Goal: Task Accomplishment & Management: Manage account settings

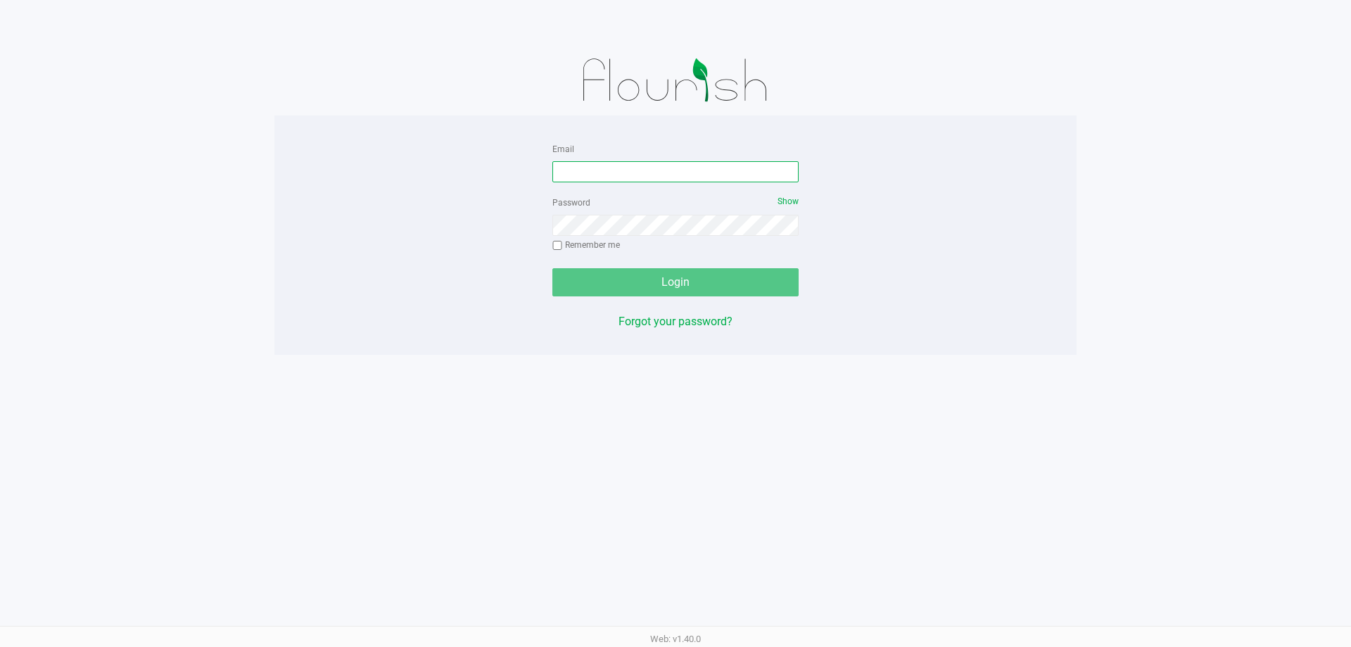
click at [622, 168] on input "Email" at bounding box center [675, 171] width 246 height 21
type input "[EMAIL_ADDRESS][DOMAIN_NAME]"
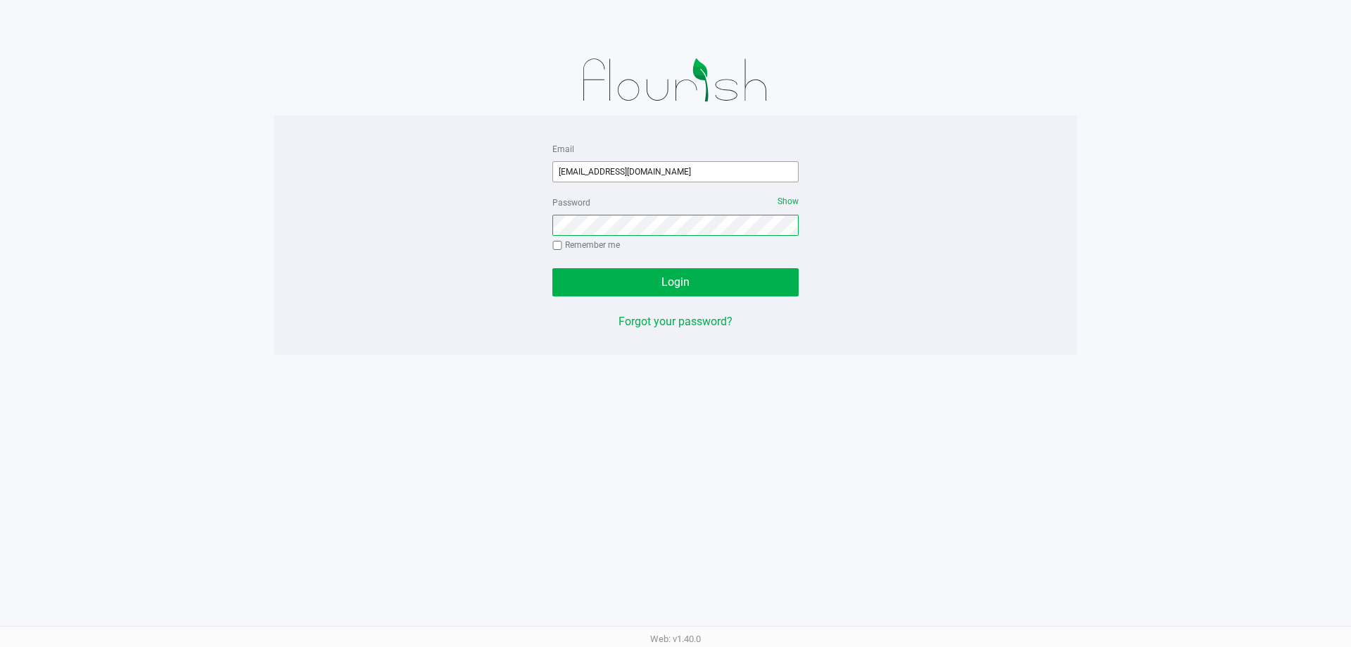
click at [552, 268] on button "Login" at bounding box center [675, 282] width 246 height 28
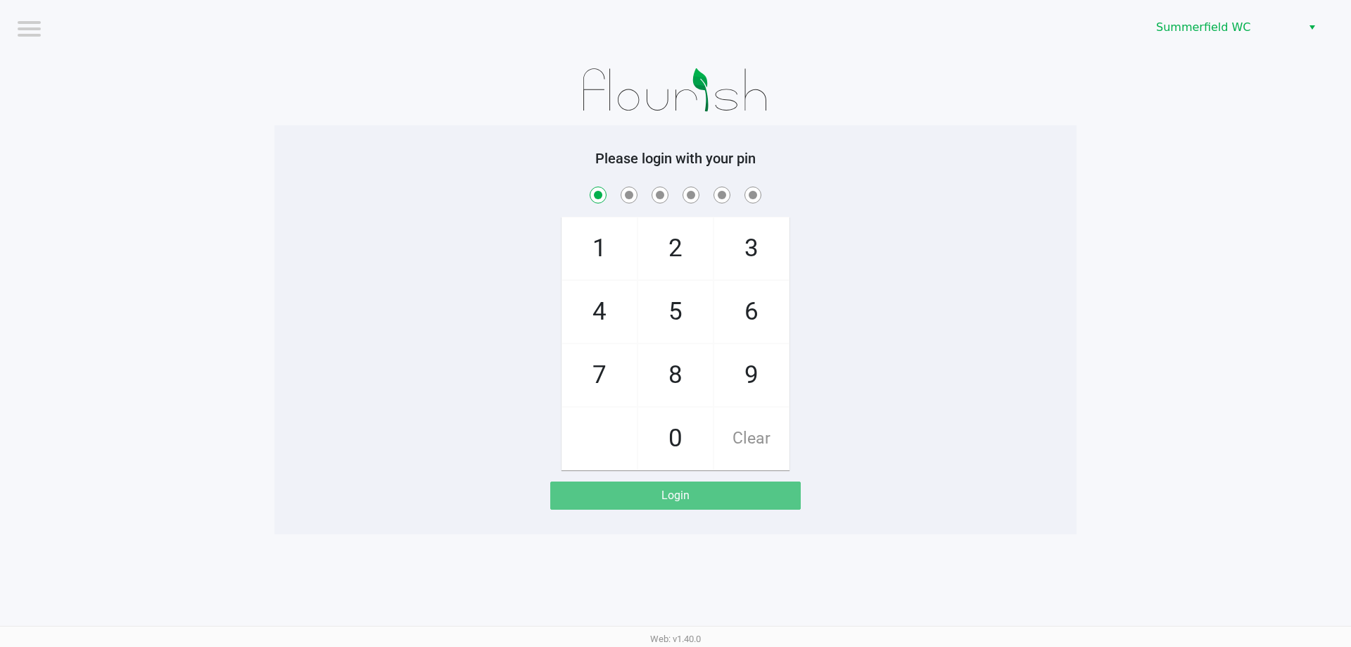
checkbox input "true"
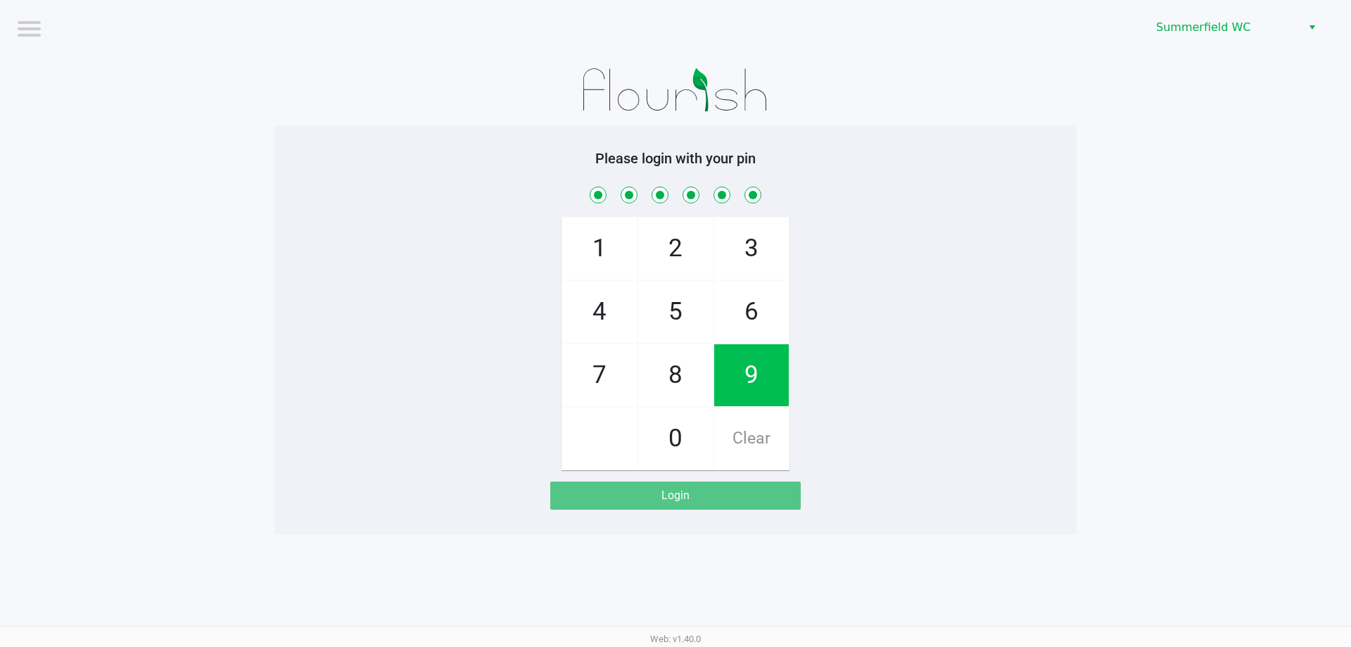
checkbox input "true"
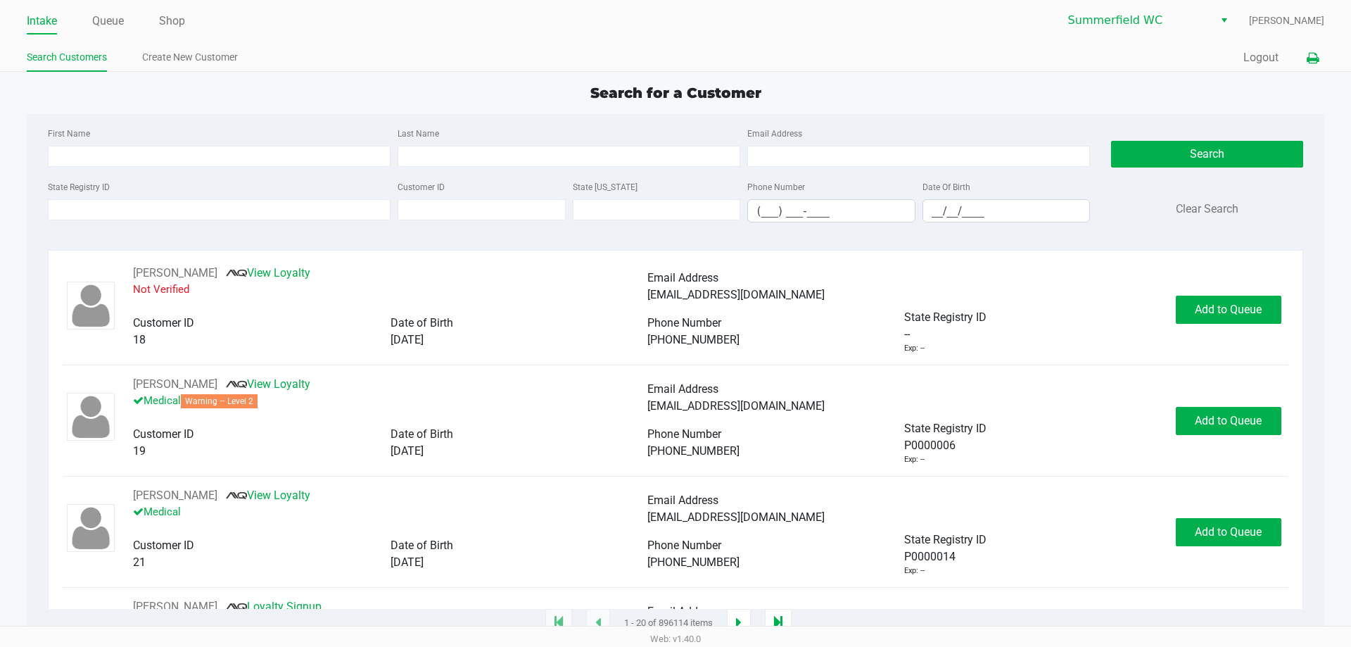
click at [1313, 53] on icon at bounding box center [1312, 58] width 12 height 10
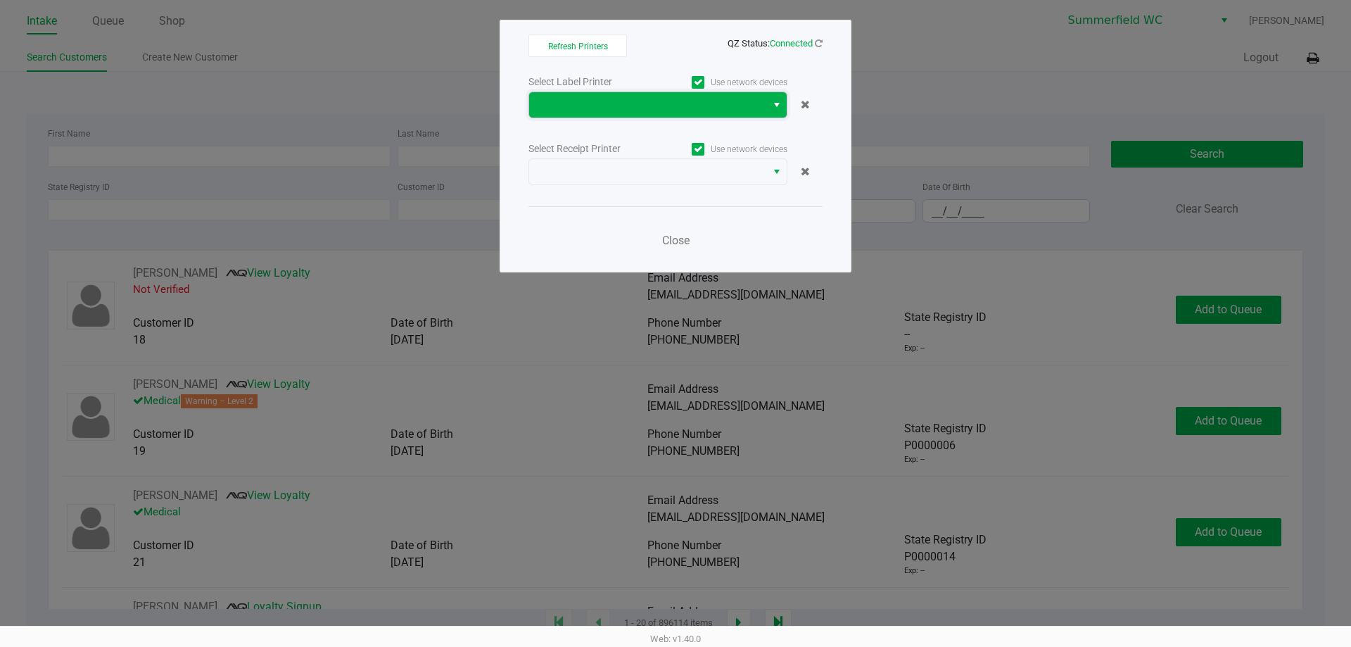
click at [635, 107] on span at bounding box center [647, 104] width 220 height 17
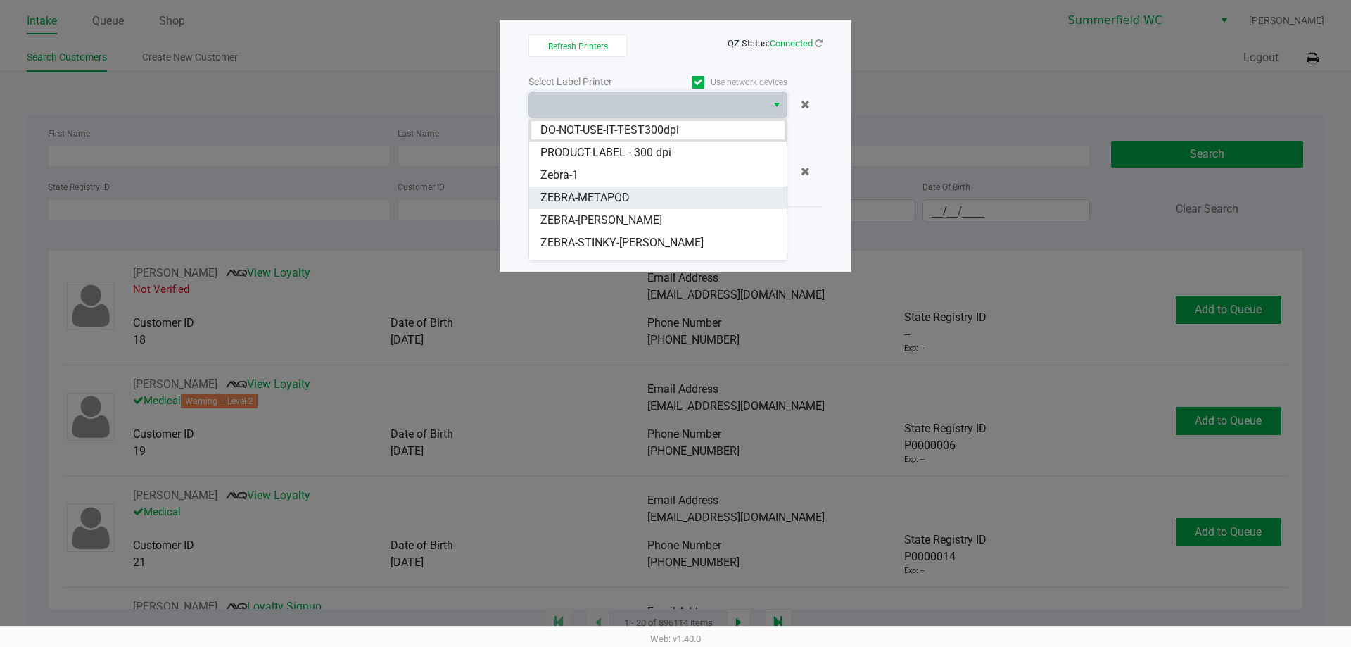
click at [630, 202] on li "ZEBRA-METAPOD" at bounding box center [657, 197] width 257 height 23
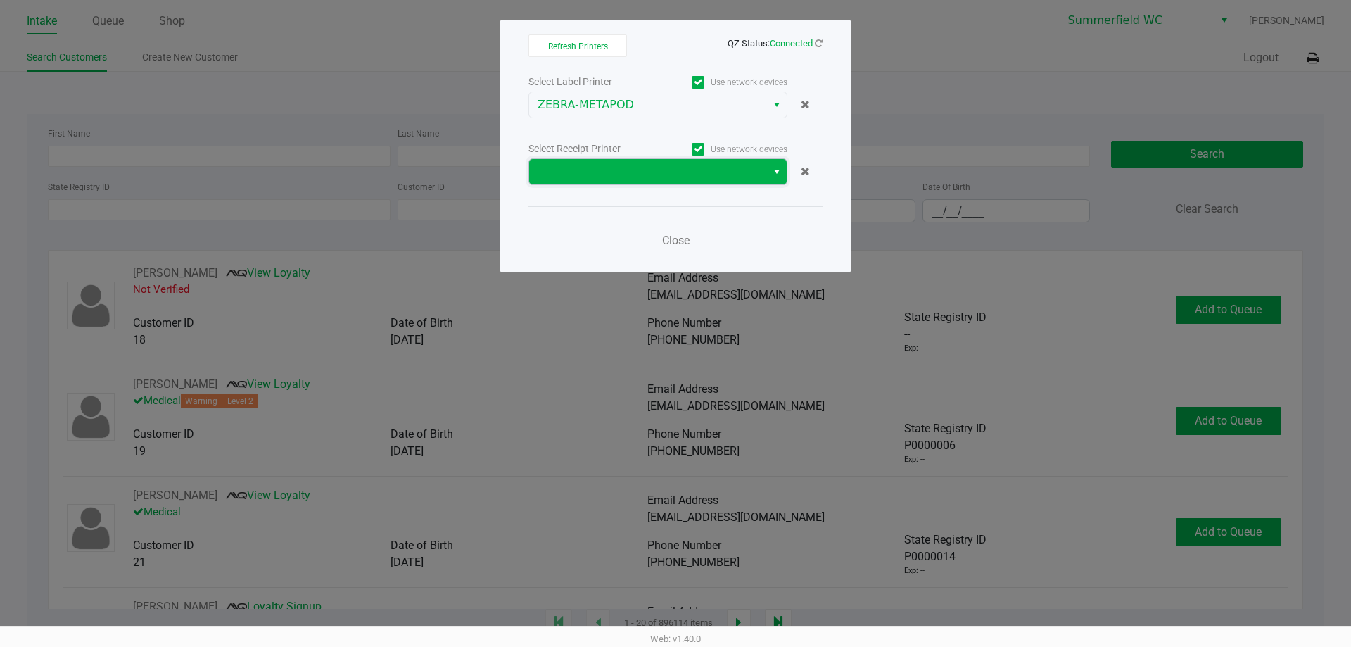
click at [628, 173] on span at bounding box center [647, 171] width 220 height 17
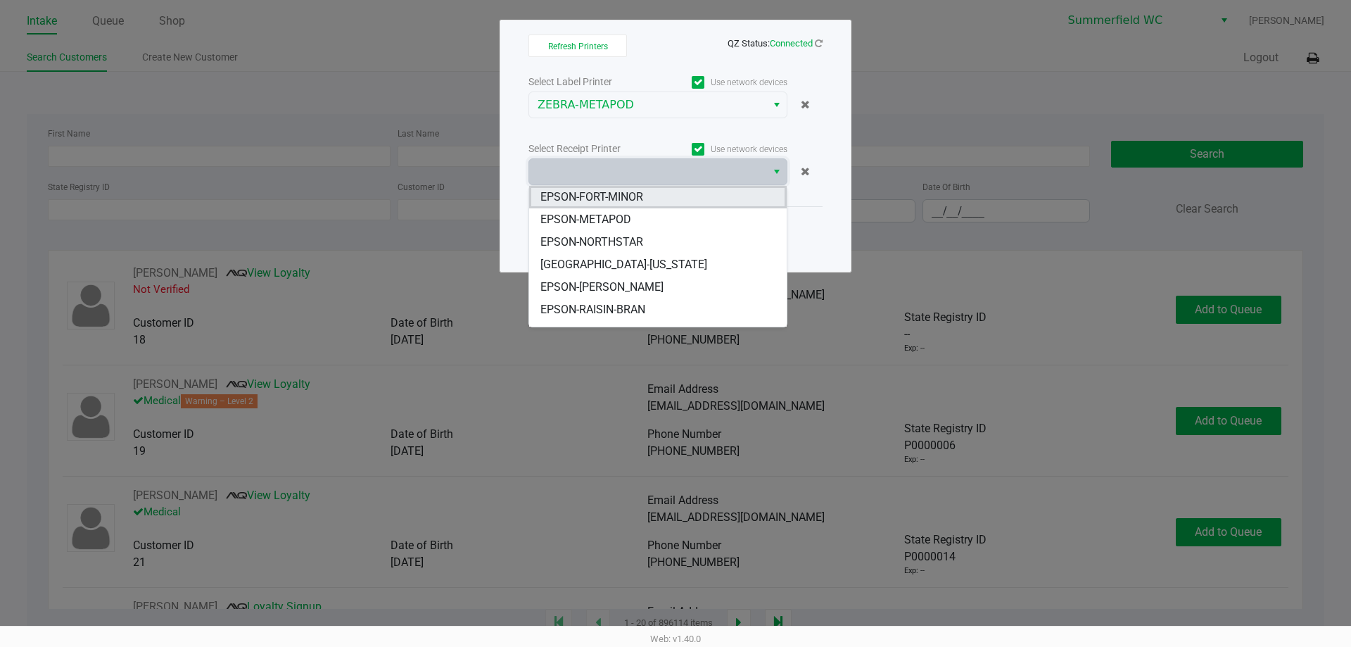
click at [633, 208] on li "EPSON-FORT-MINOR" at bounding box center [657, 197] width 257 height 23
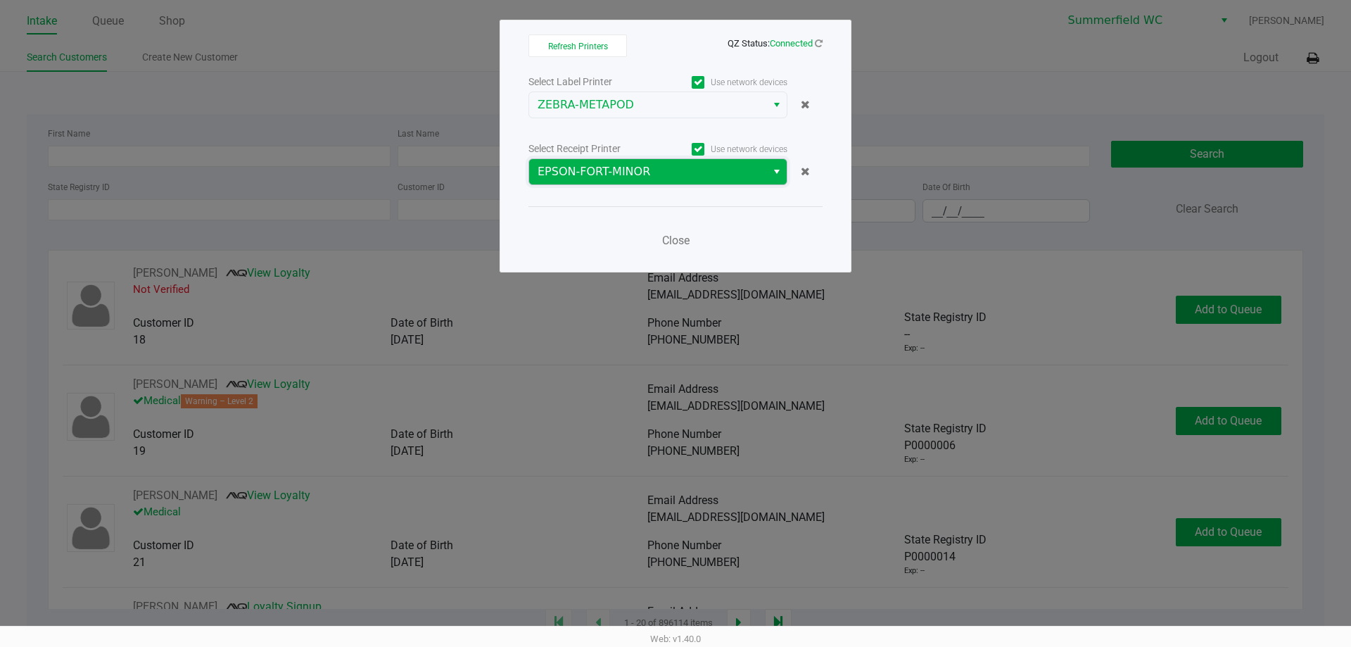
click at [634, 174] on span "EPSON-FORT-MINOR" at bounding box center [647, 171] width 220 height 17
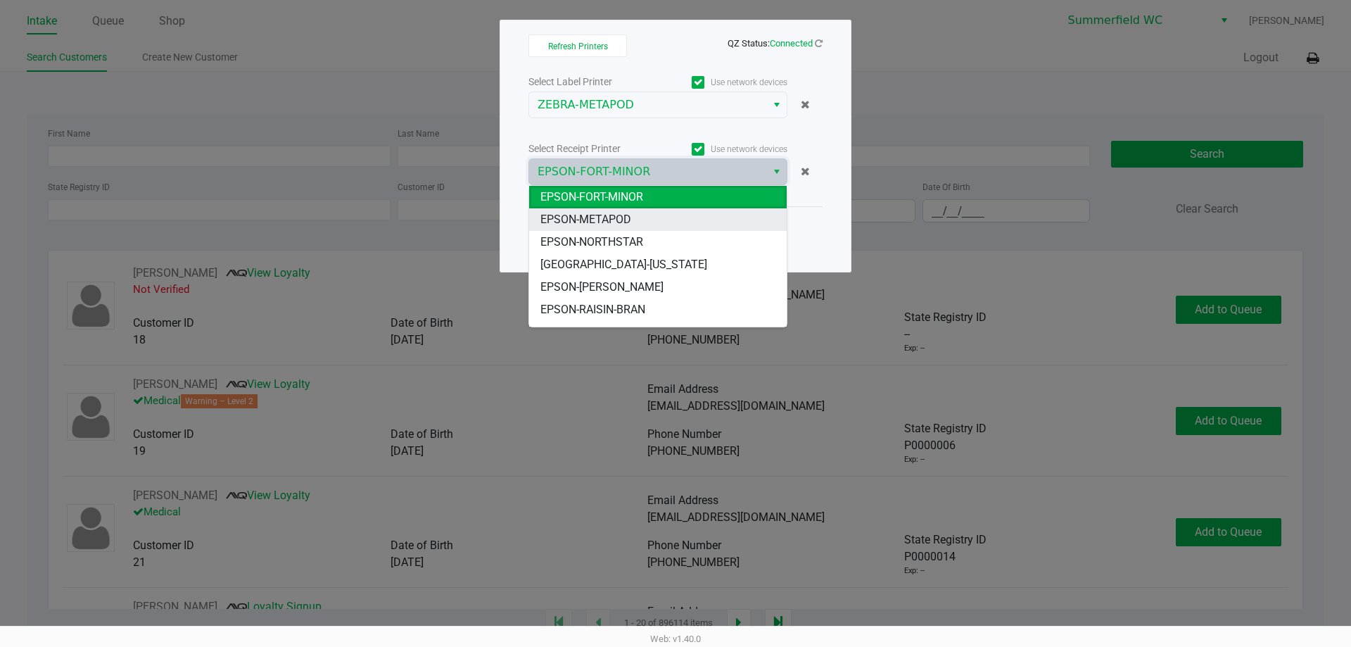
click at [634, 219] on li "EPSON-METAPOD" at bounding box center [657, 219] width 257 height 23
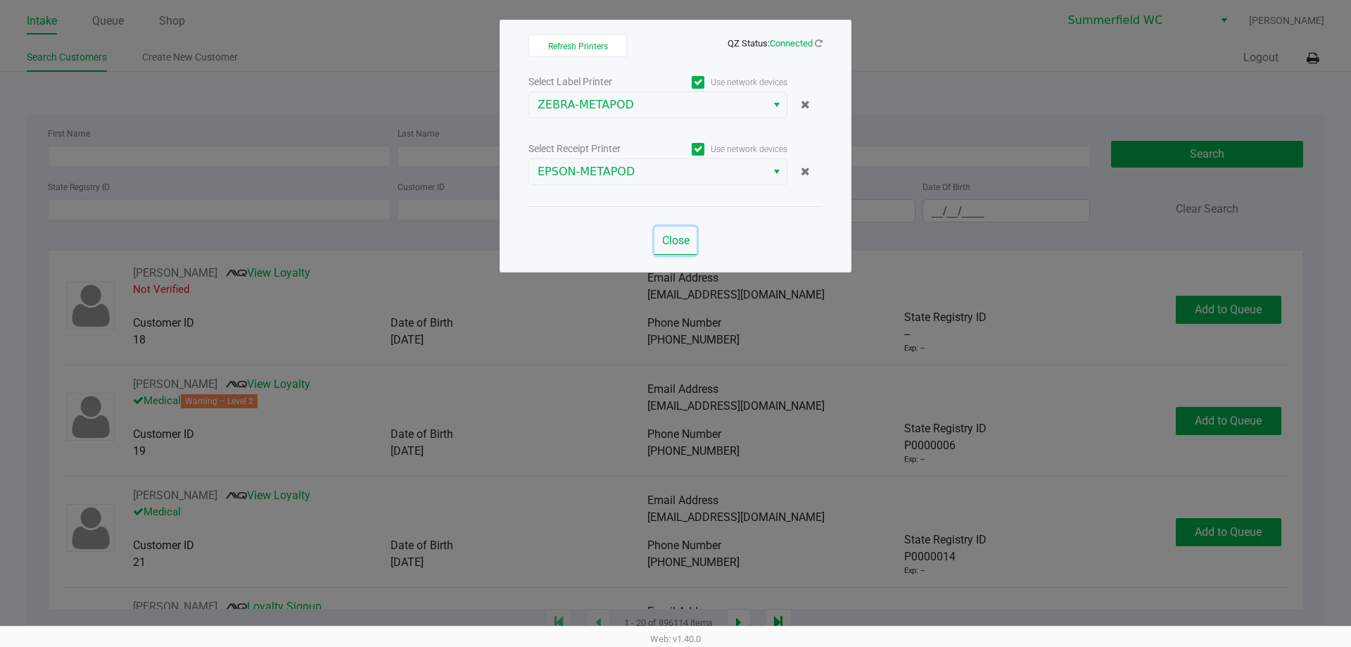
click at [677, 236] on span "Close" at bounding box center [675, 240] width 27 height 13
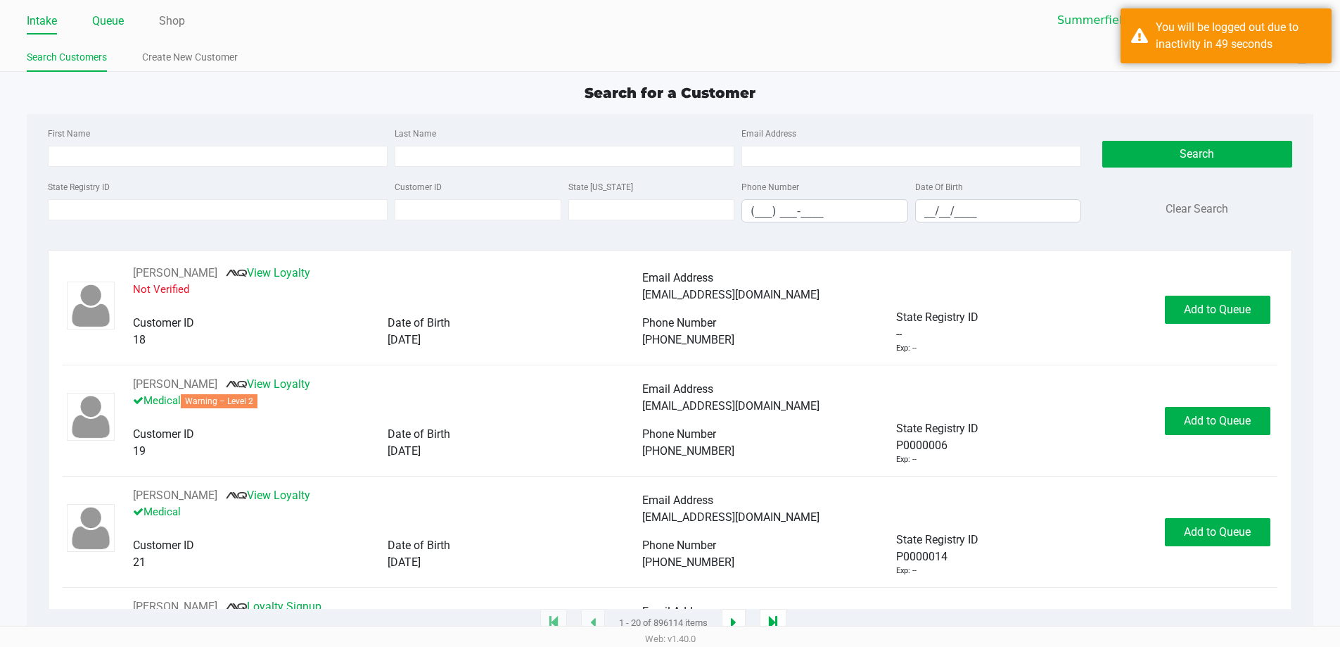
click at [113, 19] on link "Queue" at bounding box center [108, 21] width 32 height 20
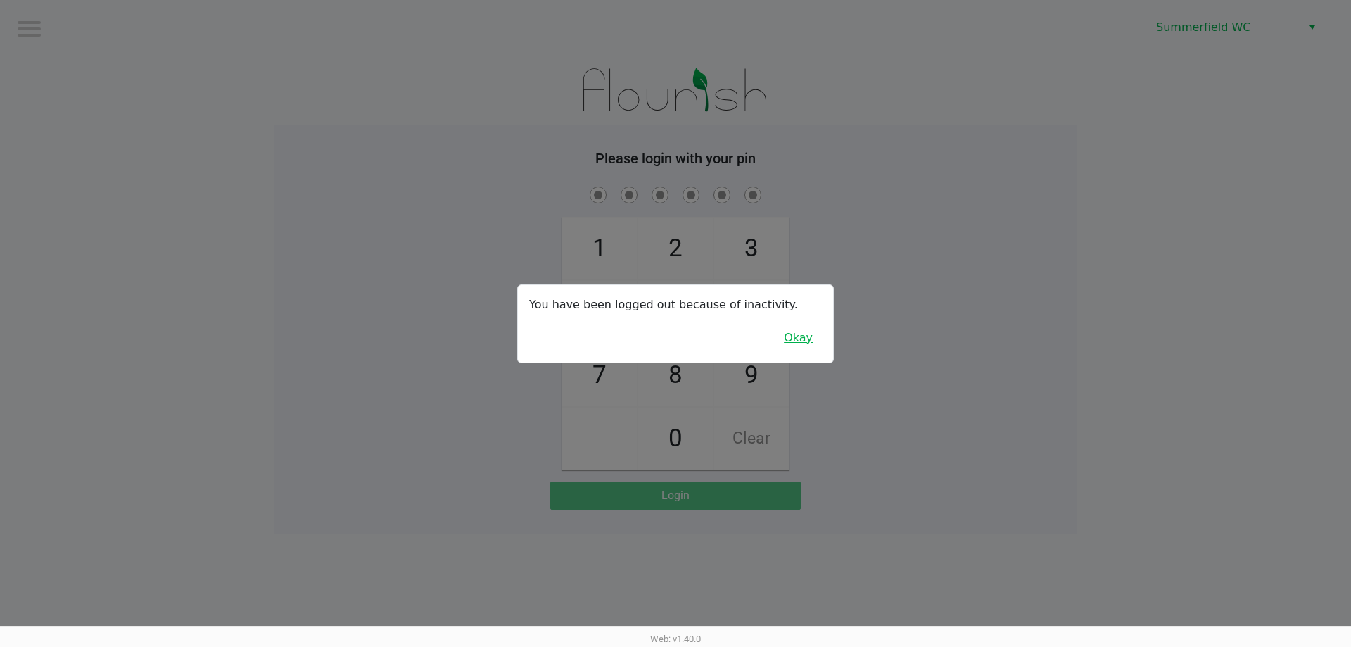
click at [808, 345] on button "Okay" at bounding box center [798, 337] width 47 height 27
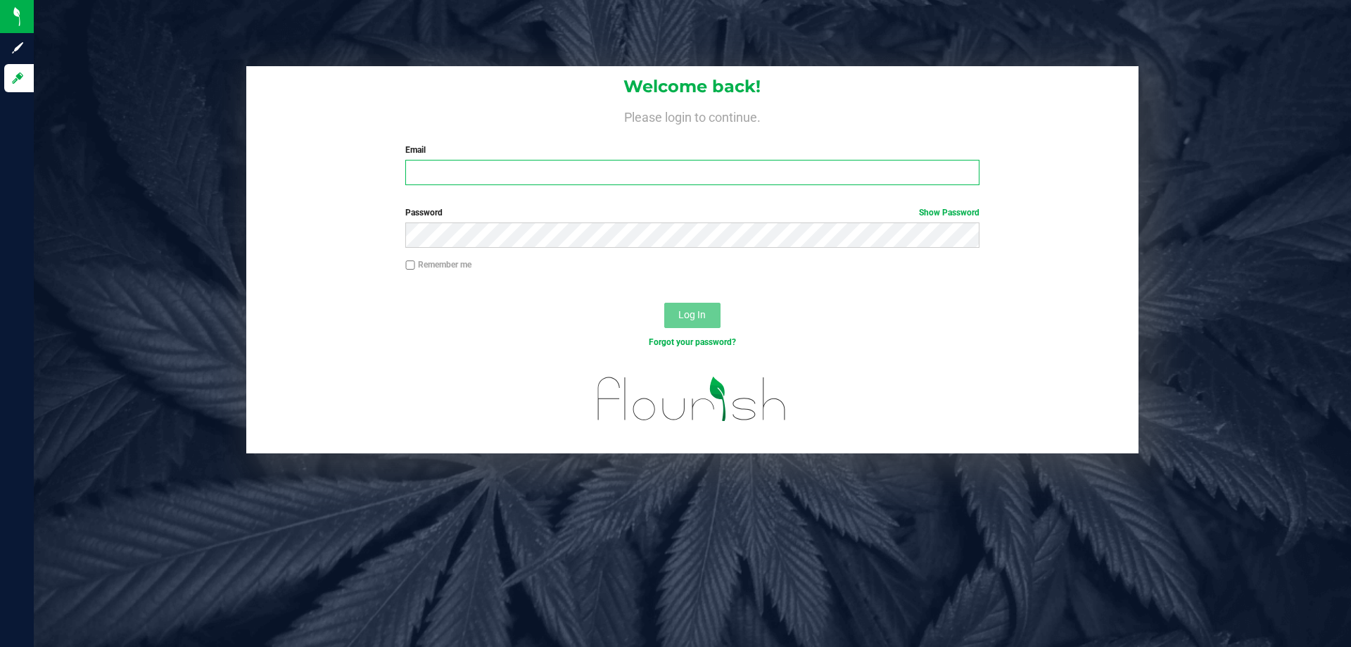
click at [559, 165] on input "Email" at bounding box center [691, 172] width 573 height 25
type input "[EMAIL_ADDRESS][DOMAIN_NAME]"
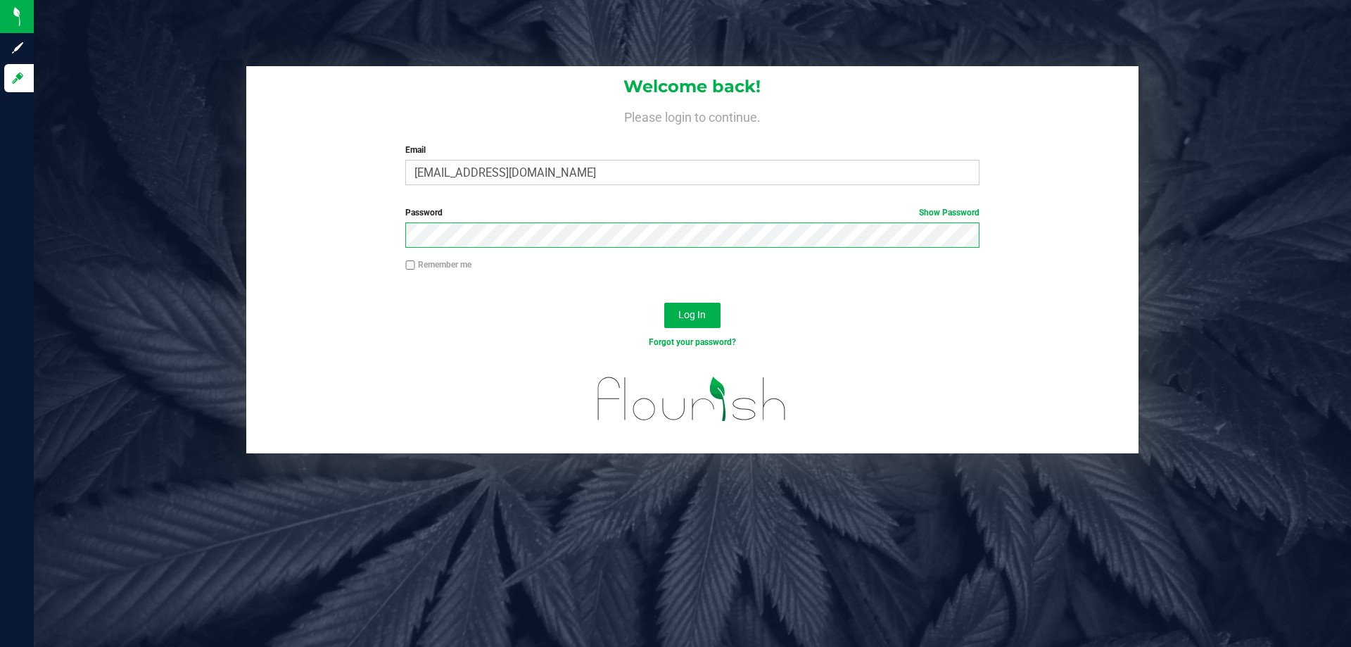
click at [664, 303] on button "Log In" at bounding box center [692, 315] width 56 height 25
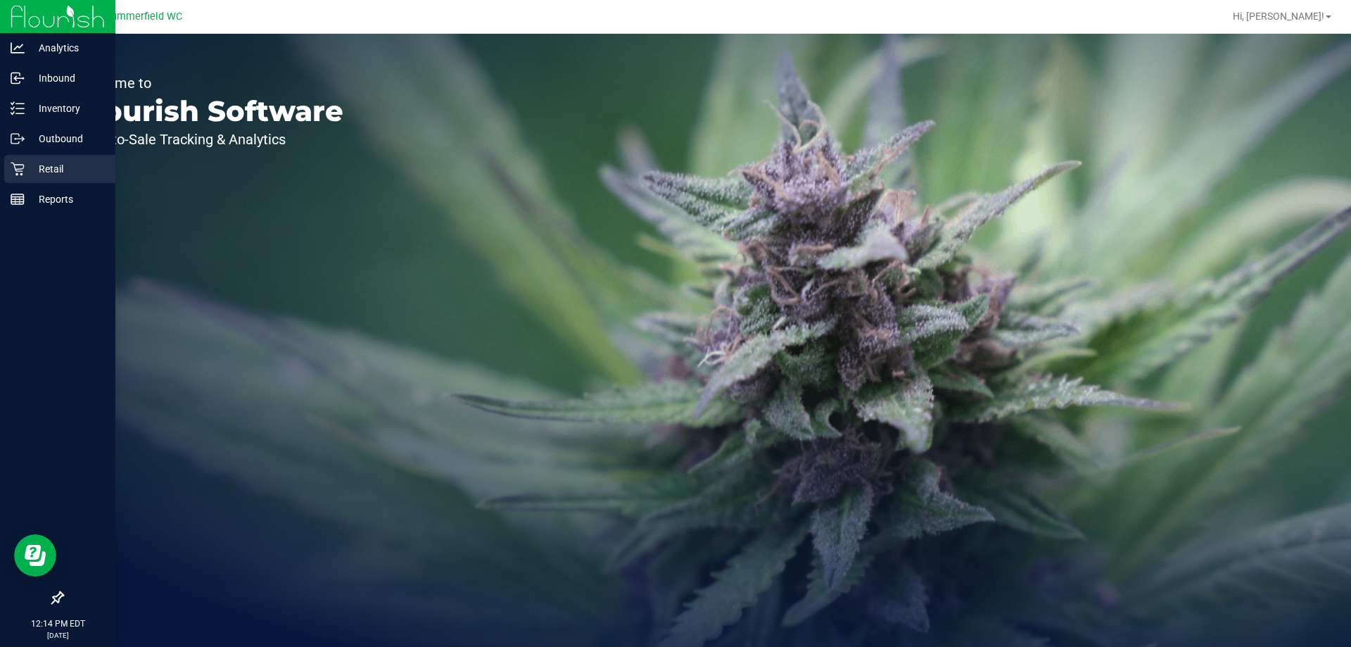
click at [51, 161] on p "Retail" at bounding box center [67, 168] width 84 height 17
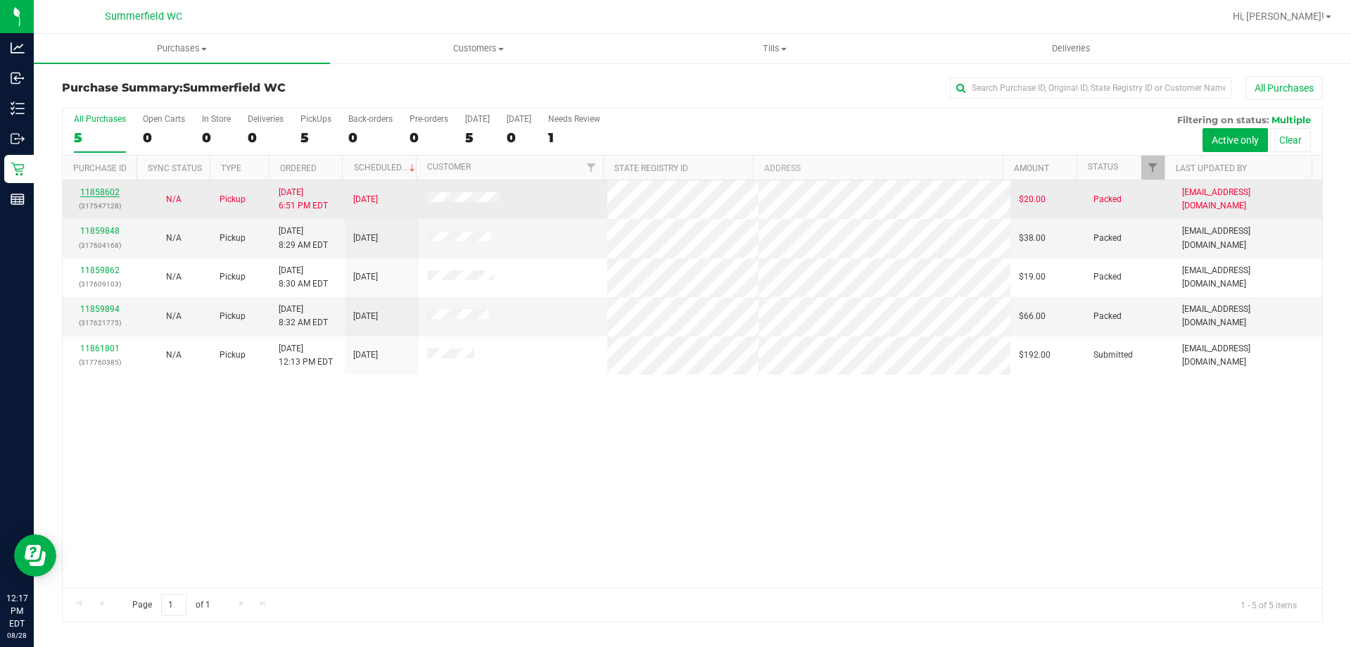
click at [107, 188] on link "11858602" at bounding box center [99, 192] width 39 height 10
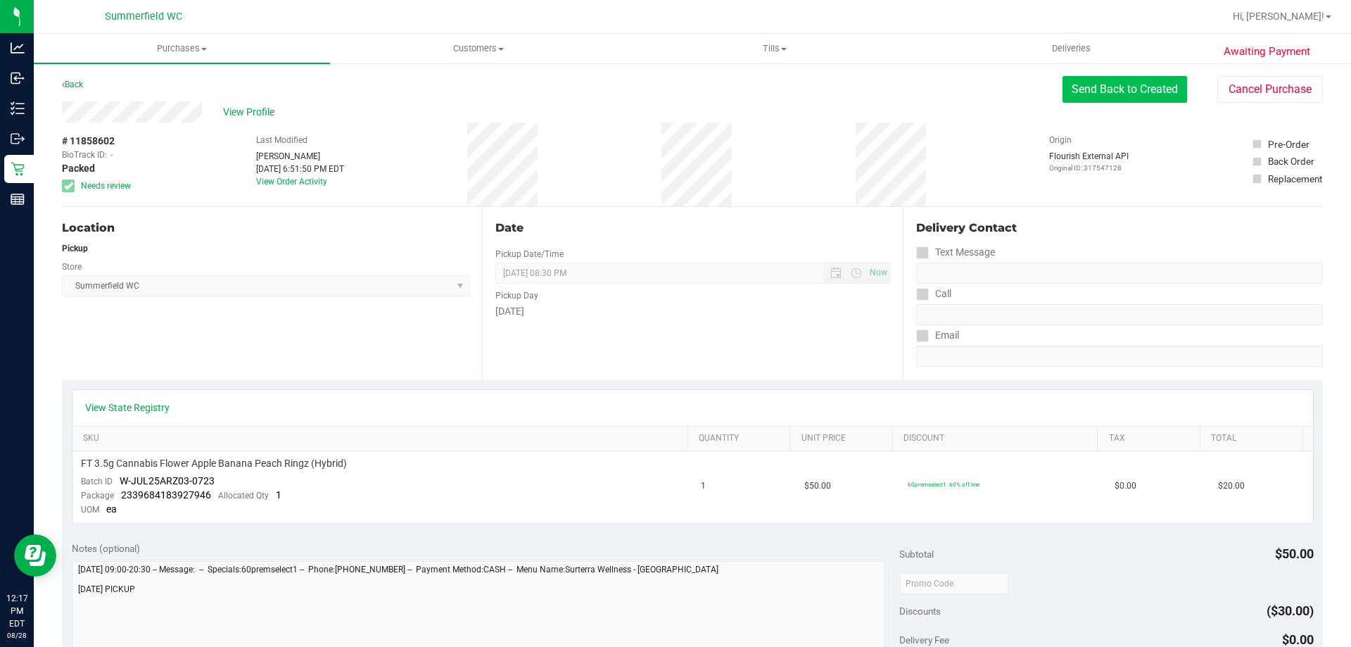
click at [1120, 95] on button "Send Back to Created" at bounding box center [1124, 89] width 125 height 27
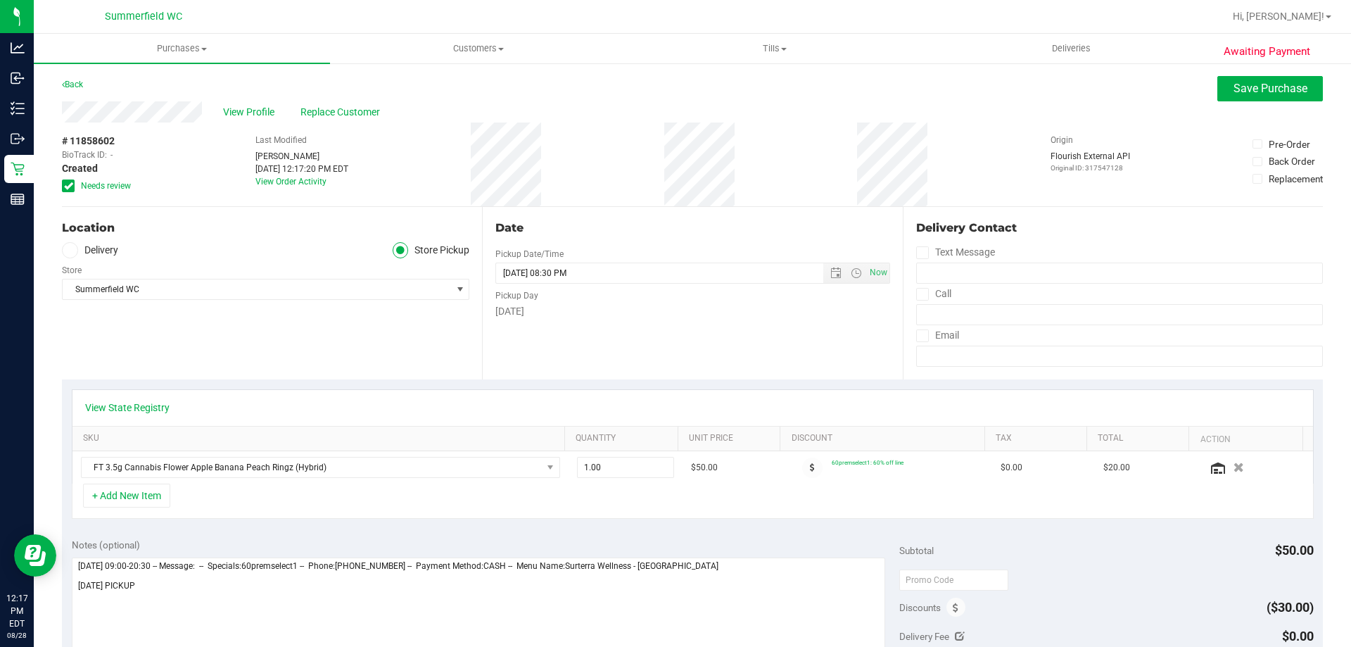
click at [68, 186] on icon at bounding box center [68, 186] width 9 height 0
click at [0, 0] on input "Needs review" at bounding box center [0, 0] width 0 height 0
click at [1236, 84] on span "Save Purchase" at bounding box center [1270, 88] width 74 height 13
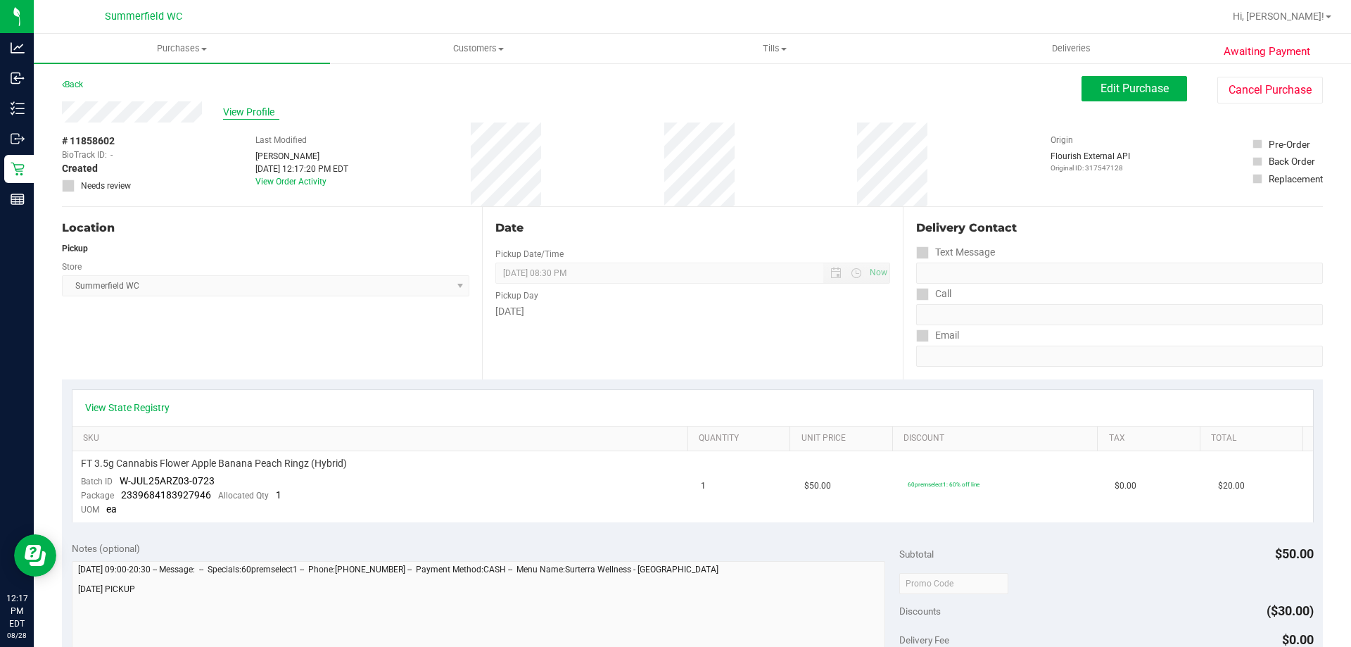
click at [260, 108] on span "View Profile" at bounding box center [251, 112] width 56 height 15
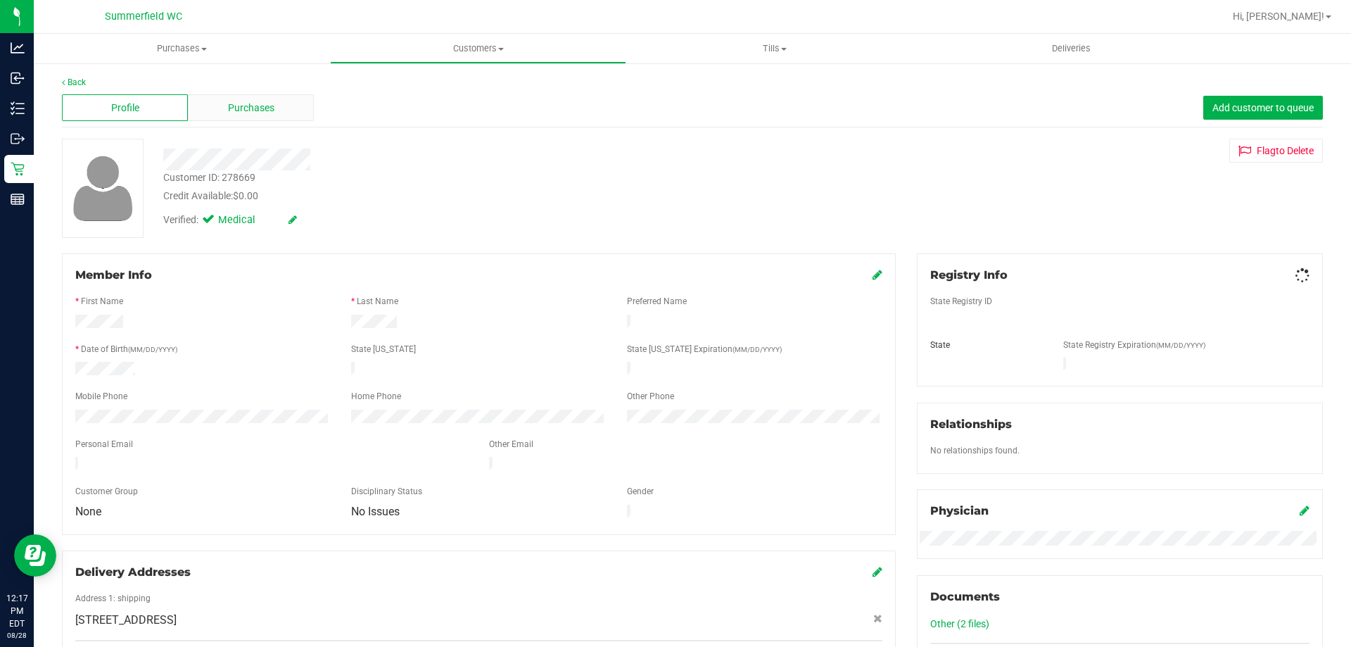
click at [260, 108] on span "Purchases" at bounding box center [251, 108] width 46 height 15
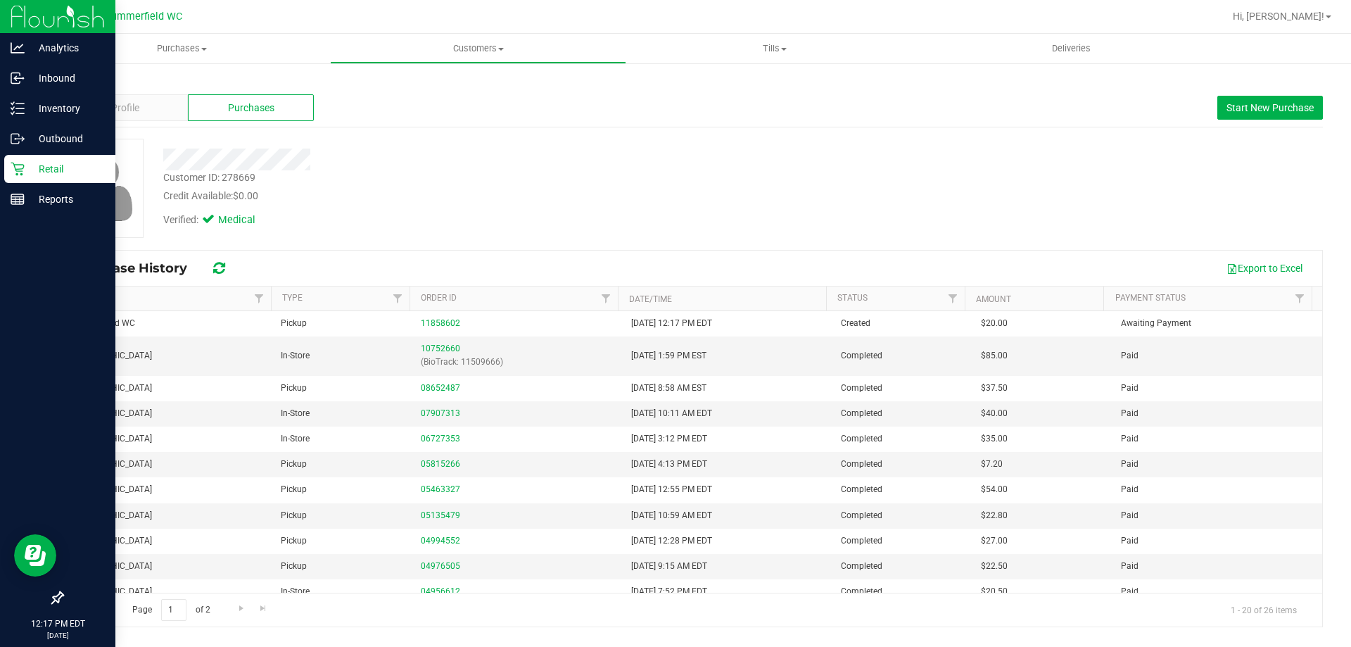
click at [49, 164] on p "Retail" at bounding box center [67, 168] width 84 height 17
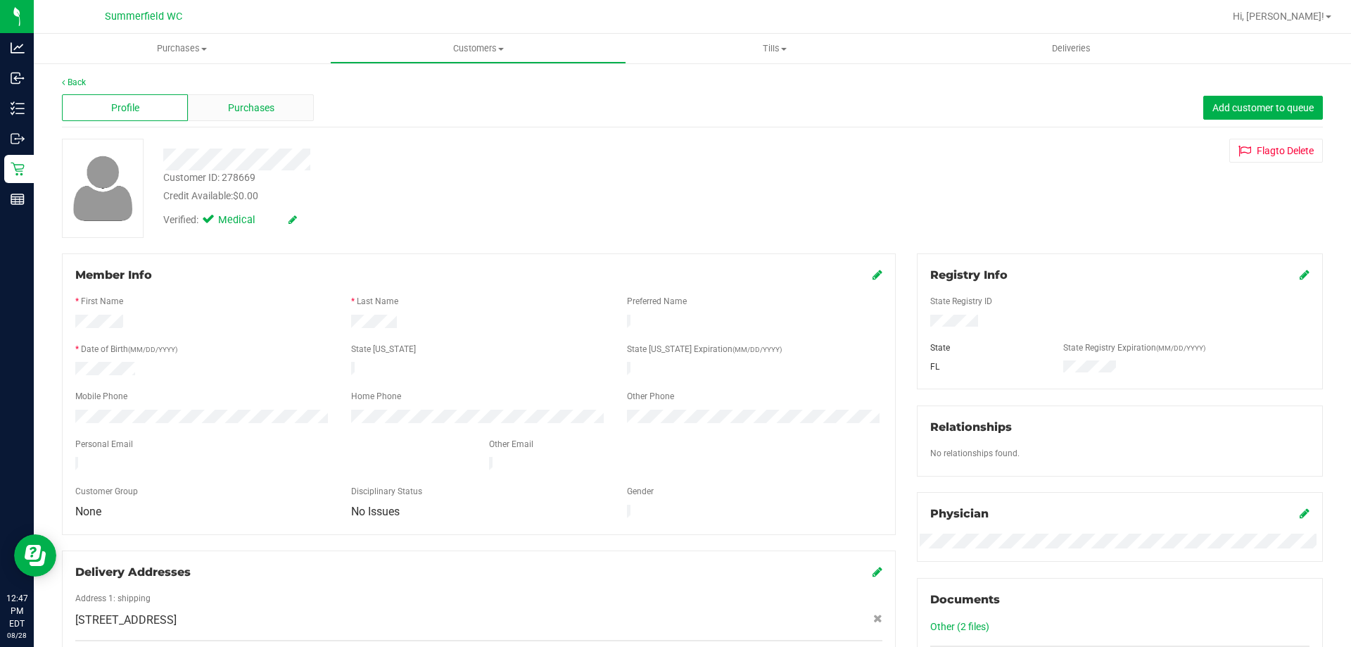
click at [261, 108] on span "Purchases" at bounding box center [251, 108] width 46 height 15
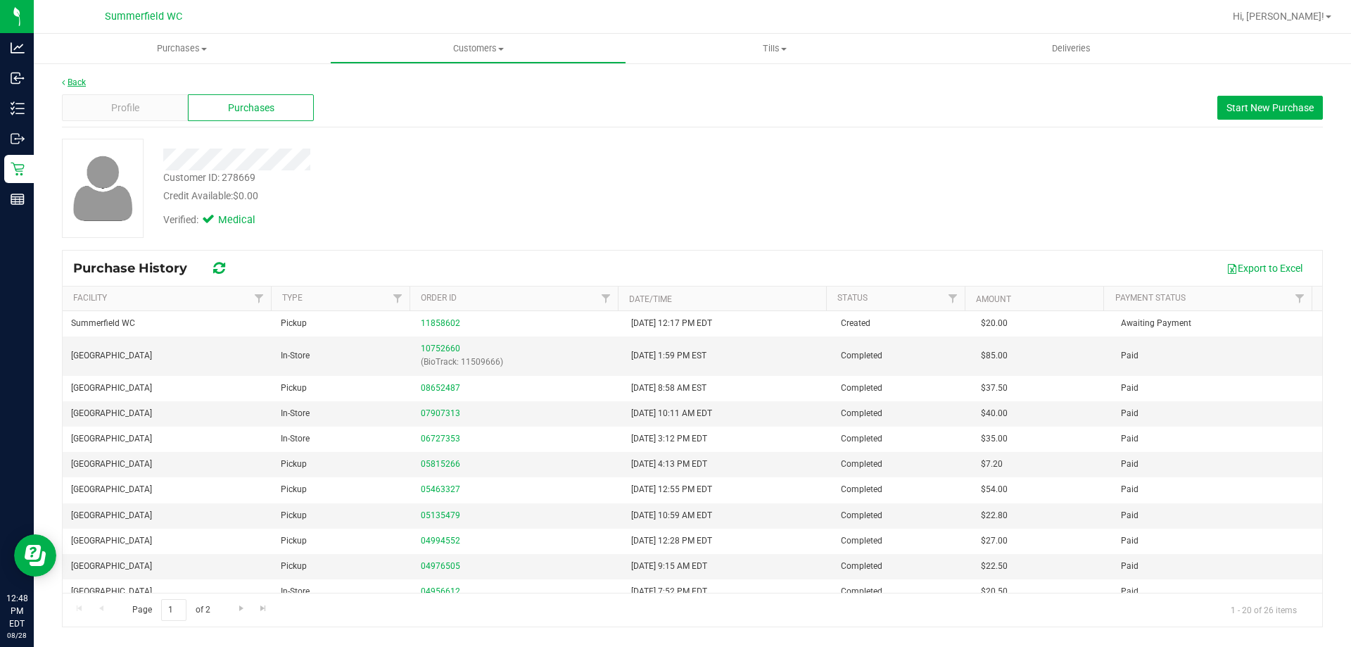
click at [74, 77] on link "Back" at bounding box center [74, 82] width 24 height 10
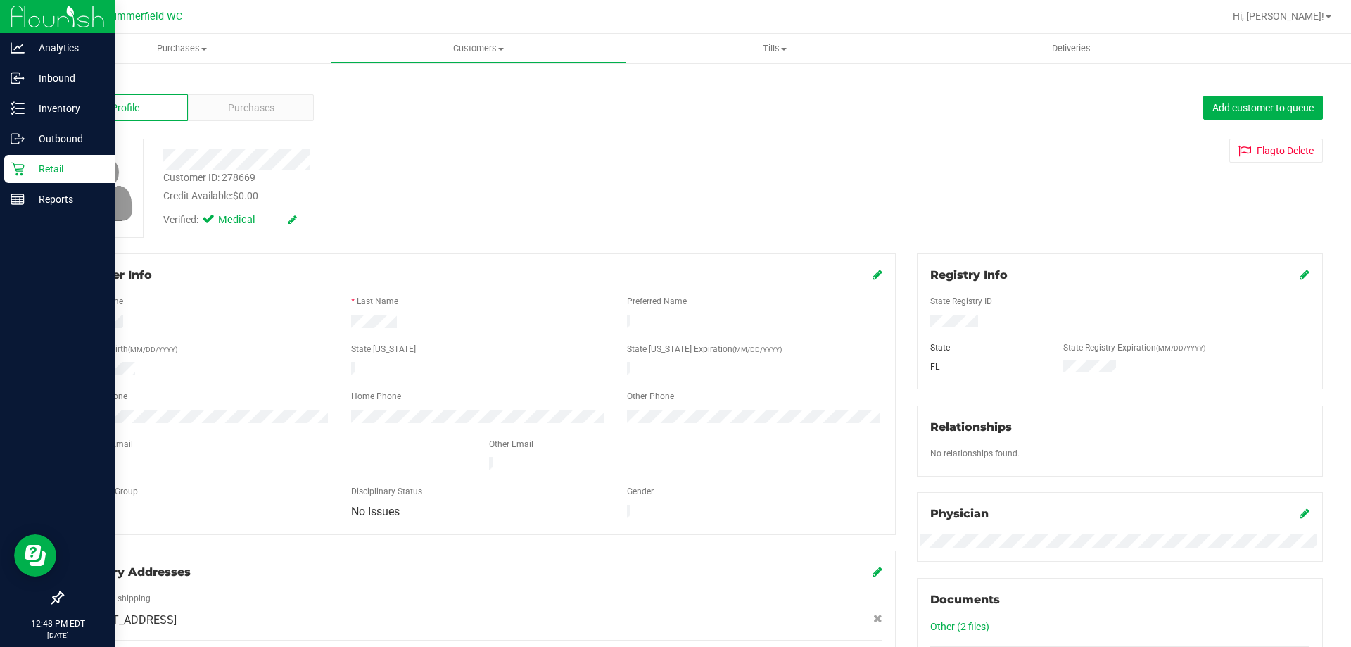
click at [44, 165] on p "Retail" at bounding box center [67, 168] width 84 height 17
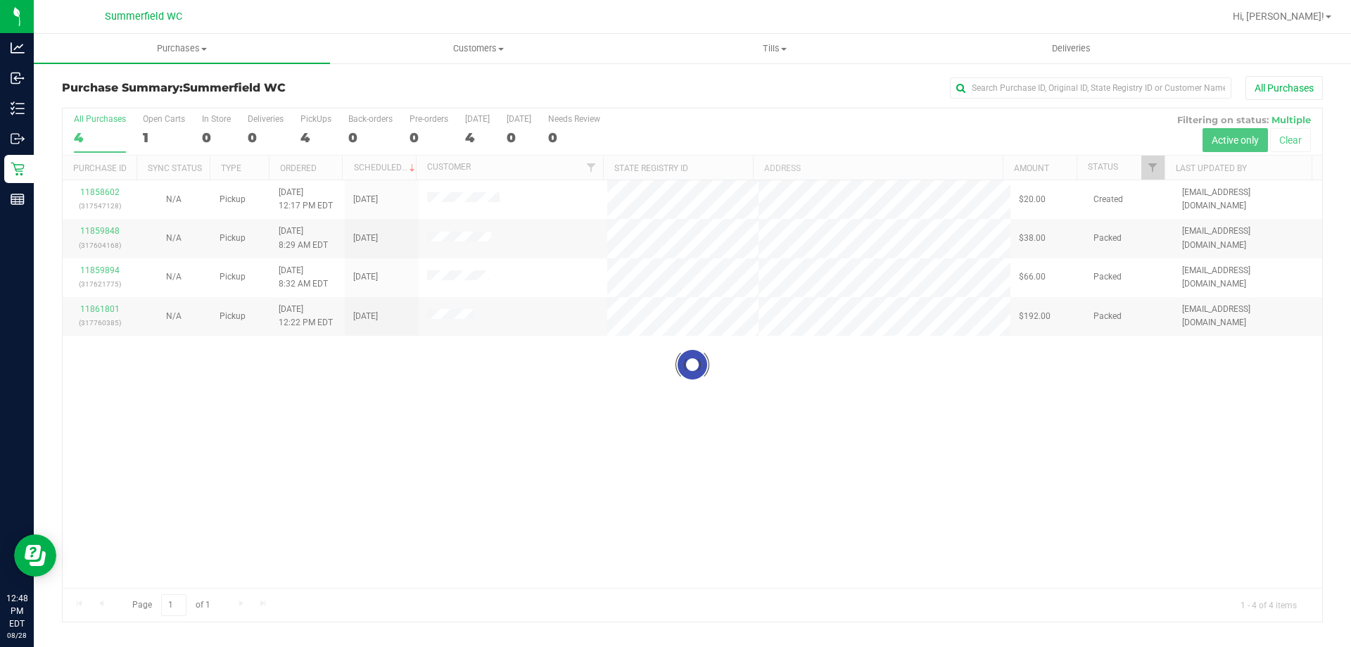
click at [96, 189] on div at bounding box center [692, 364] width 1259 height 513
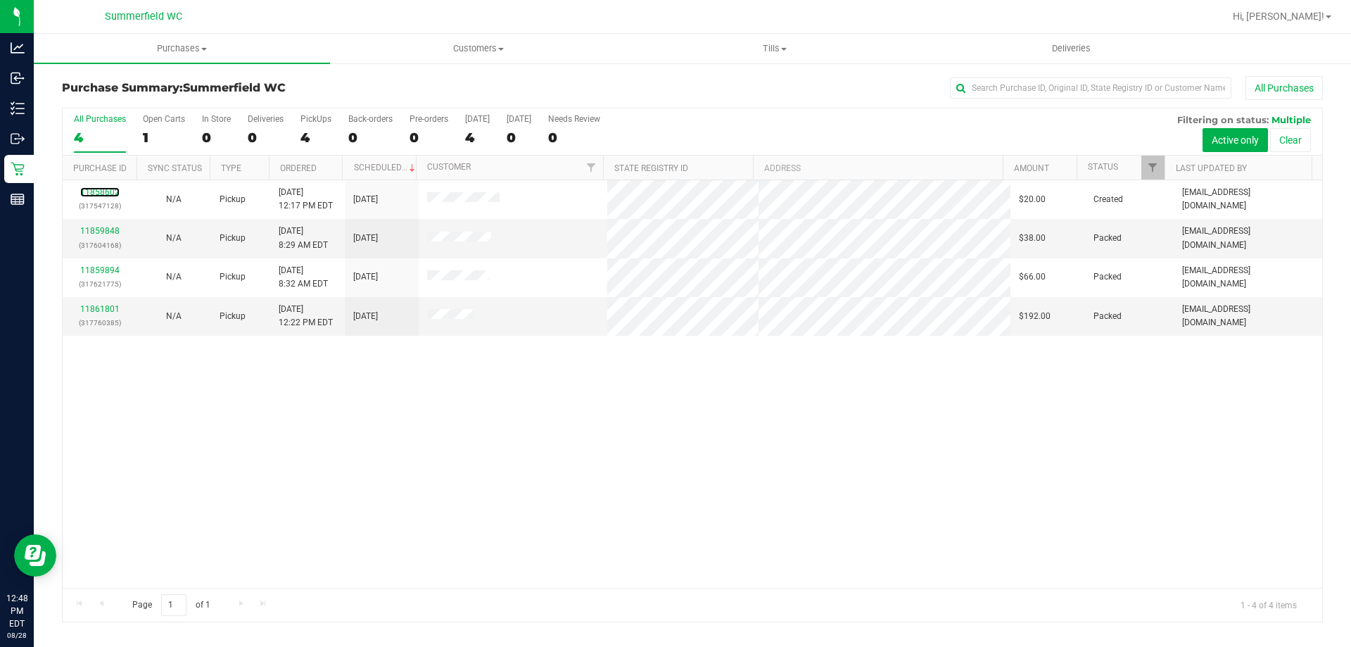
click at [96, 189] on link "11858602" at bounding box center [99, 192] width 39 height 10
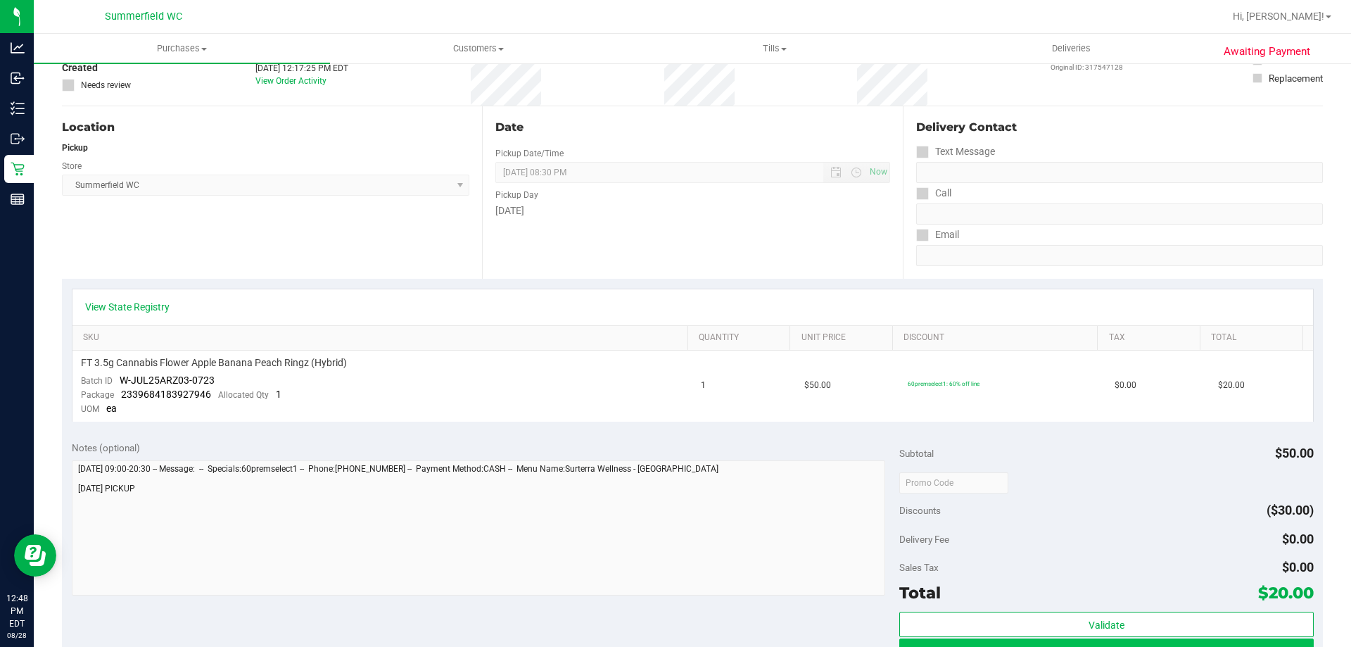
scroll to position [352, 0]
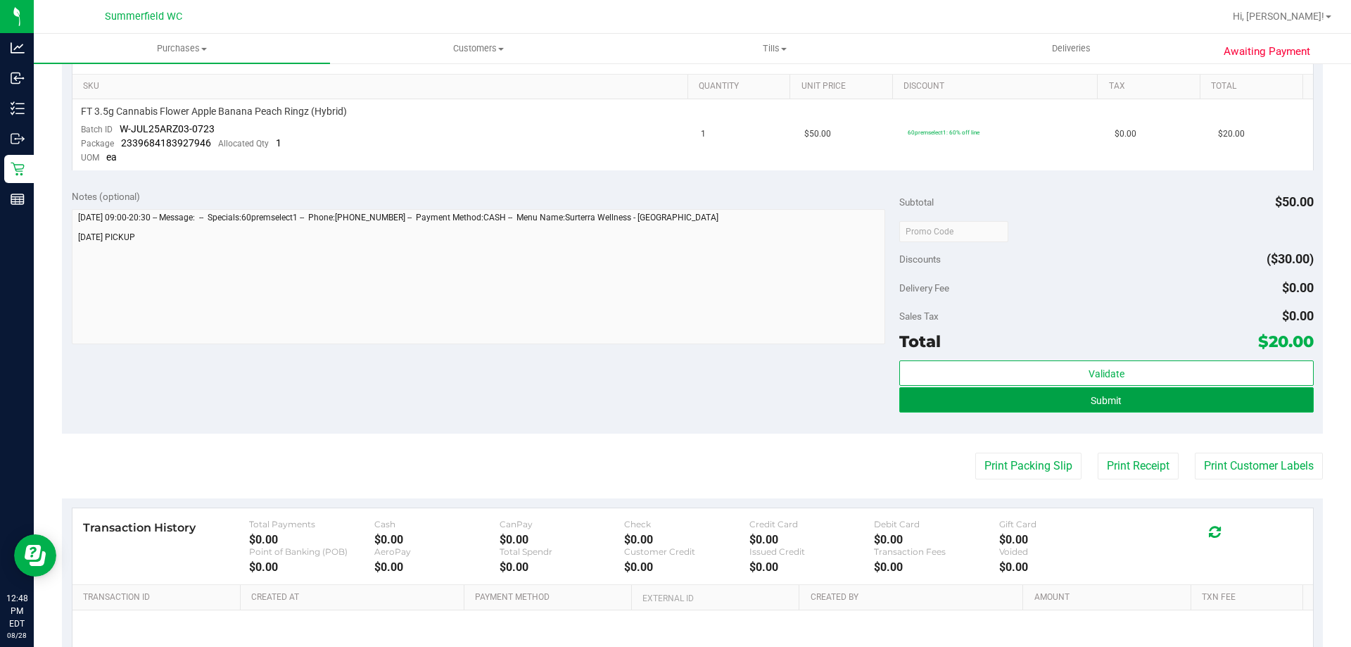
click at [1140, 403] on button "Submit" at bounding box center [1106, 399] width 414 height 25
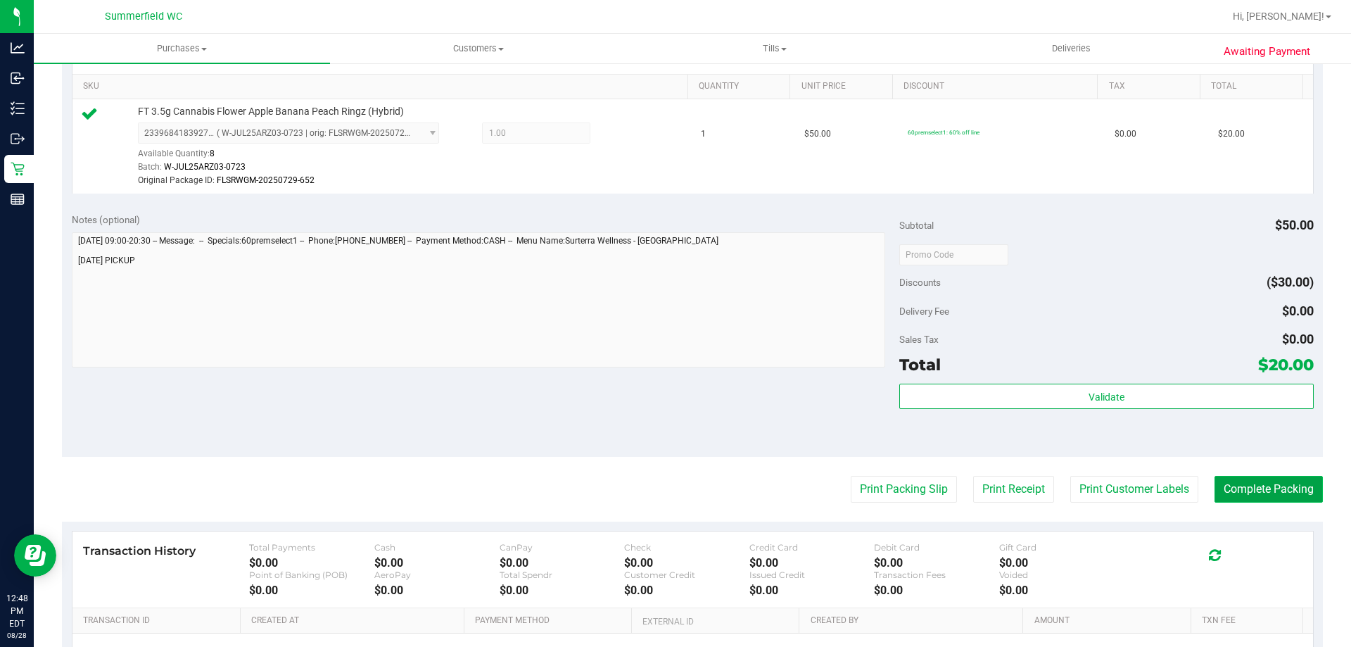
click at [1269, 495] on button "Complete Packing" at bounding box center [1268, 489] width 108 height 27
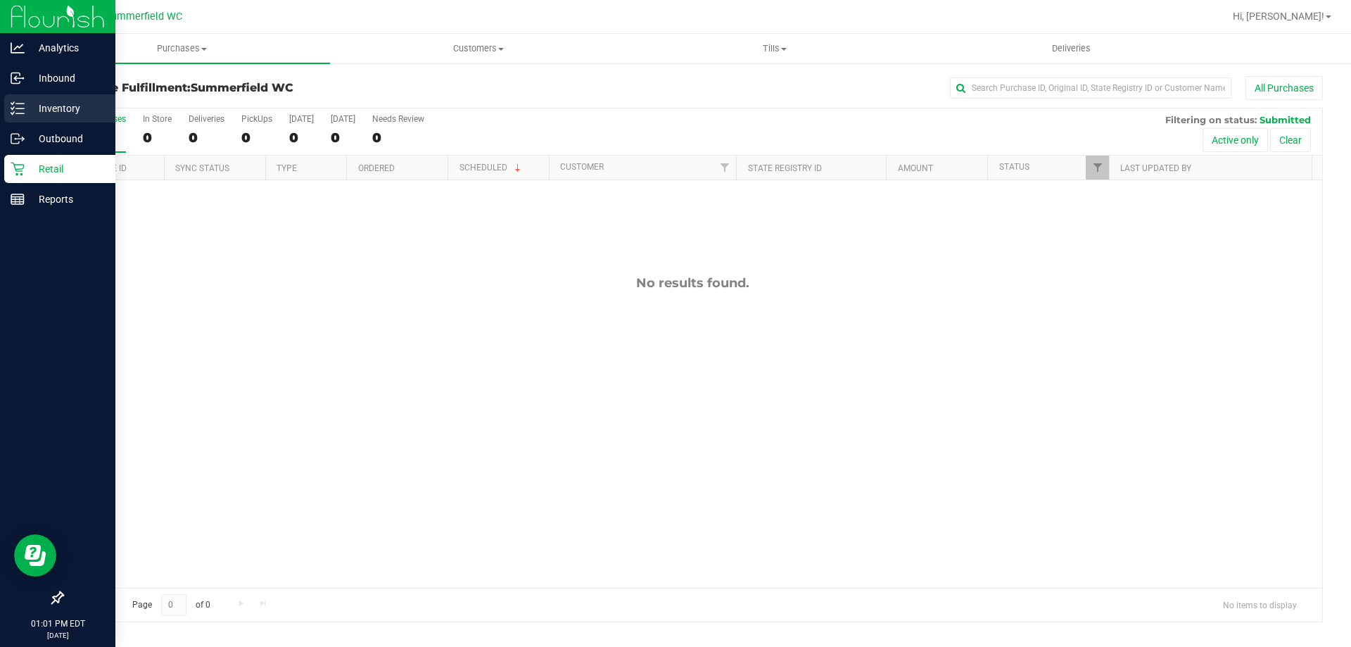
click at [66, 105] on p "Inventory" at bounding box center [67, 108] width 84 height 17
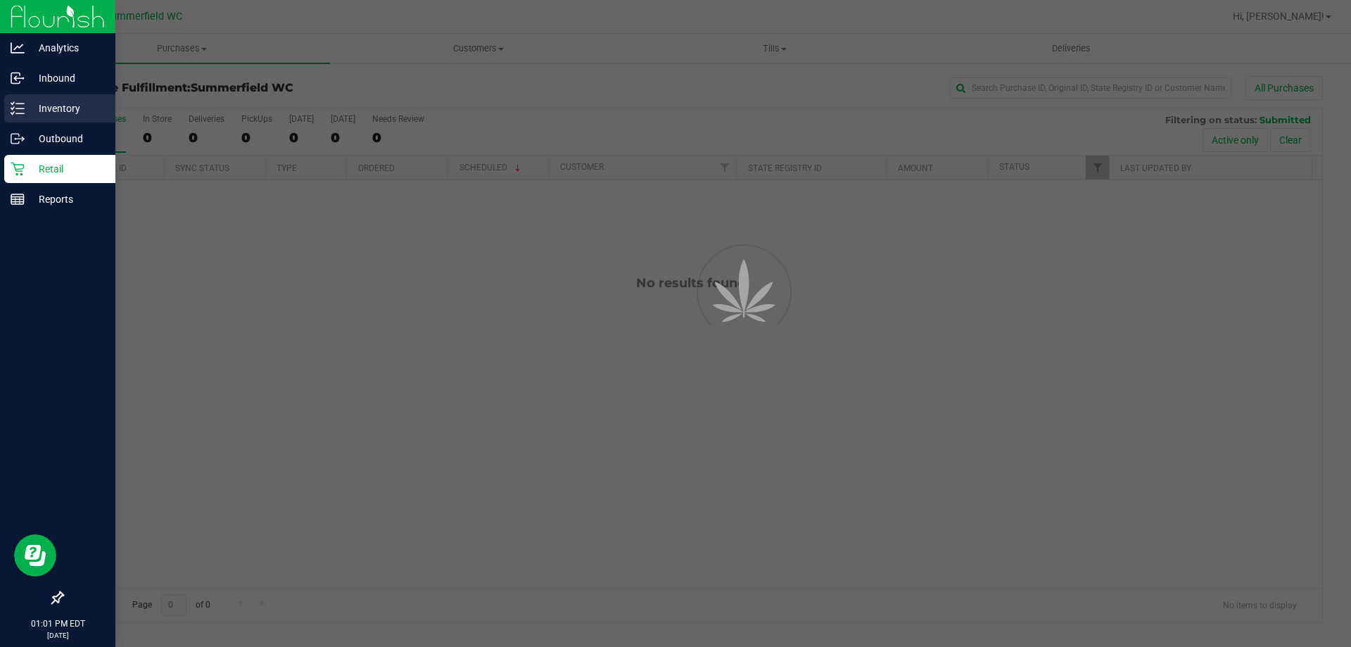
click at [59, 100] on p "Inventory" at bounding box center [67, 108] width 84 height 17
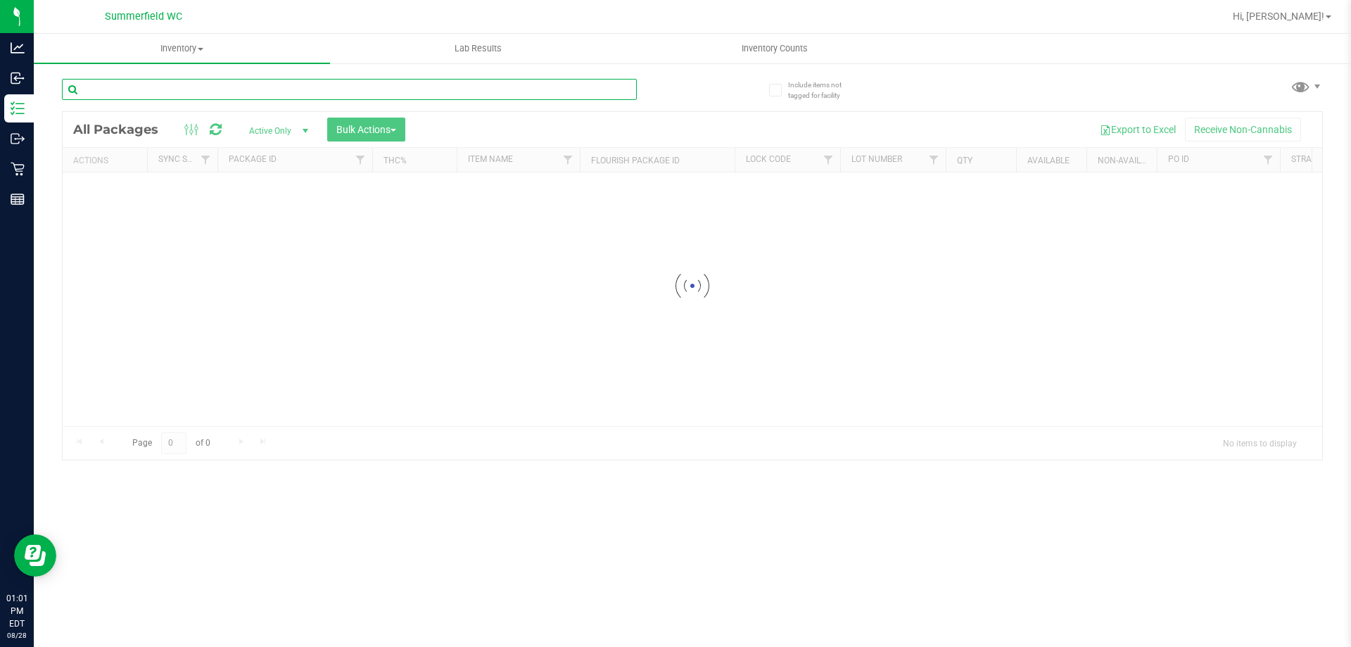
click at [151, 89] on div "Inventory All packages All inventory Waste log Create inventory Lab Results Inv…" at bounding box center [692, 340] width 1317 height 613
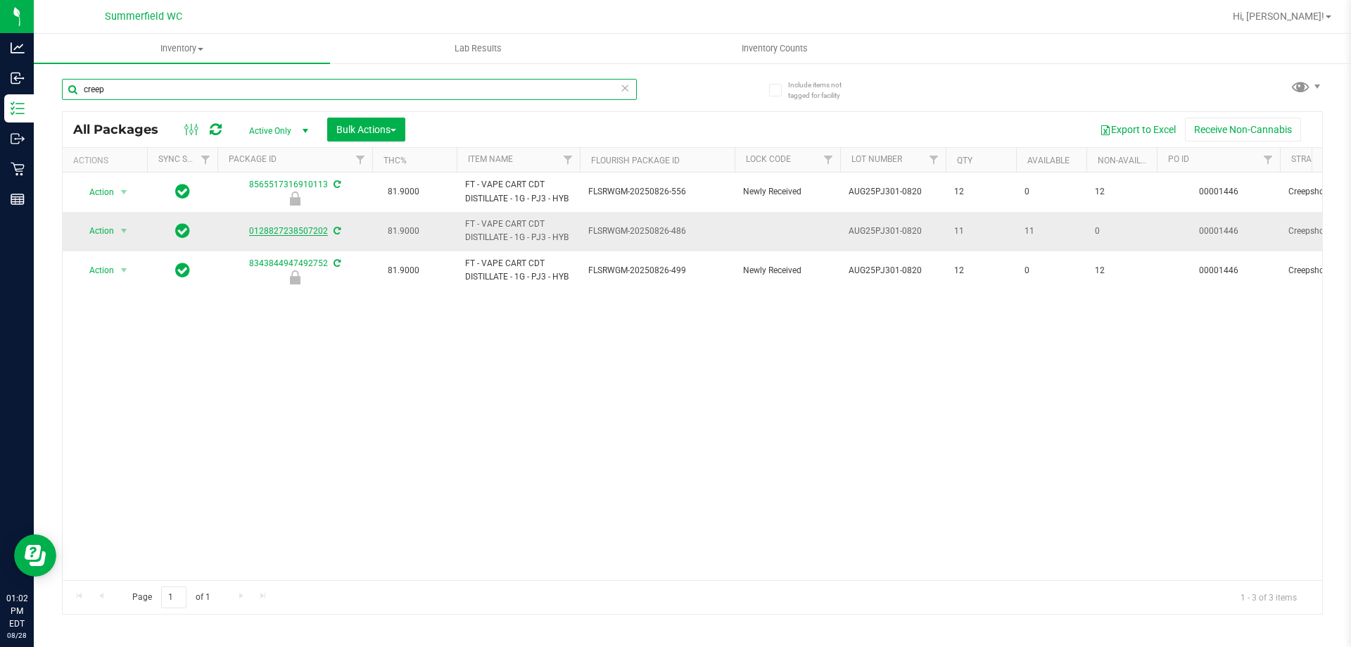
type input "creep"
click at [301, 228] on link "0128827238507202" at bounding box center [288, 231] width 79 height 10
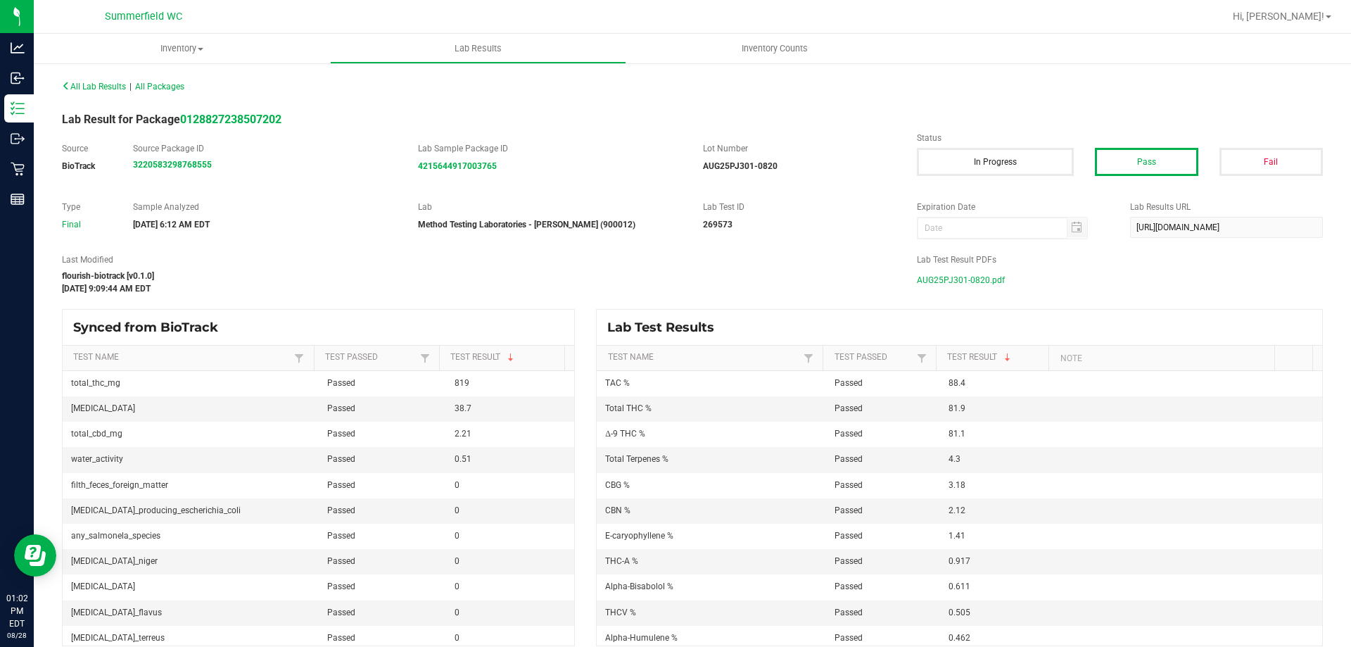
click at [959, 281] on span "AUG25PJ301-0820.pdf" at bounding box center [961, 279] width 88 height 21
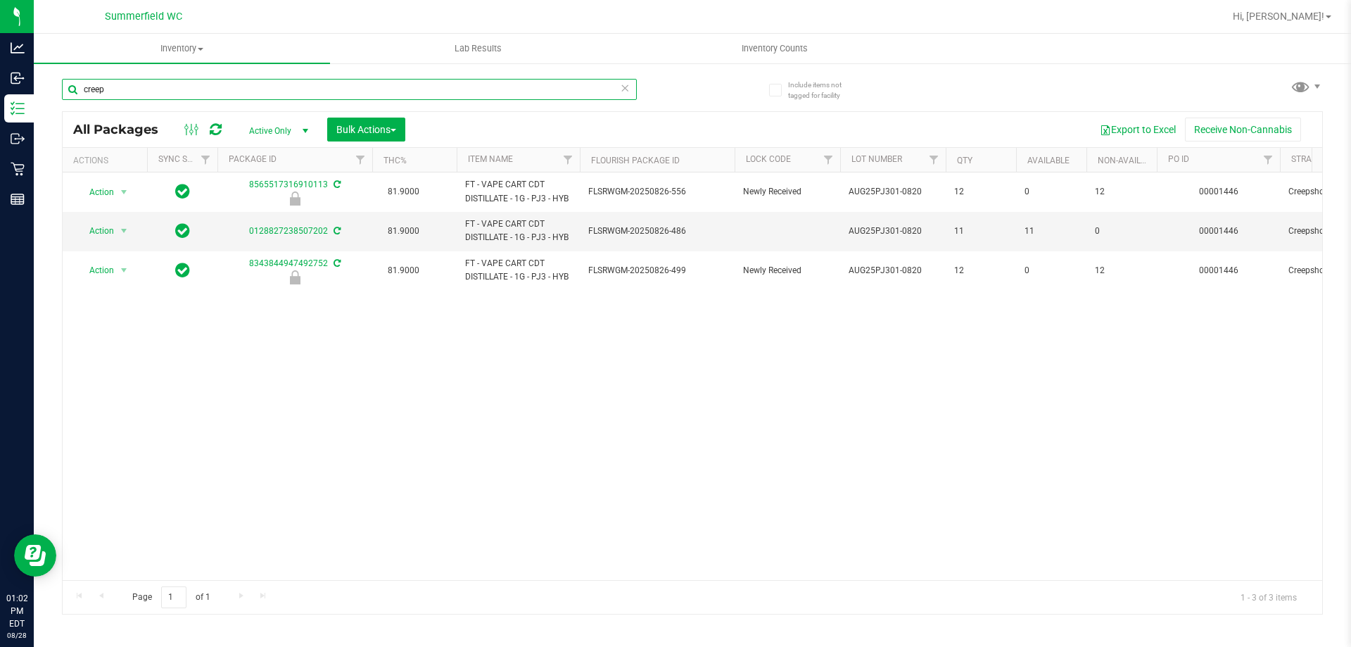
click at [257, 91] on input "creep" at bounding box center [349, 89] width 575 height 21
type input "c"
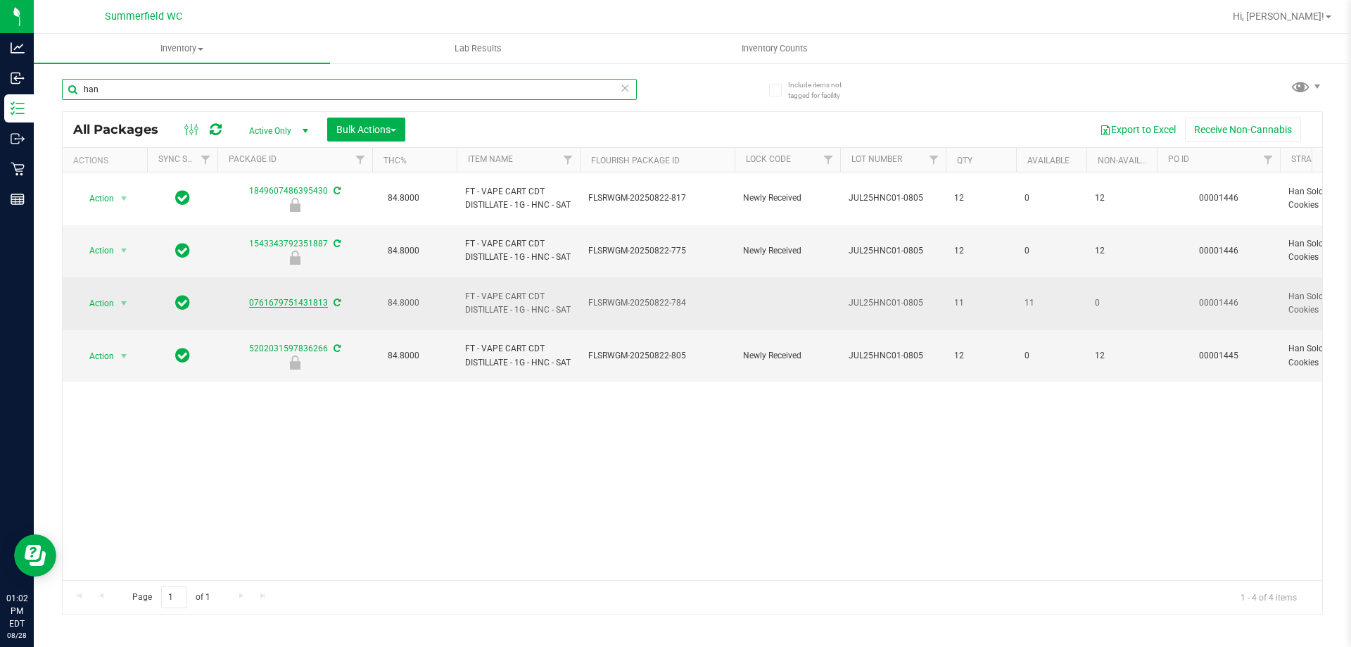
type input "han"
click at [315, 301] on link "0761679751431813" at bounding box center [288, 303] width 79 height 10
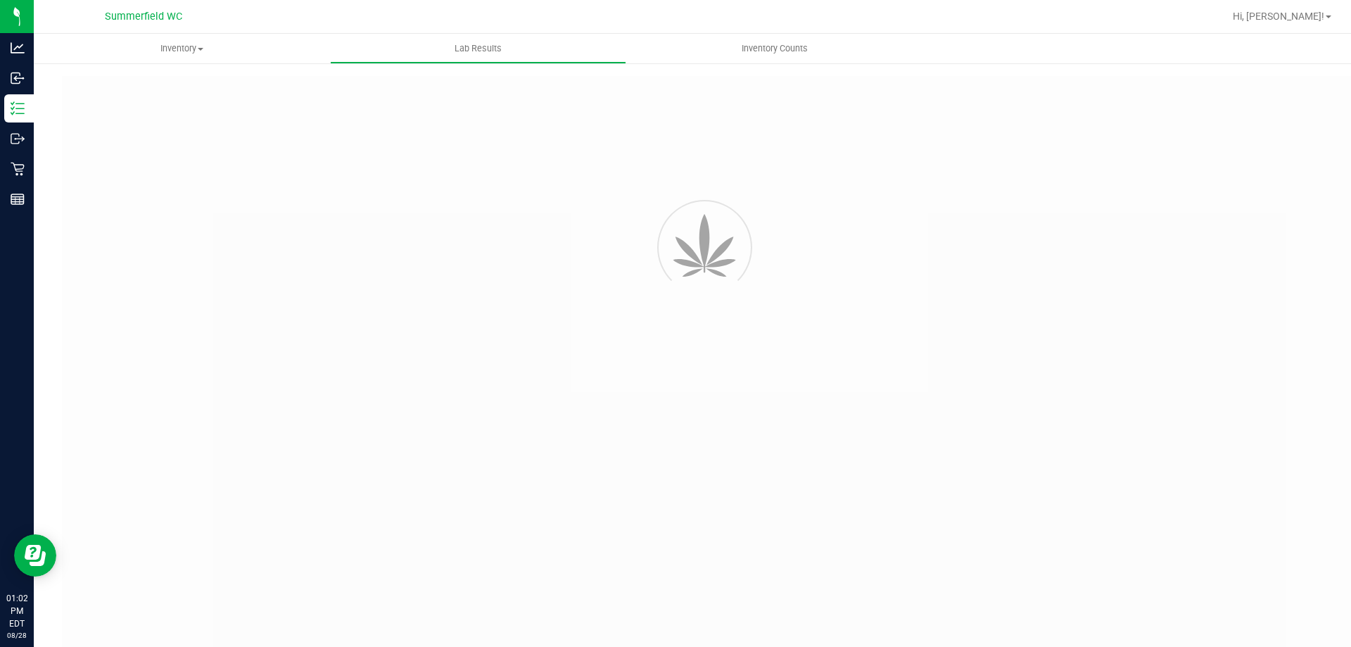
type input "3885169224316531"
type input "268365"
type input "5108506338023095"
type input "[DATE] 7:51 AM"
type input "[URL][DOMAIN_NAME]"
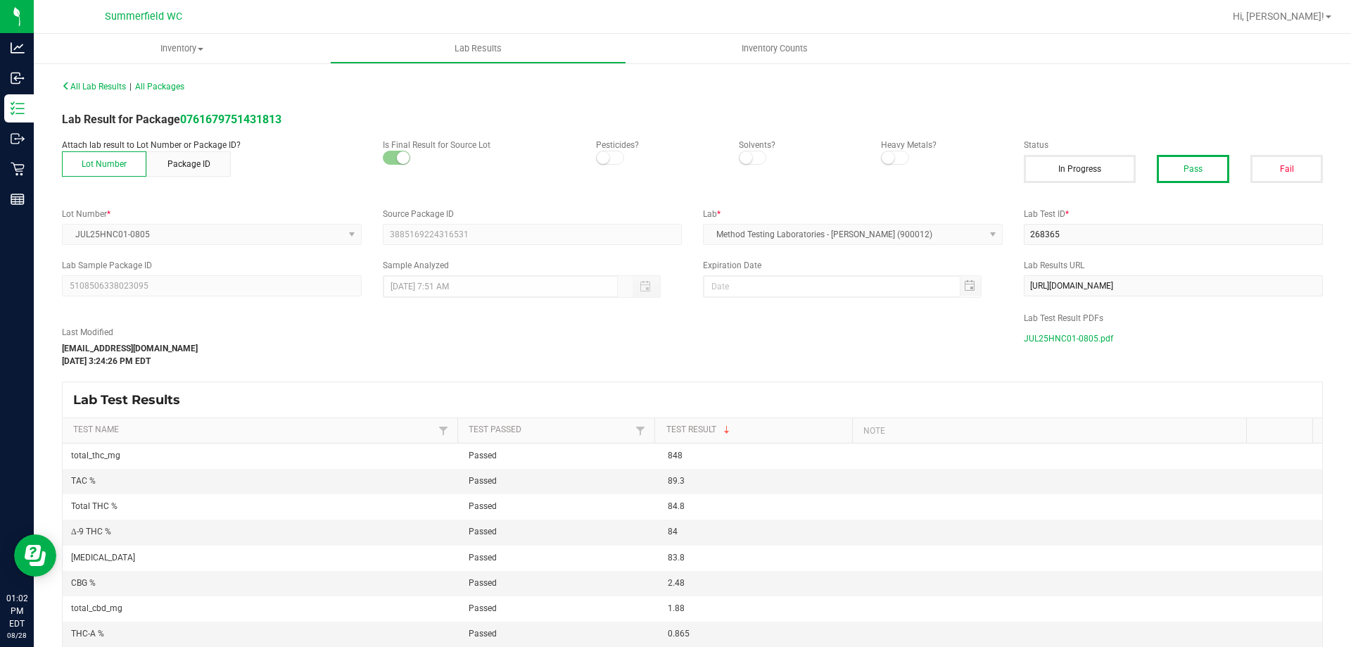
click at [1052, 340] on span "JUL25HNC01-0805.pdf" at bounding box center [1068, 338] width 89 height 21
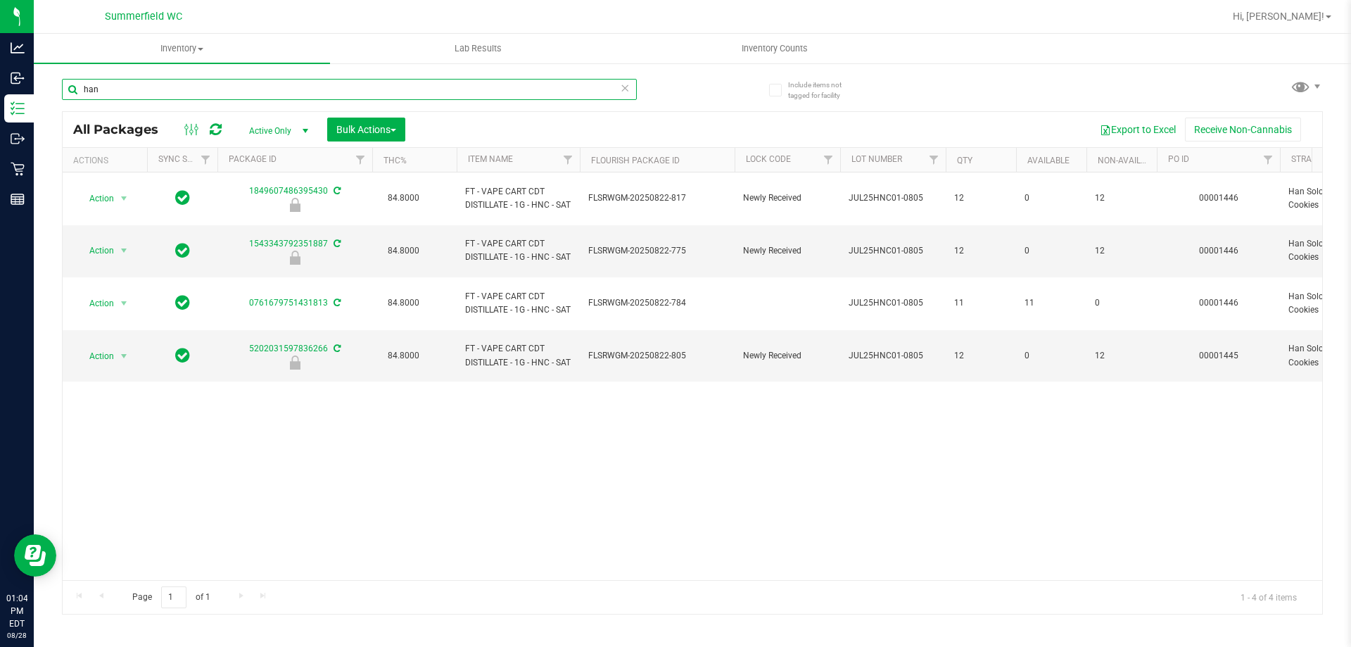
click at [208, 87] on input "han" at bounding box center [349, 89] width 575 height 21
type input "h"
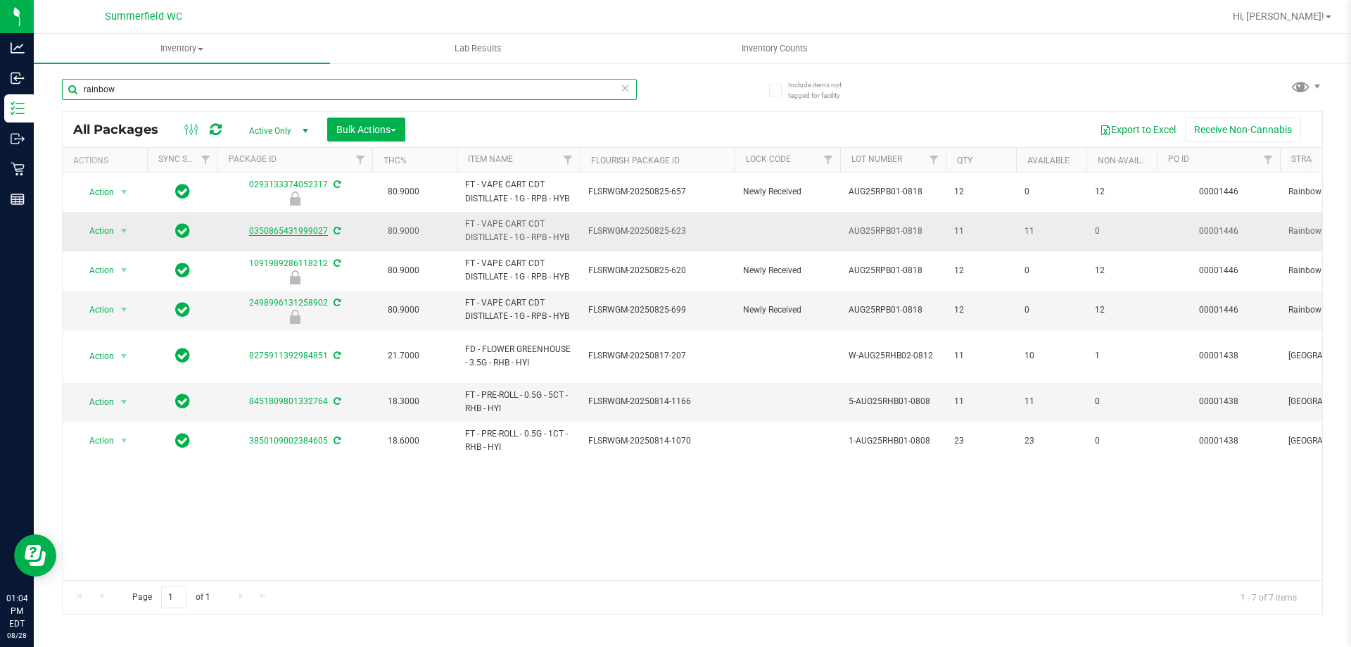
type input "rainbow"
click at [284, 236] on link "0350865431999027" at bounding box center [288, 231] width 79 height 10
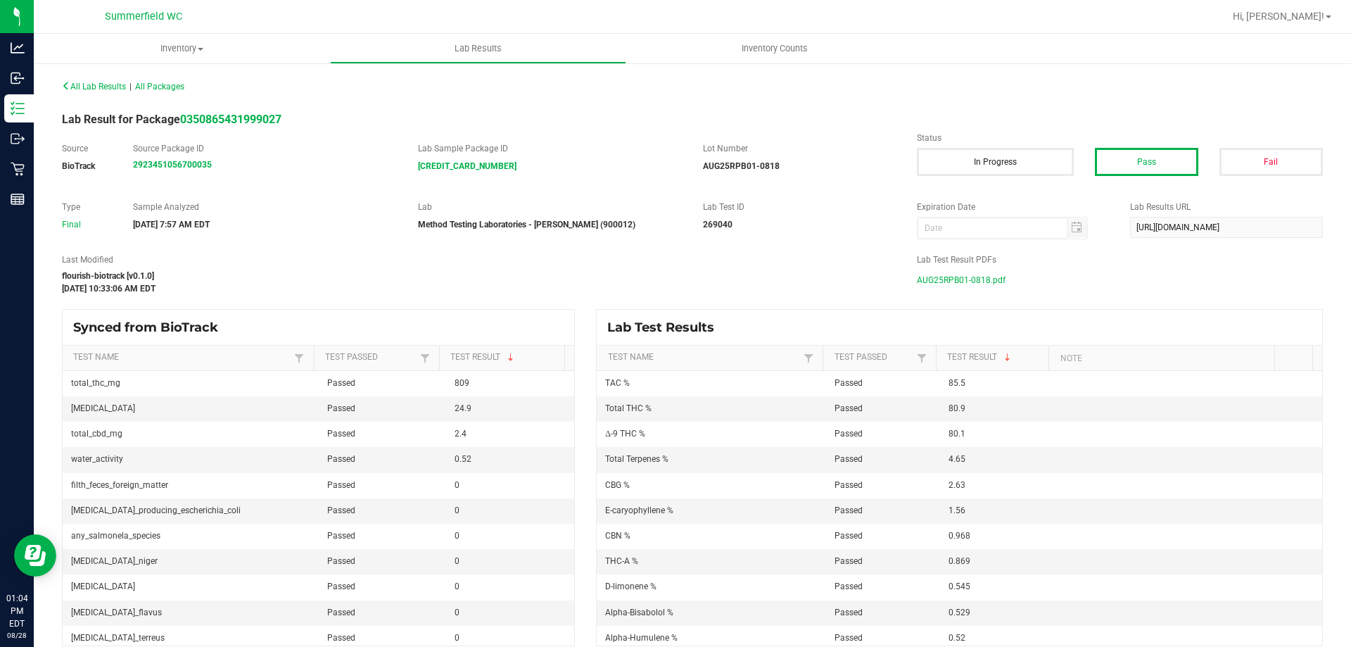
click at [954, 277] on span "AUG25RPB01-0818.pdf" at bounding box center [961, 279] width 89 height 21
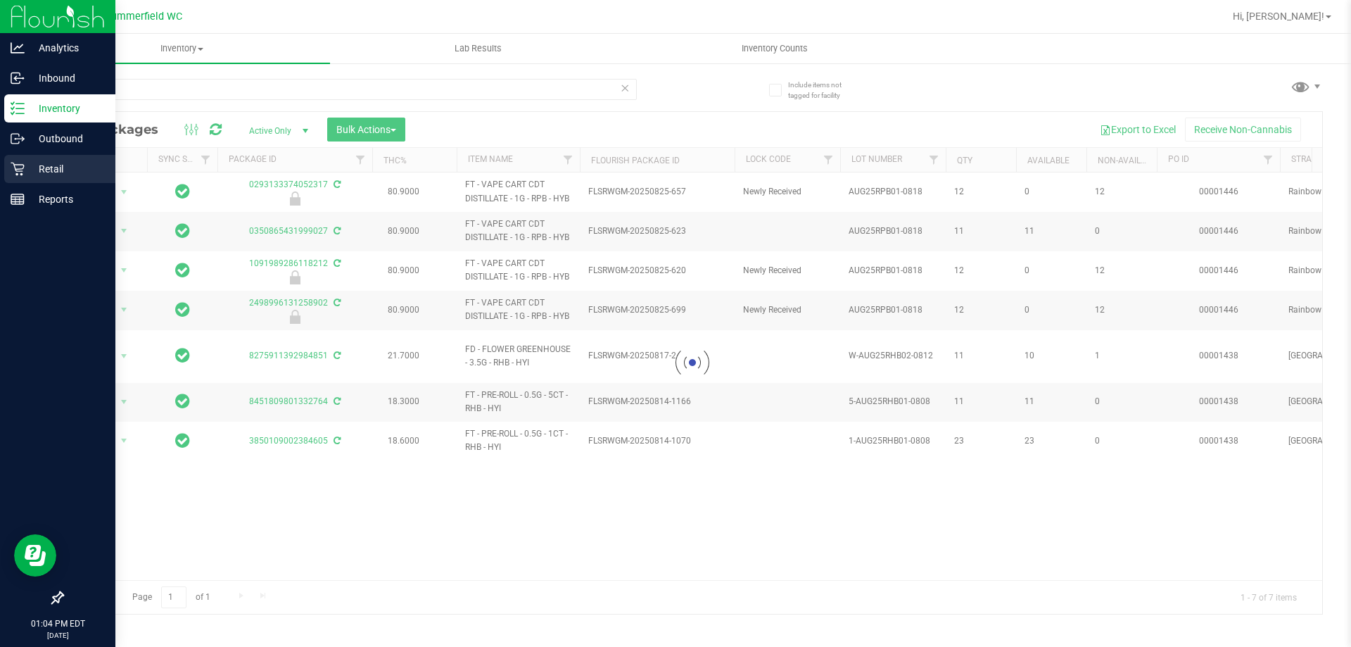
click at [57, 171] on p "Retail" at bounding box center [67, 168] width 84 height 17
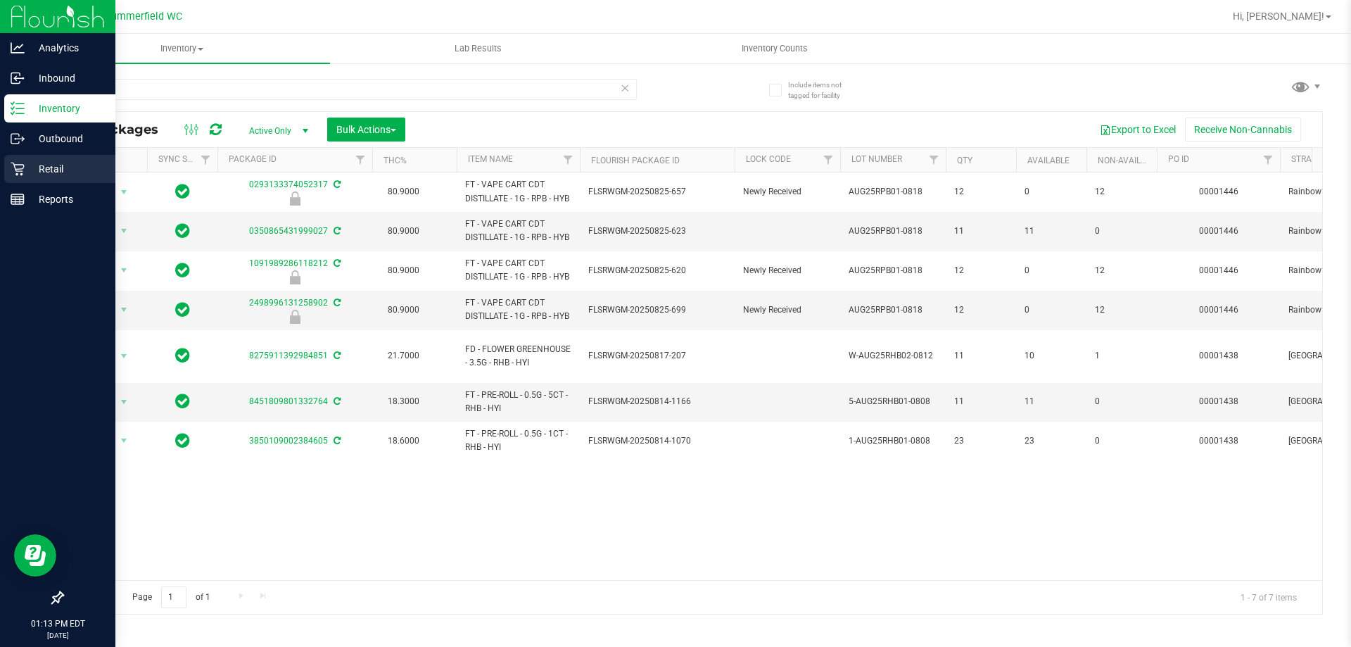
click at [34, 172] on p "Retail" at bounding box center [67, 168] width 84 height 17
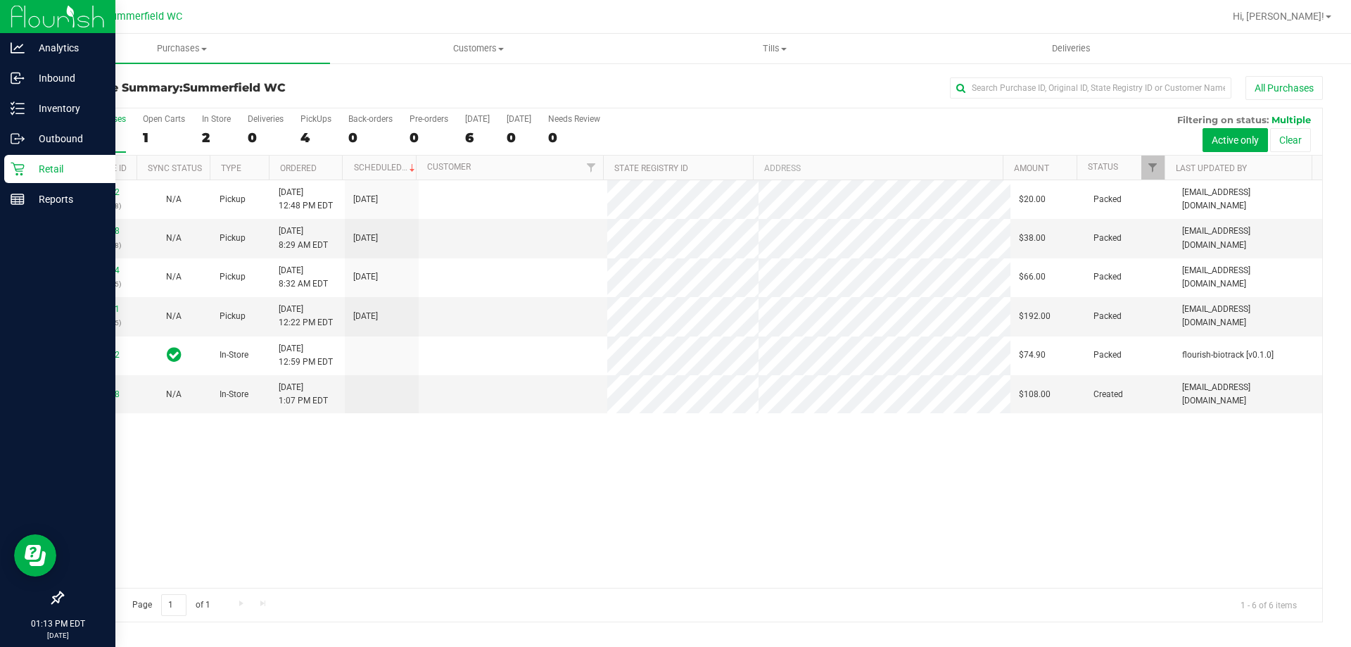
click at [98, 393] on link "11862268" at bounding box center [99, 394] width 39 height 10
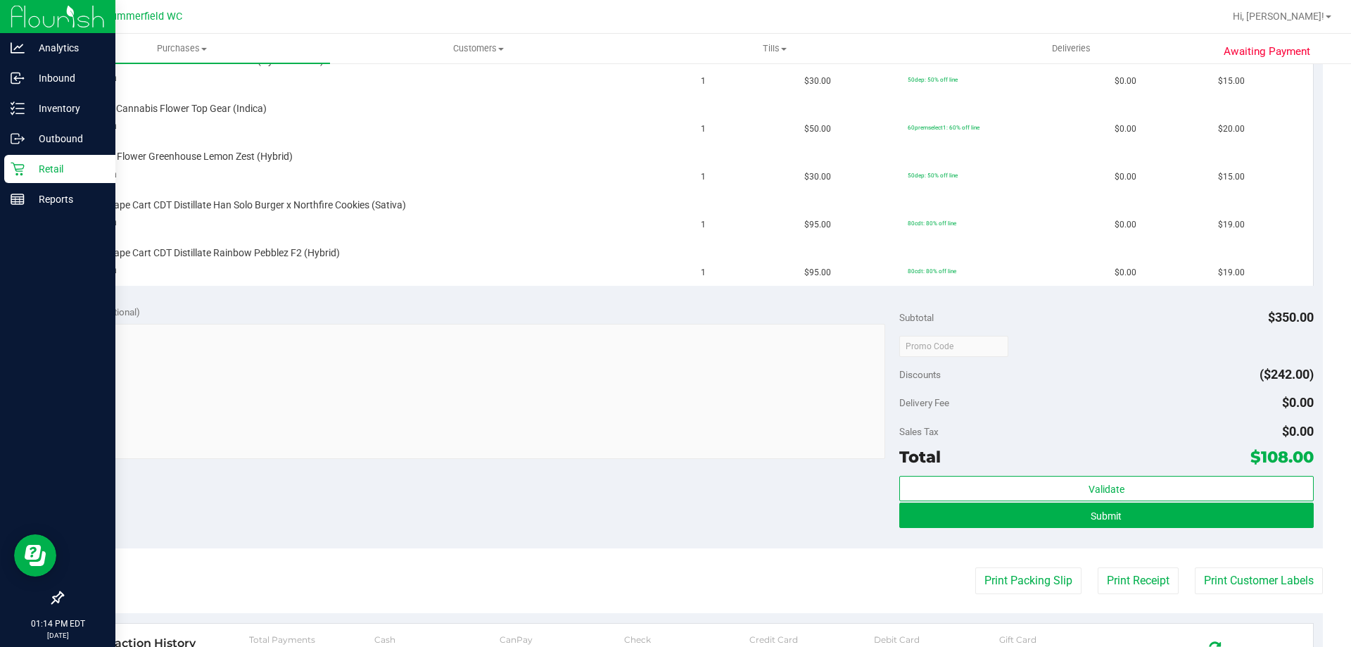
scroll to position [563, 0]
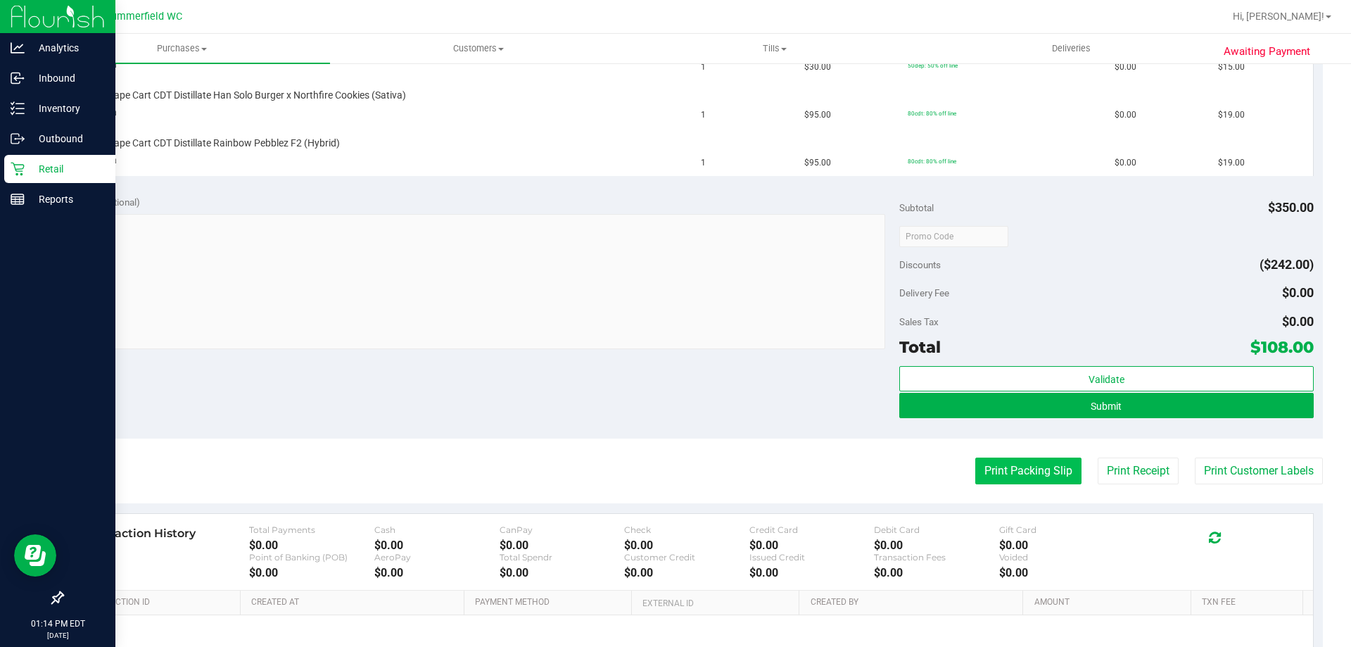
click at [975, 476] on button "Print Packing Slip" at bounding box center [1028, 470] width 106 height 27
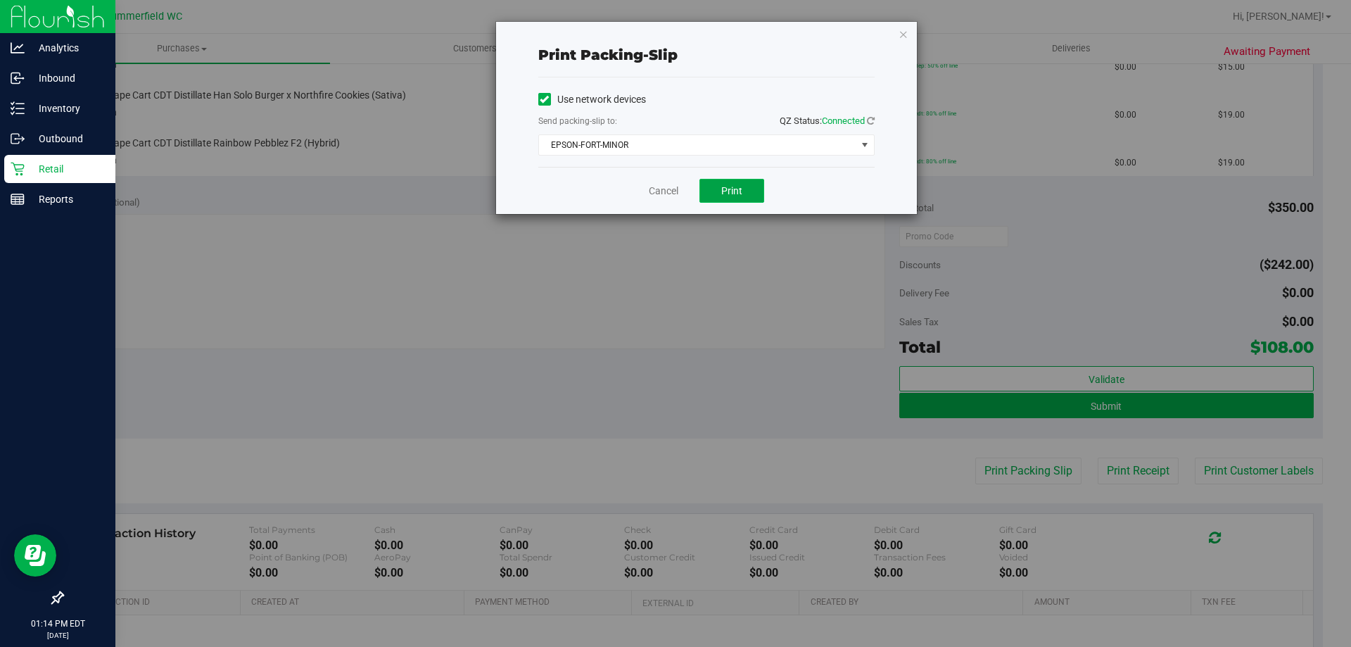
click at [726, 192] on span "Print" at bounding box center [731, 190] width 21 height 11
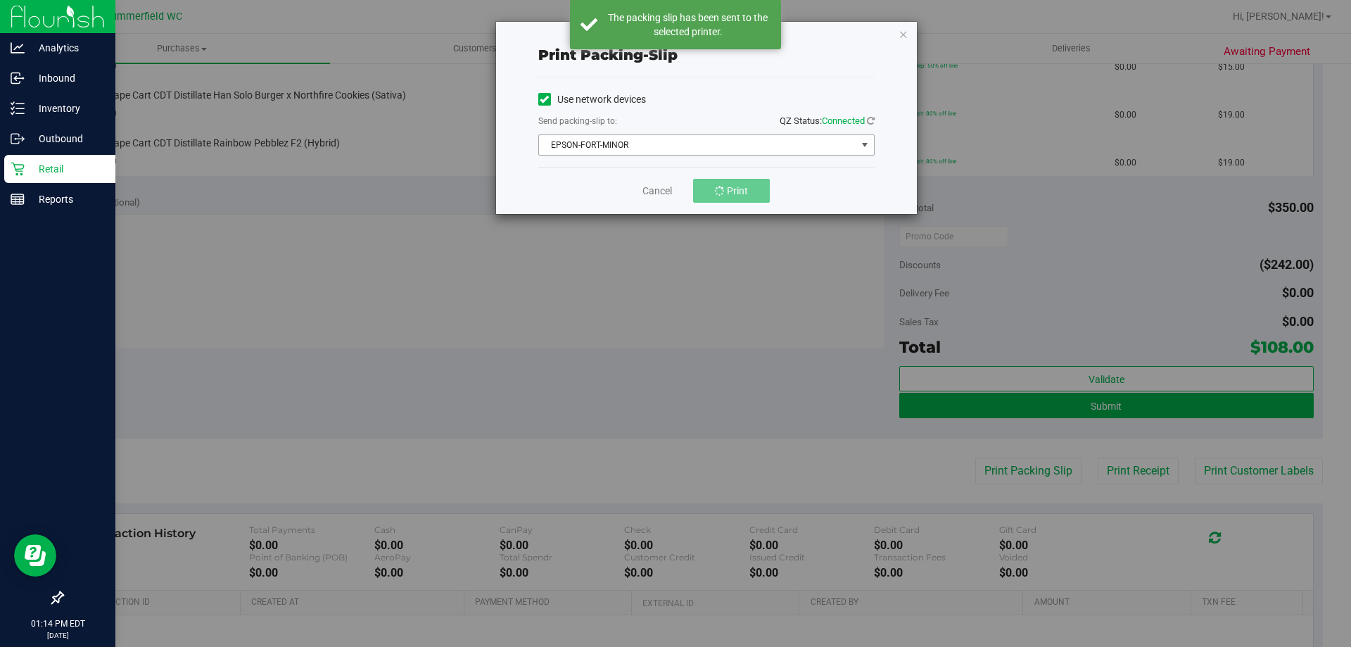
click at [627, 146] on span "EPSON-FORT-MINOR" at bounding box center [697, 145] width 317 height 20
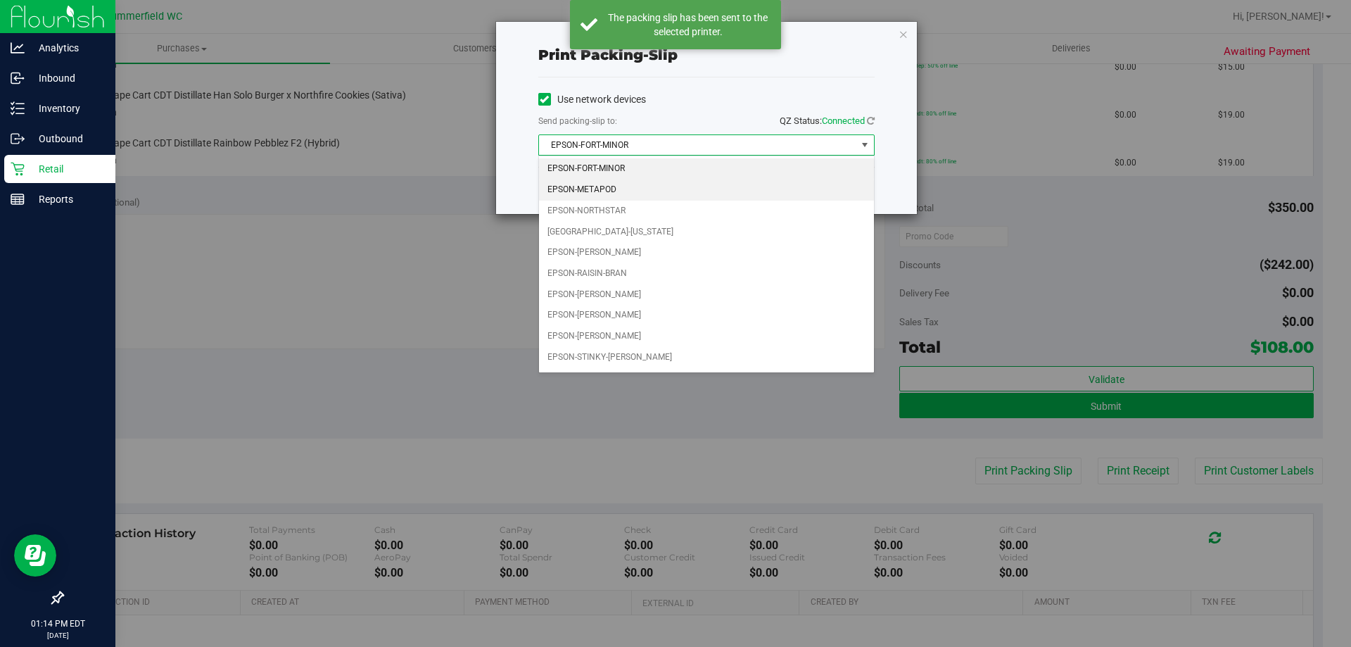
click at [626, 191] on li "EPSON-METAPOD" at bounding box center [706, 189] width 335 height 21
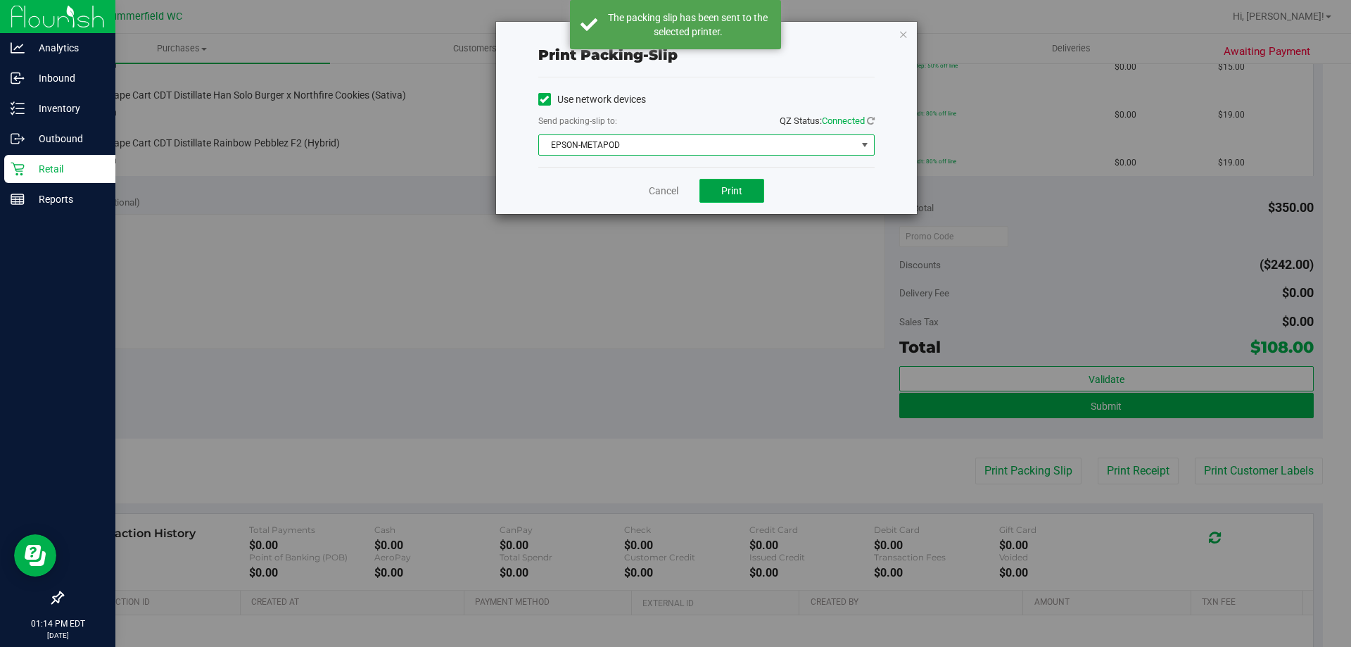
click at [727, 190] on span "Print" at bounding box center [731, 190] width 21 height 11
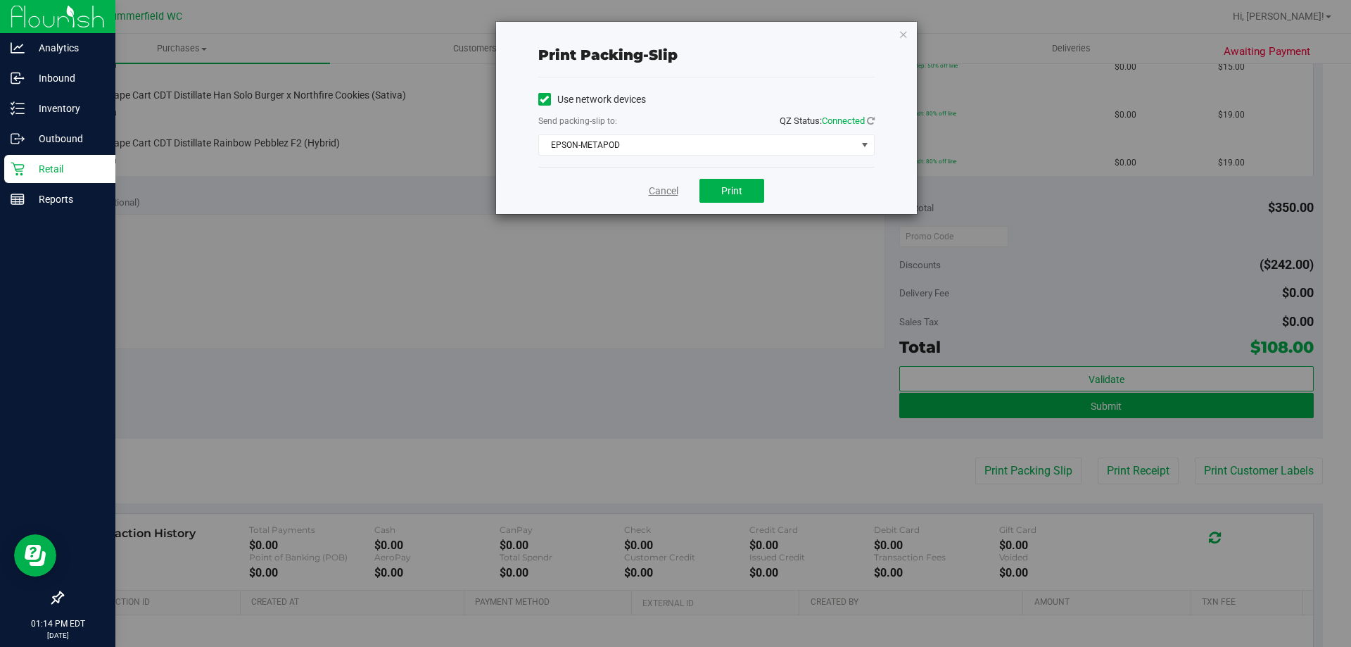
click at [666, 193] on link "Cancel" at bounding box center [664, 191] width 30 height 15
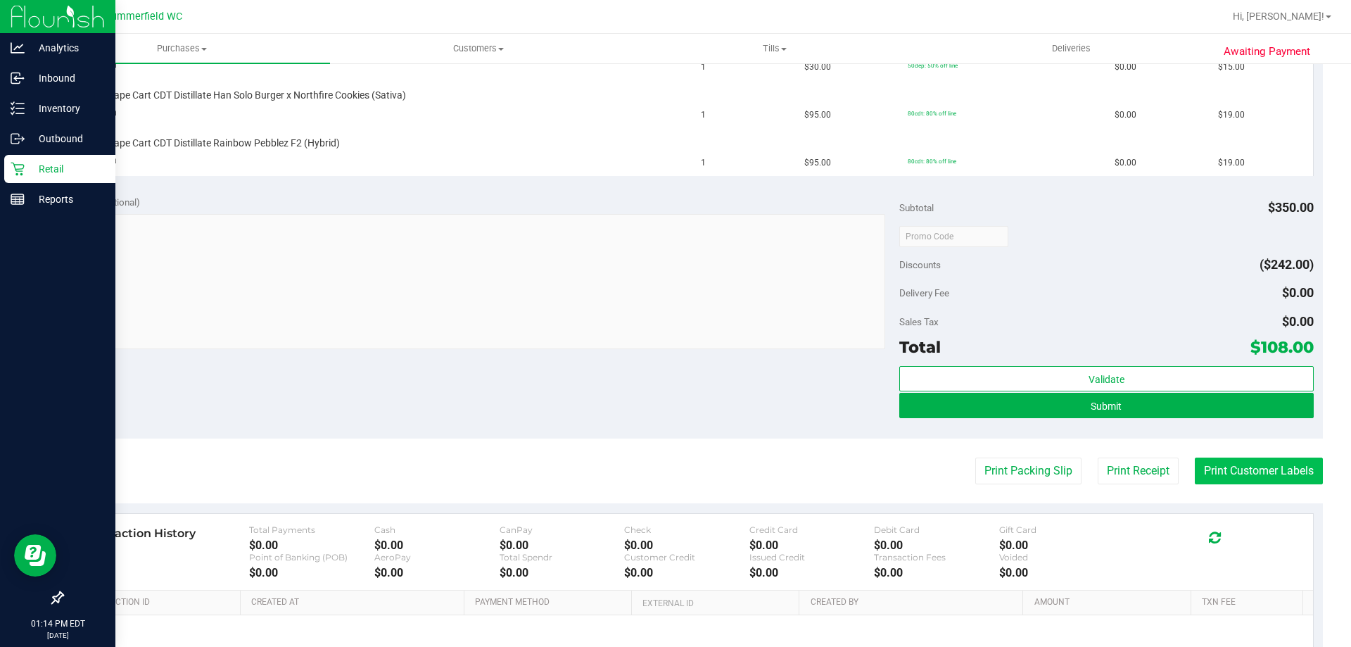
click at [1208, 468] on button "Print Customer Labels" at bounding box center [1259, 470] width 128 height 27
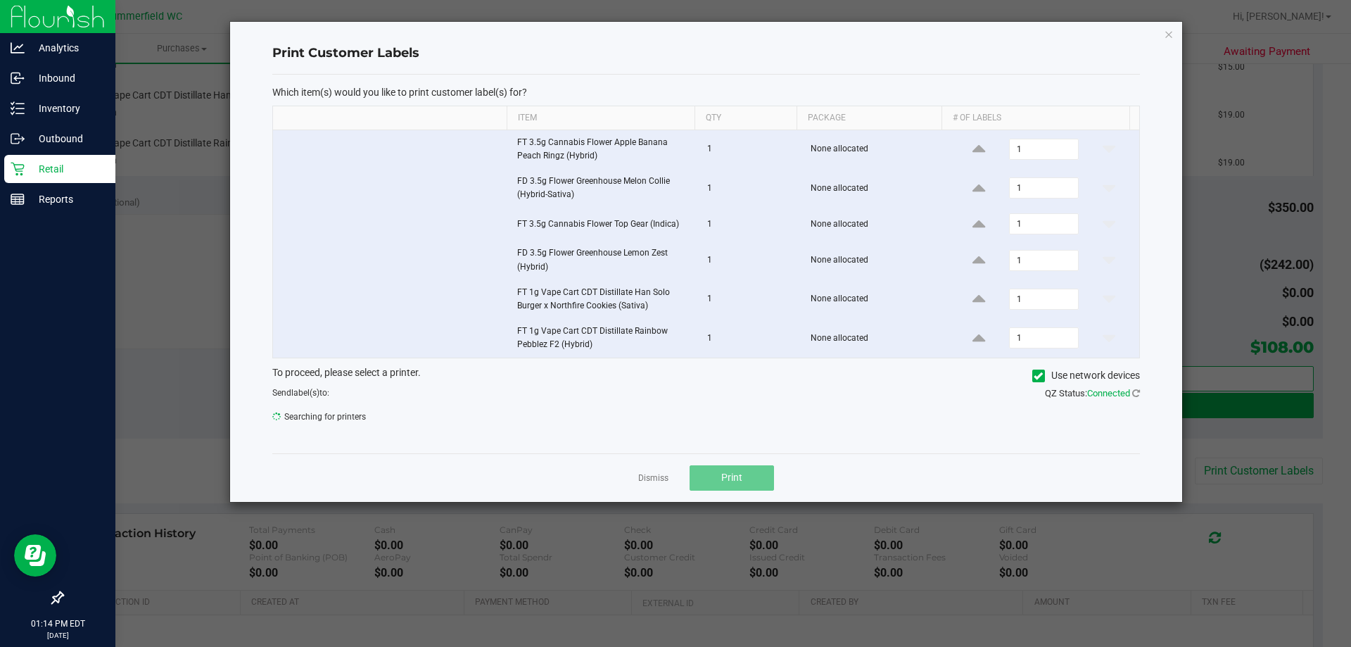
click at [522, 407] on span "Searching for printers" at bounding box center [483, 416] width 423 height 21
click at [657, 476] on link "Dismiss" at bounding box center [653, 478] width 30 height 12
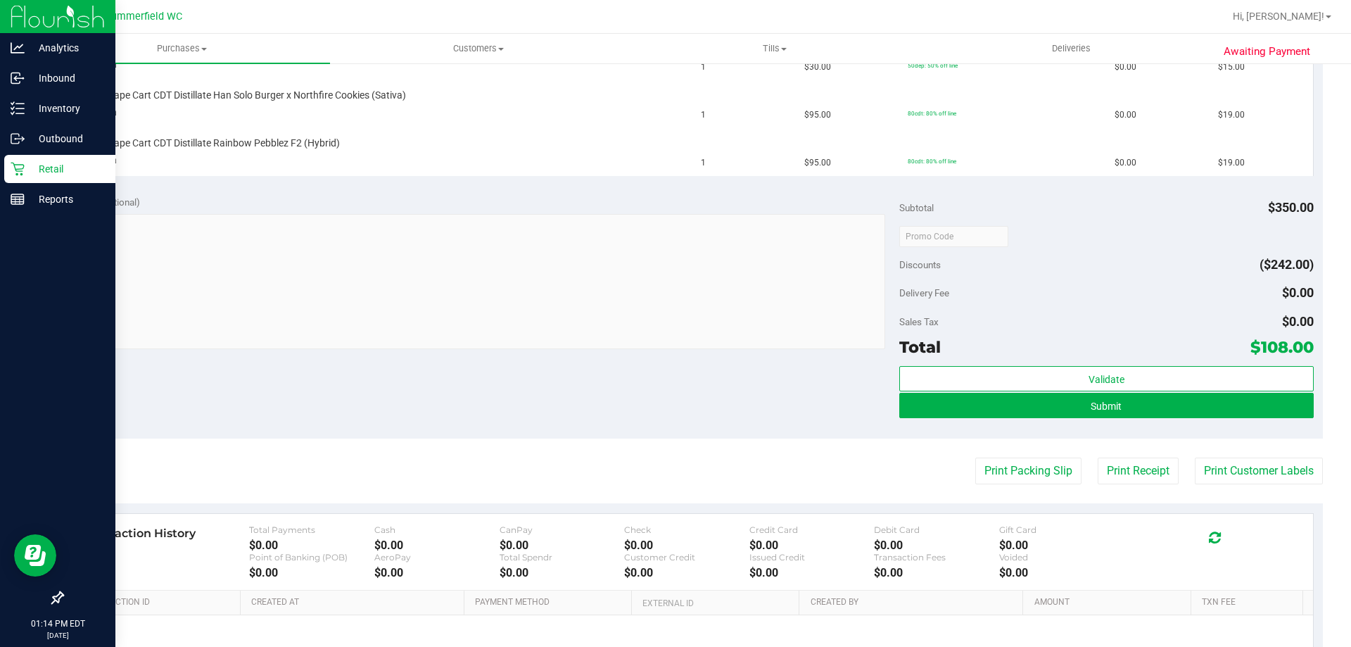
click at [44, 165] on p "Retail" at bounding box center [67, 168] width 84 height 17
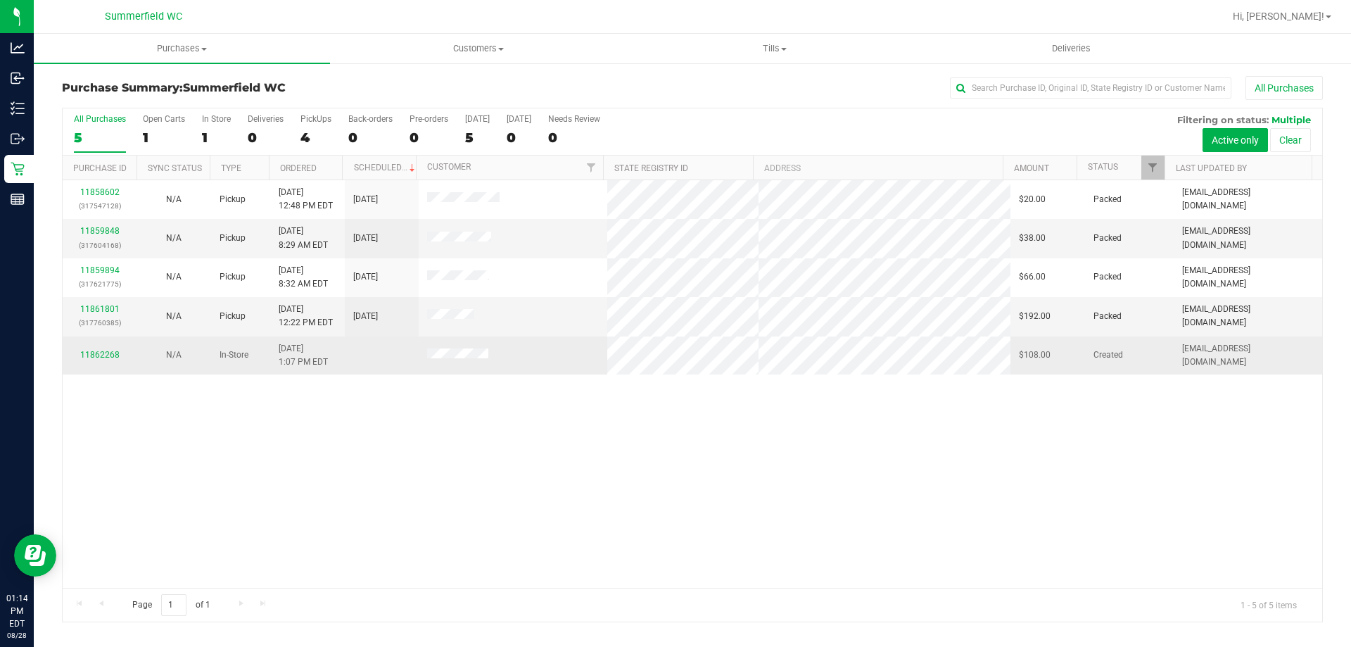
click at [100, 348] on td "11862268" at bounding box center [100, 355] width 74 height 38
click at [101, 349] on div "11862268" at bounding box center [99, 354] width 57 height 13
click at [101, 351] on link "11862268" at bounding box center [99, 355] width 39 height 10
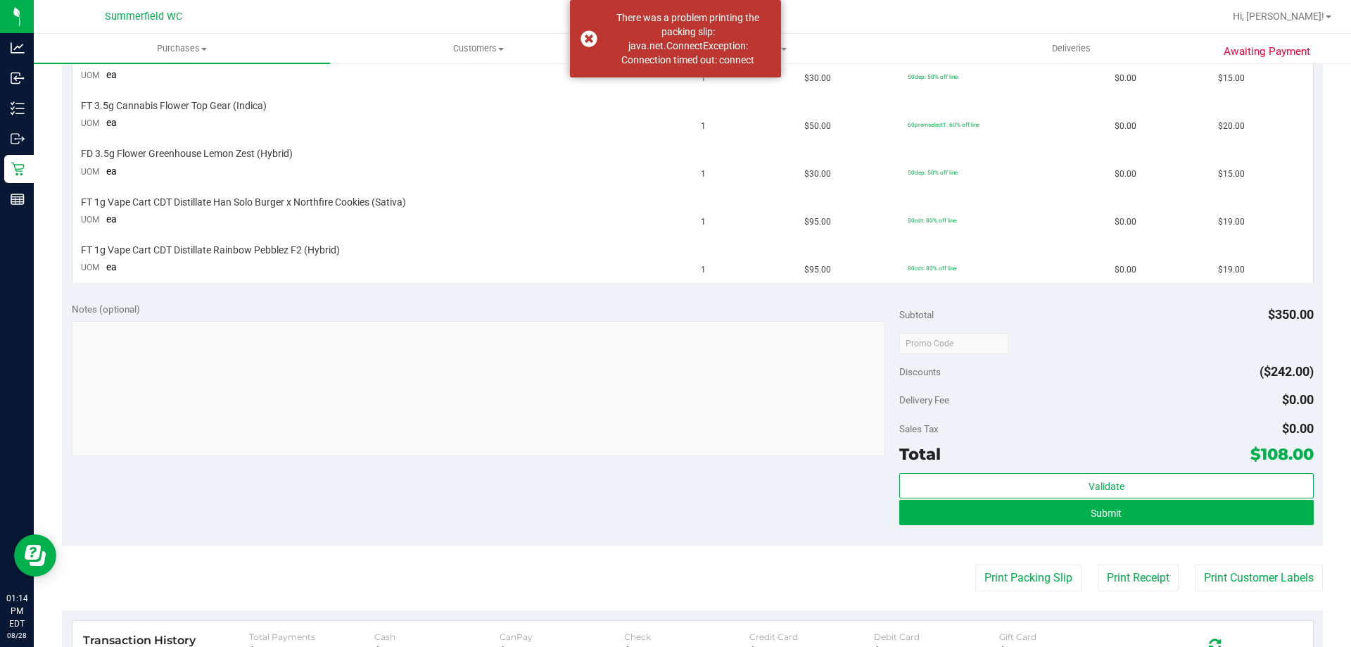
scroll to position [633, 0]
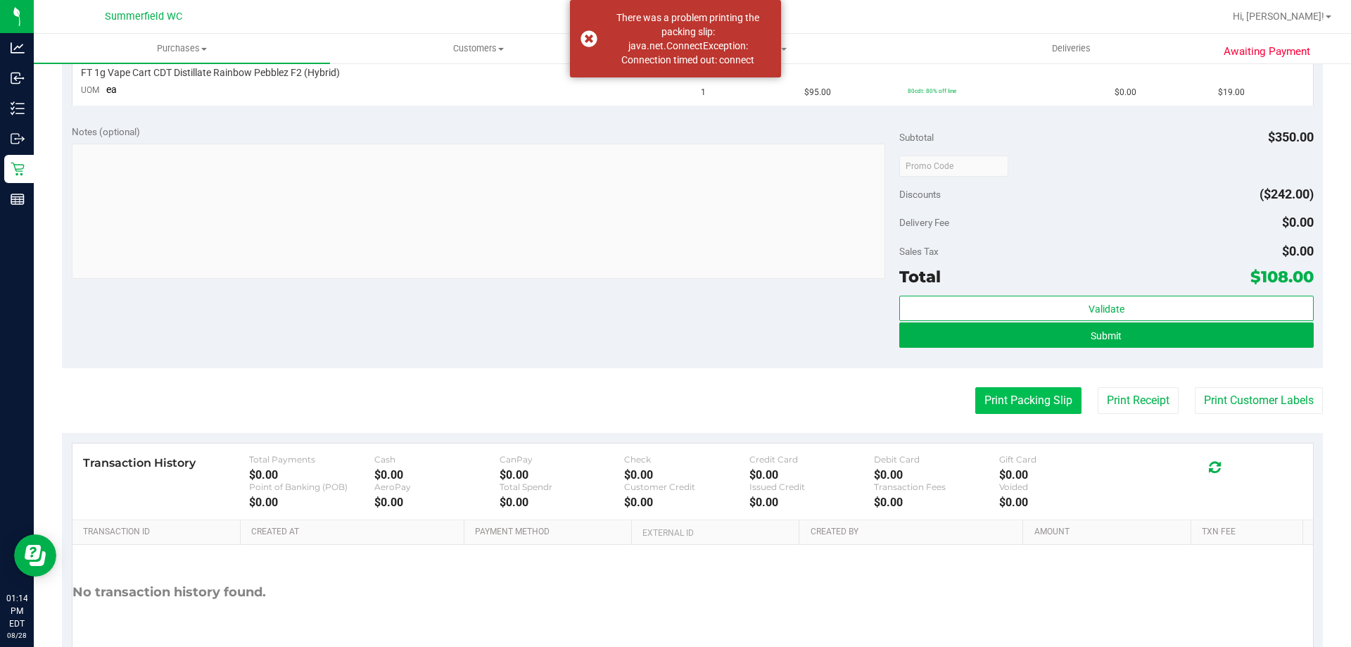
click at [1010, 408] on button "Print Packing Slip" at bounding box center [1028, 400] width 106 height 27
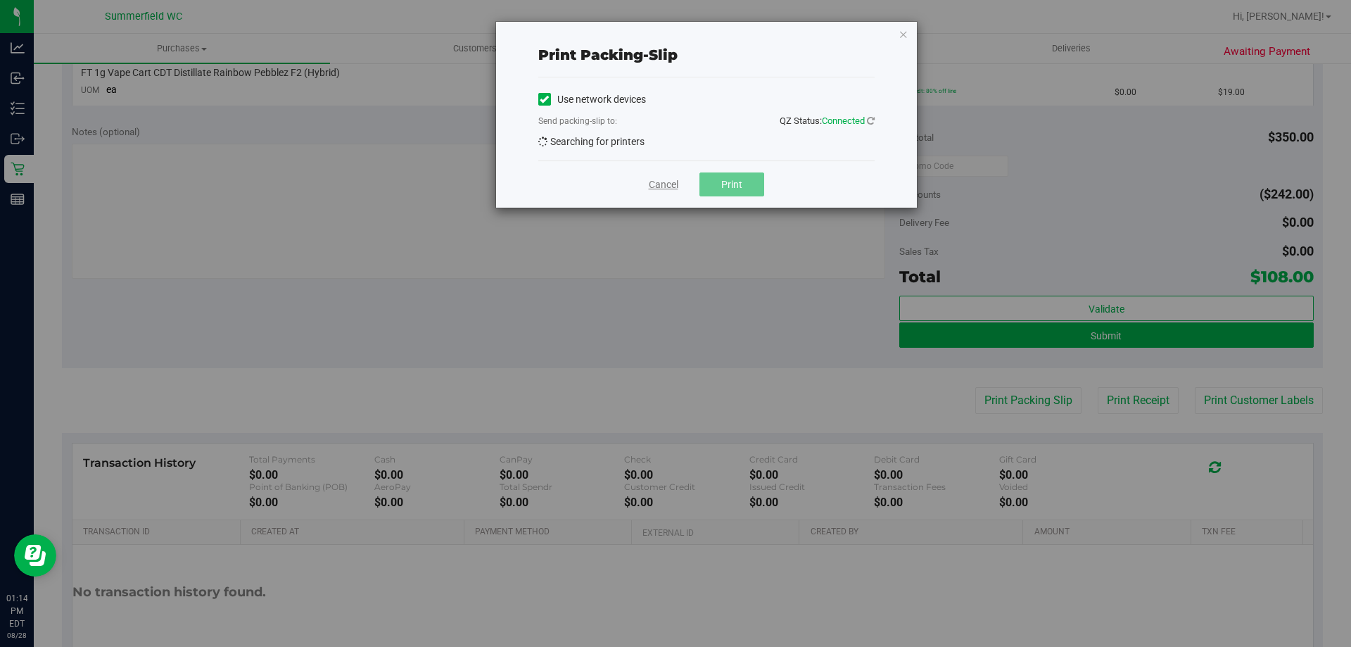
click at [660, 189] on link "Cancel" at bounding box center [664, 184] width 30 height 15
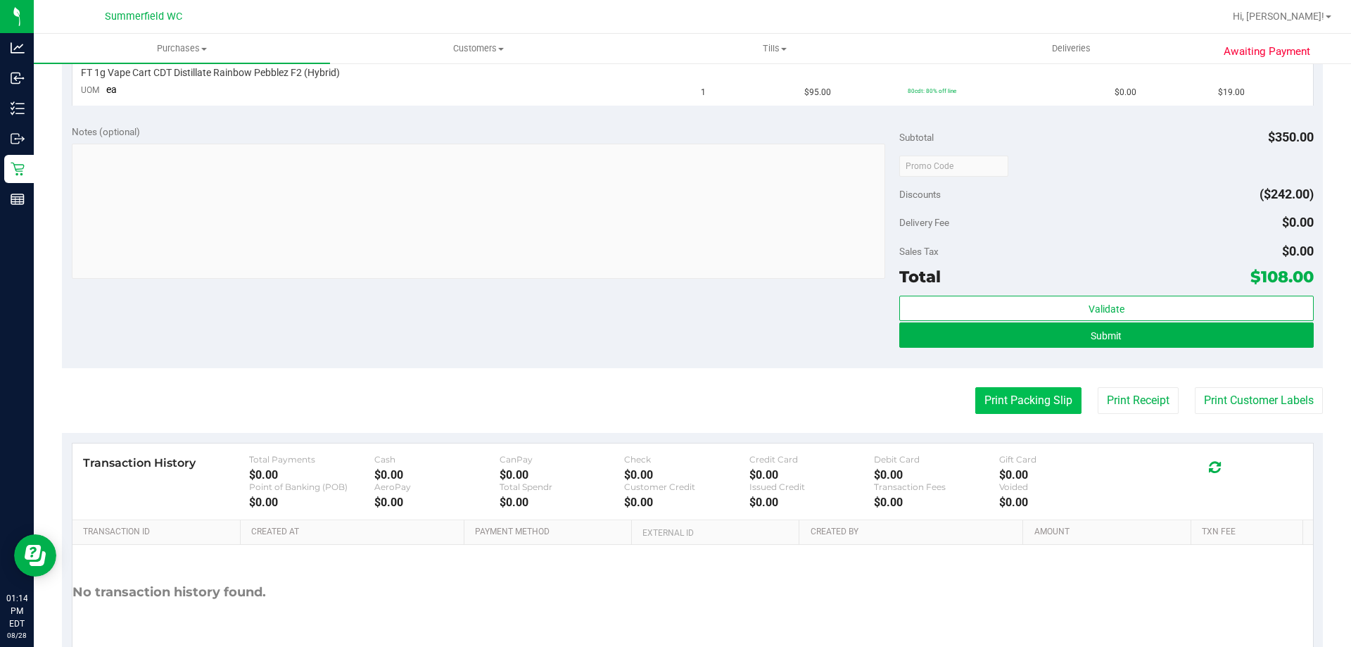
click at [1029, 409] on button "Print Packing Slip" at bounding box center [1028, 400] width 106 height 27
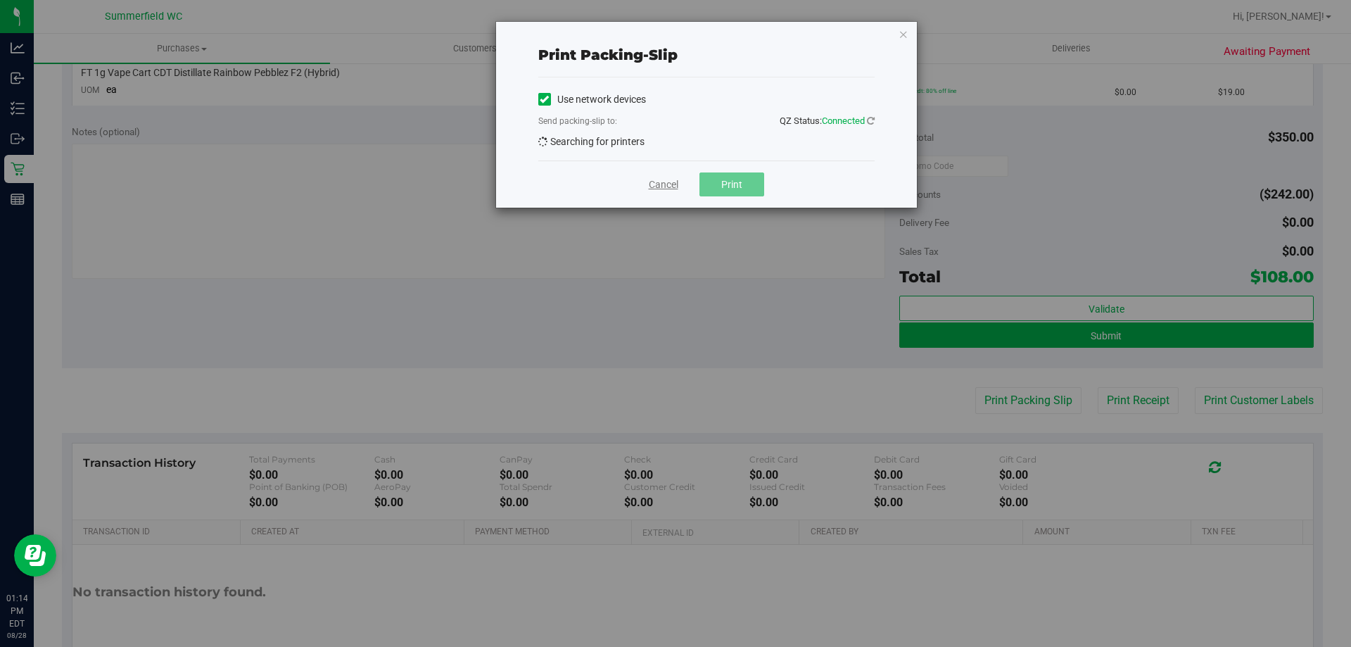
click at [667, 189] on link "Cancel" at bounding box center [664, 184] width 30 height 15
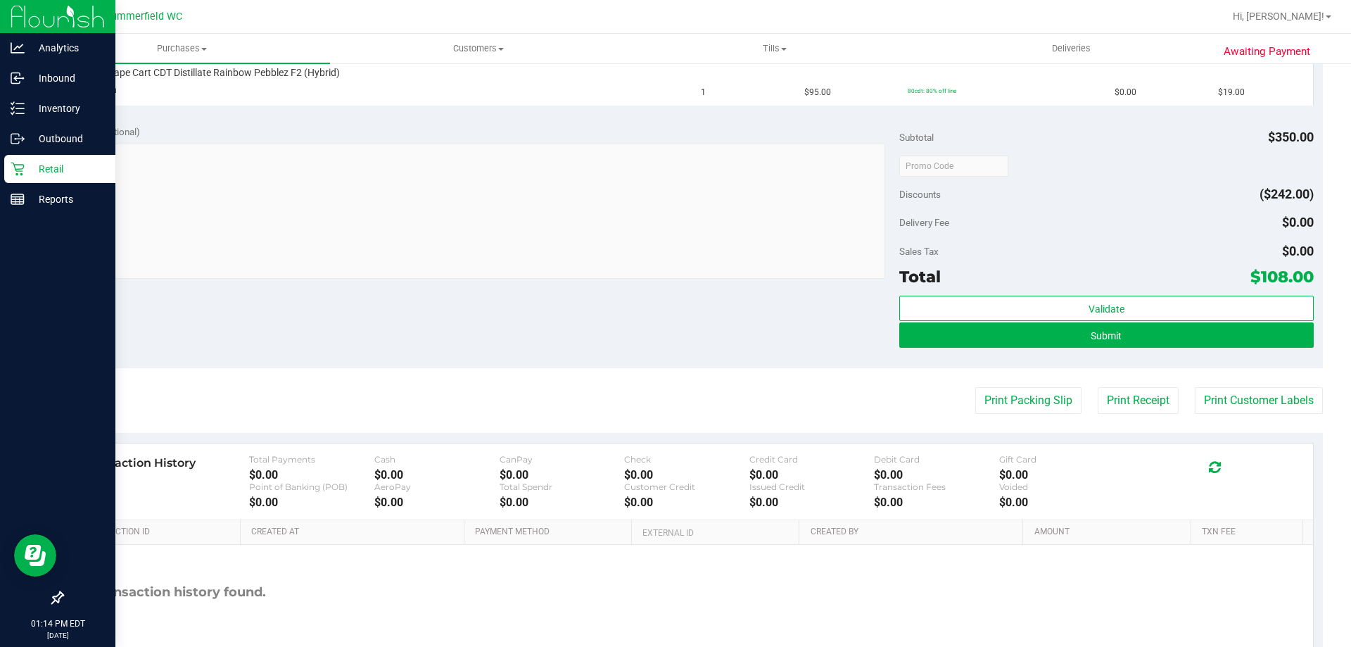
click at [58, 164] on p "Retail" at bounding box center [67, 168] width 84 height 17
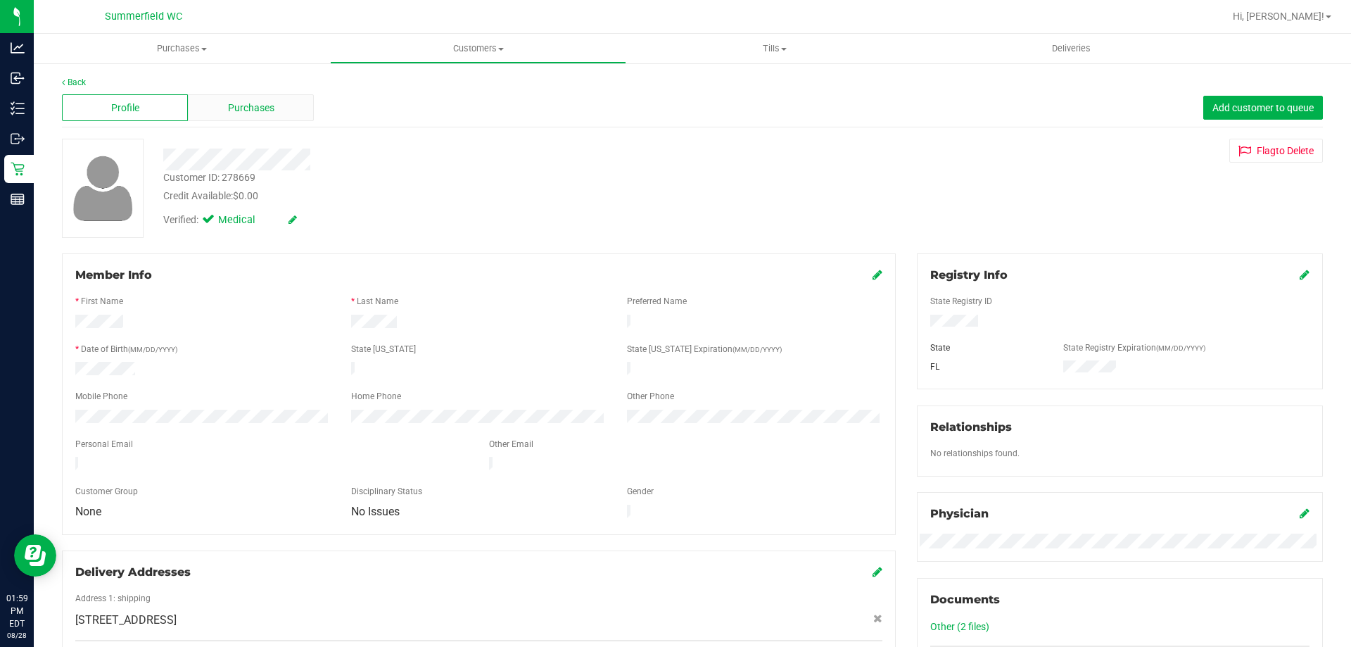
click at [277, 109] on div "Purchases" at bounding box center [251, 107] width 126 height 27
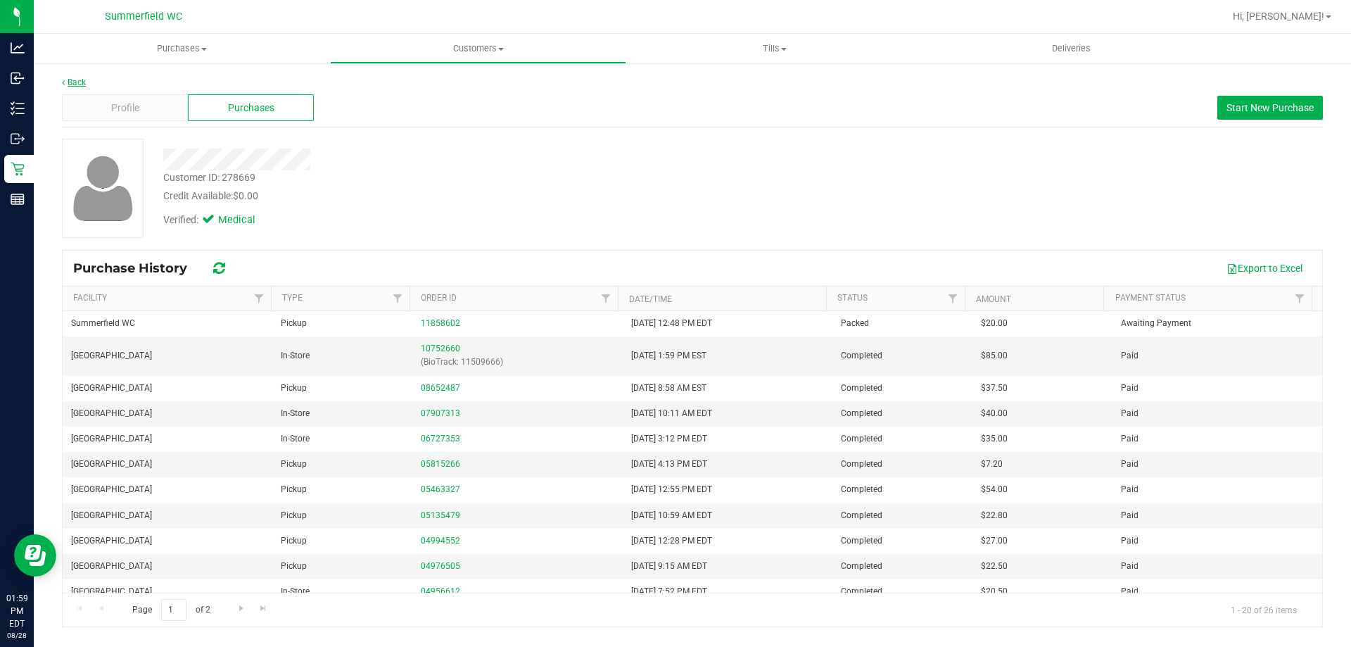
click at [70, 79] on link "Back" at bounding box center [74, 82] width 24 height 10
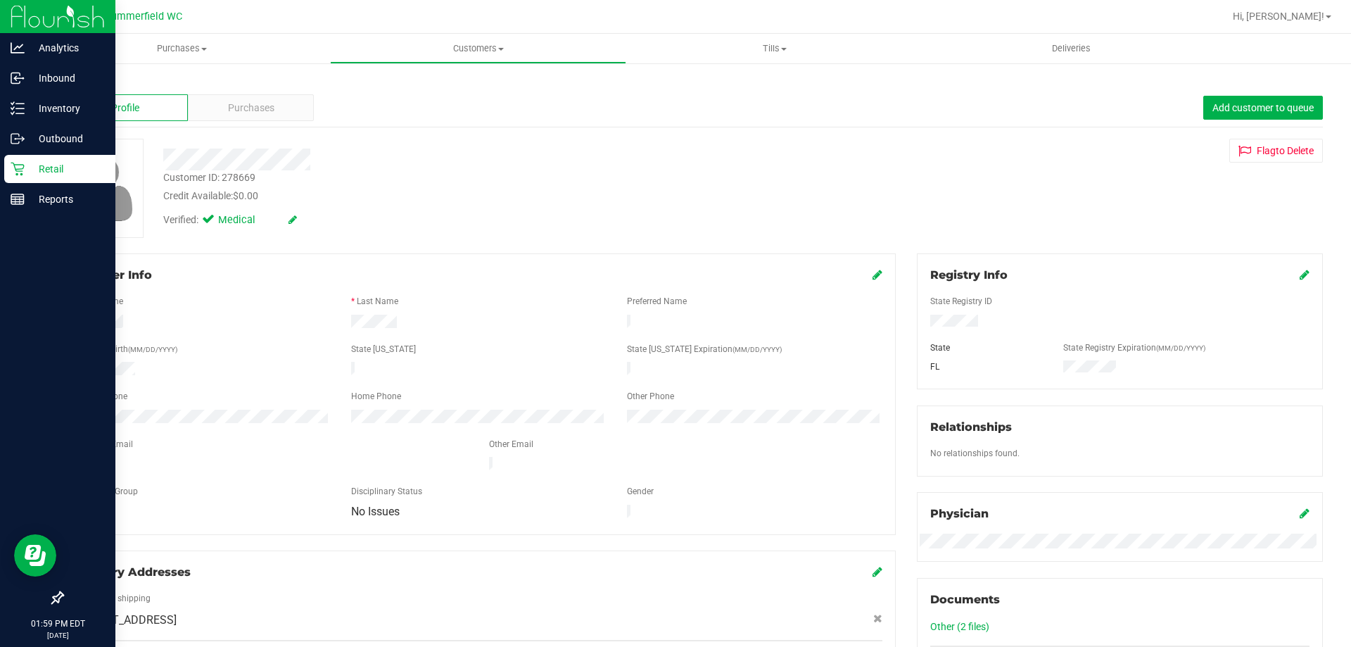
click at [50, 167] on p "Retail" at bounding box center [67, 168] width 84 height 17
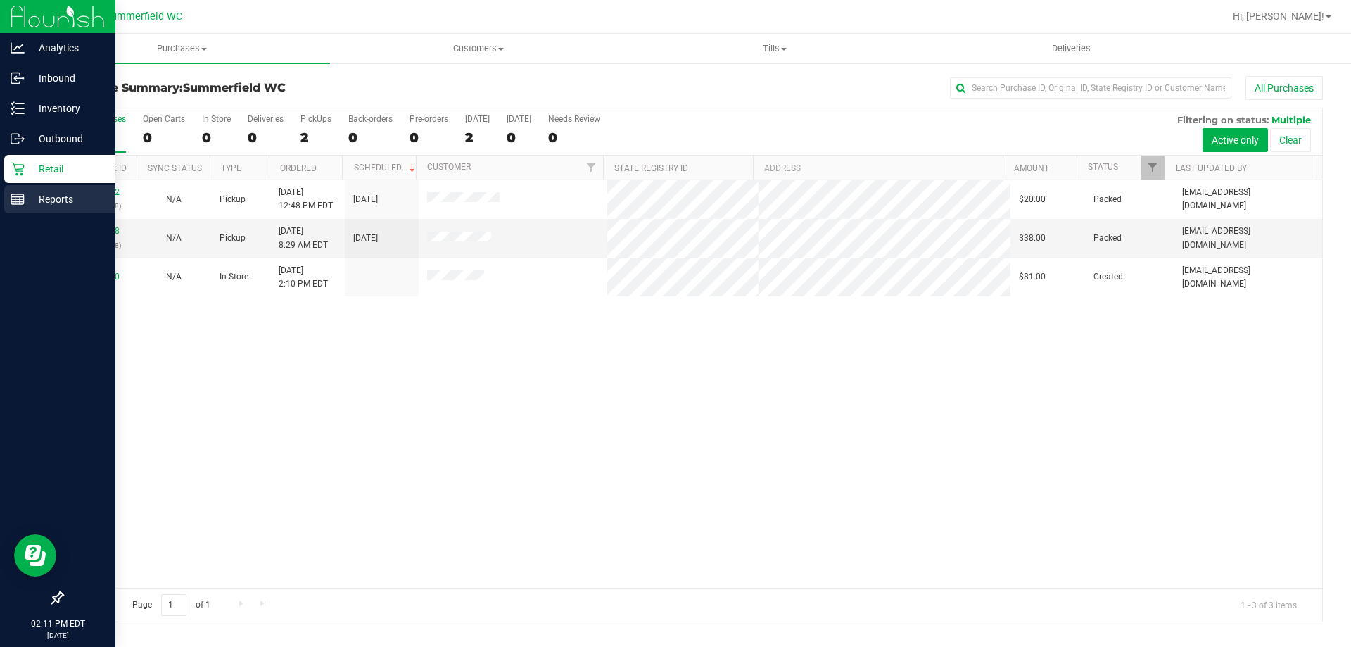
click at [42, 192] on p "Reports" at bounding box center [67, 199] width 84 height 17
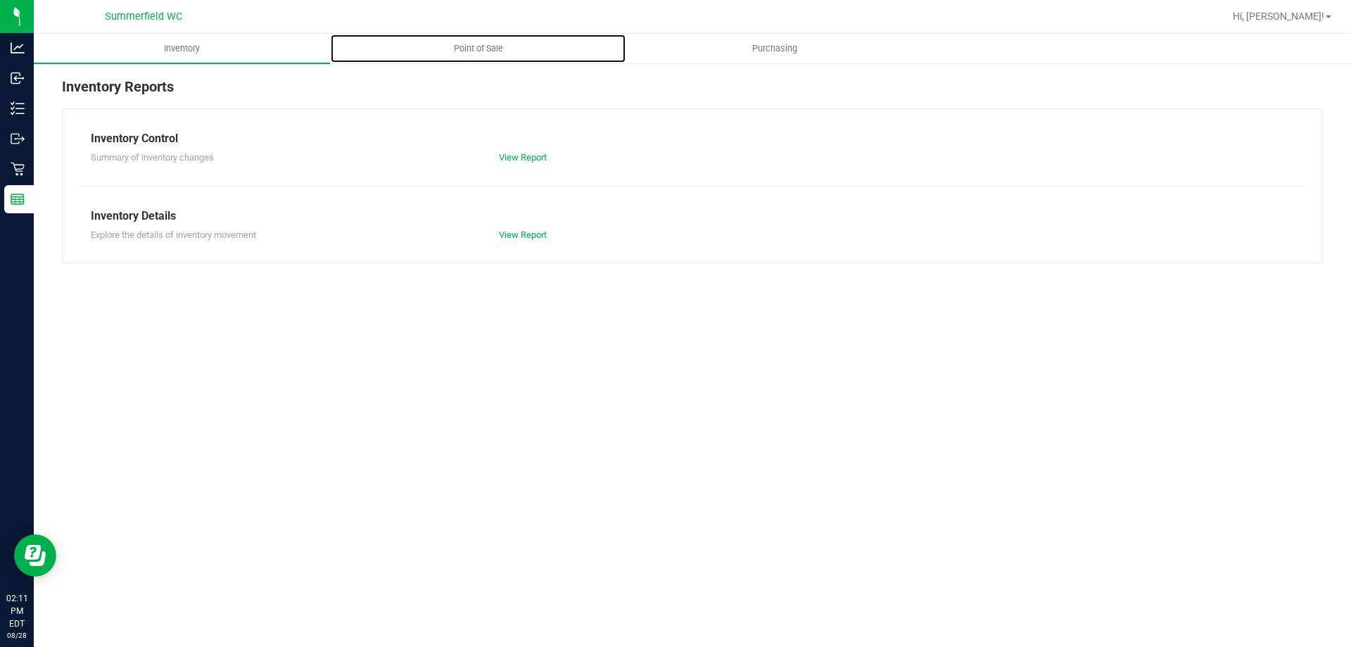
click at [482, 48] on span "Point of Sale" at bounding box center [478, 48] width 87 height 13
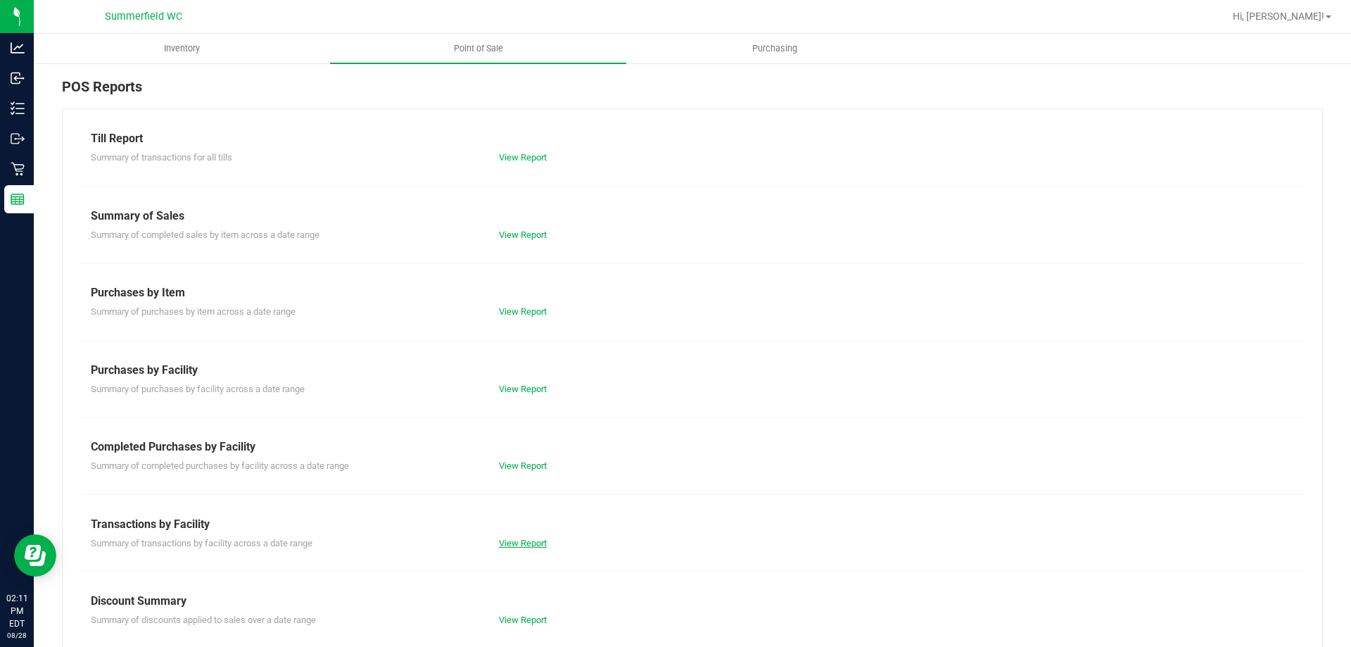
click at [534, 544] on link "View Report" at bounding box center [523, 542] width 48 height 11
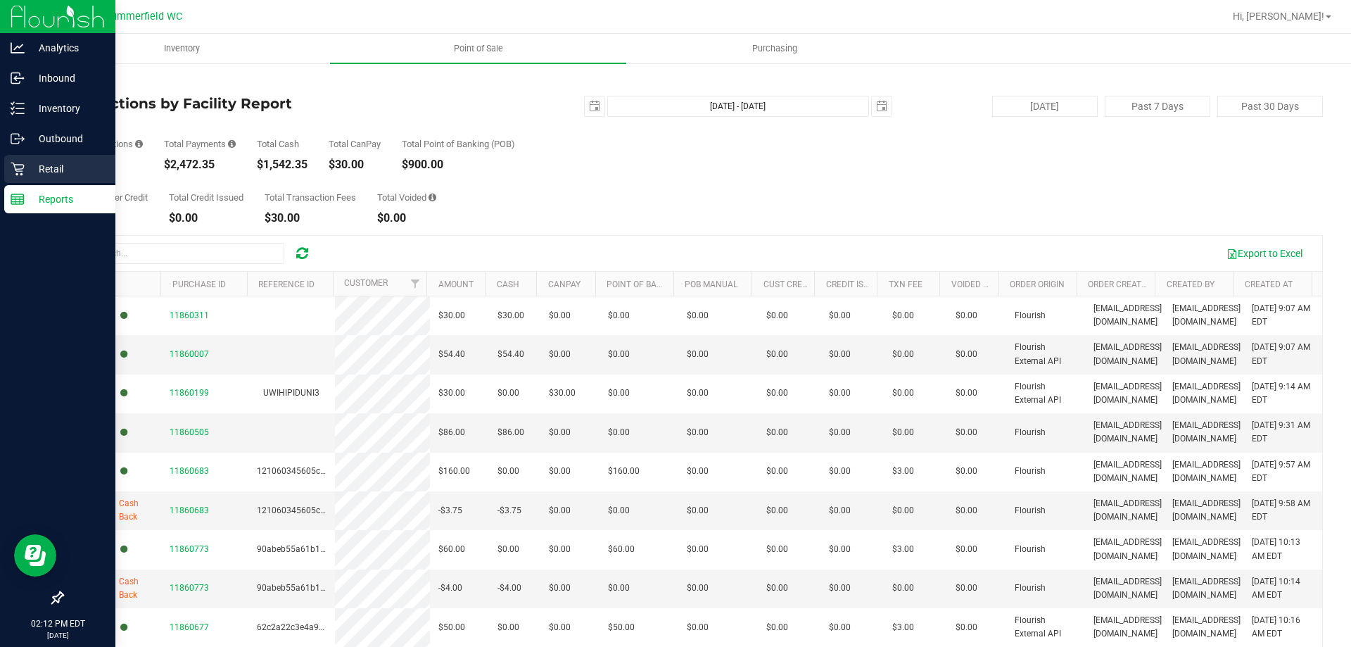
click at [46, 169] on p "Retail" at bounding box center [67, 168] width 84 height 17
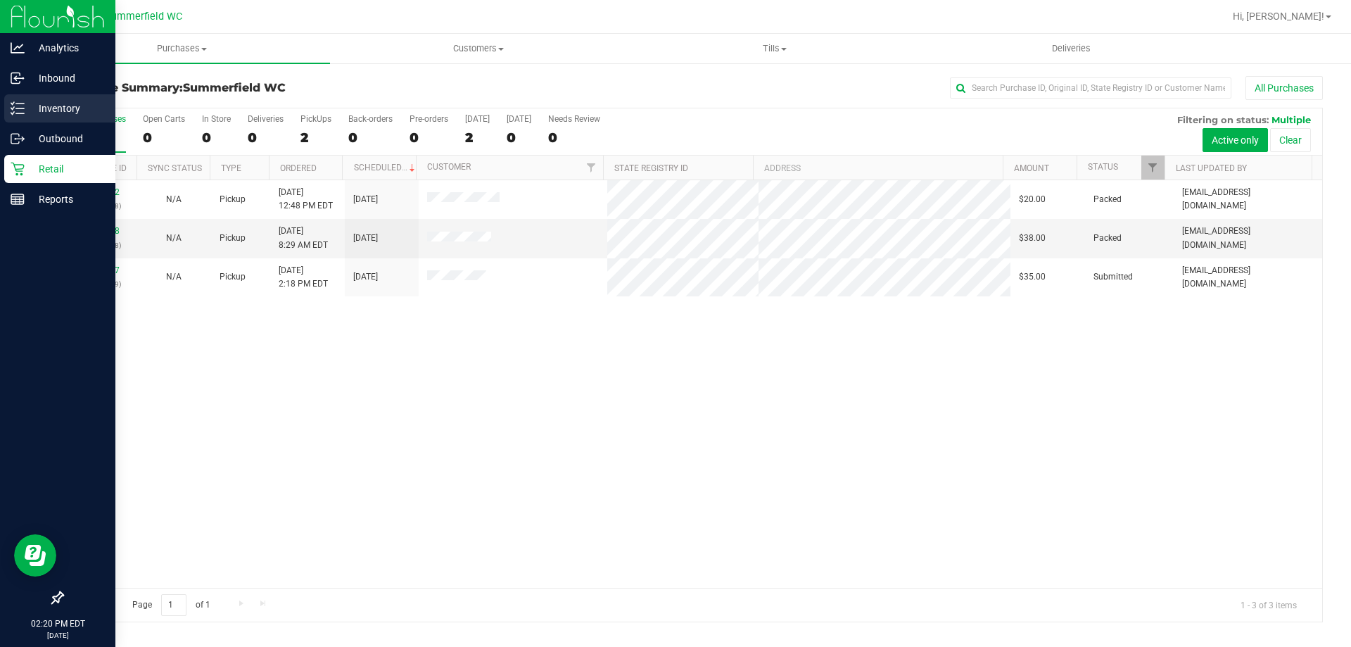
click at [58, 108] on p "Inventory" at bounding box center [67, 108] width 84 height 17
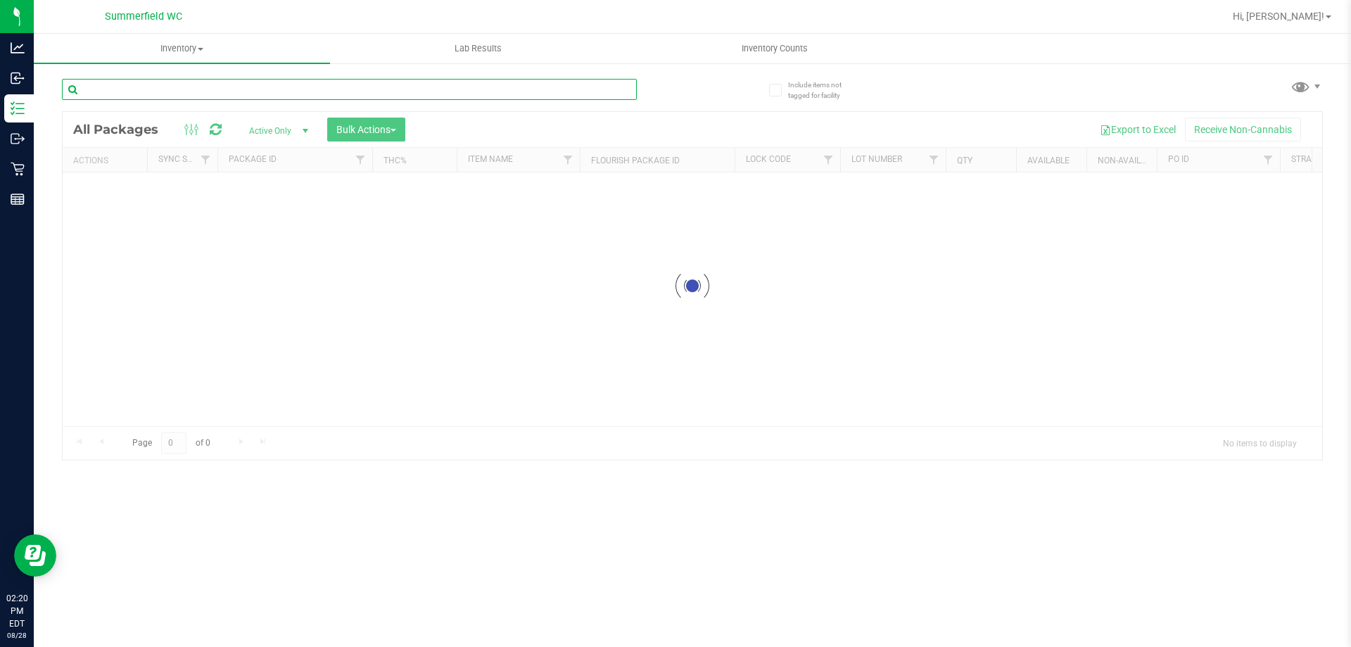
click at [186, 84] on div "Inventory All packages All inventory Waste log Create inventory Lab Results Inv…" at bounding box center [692, 340] width 1317 height 613
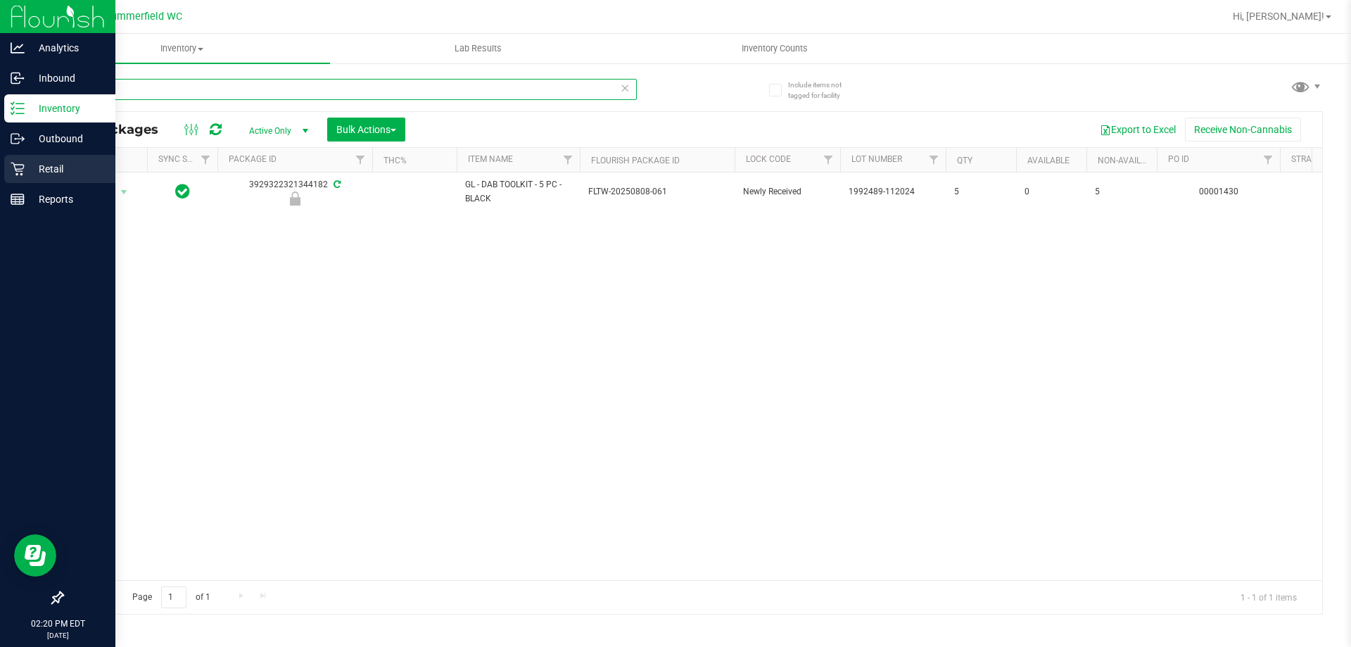
type input "dab"
click at [43, 163] on p "Retail" at bounding box center [67, 168] width 84 height 17
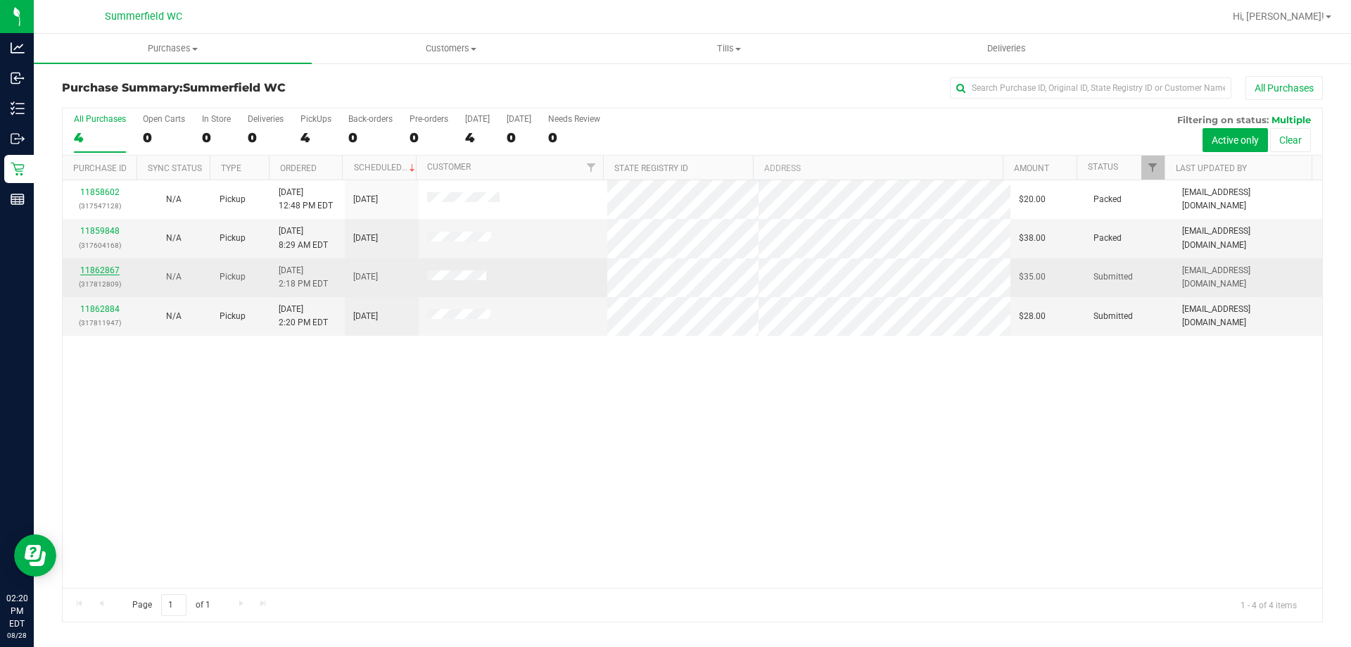
click at [108, 272] on link "11862867" at bounding box center [99, 270] width 39 height 10
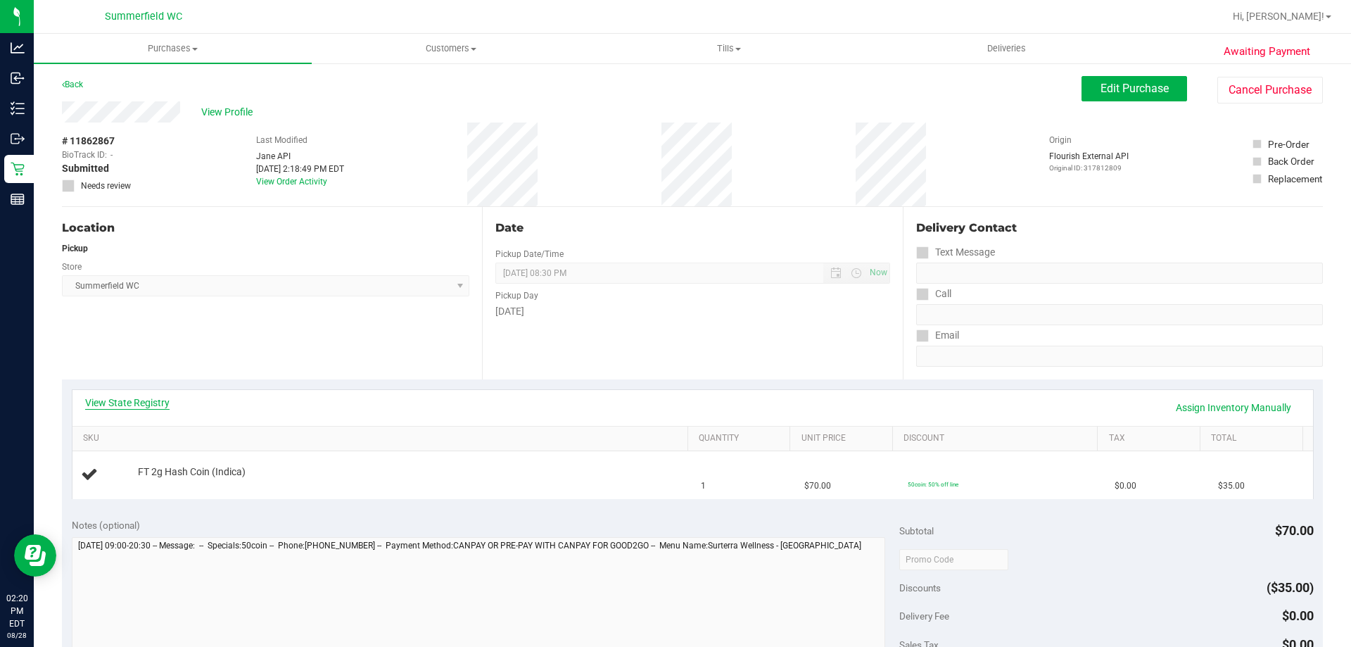
click at [151, 401] on link "View State Registry" at bounding box center [127, 402] width 84 height 14
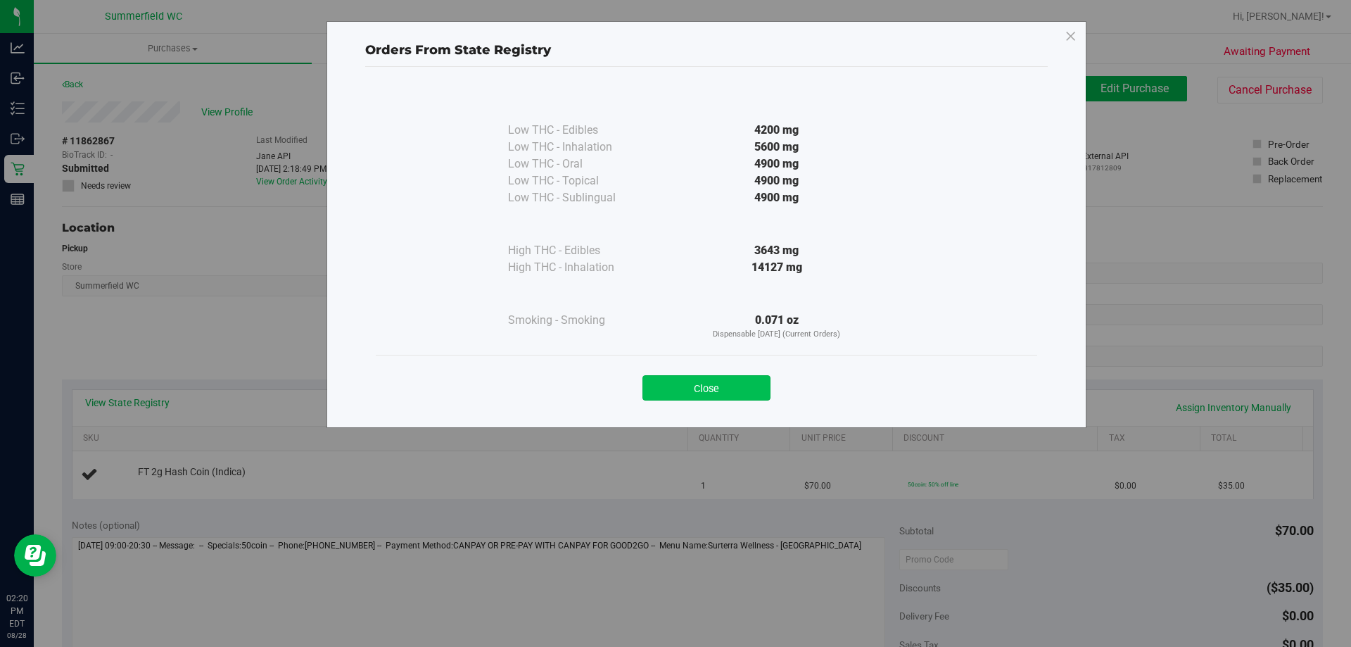
click at [686, 385] on button "Close" at bounding box center [706, 387] width 128 height 25
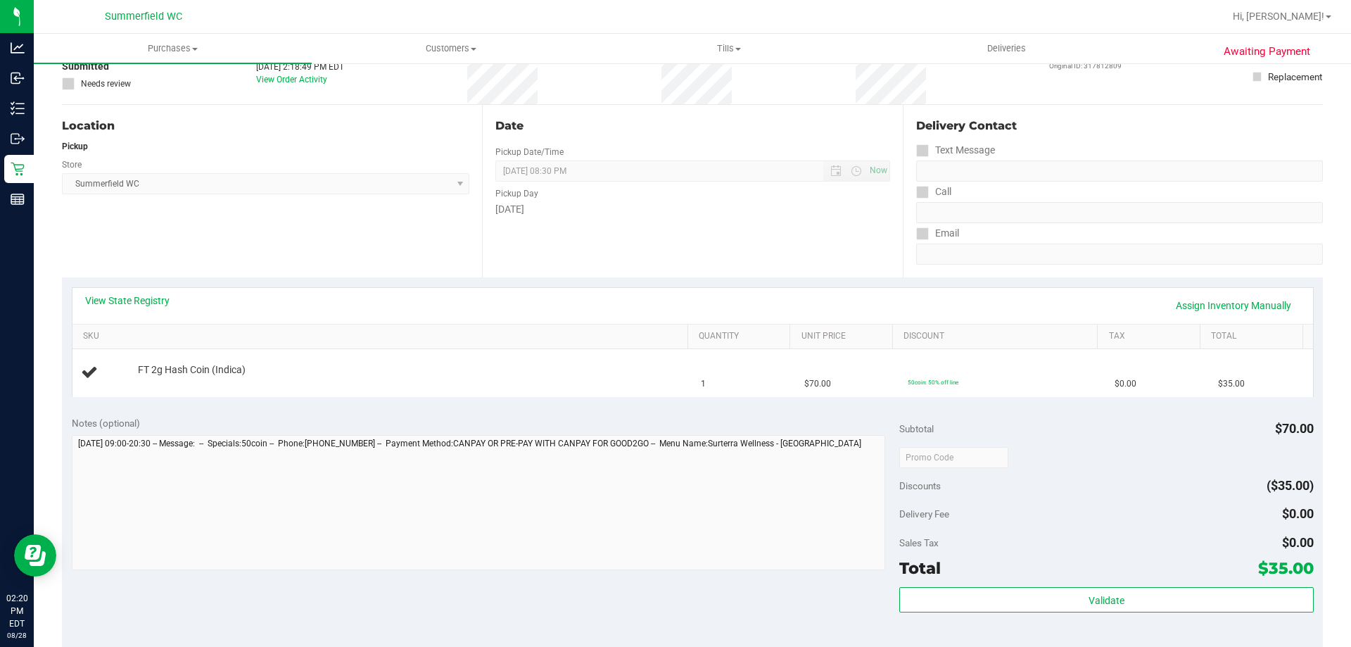
scroll to position [352, 0]
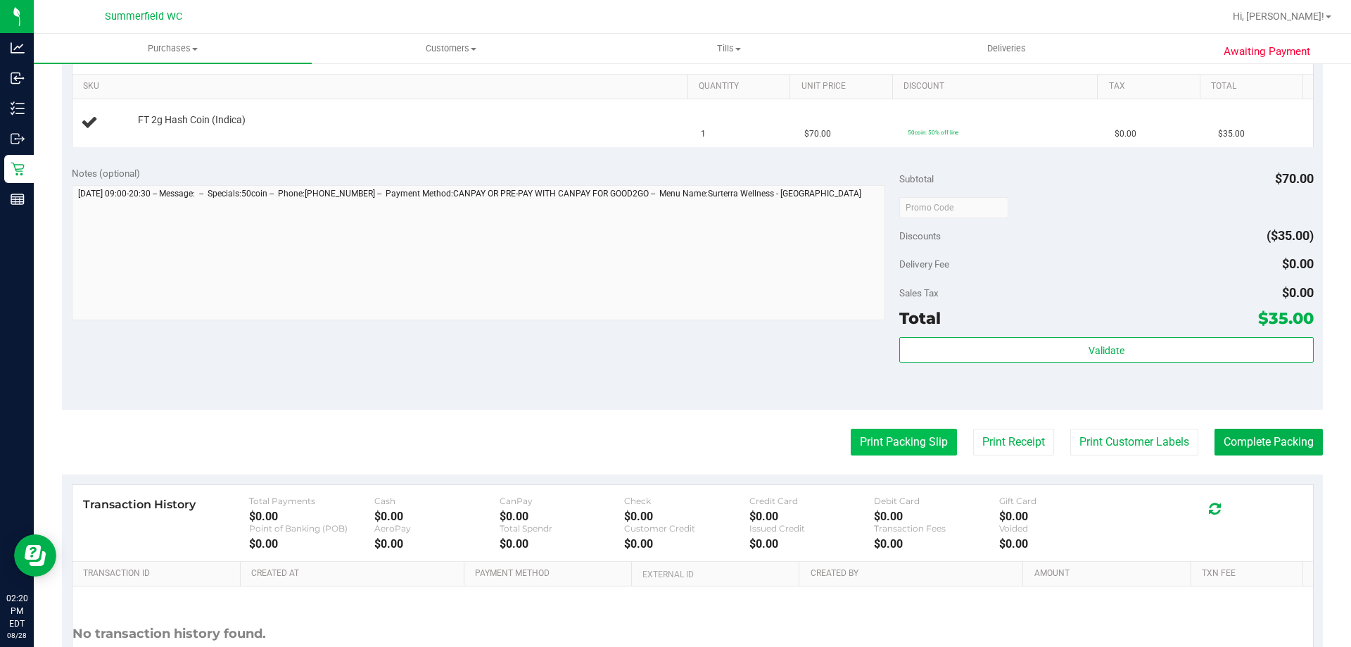
click at [876, 438] on button "Print Packing Slip" at bounding box center [904, 441] width 106 height 27
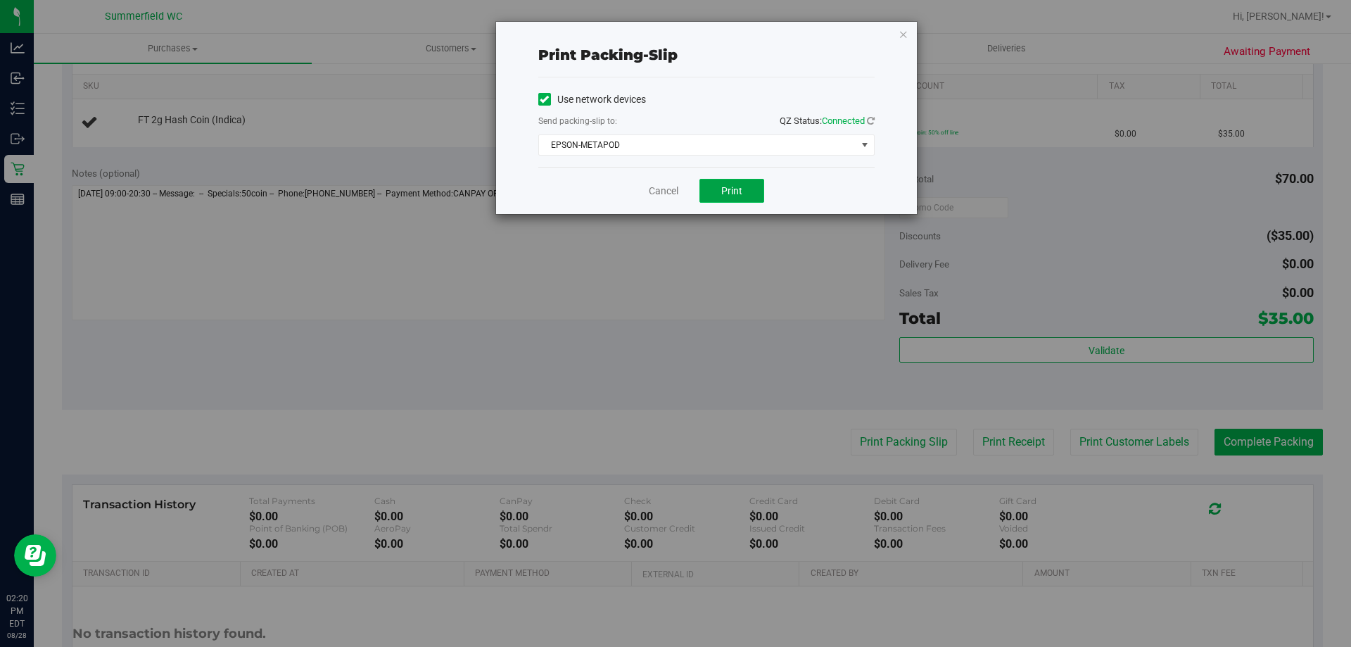
click at [744, 180] on button "Print" at bounding box center [731, 191] width 65 height 24
click at [654, 185] on link "Cancel" at bounding box center [664, 191] width 30 height 15
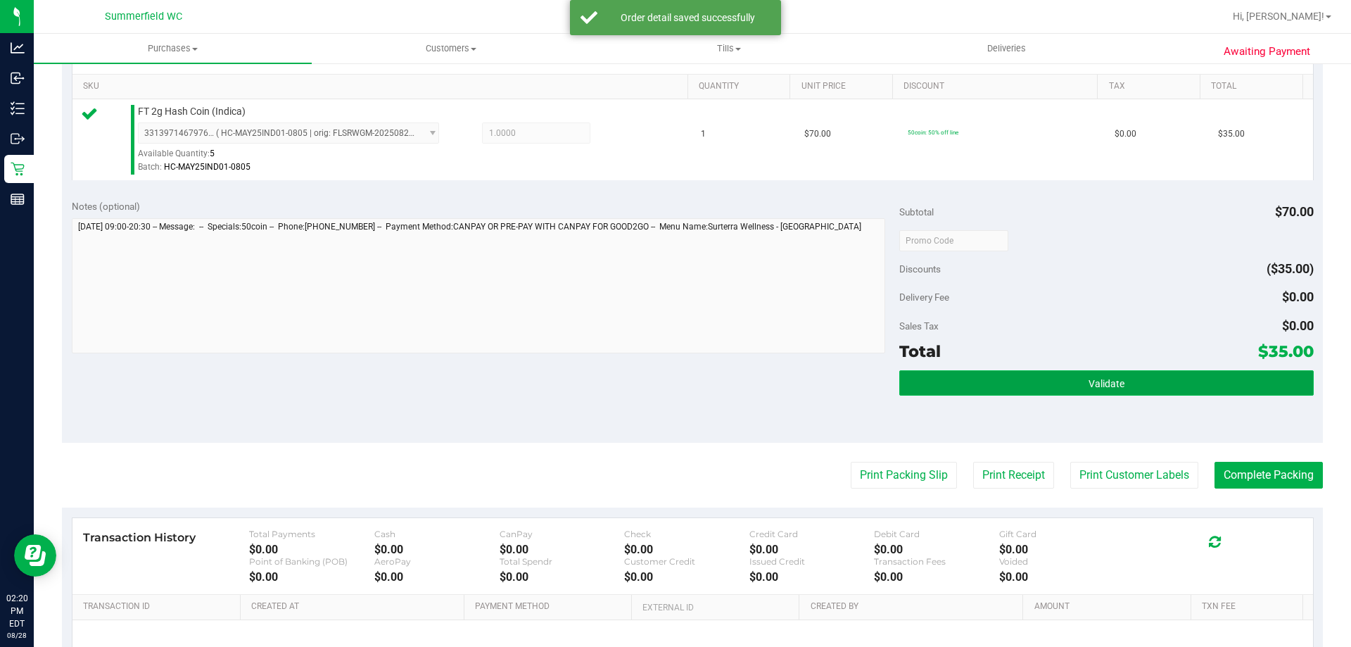
click at [1130, 377] on button "Validate" at bounding box center [1106, 382] width 414 height 25
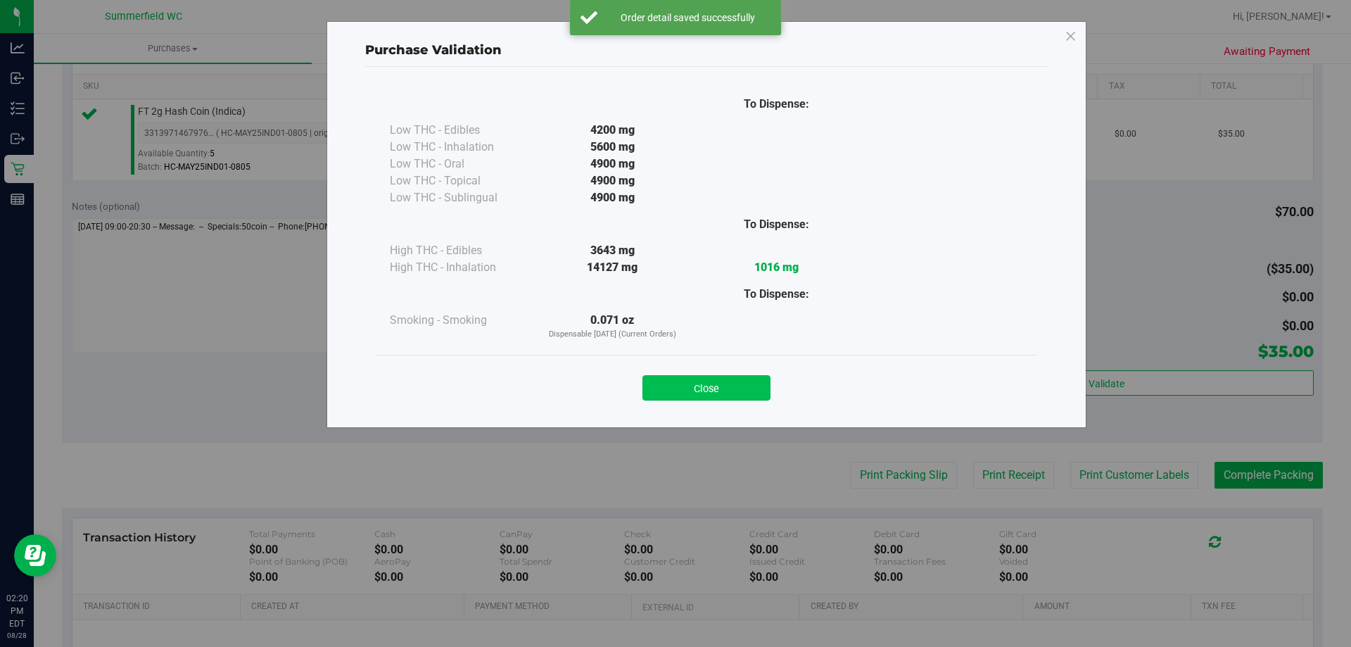
click at [749, 381] on button "Close" at bounding box center [706, 387] width 128 height 25
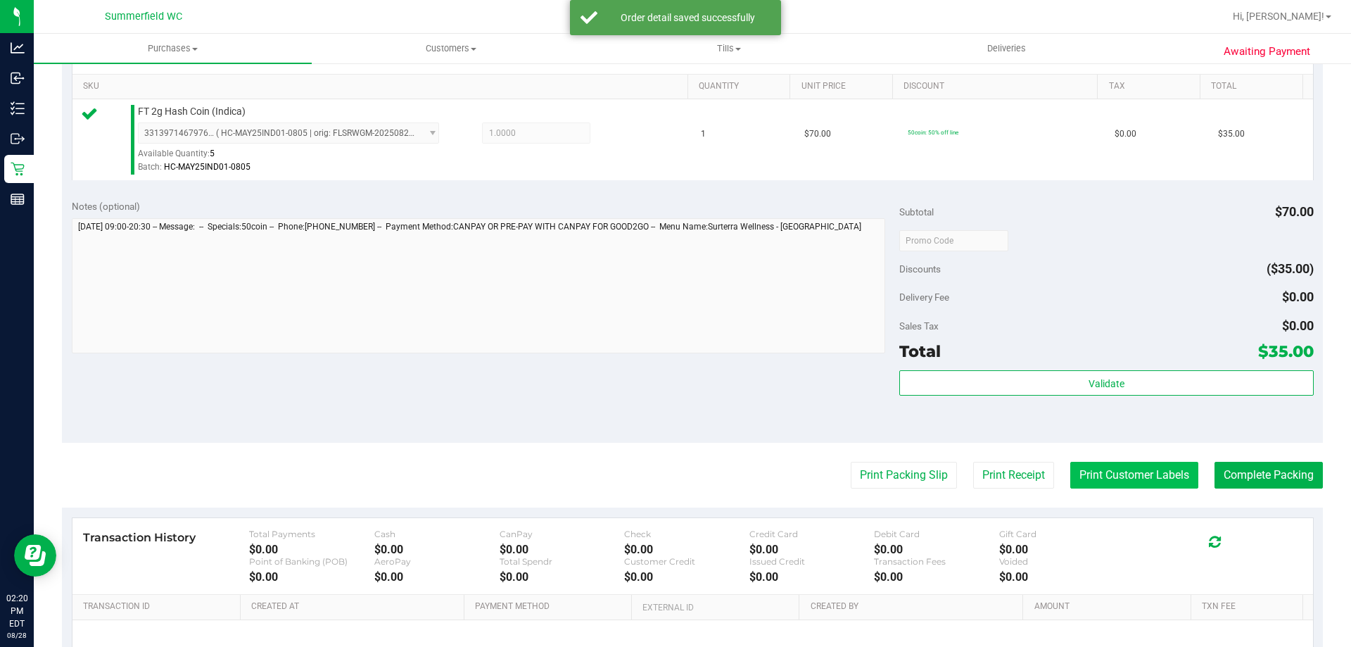
click at [1104, 465] on button "Print Customer Labels" at bounding box center [1134, 475] width 128 height 27
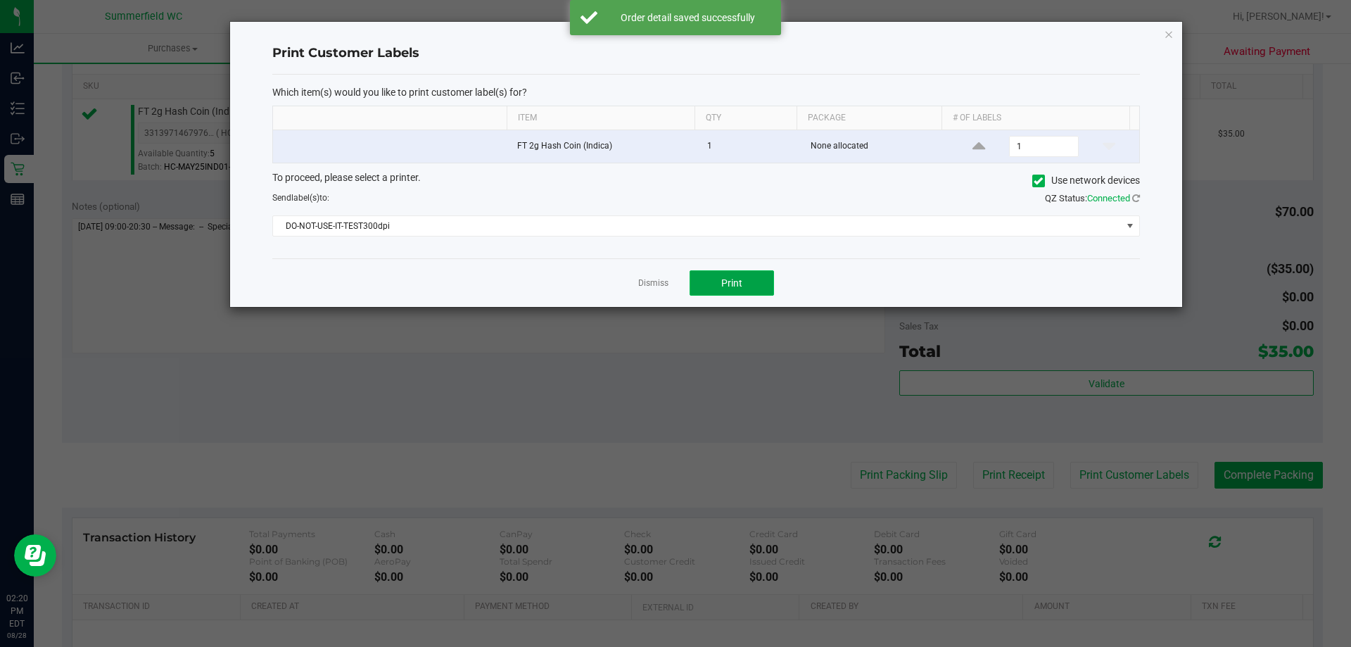
click at [741, 285] on span "Print" at bounding box center [731, 282] width 21 height 11
drag, startPoint x: 652, startPoint y: 279, endPoint x: 673, endPoint y: 333, distance: 57.5
click at [673, 333] on ngb-modal-window "Print Customer Labels Which item(s) would you like to print customer label(s) f…" at bounding box center [680, 323] width 1361 height 647
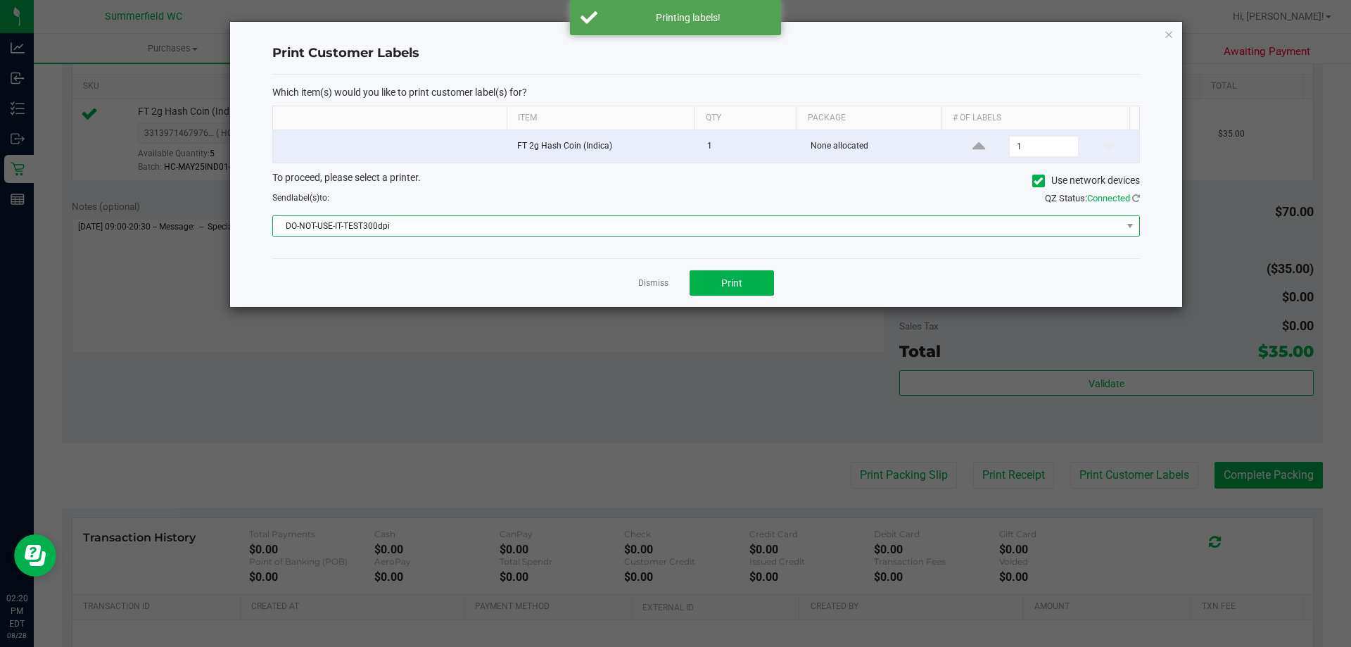
click at [482, 232] on span "DO-NOT-USE-IT-TEST300dpi" at bounding box center [697, 226] width 848 height 20
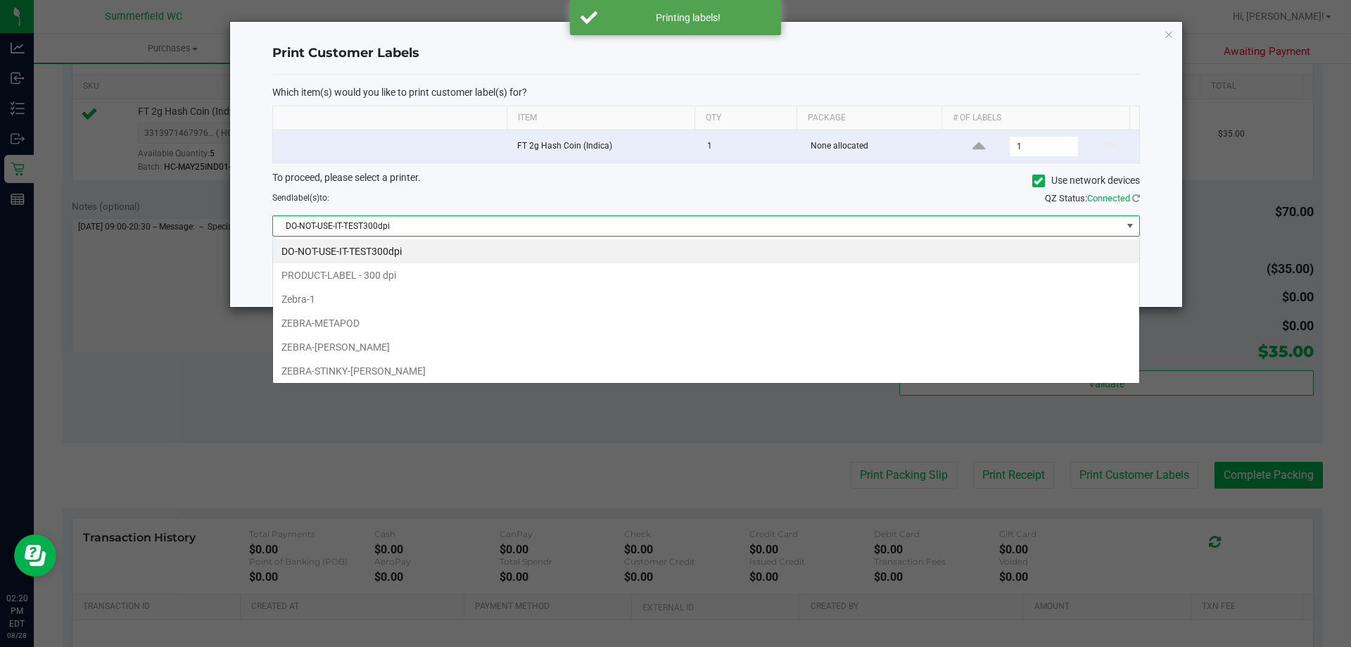
scroll to position [21, 867]
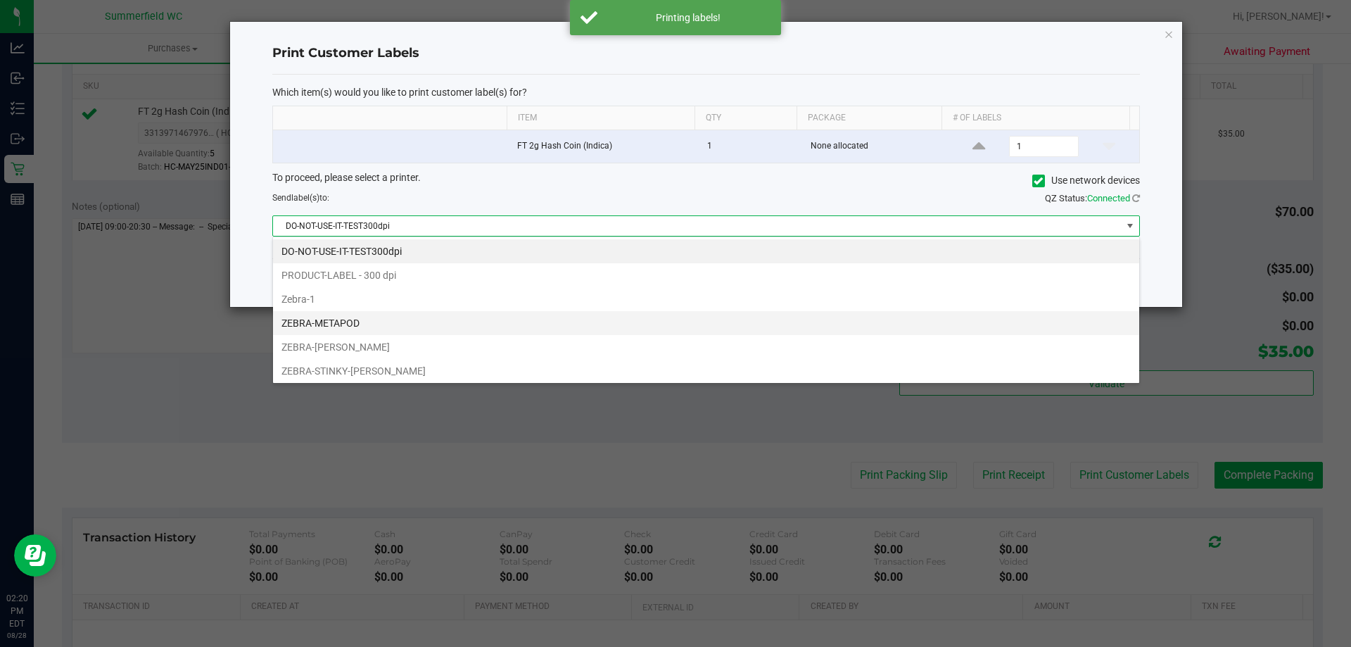
click at [431, 313] on li "ZEBRA-METAPOD" at bounding box center [706, 323] width 866 height 24
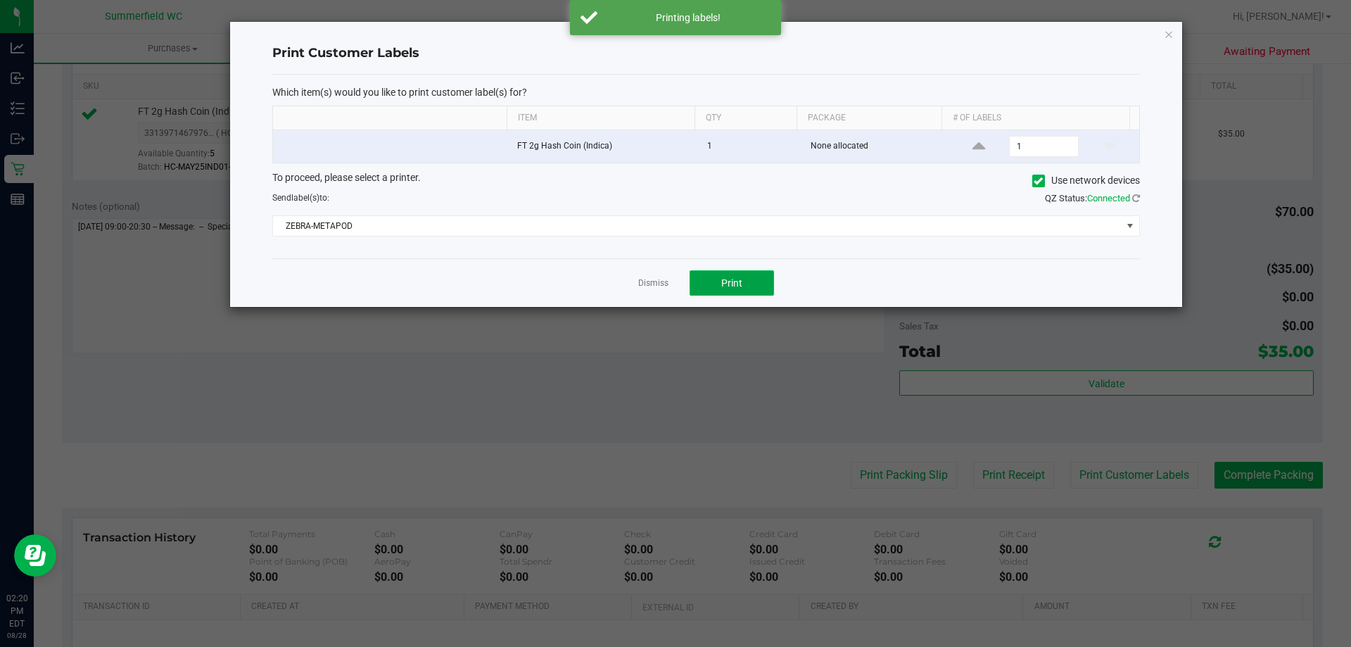
click at [746, 286] on button "Print" at bounding box center [731, 282] width 84 height 25
click at [731, 291] on button "Print" at bounding box center [731, 282] width 84 height 25
click at [652, 281] on link "Dismiss" at bounding box center [653, 283] width 30 height 12
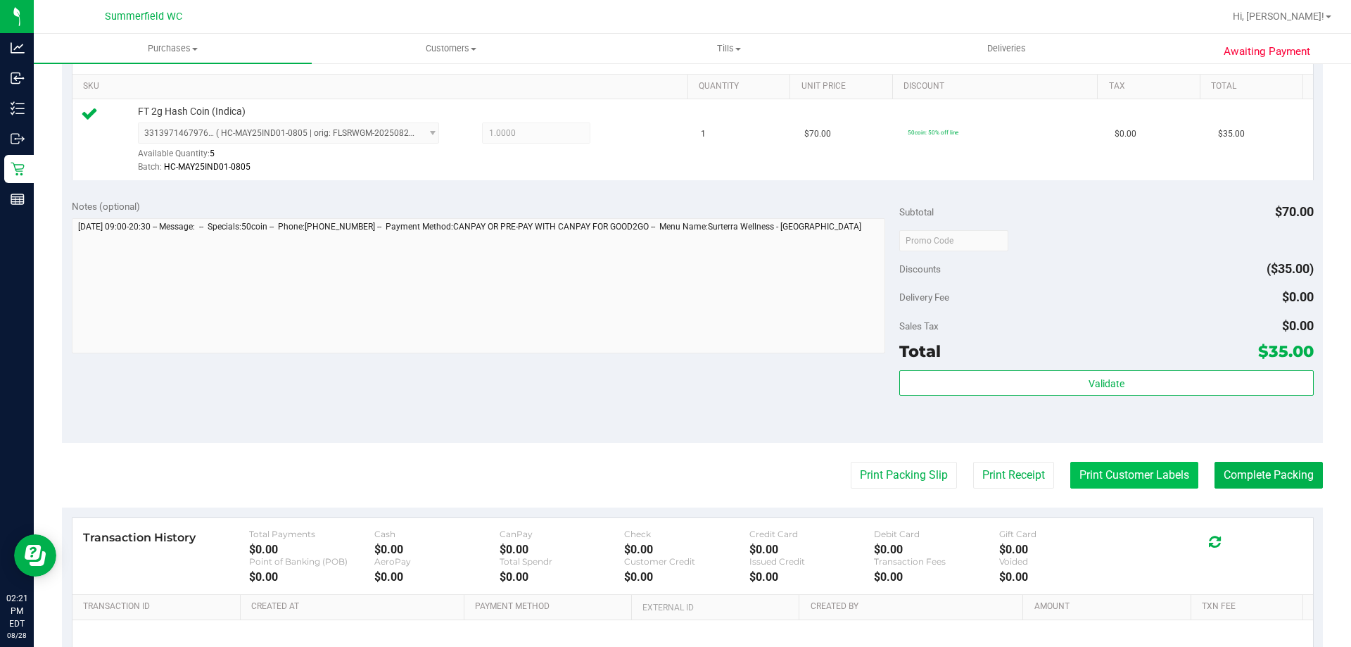
click at [1146, 477] on button "Print Customer Labels" at bounding box center [1134, 475] width 128 height 27
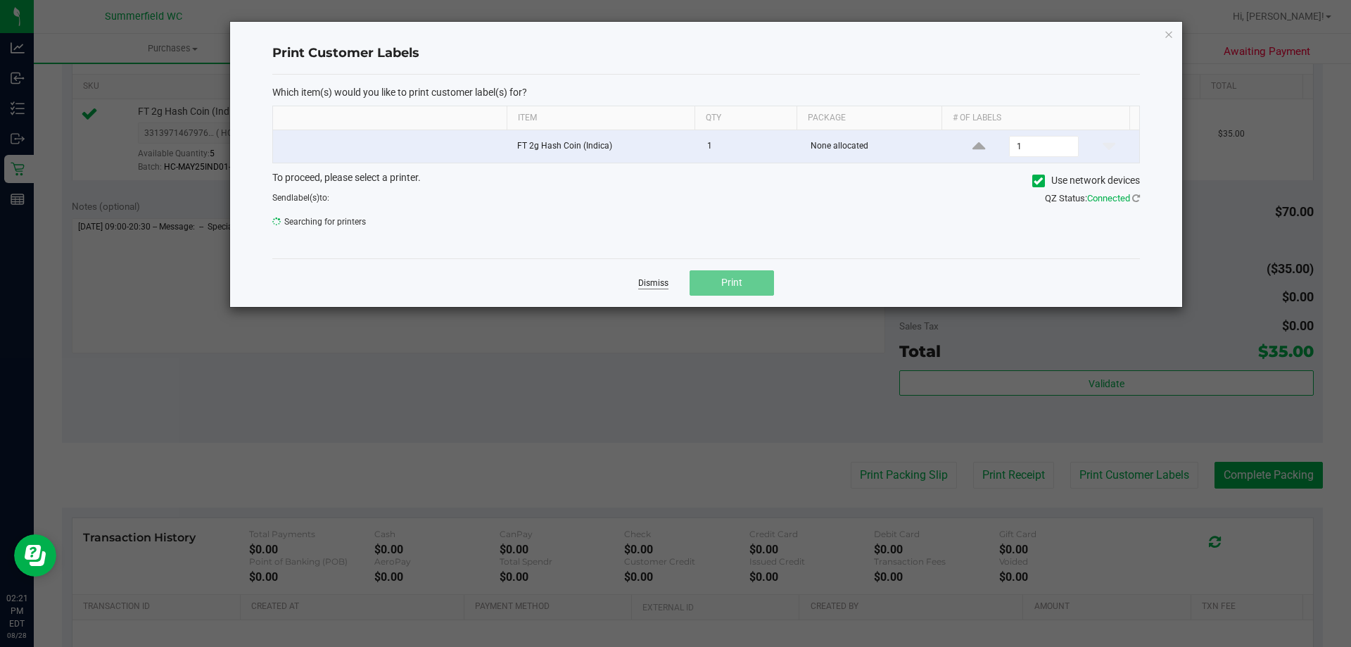
click at [664, 288] on link "Dismiss" at bounding box center [653, 283] width 30 height 12
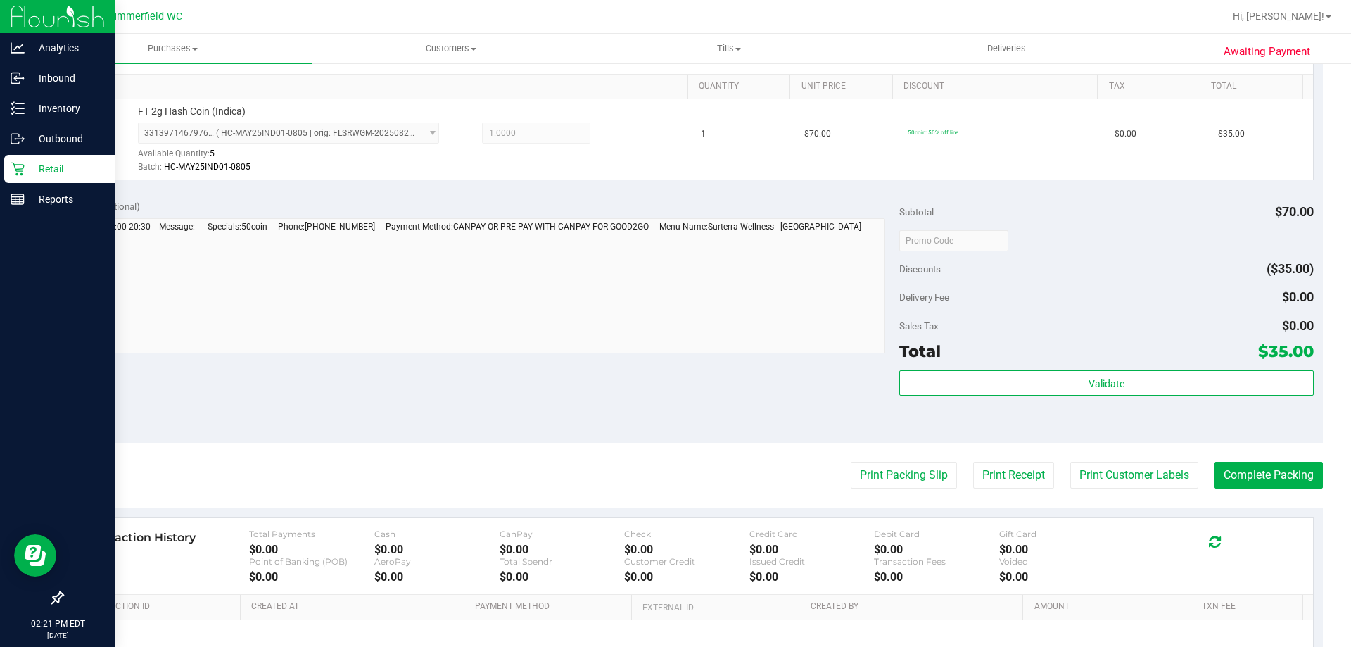
click at [52, 162] on p "Retail" at bounding box center [67, 168] width 84 height 17
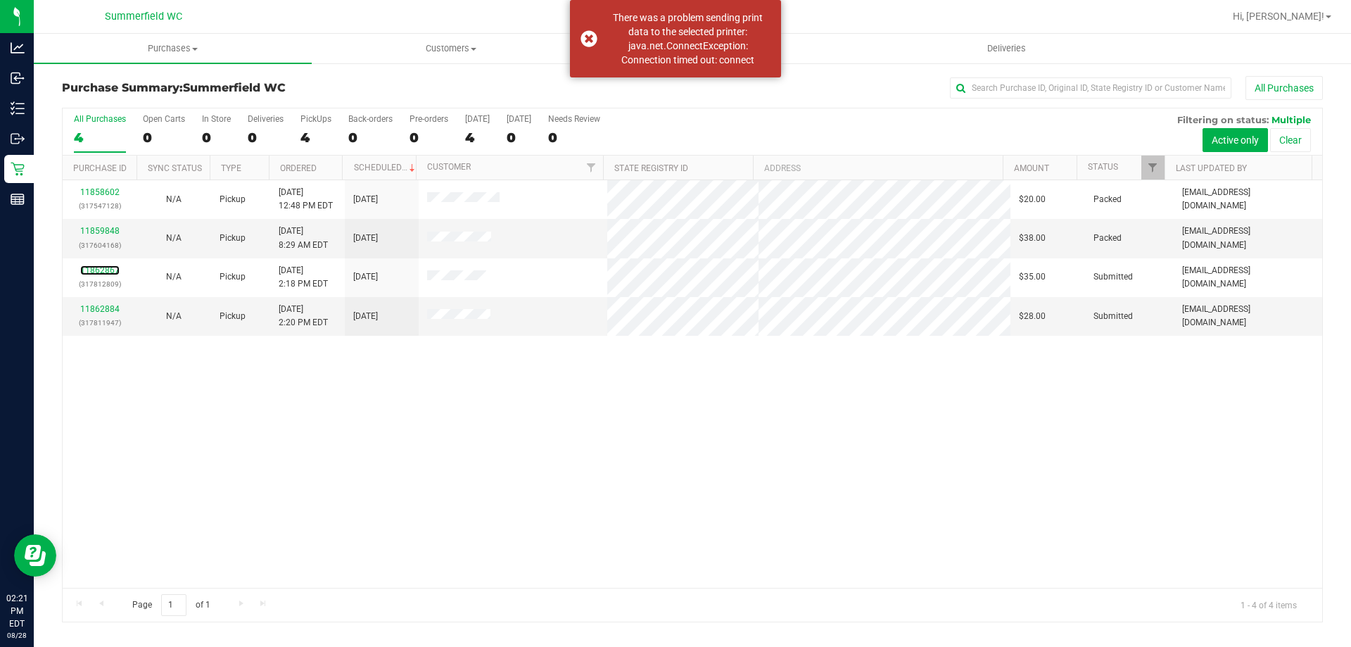
click at [113, 267] on link "11862867" at bounding box center [99, 270] width 39 height 10
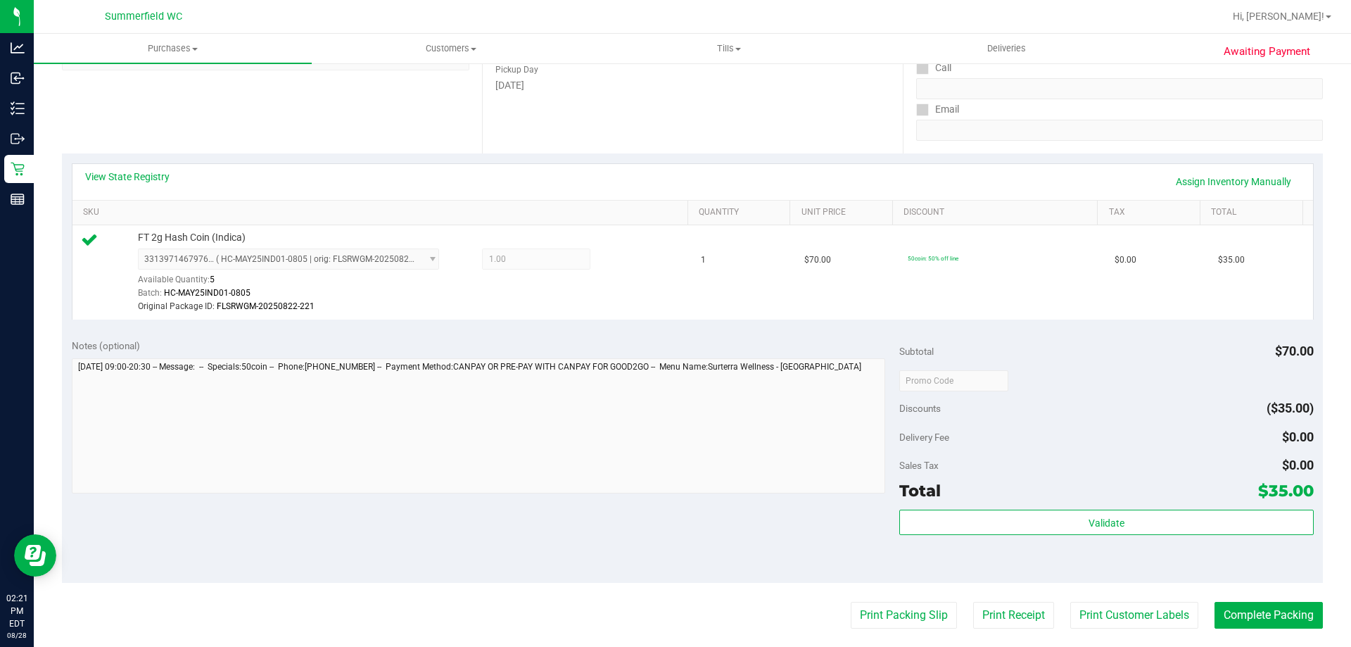
scroll to position [281, 0]
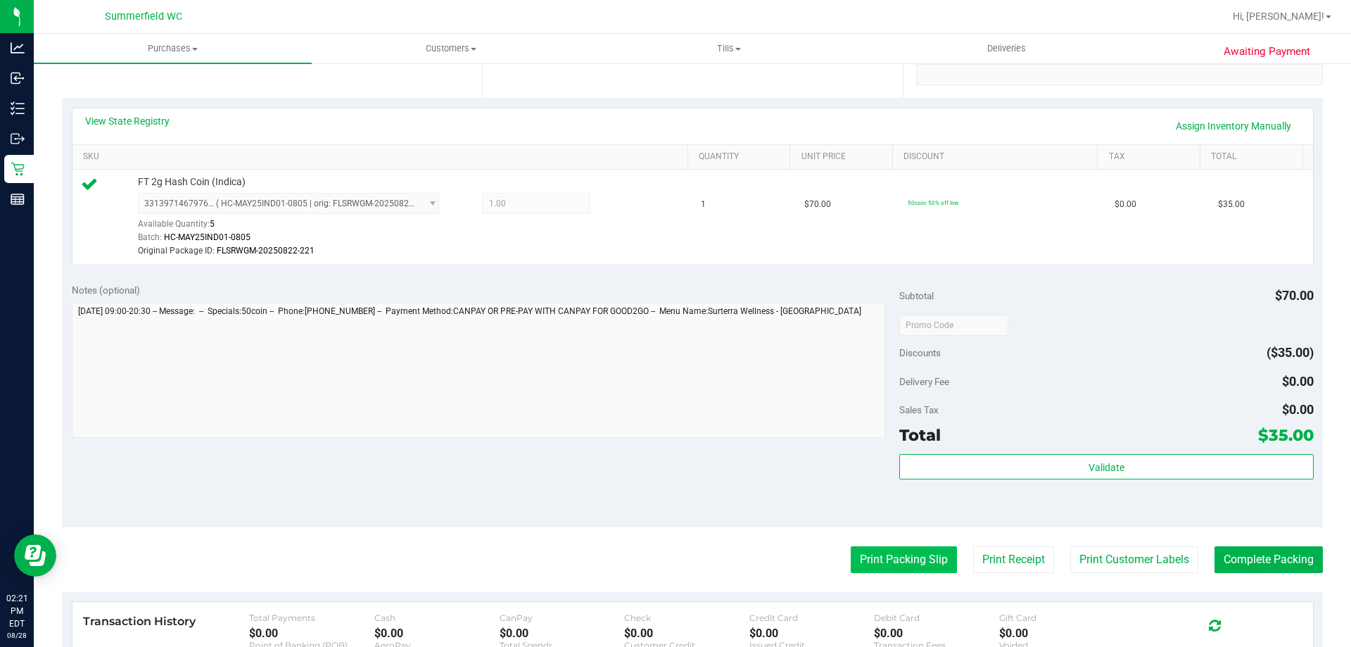
click at [876, 556] on button "Print Packing Slip" at bounding box center [904, 559] width 106 height 27
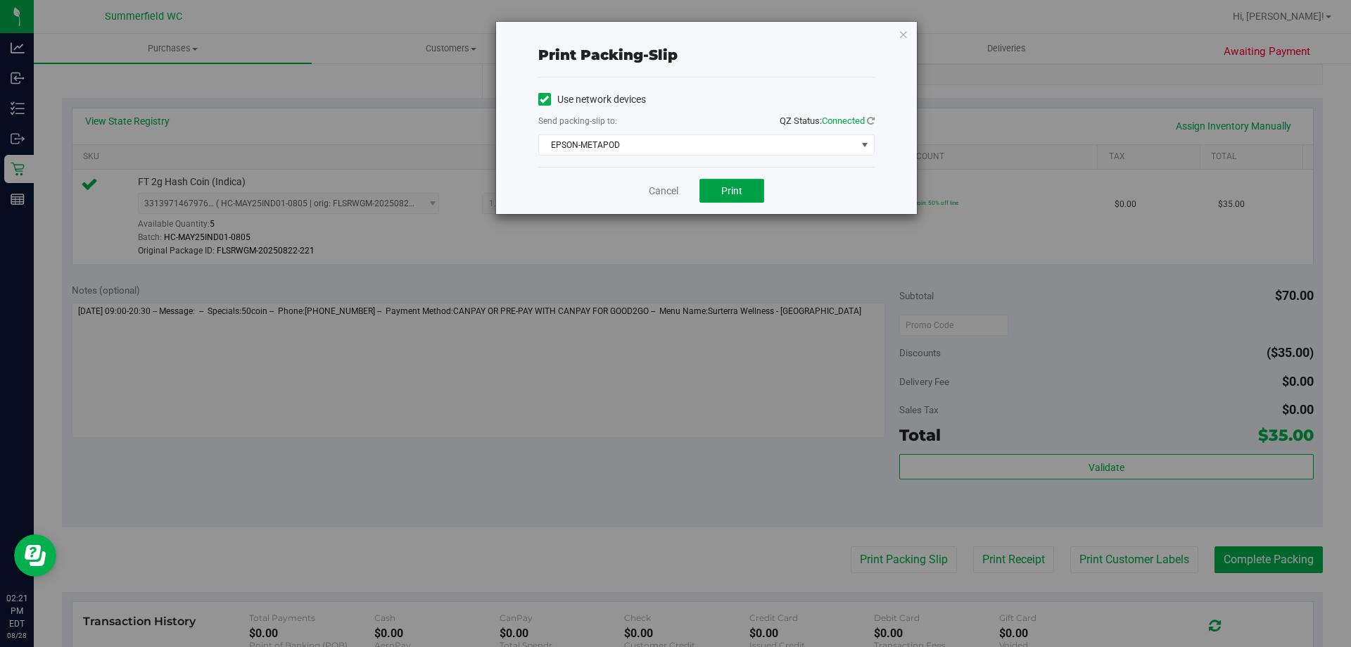
click at [710, 188] on button "Print" at bounding box center [731, 191] width 65 height 24
click at [675, 186] on link "Cancel" at bounding box center [664, 191] width 30 height 15
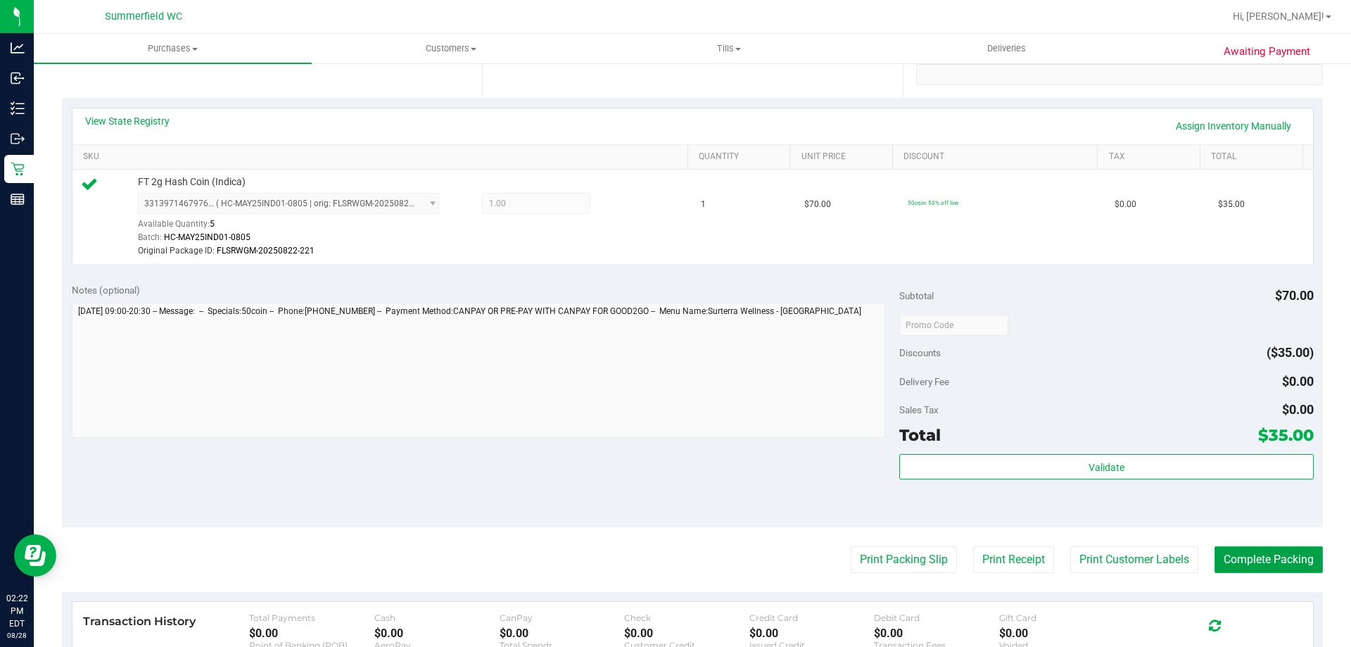
click at [1242, 563] on button "Complete Packing" at bounding box center [1268, 559] width 108 height 27
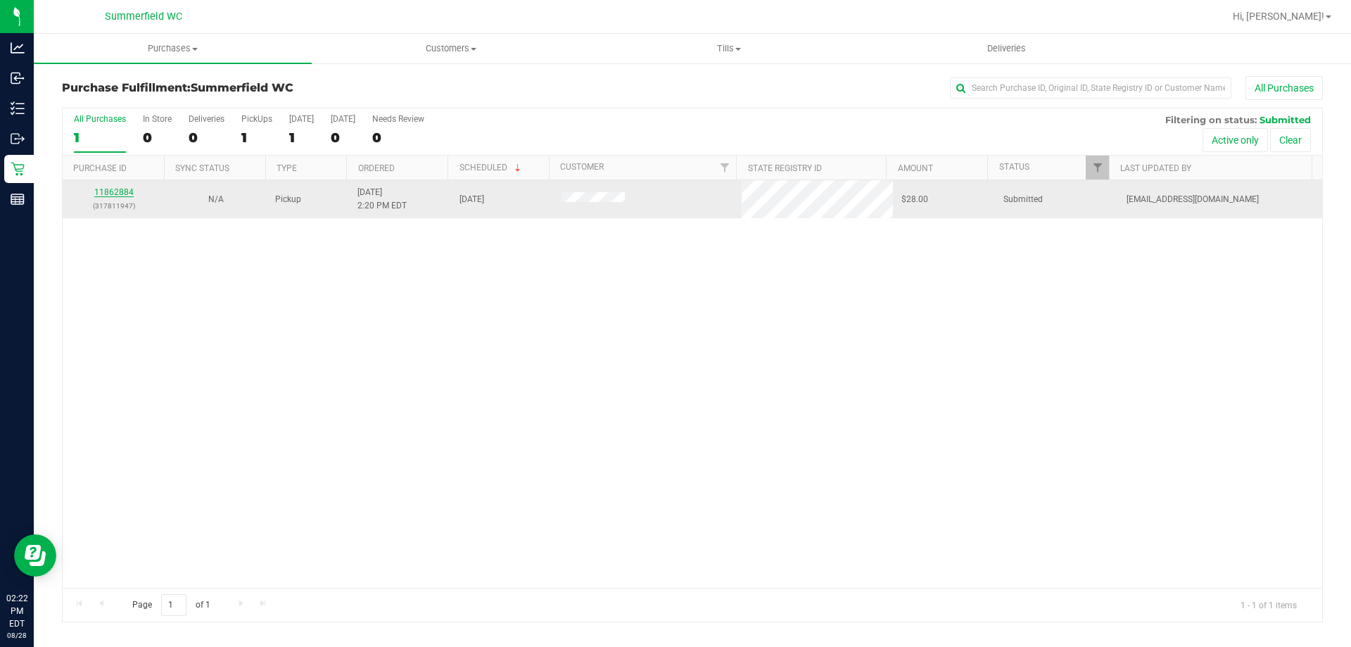
click at [122, 189] on link "11862884" at bounding box center [113, 192] width 39 height 10
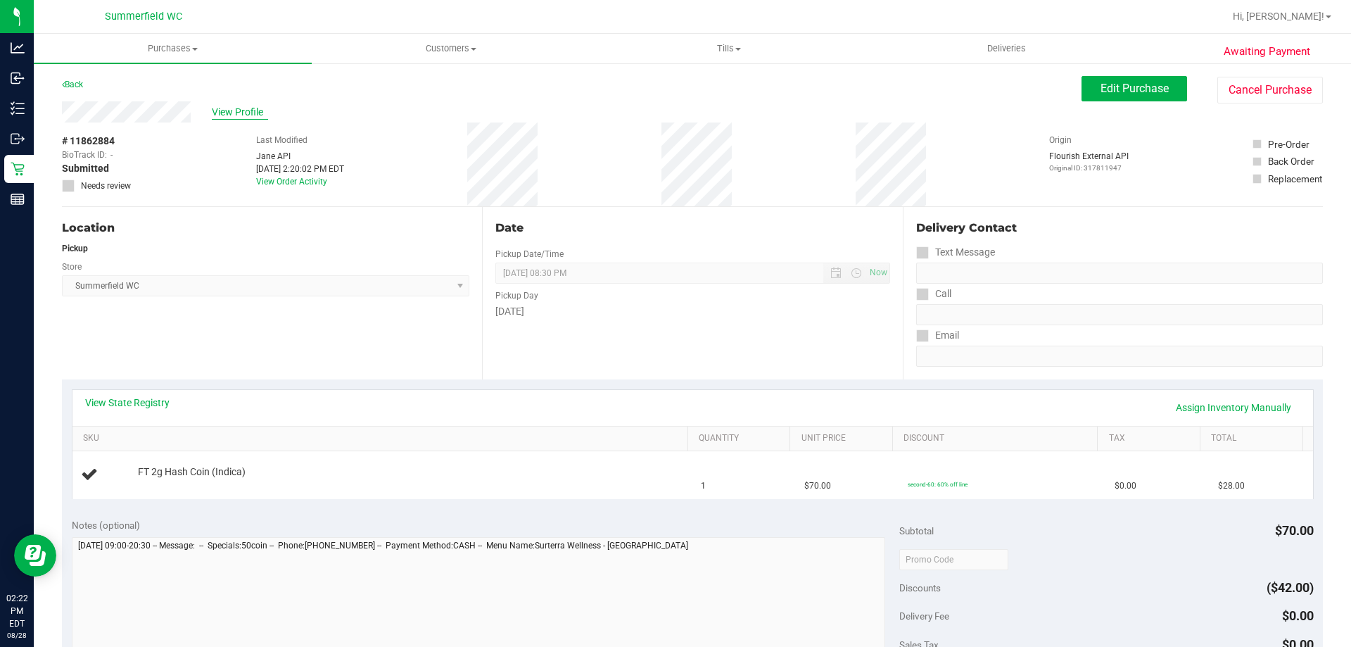
click at [238, 110] on span "View Profile" at bounding box center [240, 112] width 56 height 15
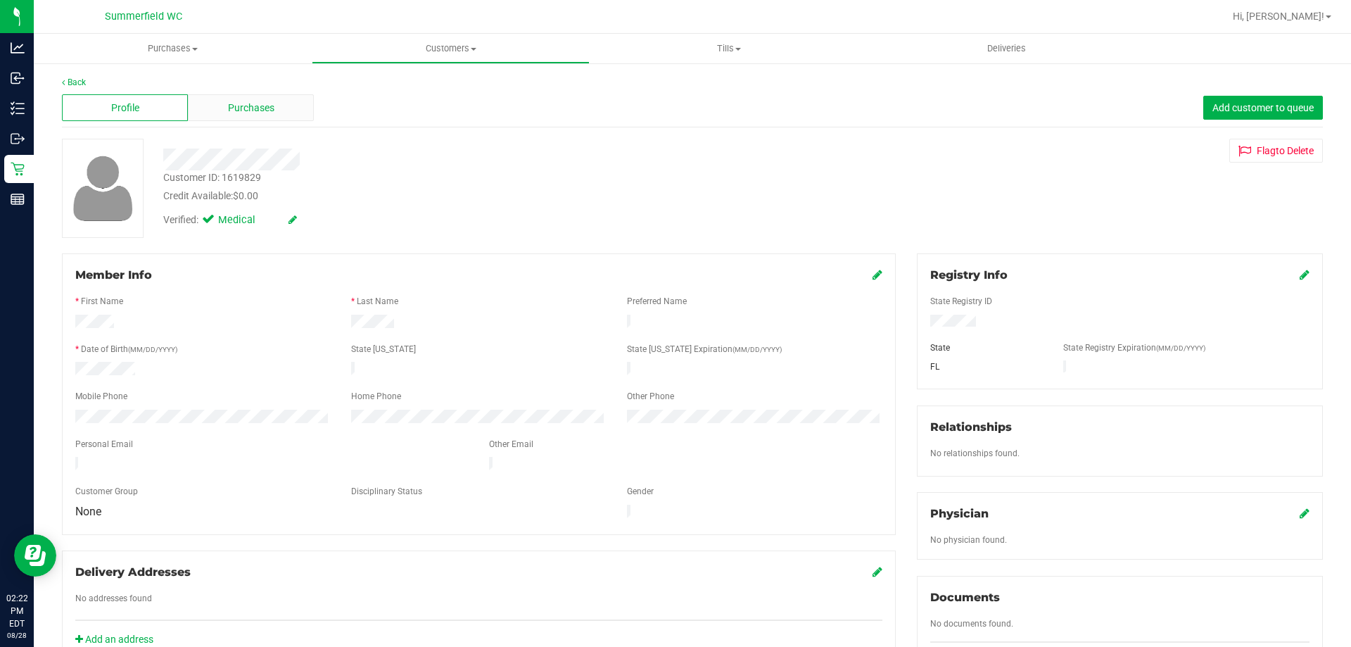
click at [241, 119] on div "Purchases" at bounding box center [251, 107] width 126 height 27
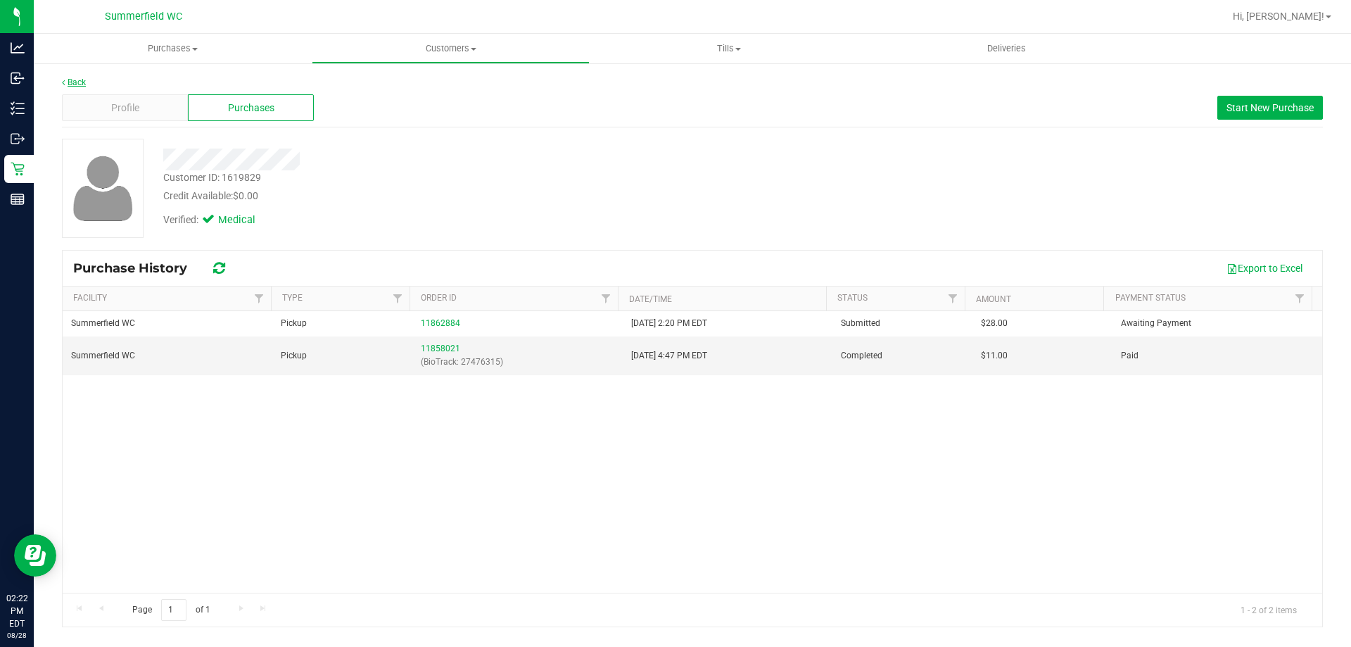
click at [83, 82] on link "Back" at bounding box center [74, 82] width 24 height 10
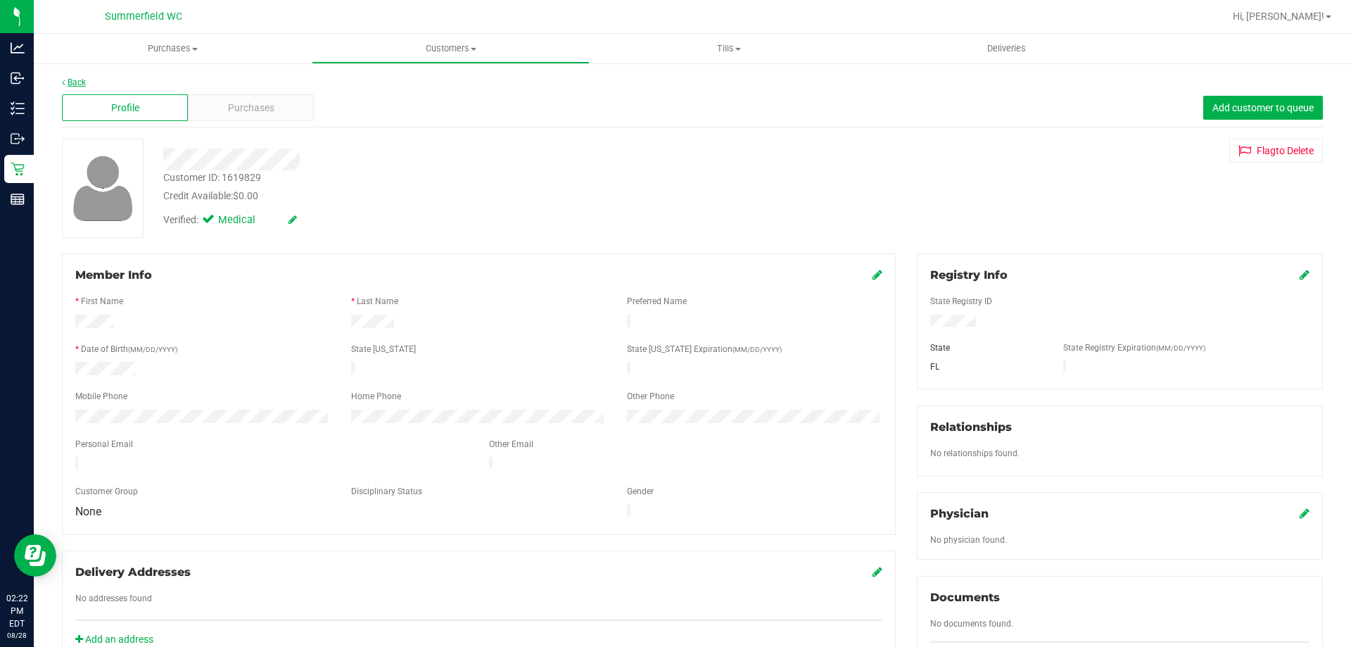
click at [70, 83] on link "Back" at bounding box center [74, 82] width 24 height 10
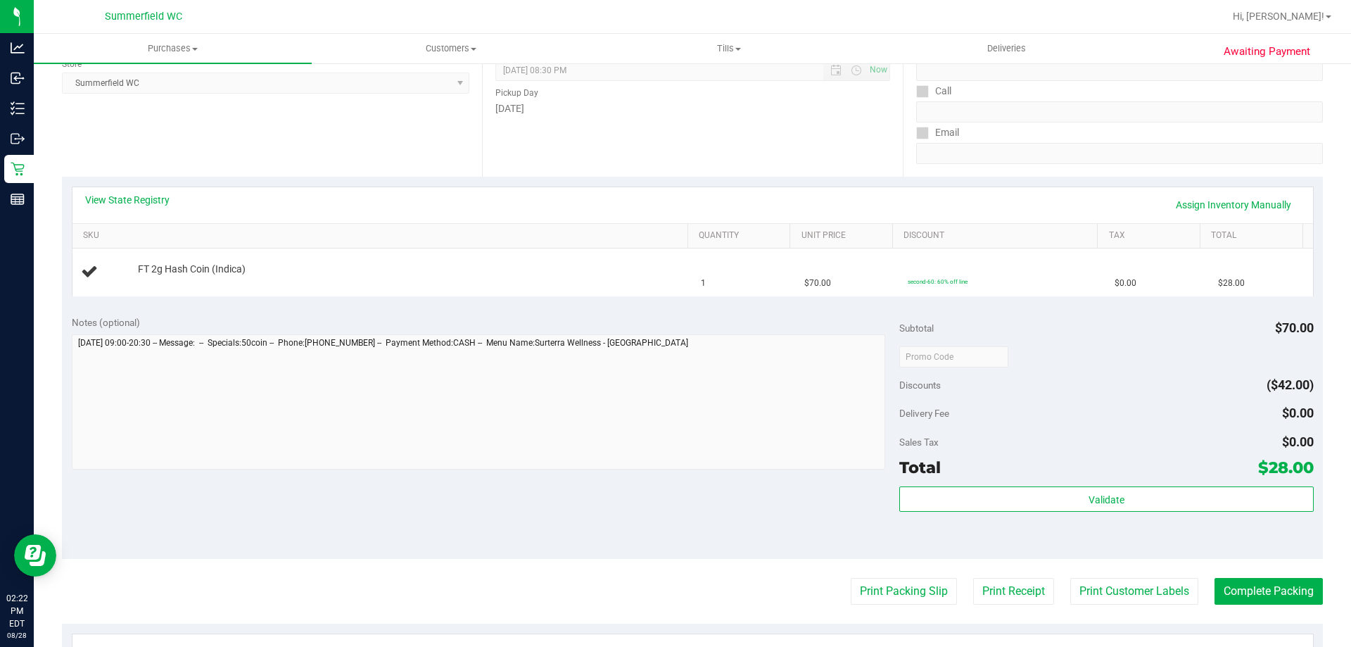
scroll to position [70, 0]
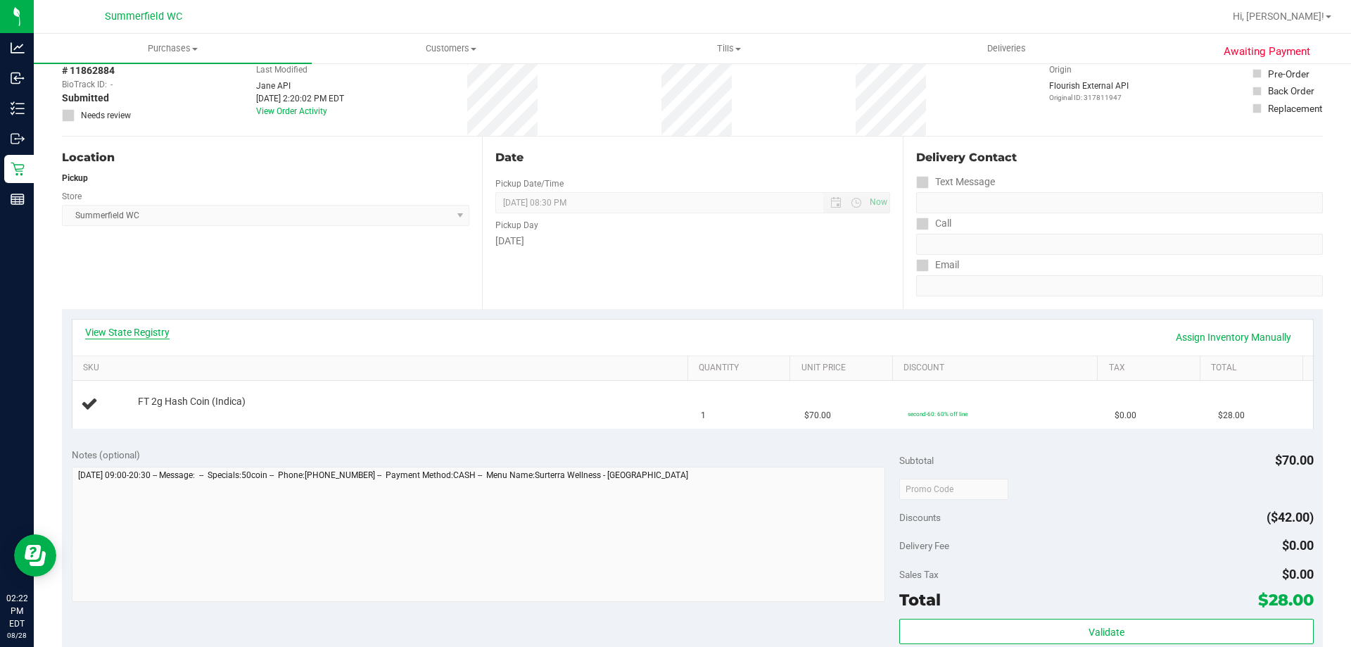
click at [145, 335] on link "View State Registry" at bounding box center [127, 332] width 84 height 14
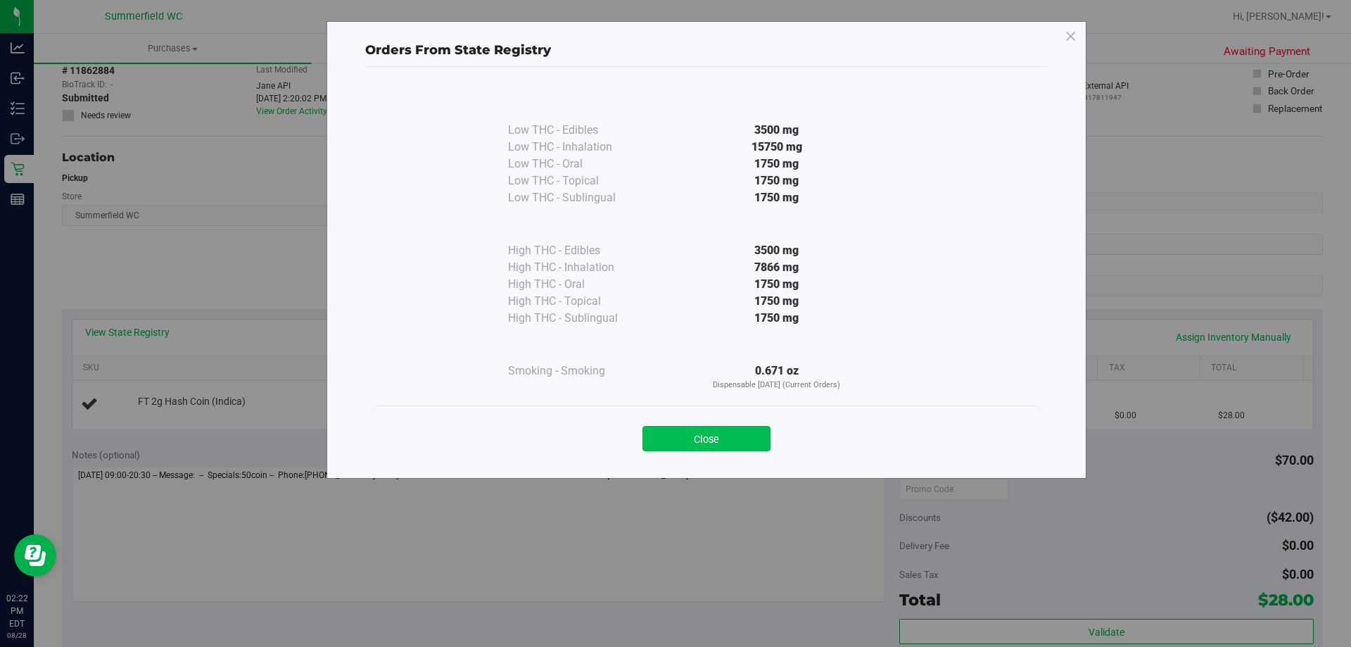
click at [730, 436] on button "Close" at bounding box center [706, 438] width 128 height 25
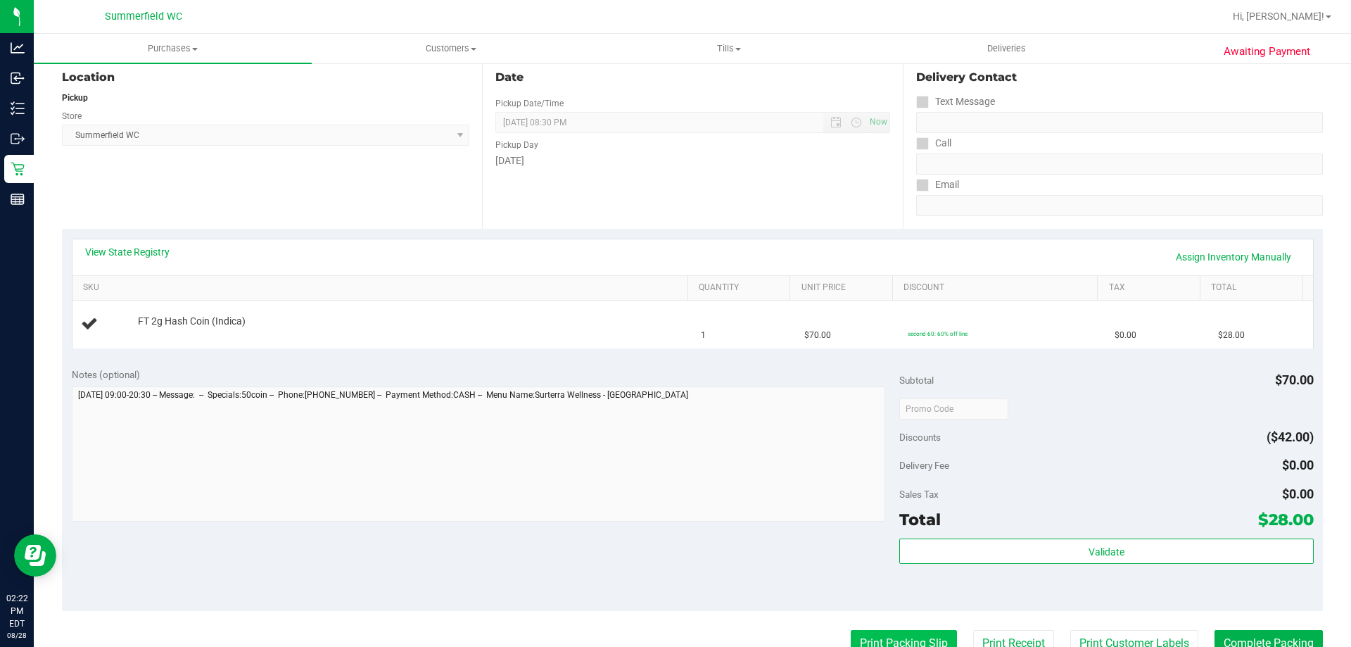
scroll to position [281, 0]
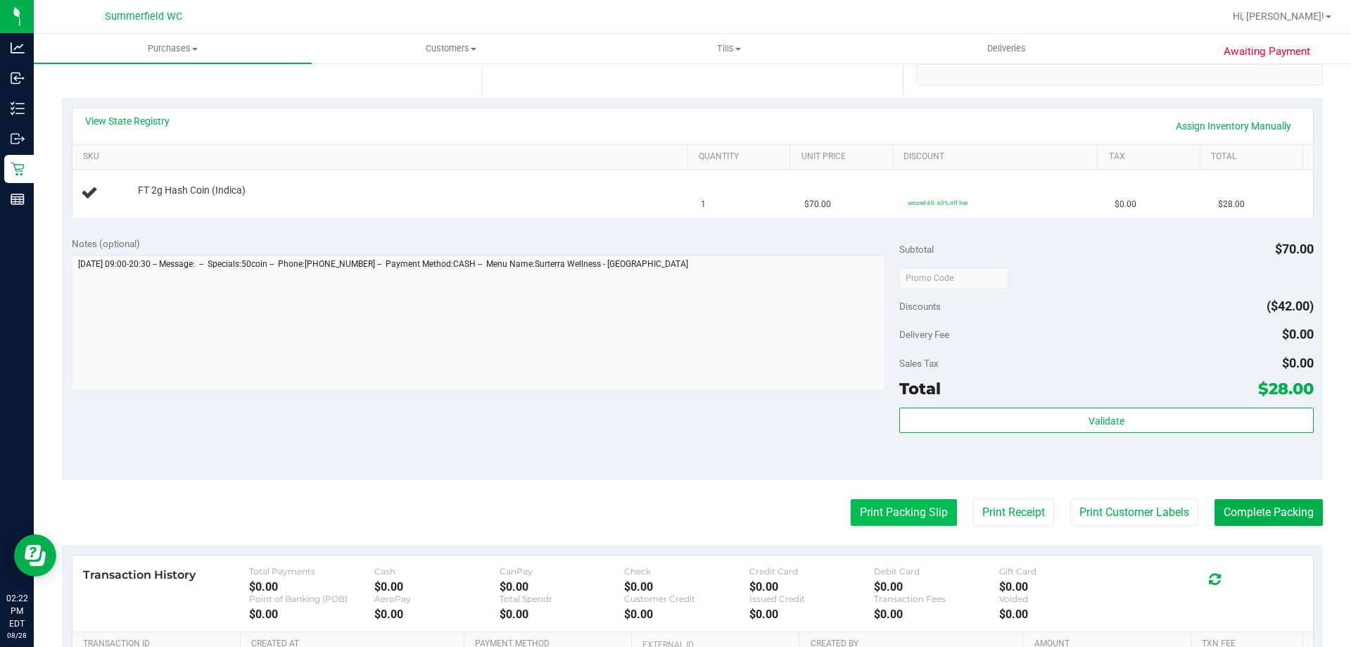
click at [915, 523] on button "Print Packing Slip" at bounding box center [904, 512] width 106 height 27
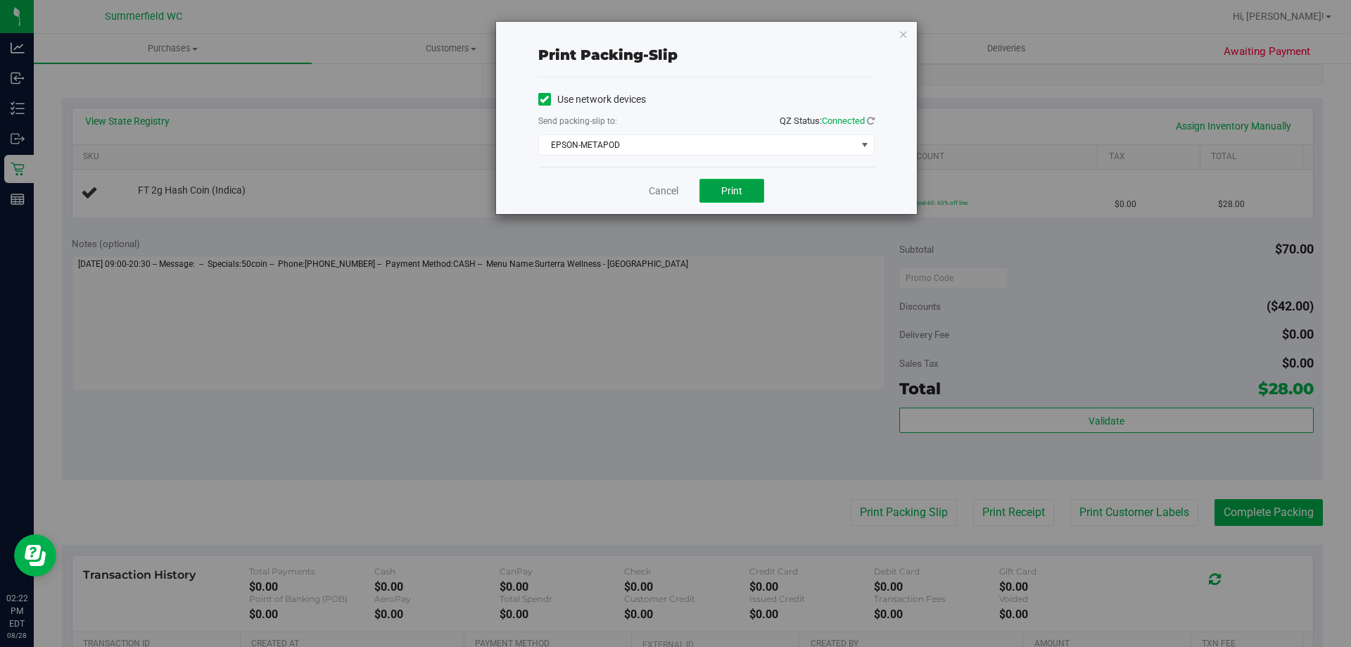
click at [734, 198] on button "Print" at bounding box center [731, 191] width 65 height 24
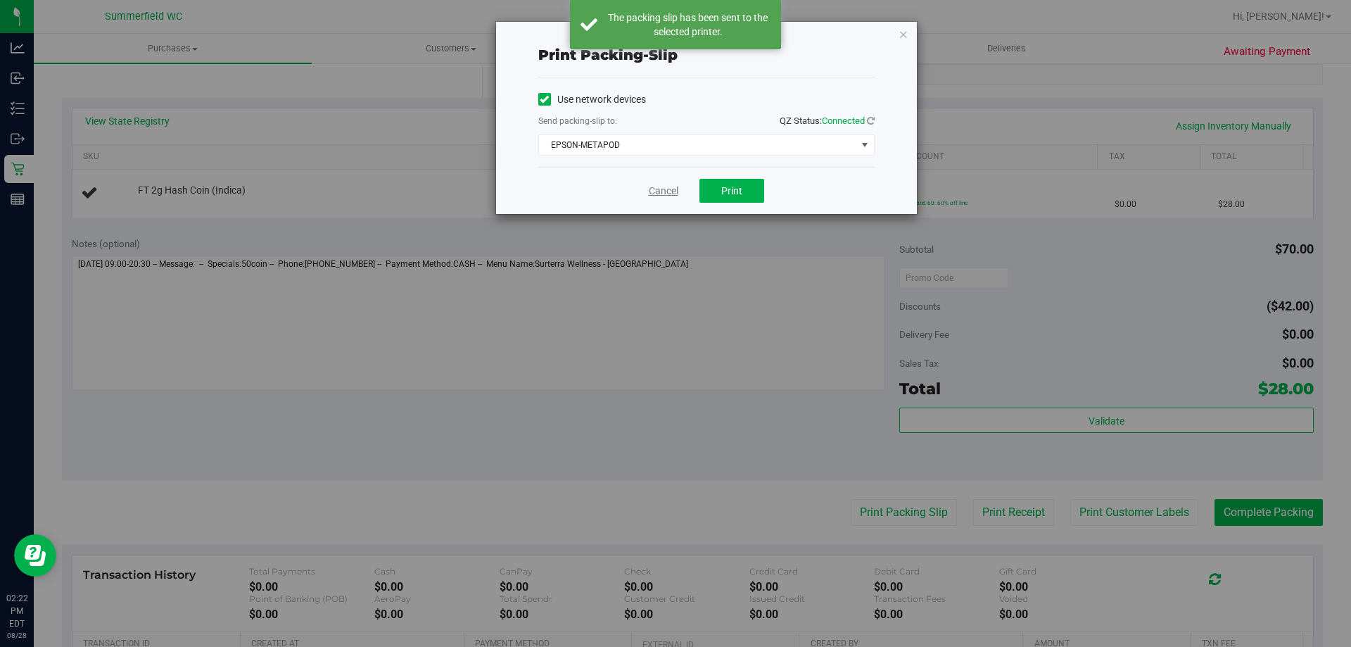
click at [660, 187] on link "Cancel" at bounding box center [664, 191] width 30 height 15
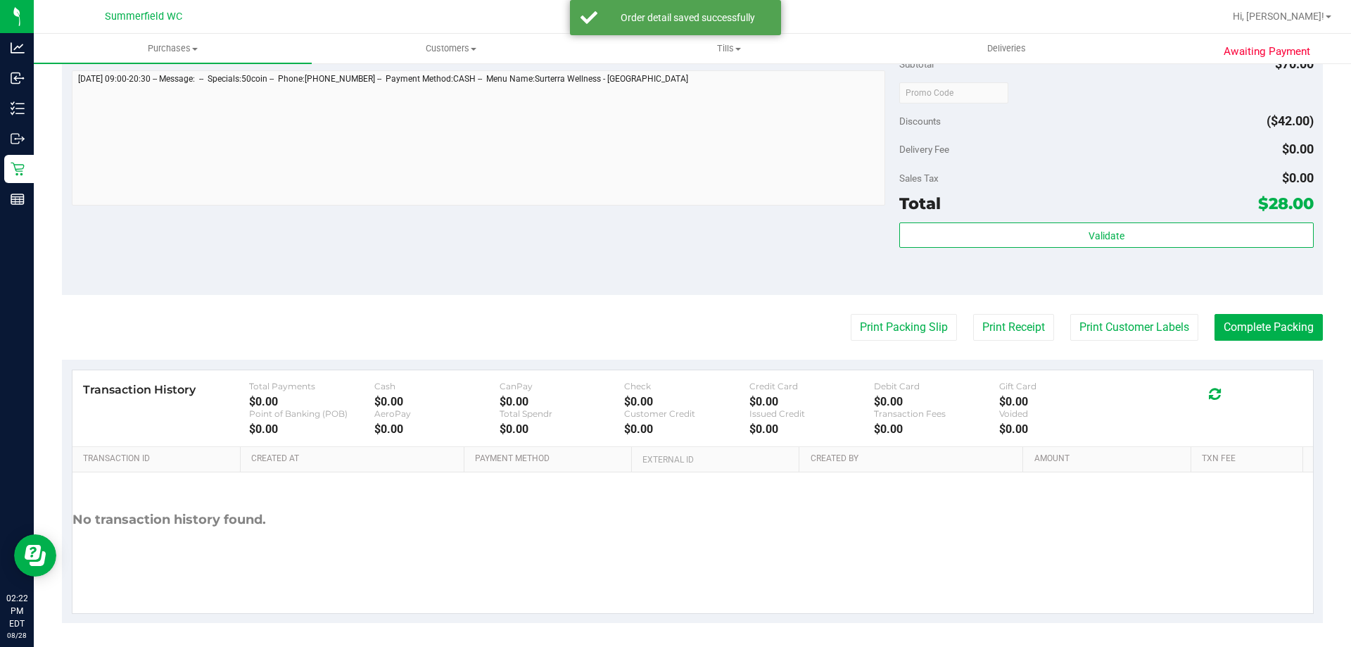
scroll to position [504, 0]
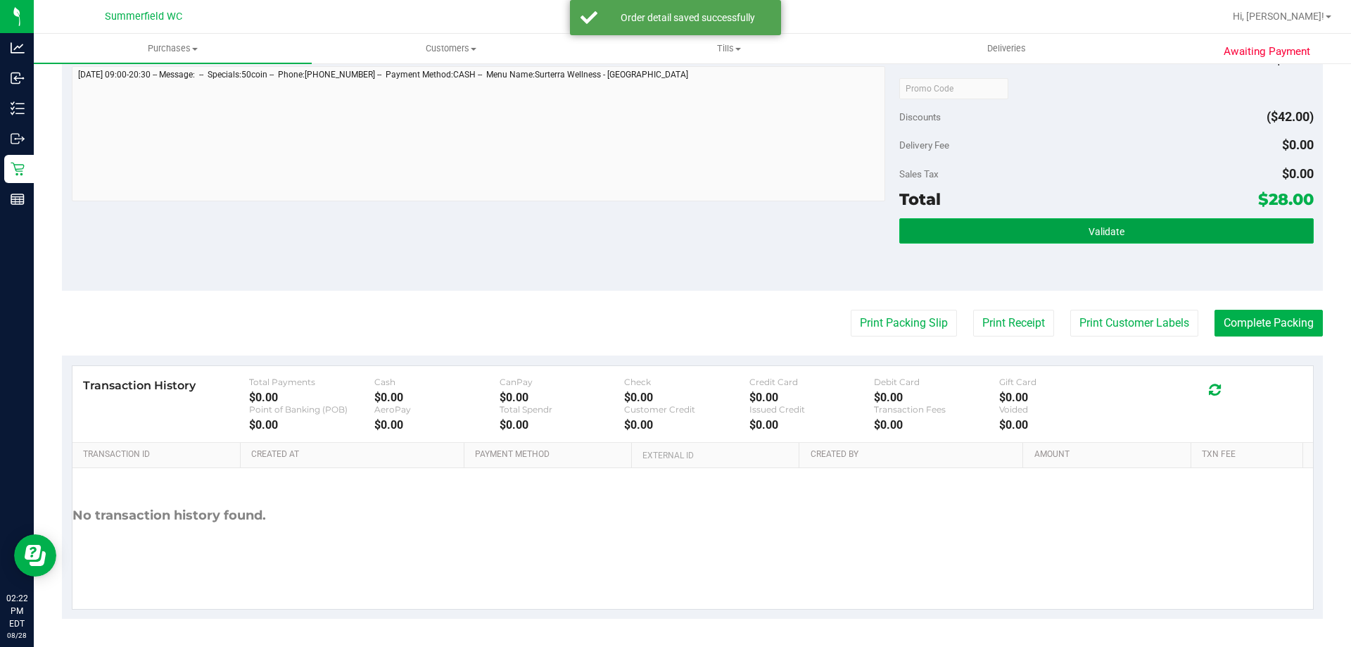
click at [1094, 228] on span "Validate" at bounding box center [1106, 231] width 36 height 11
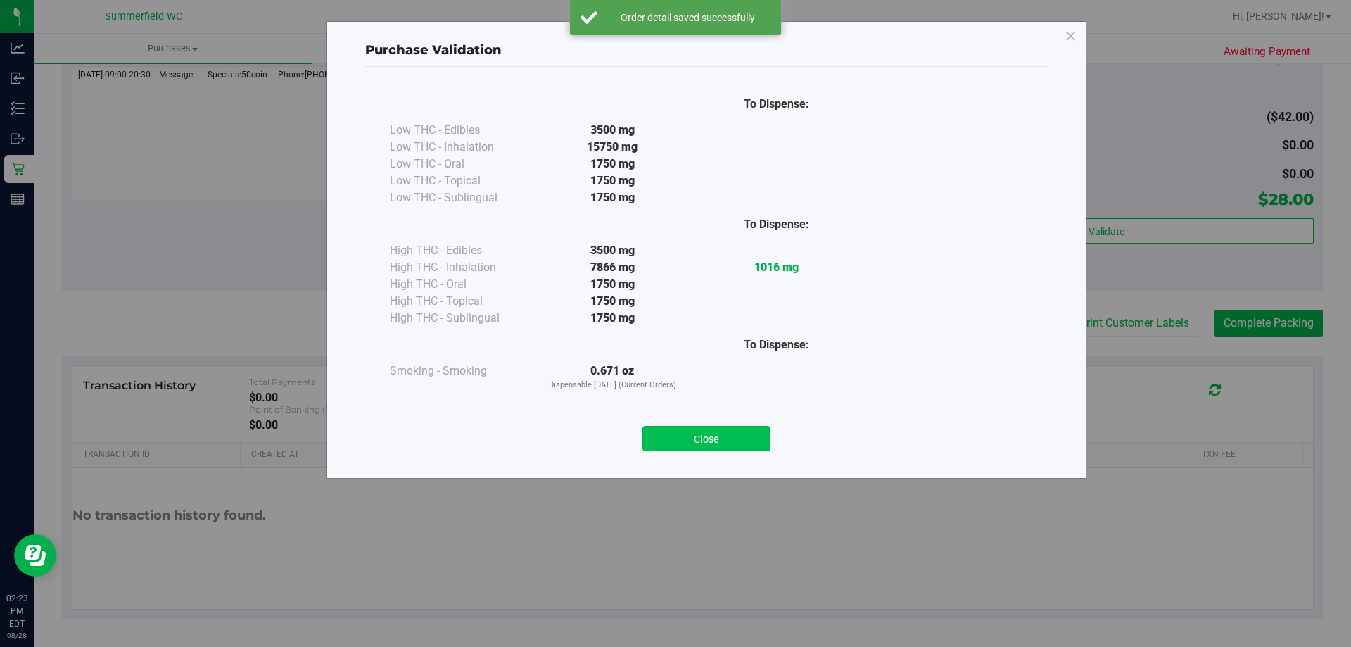
click at [760, 433] on button "Close" at bounding box center [706, 438] width 128 height 25
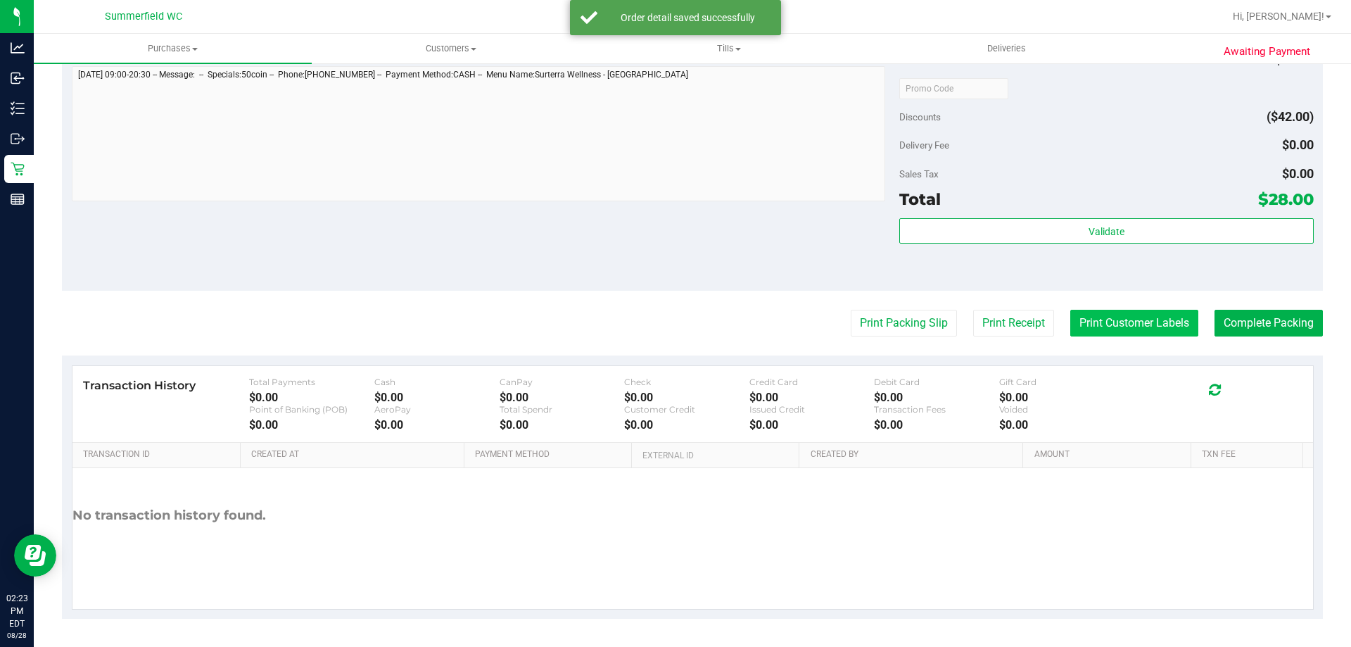
click at [1109, 319] on button "Print Customer Labels" at bounding box center [1134, 323] width 128 height 27
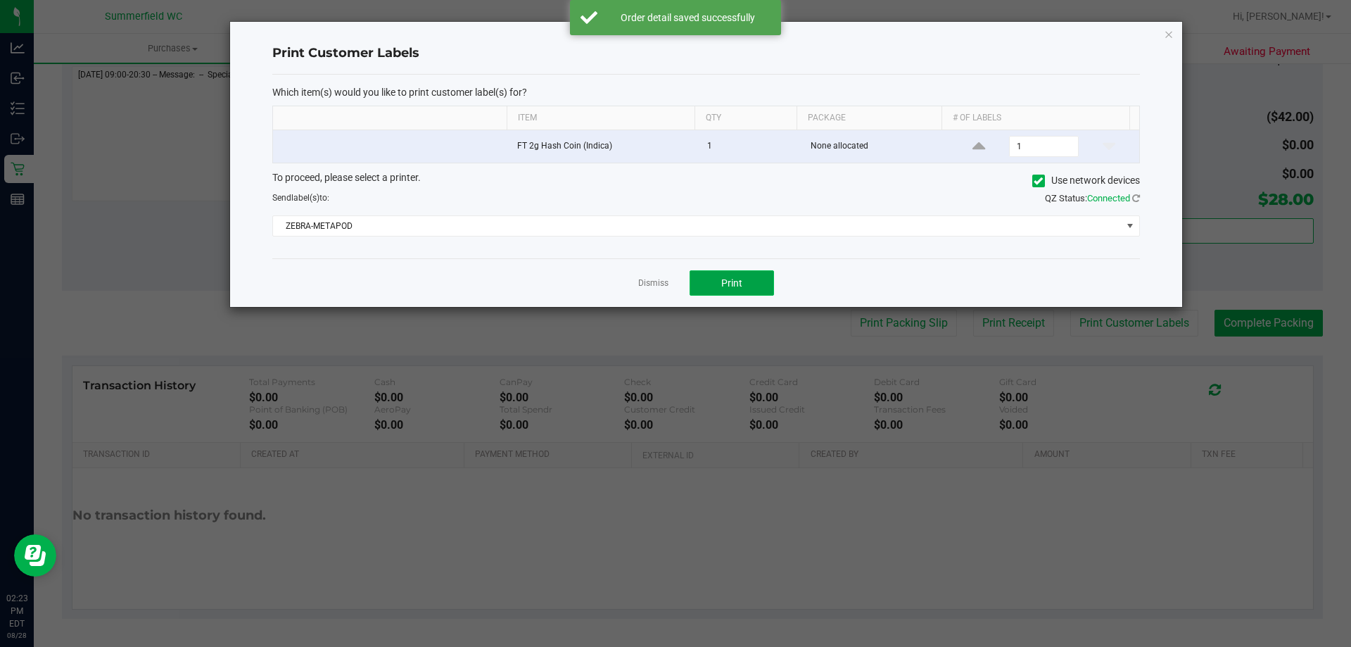
click at [749, 289] on button "Print" at bounding box center [731, 282] width 84 height 25
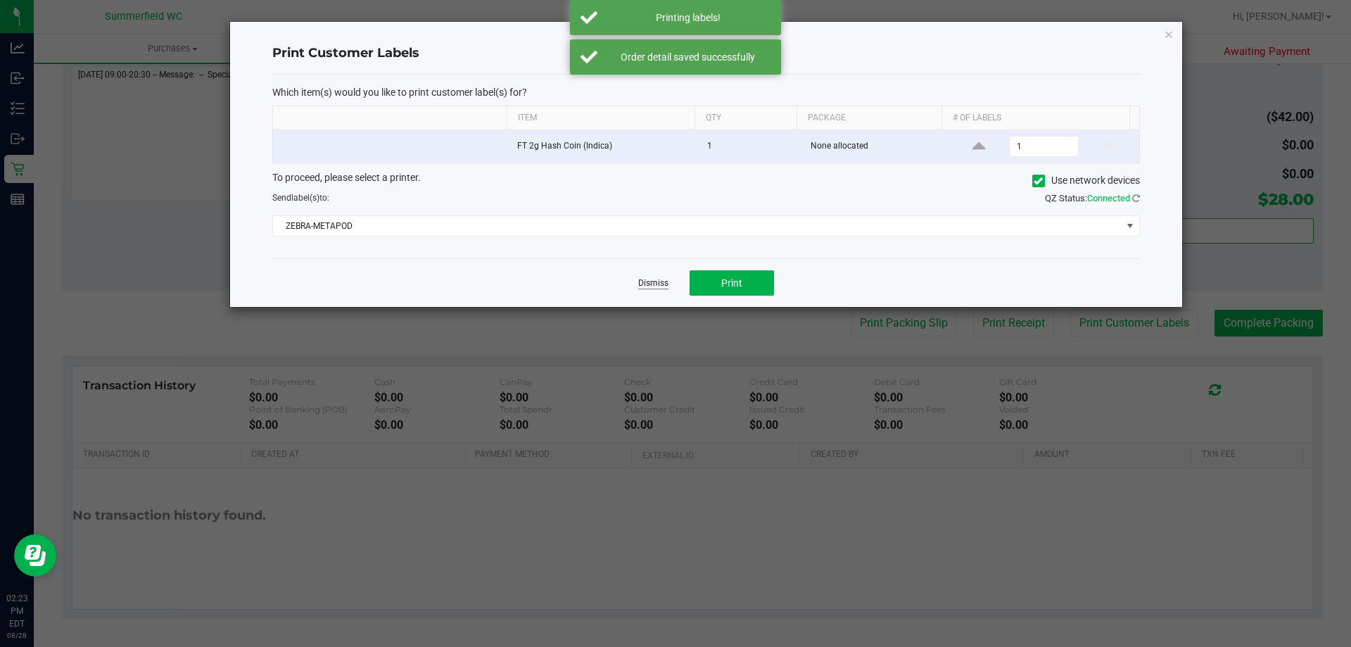
click at [649, 280] on link "Dismiss" at bounding box center [653, 283] width 30 height 12
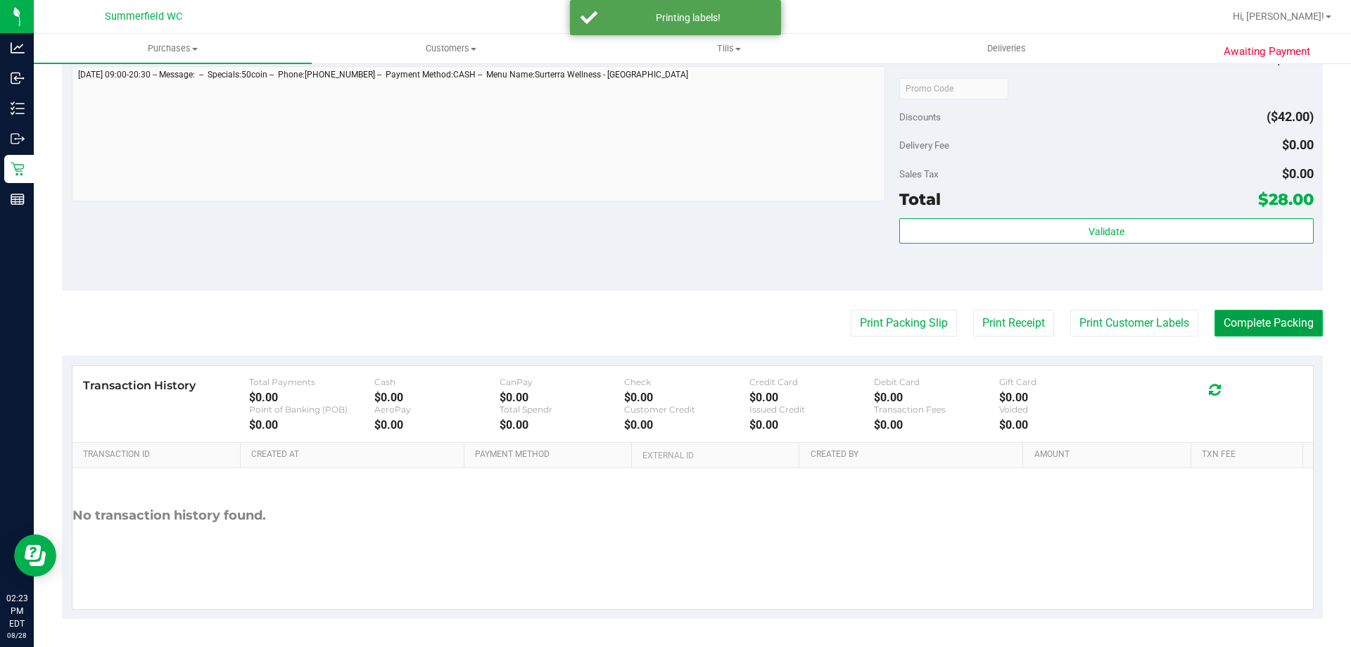
click at [1270, 312] on button "Complete Packing" at bounding box center [1268, 323] width 108 height 27
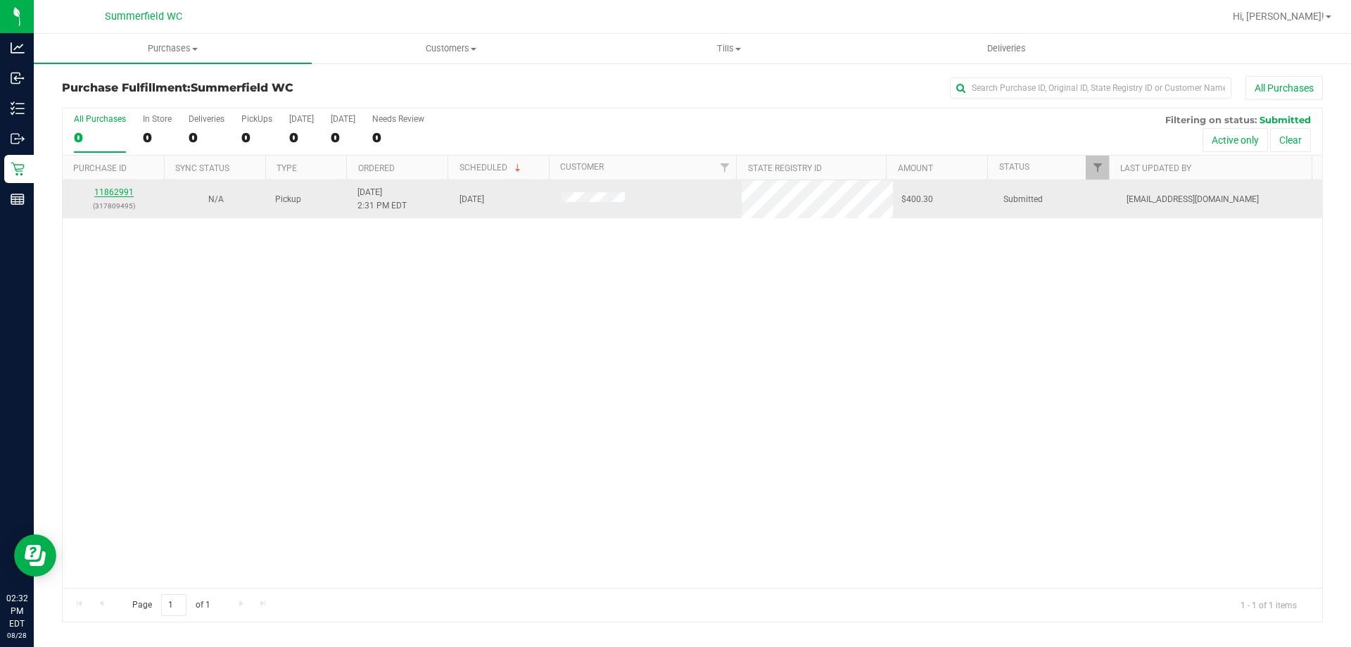
click at [122, 195] on link "11862991" at bounding box center [113, 192] width 39 height 10
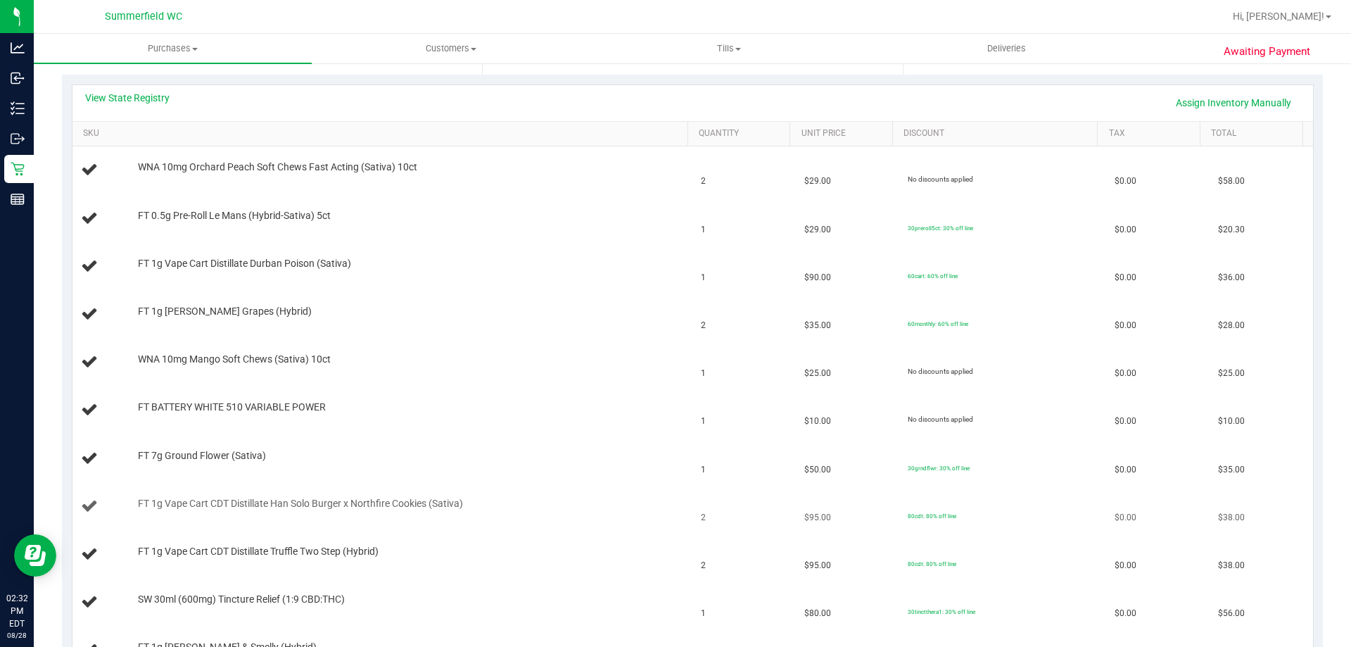
scroll to position [281, 0]
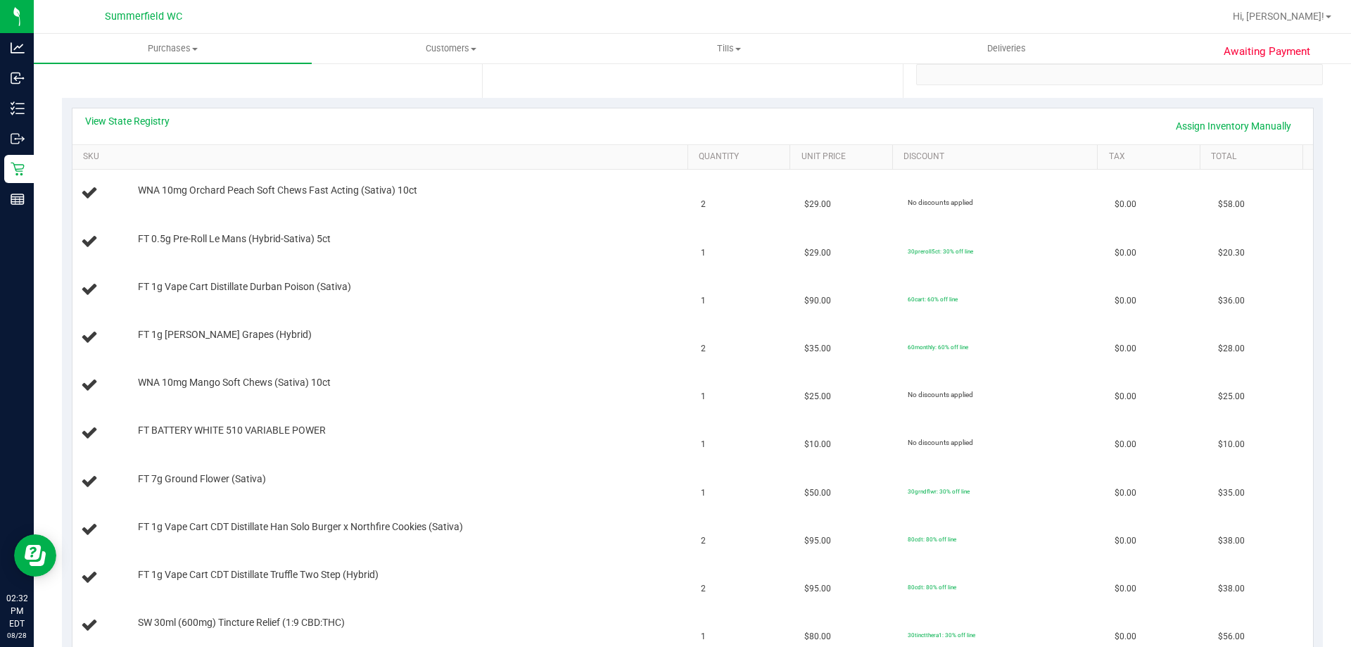
click at [156, 112] on div "View State Registry Assign Inventory Manually" at bounding box center [692, 126] width 1240 height 36
click at [155, 115] on link "View State Registry" at bounding box center [127, 121] width 84 height 14
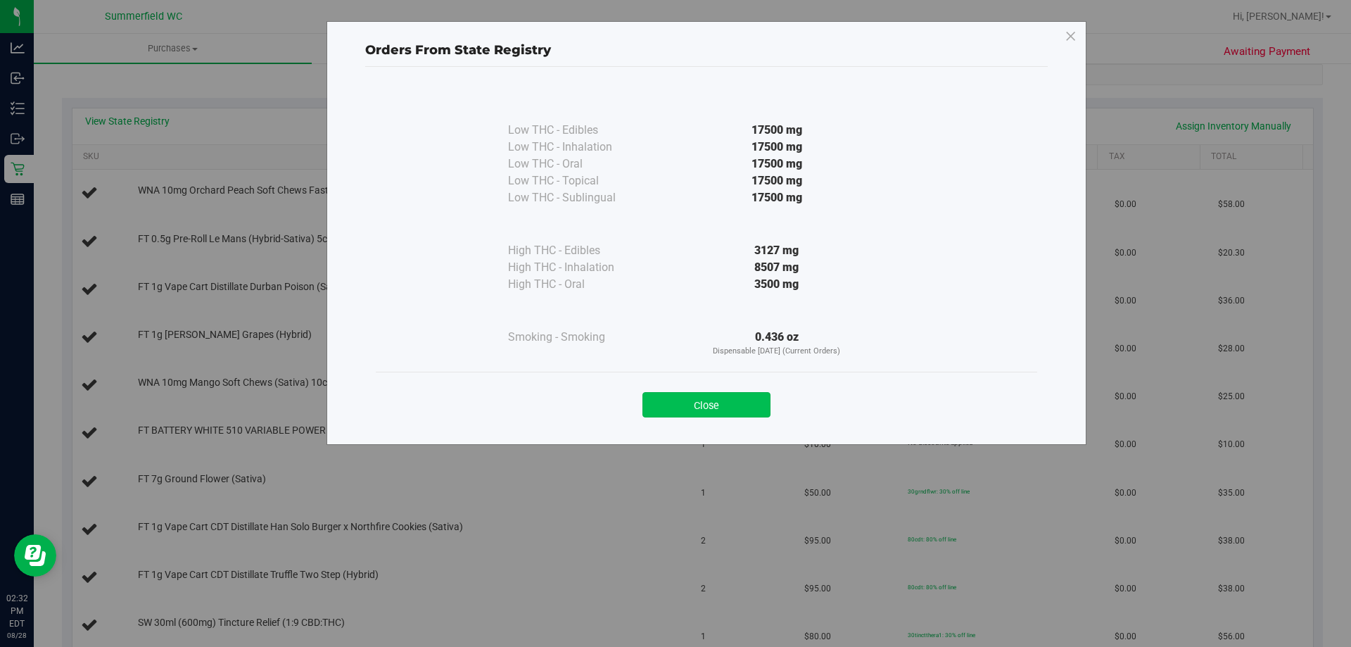
click at [718, 415] on button "Close" at bounding box center [706, 404] width 128 height 25
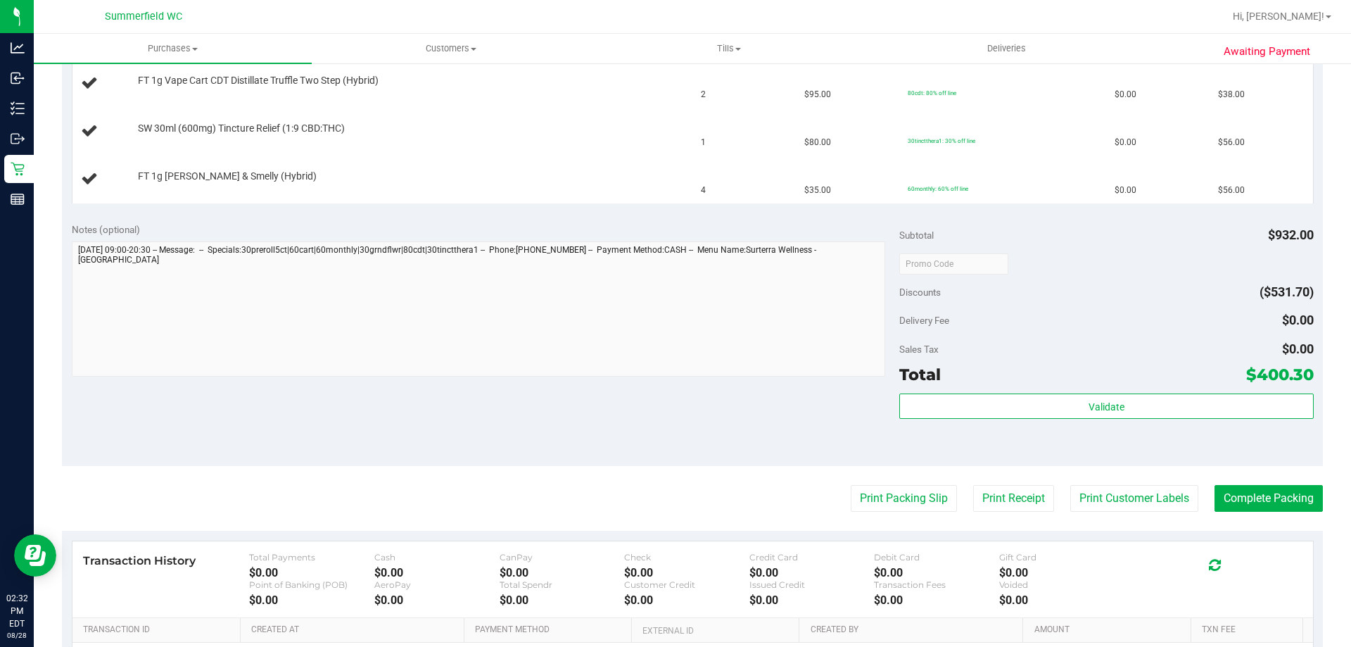
scroll to position [915, 0]
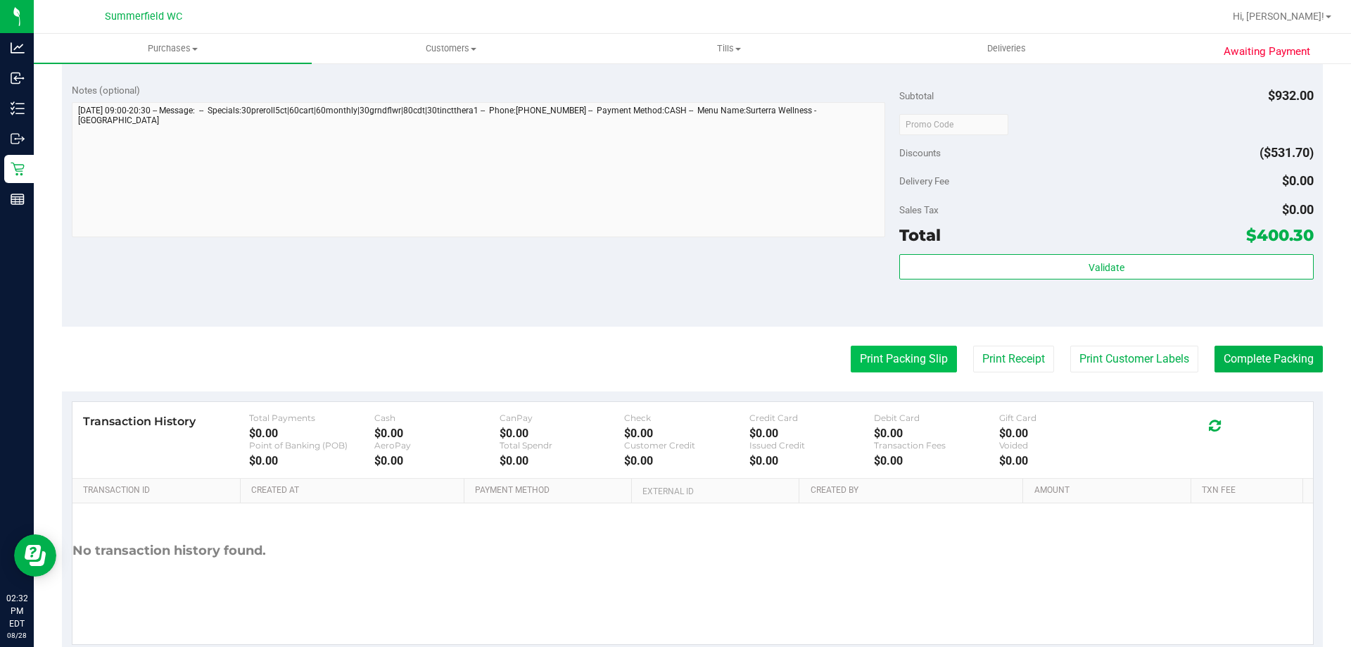
click at [874, 366] on button "Print Packing Slip" at bounding box center [904, 358] width 106 height 27
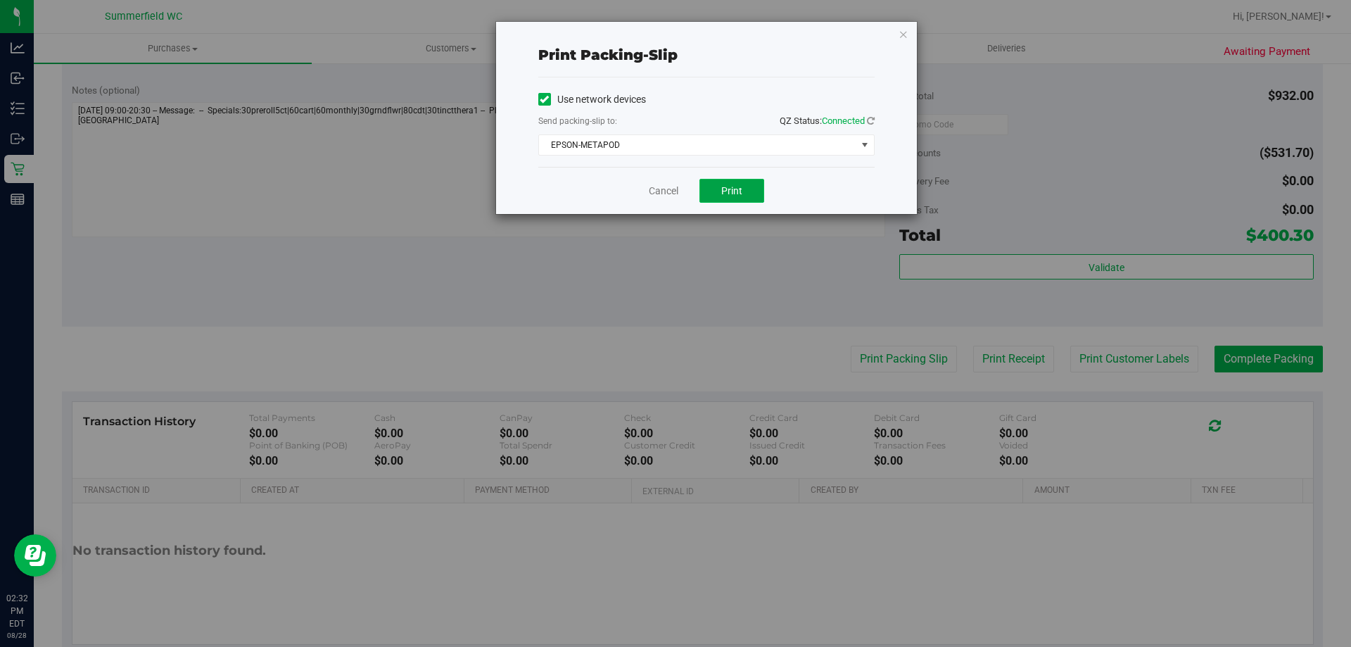
click at [736, 189] on span "Print" at bounding box center [731, 190] width 21 height 11
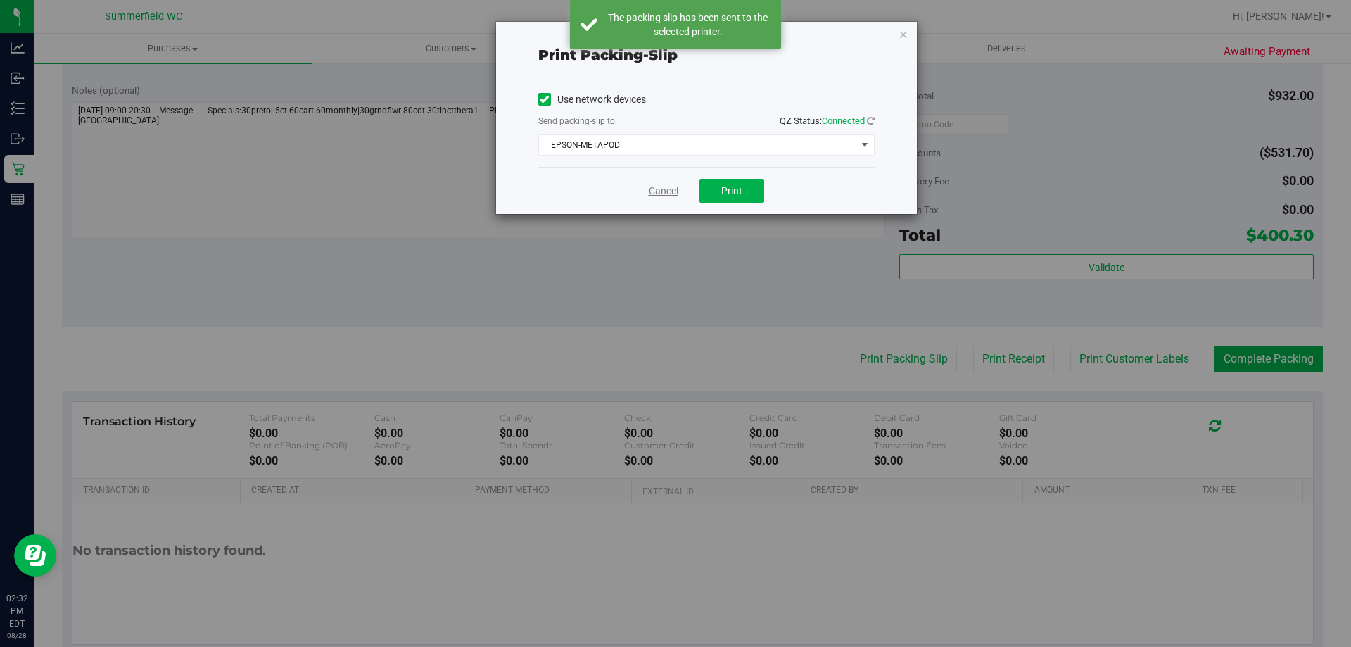
click at [661, 188] on link "Cancel" at bounding box center [664, 191] width 30 height 15
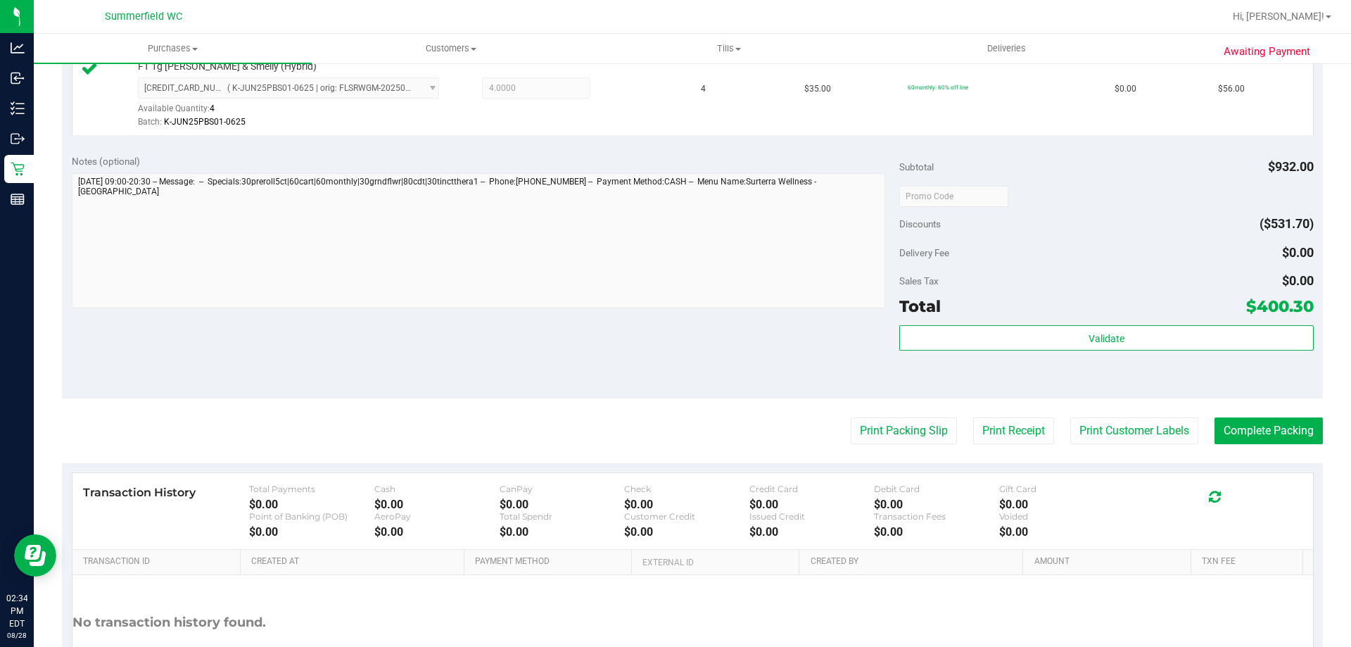
scroll to position [1317, 0]
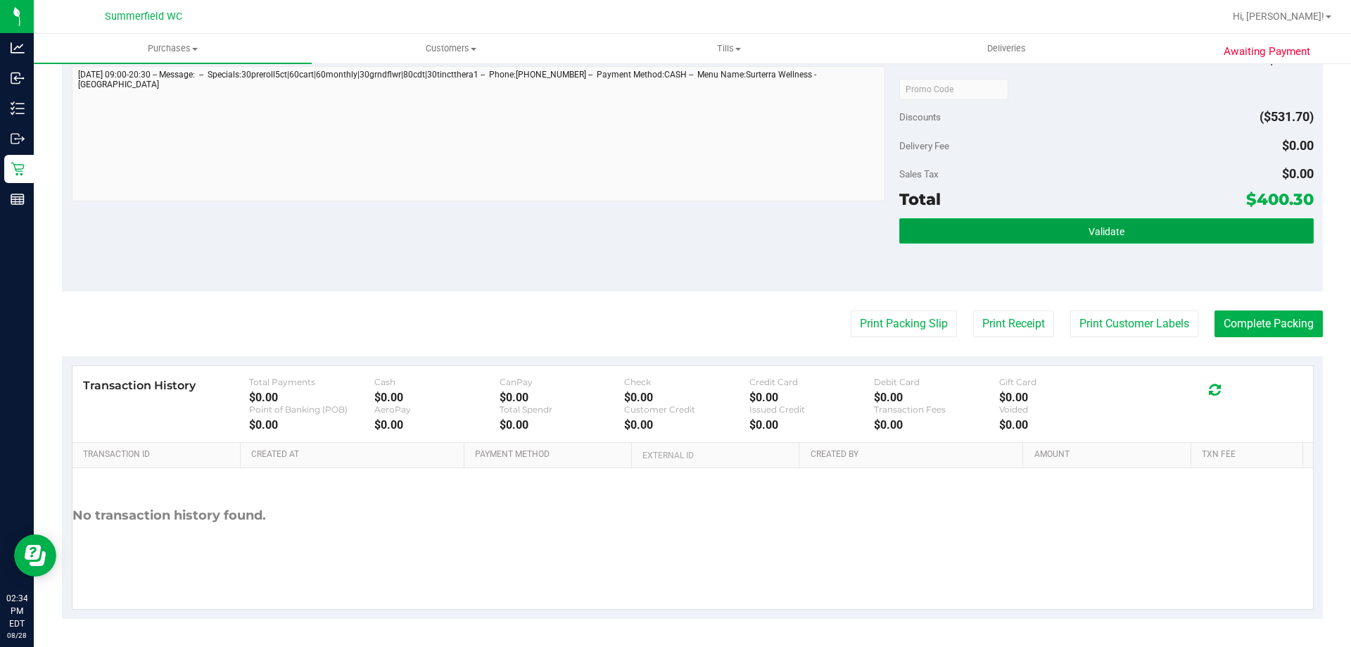
click at [1091, 226] on span "Validate" at bounding box center [1106, 231] width 36 height 11
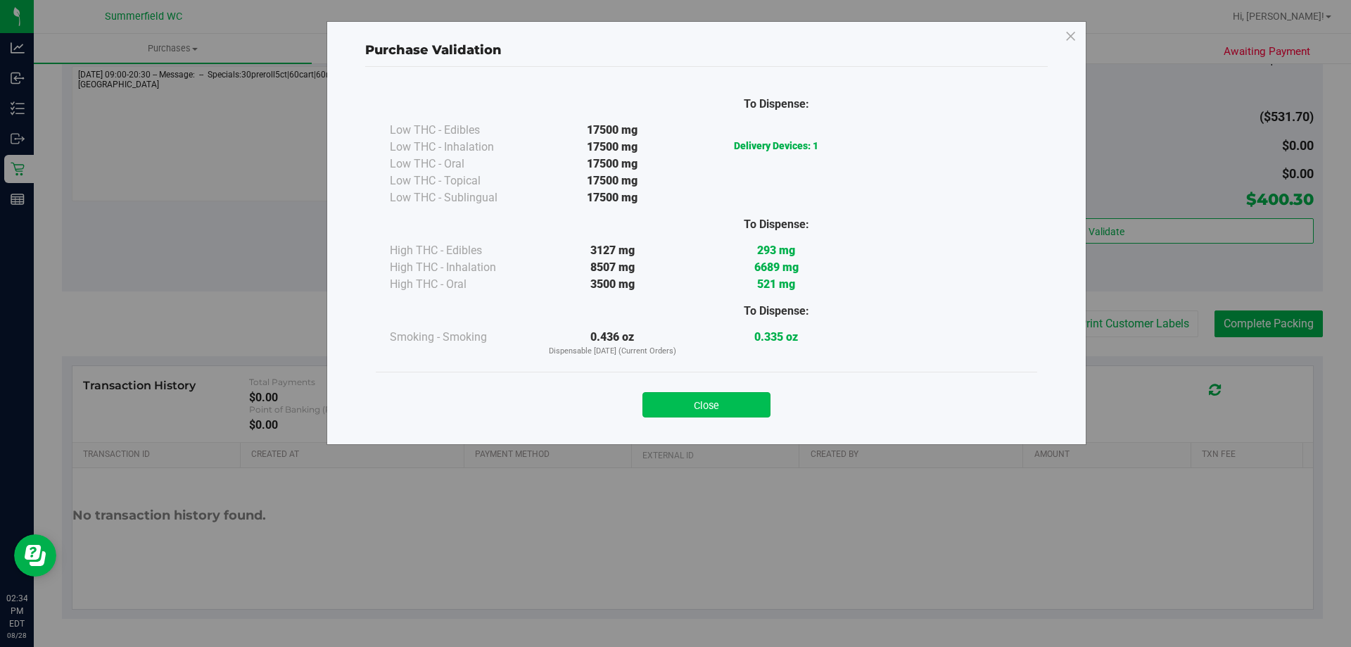
click at [736, 399] on button "Close" at bounding box center [706, 404] width 128 height 25
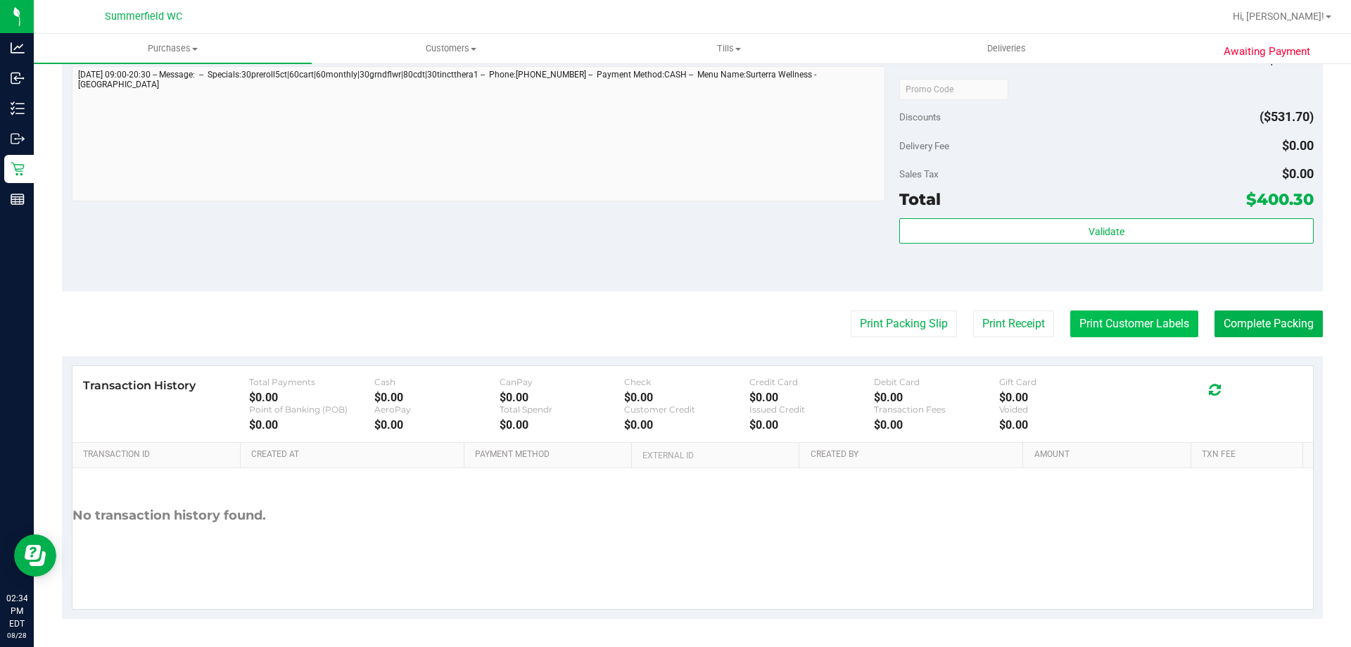
click at [1095, 322] on button "Print Customer Labels" at bounding box center [1134, 323] width 128 height 27
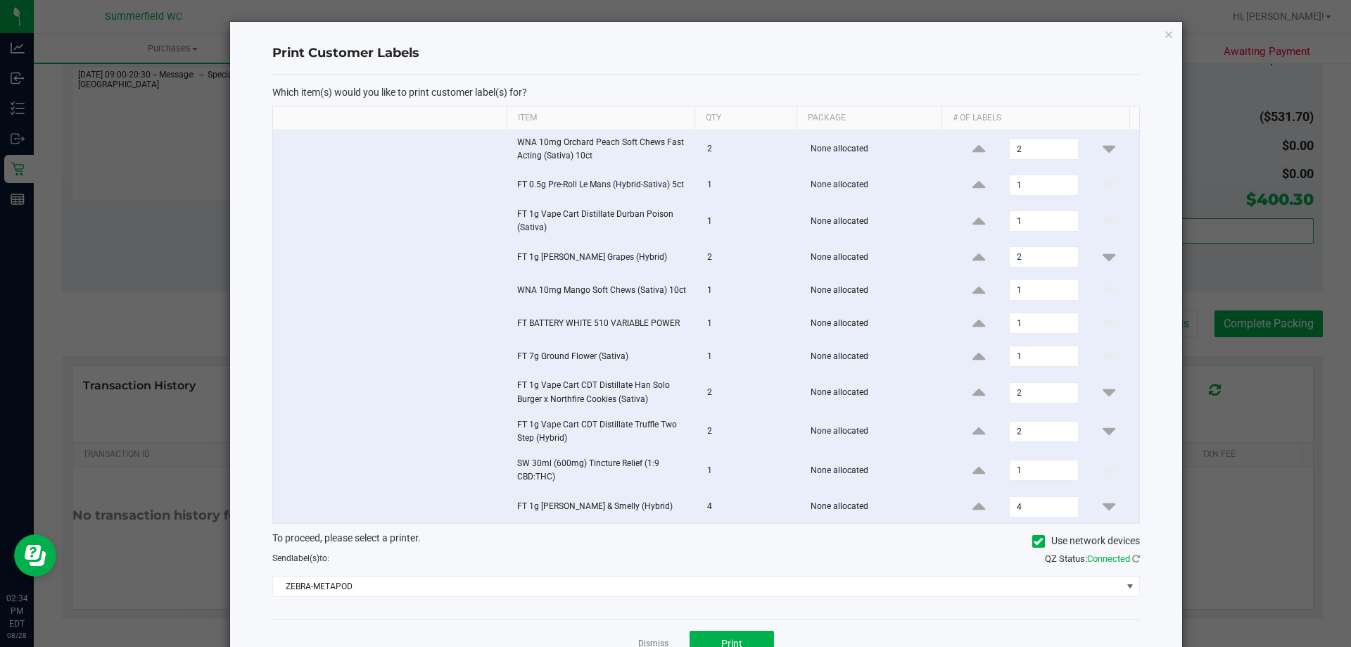
scroll to position [42, 0]
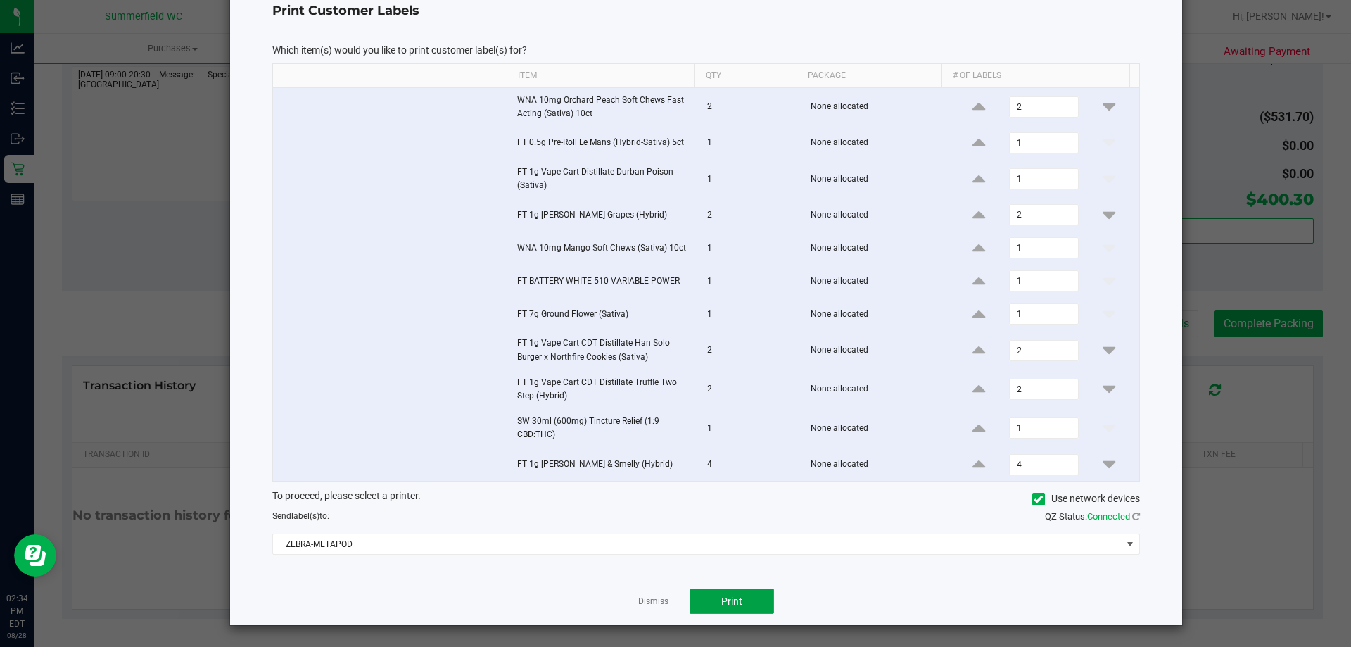
click at [741, 591] on button "Print" at bounding box center [731, 600] width 84 height 25
click at [646, 599] on link "Dismiss" at bounding box center [653, 601] width 30 height 12
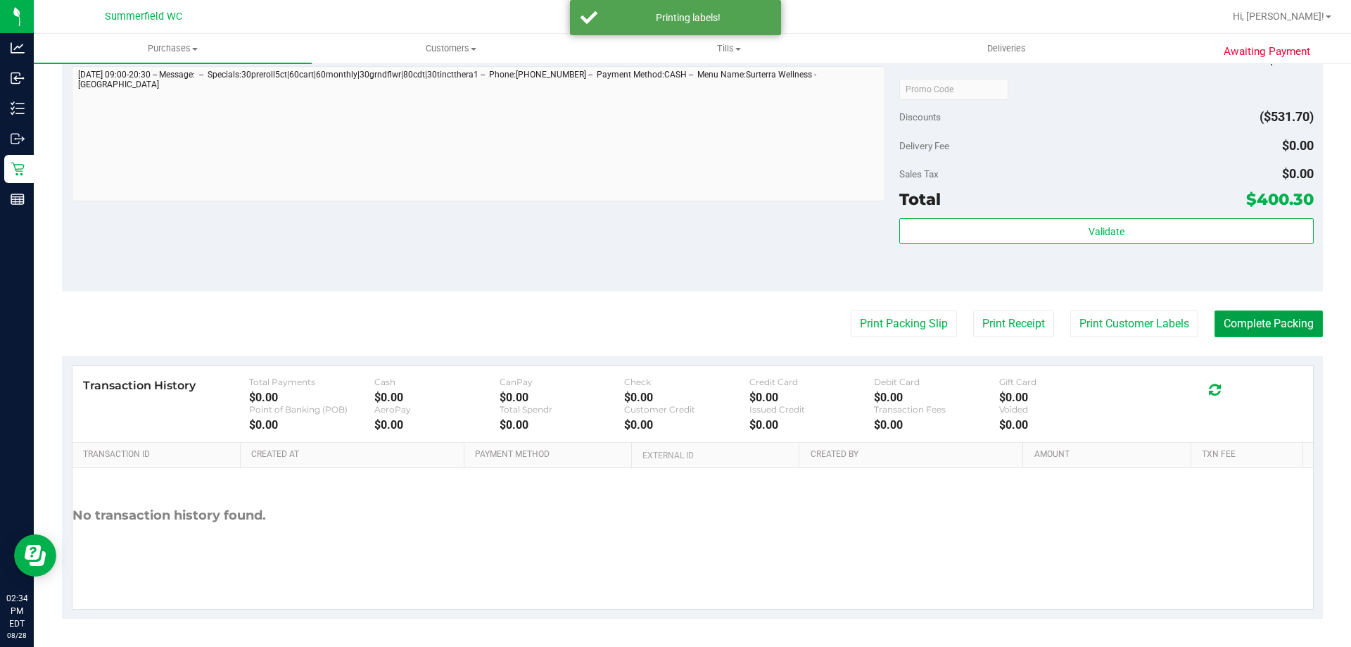
click at [1235, 318] on button "Complete Packing" at bounding box center [1268, 323] width 108 height 27
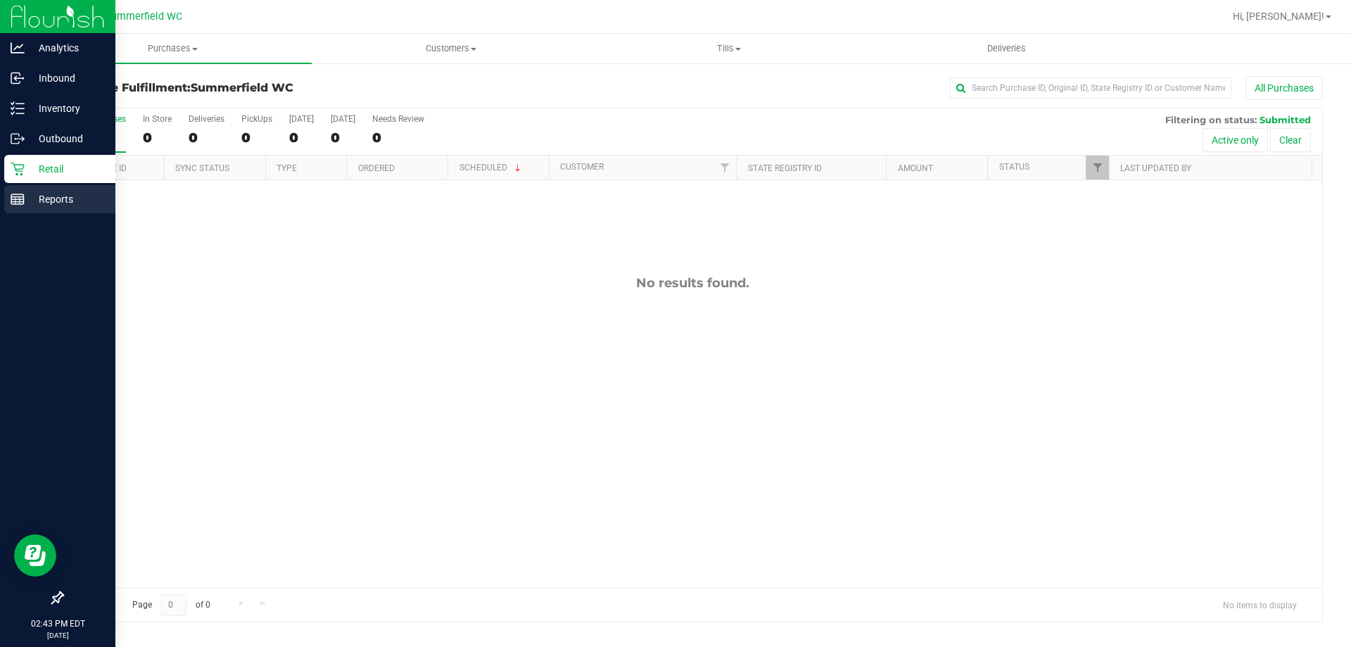
click at [69, 200] on p "Reports" at bounding box center [67, 199] width 84 height 17
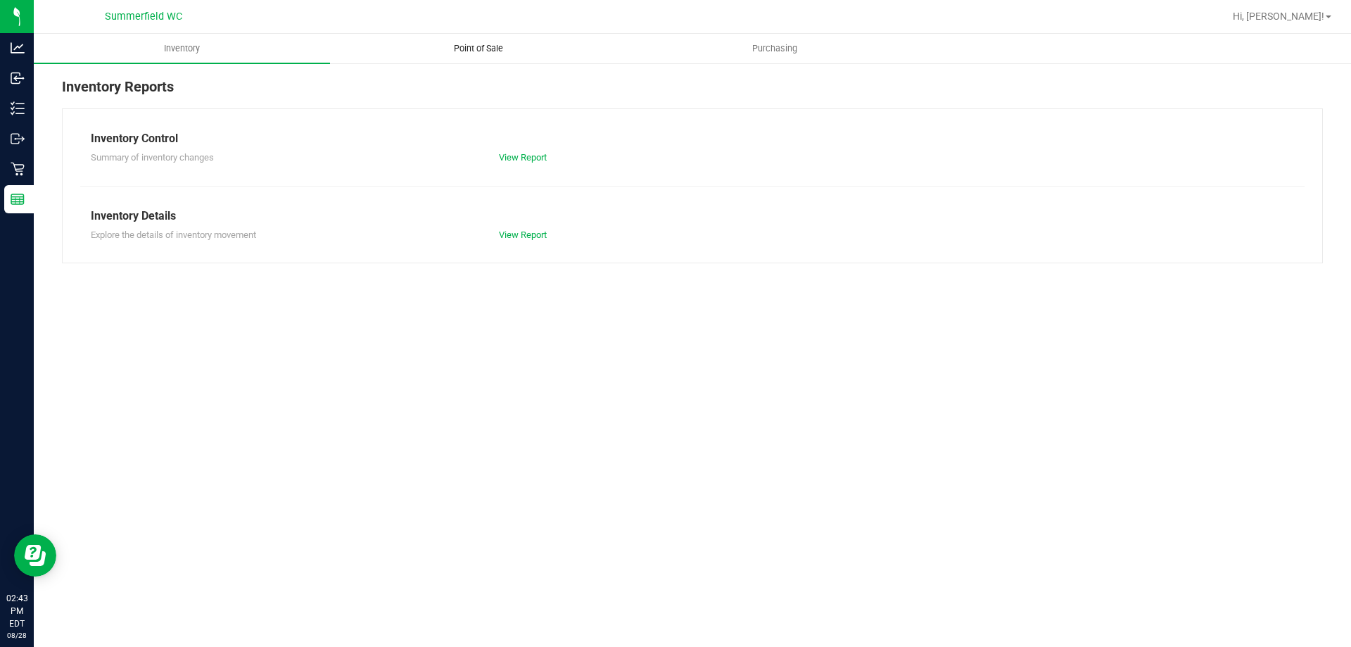
click at [461, 52] on span "Point of Sale" at bounding box center [478, 48] width 87 height 13
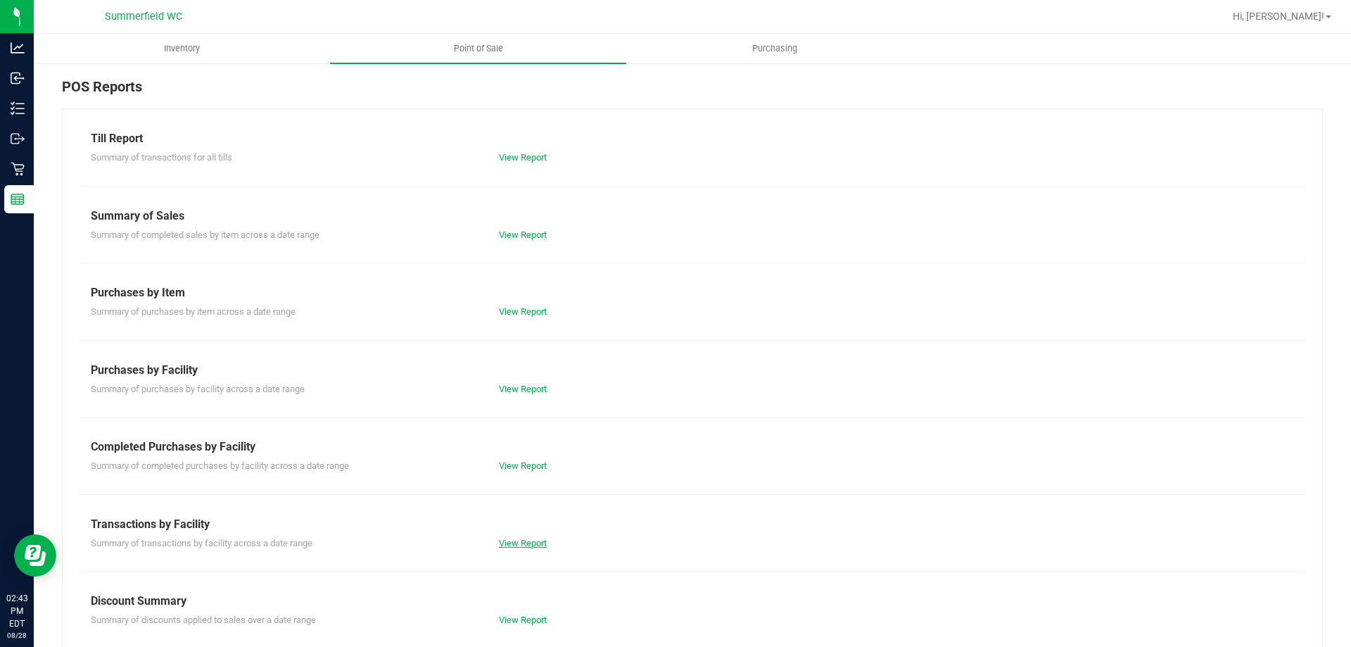
click at [527, 540] on link "View Report" at bounding box center [523, 542] width 48 height 11
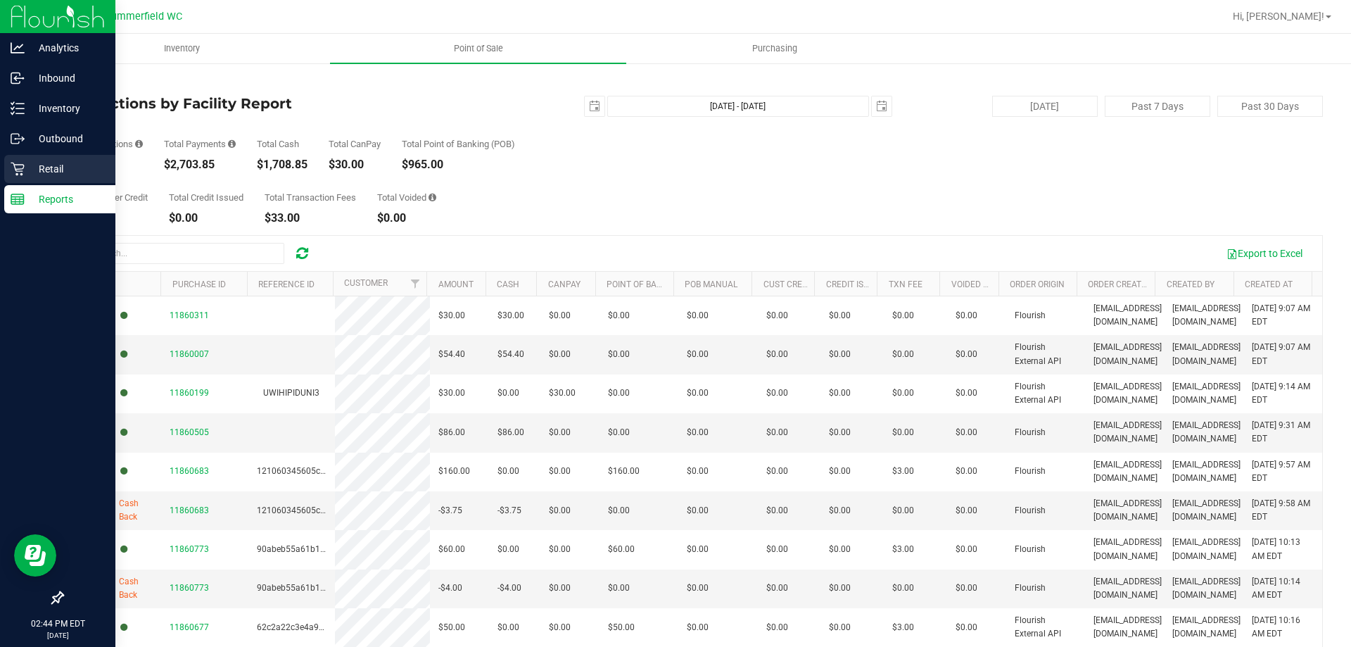
click at [30, 168] on p "Retail" at bounding box center [67, 168] width 84 height 17
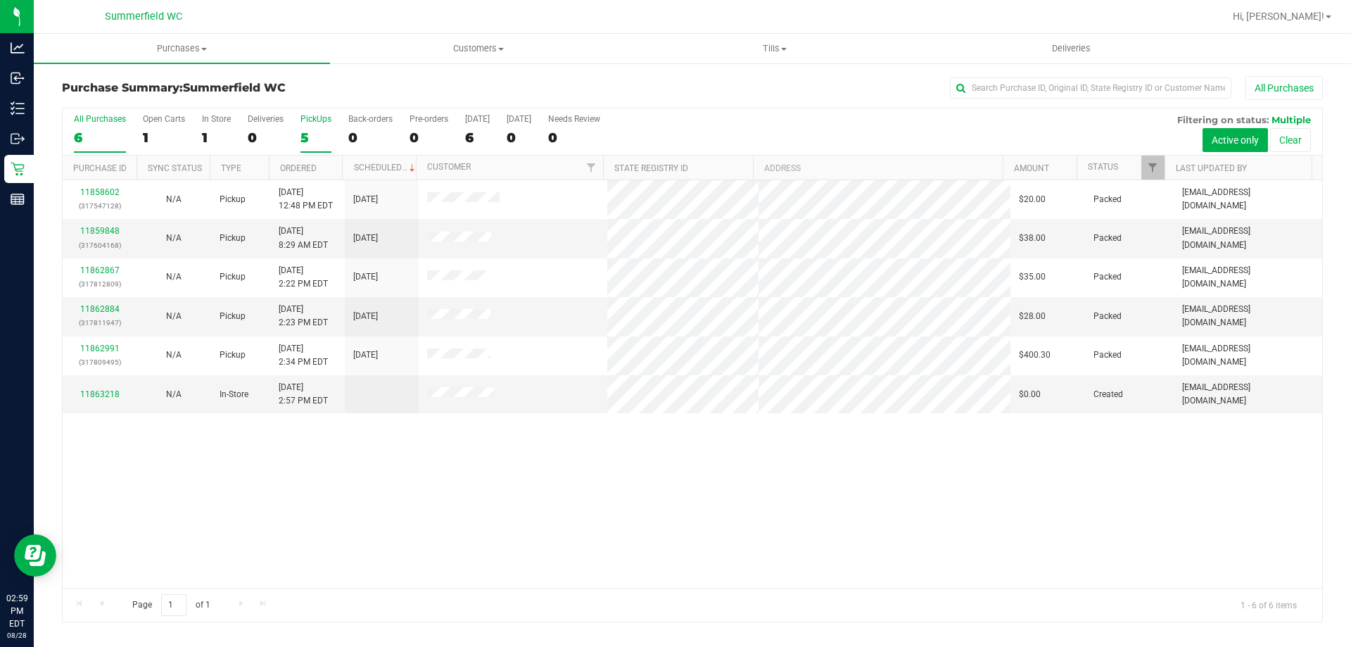
click at [318, 120] on div "PickUps" at bounding box center [315, 119] width 31 height 10
click at [0, 0] on input "PickUps 5" at bounding box center [0, 0] width 0 height 0
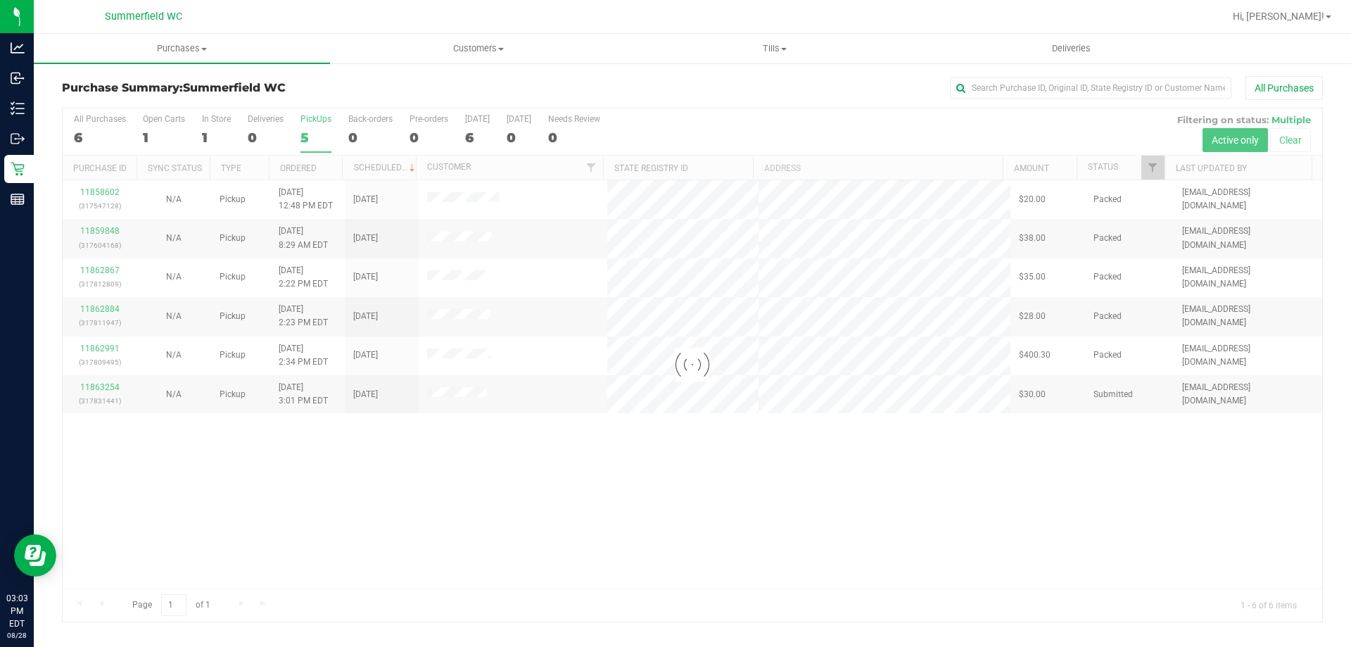
click at [104, 384] on div at bounding box center [692, 364] width 1259 height 513
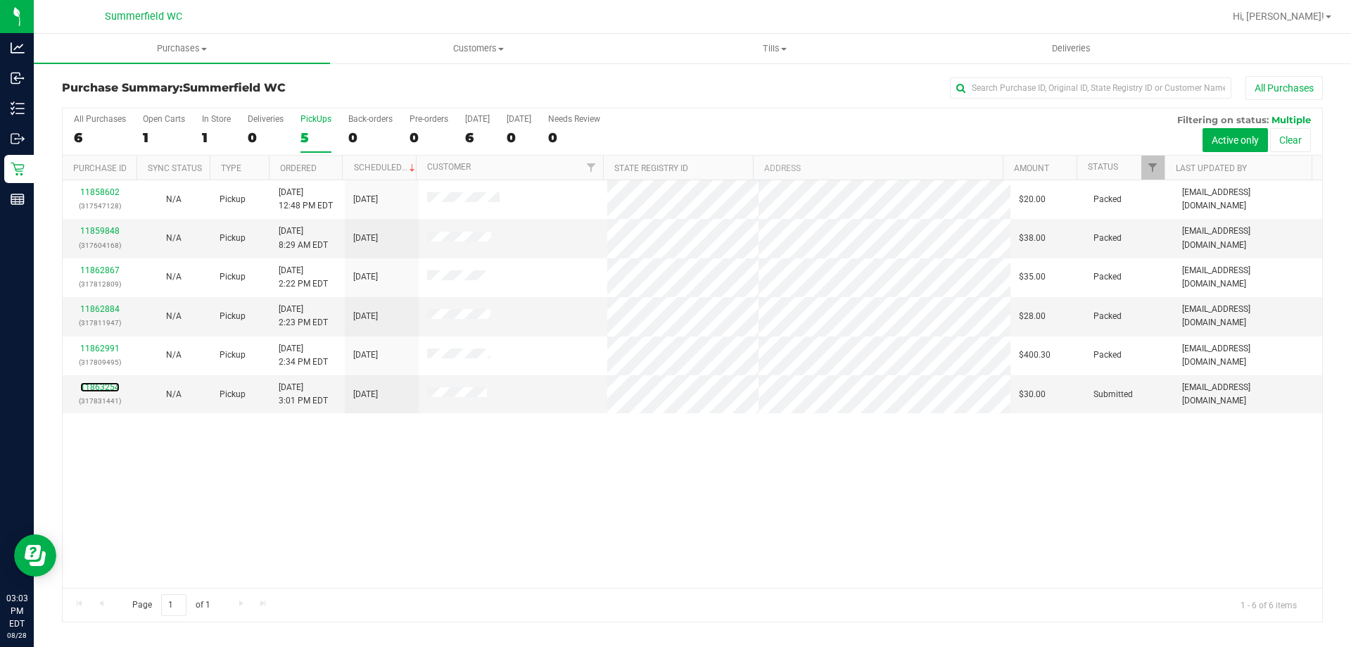
click at [104, 384] on link "11863254" at bounding box center [99, 387] width 39 height 10
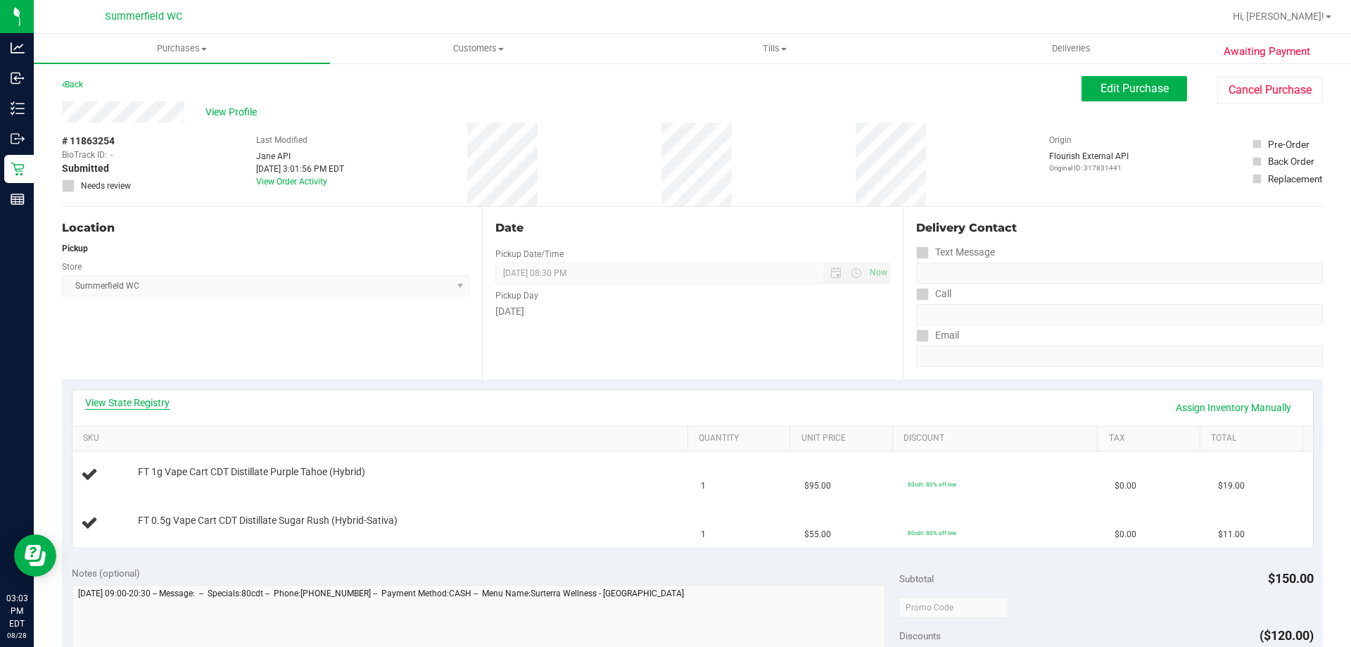
click at [117, 405] on link "View State Registry" at bounding box center [127, 402] width 84 height 14
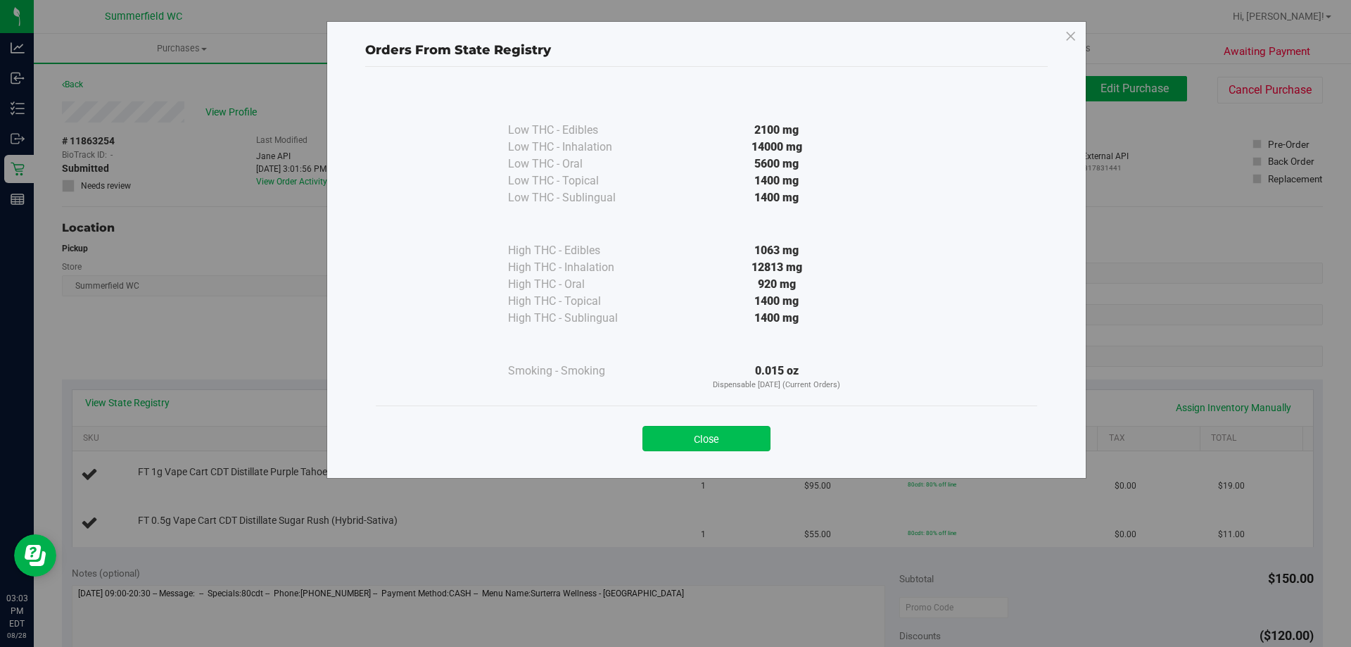
click at [699, 438] on button "Close" at bounding box center [706, 438] width 128 height 25
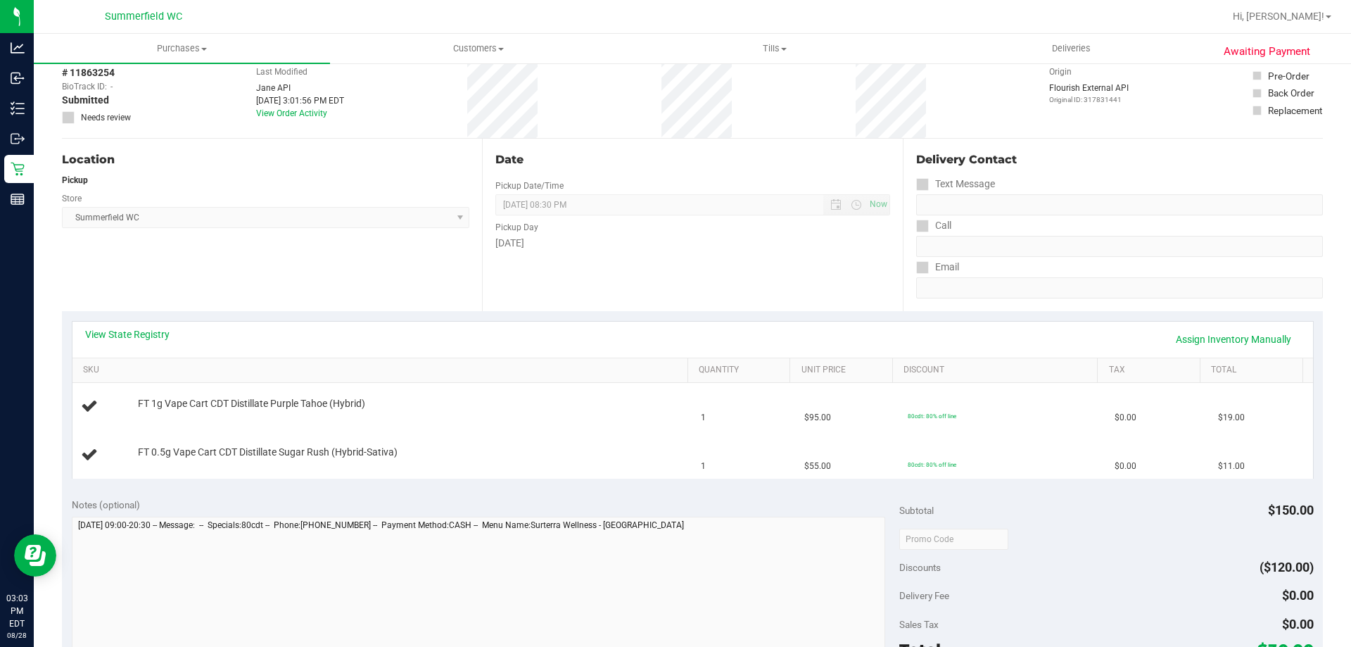
scroll to position [281, 0]
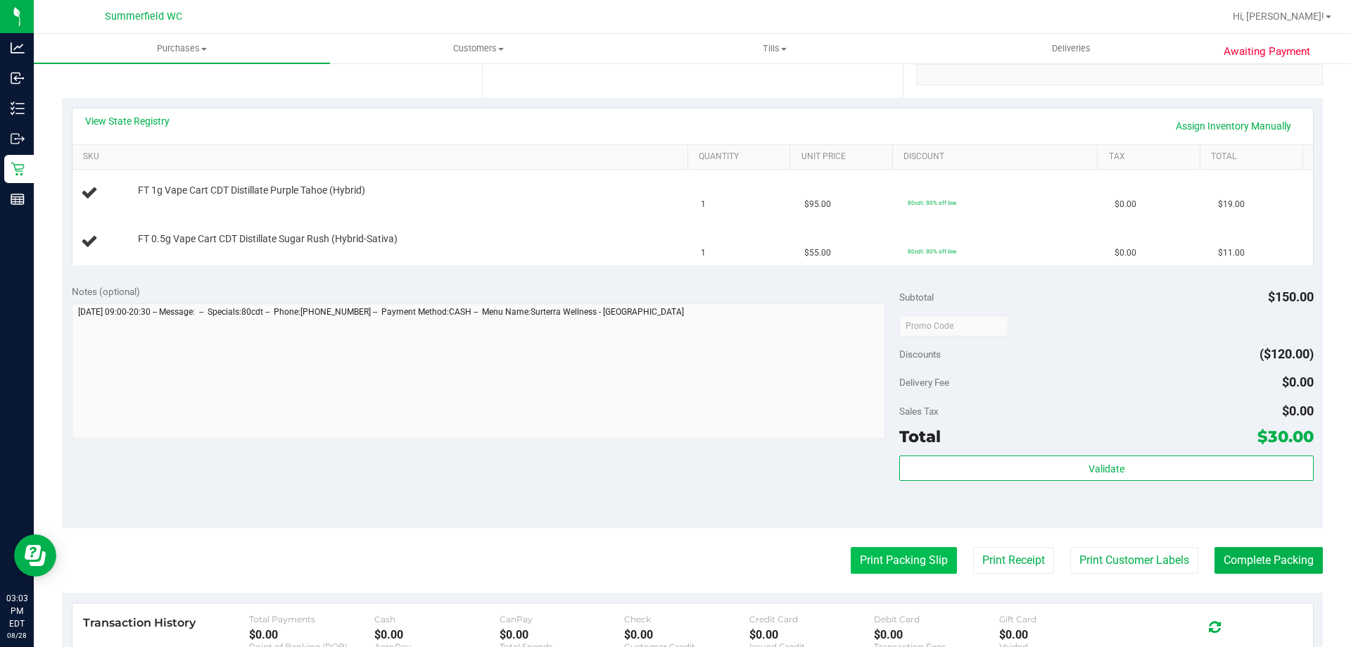
click at [910, 564] on button "Print Packing Slip" at bounding box center [904, 560] width 106 height 27
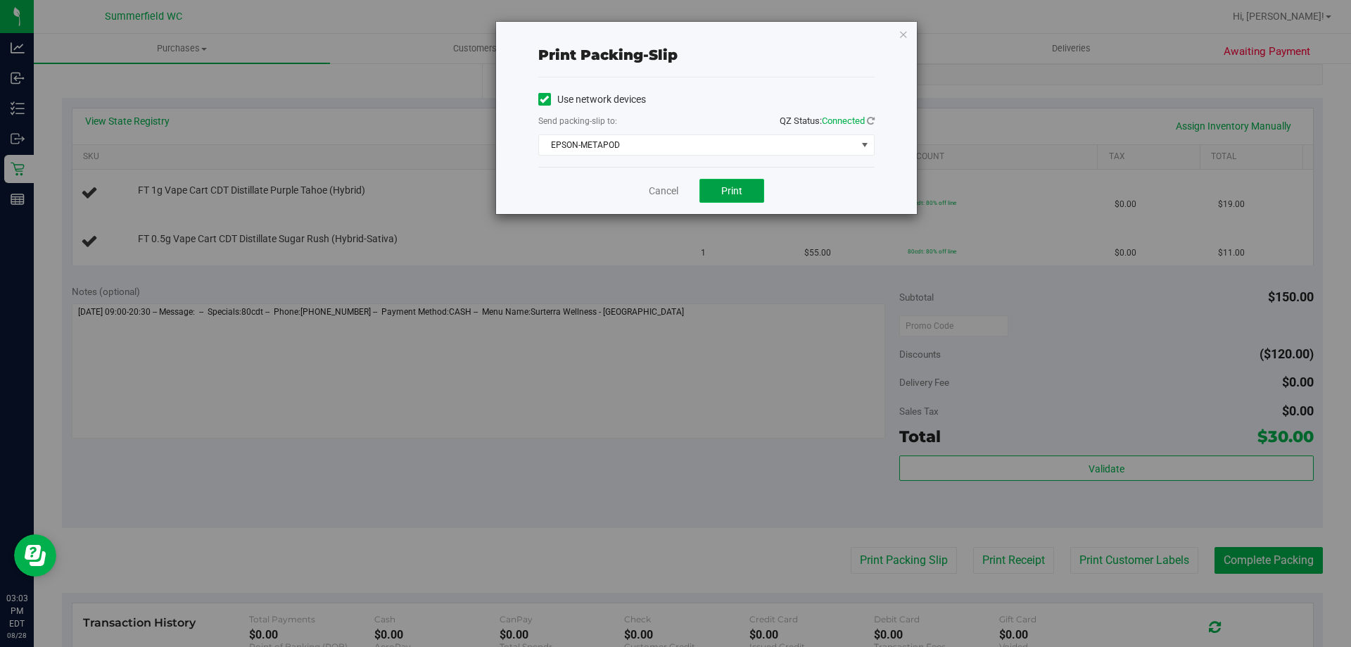
click at [726, 194] on span "Print" at bounding box center [731, 190] width 21 height 11
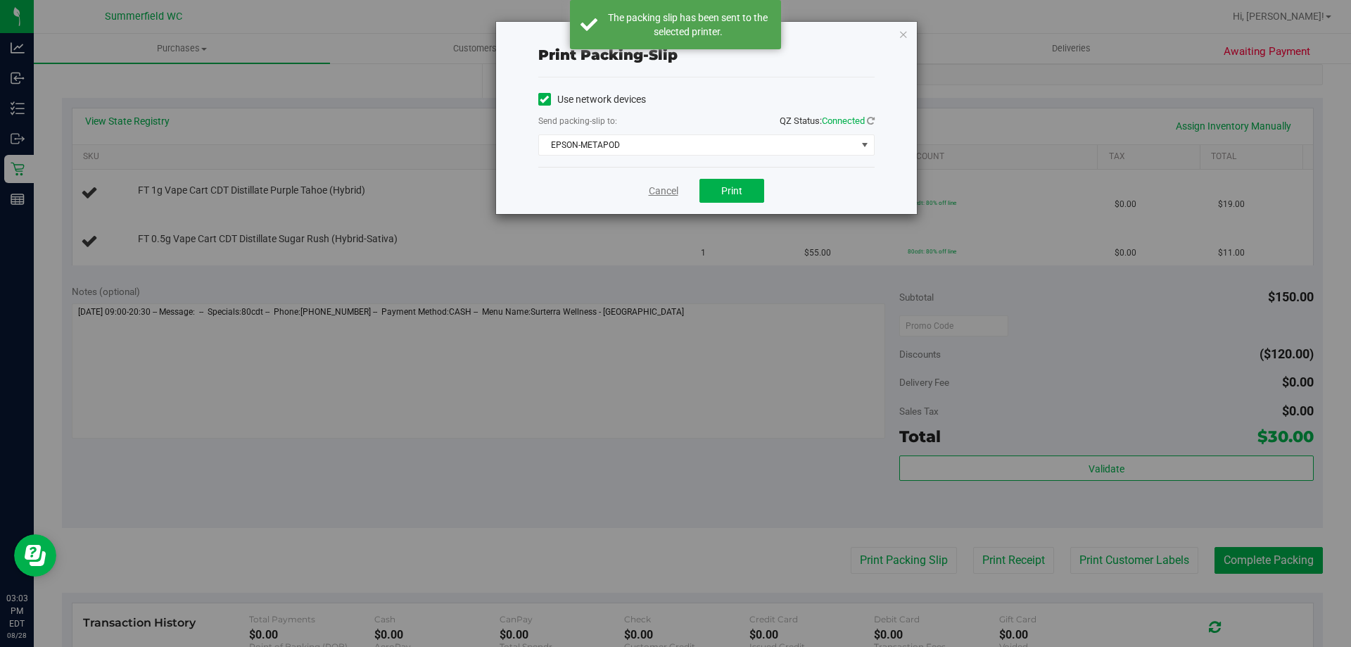
click at [668, 186] on link "Cancel" at bounding box center [664, 191] width 30 height 15
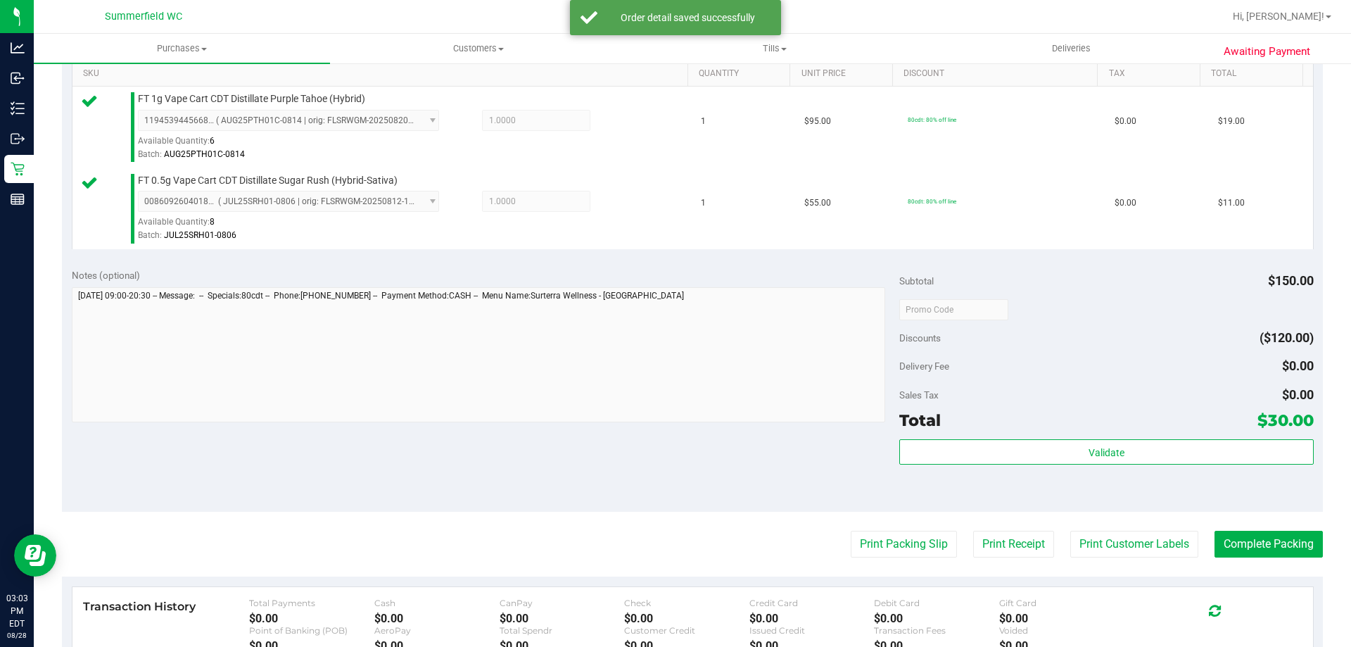
scroll to position [492, 0]
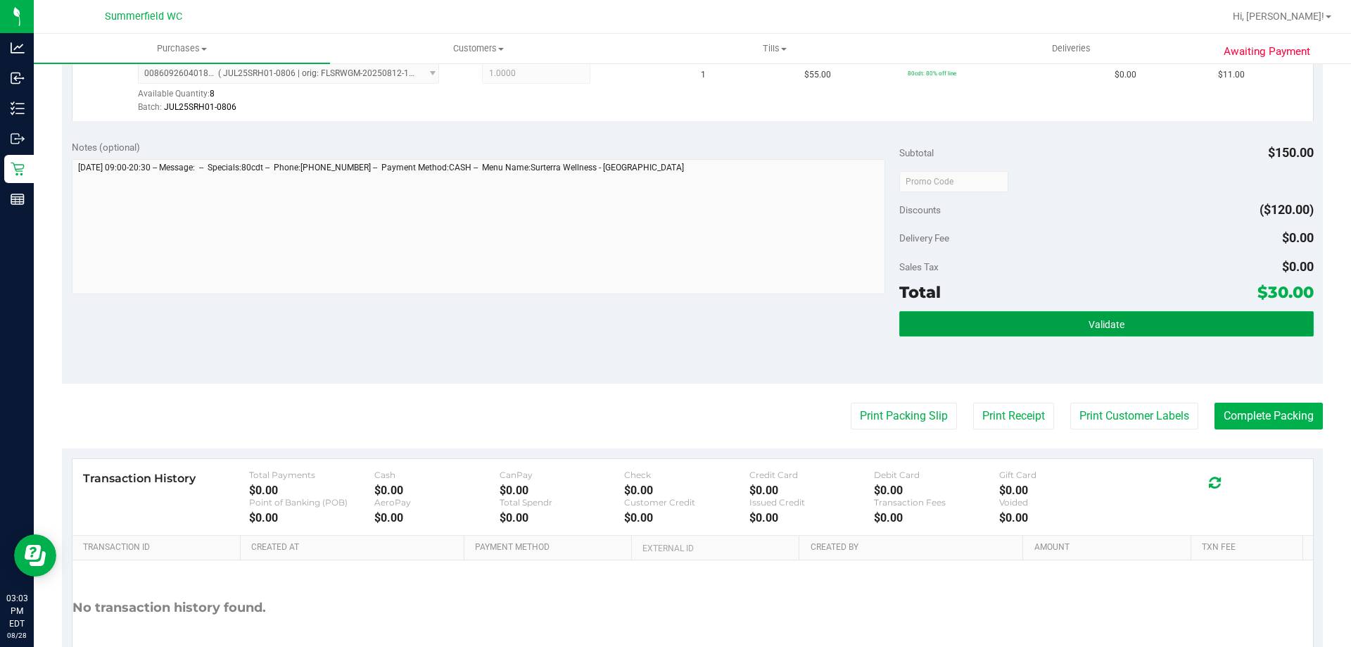
click at [1030, 313] on button "Validate" at bounding box center [1106, 323] width 414 height 25
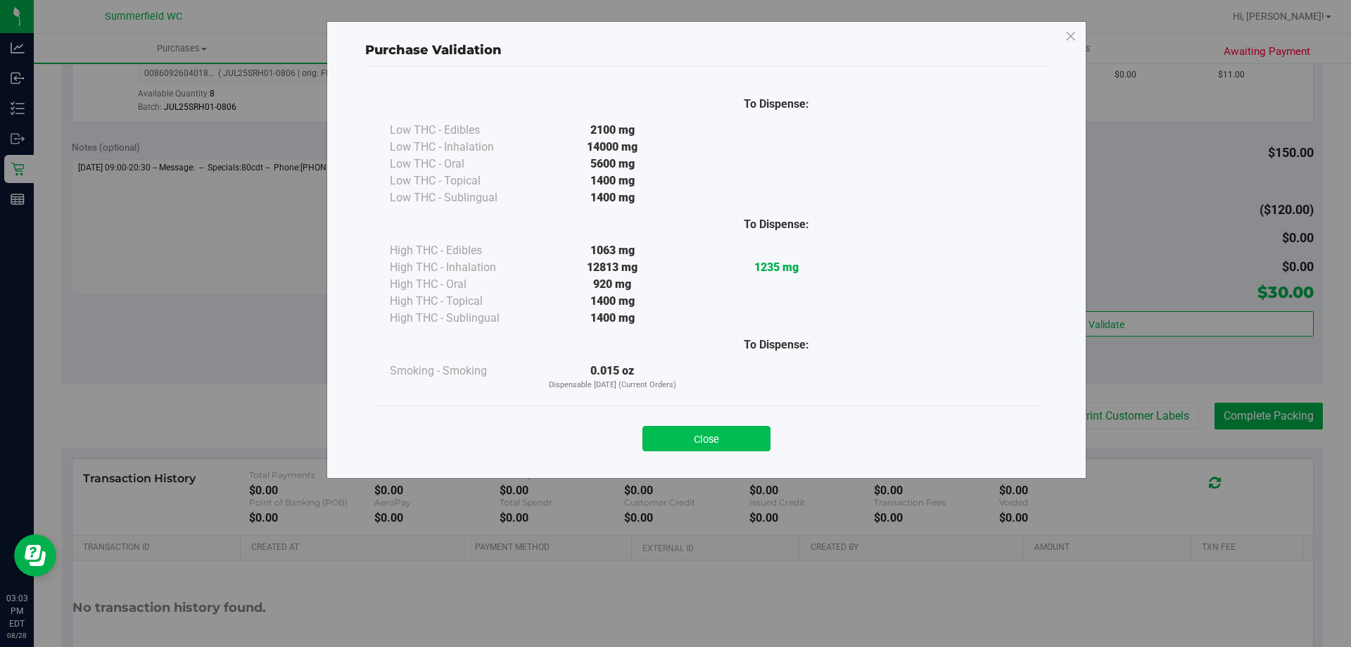
click at [754, 440] on button "Close" at bounding box center [706, 438] width 128 height 25
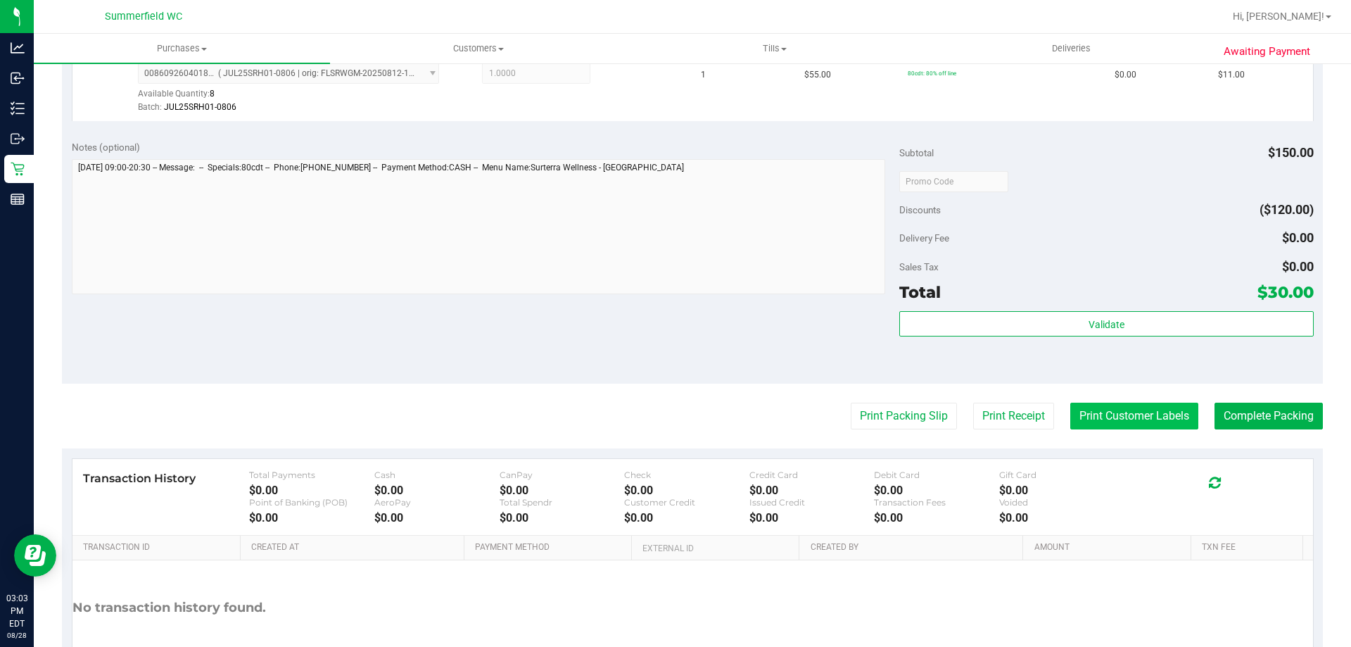
click at [1075, 414] on button "Print Customer Labels" at bounding box center [1134, 415] width 128 height 27
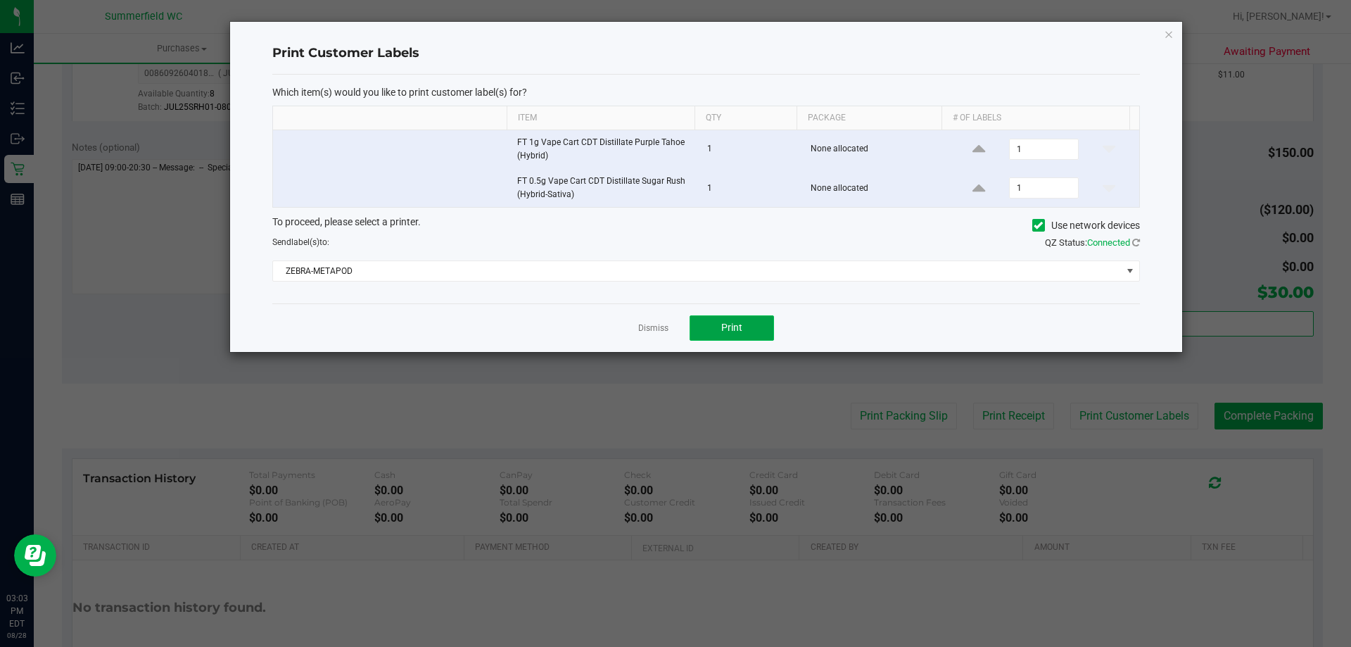
click at [745, 328] on button "Print" at bounding box center [731, 327] width 84 height 25
click at [656, 326] on link "Dismiss" at bounding box center [653, 328] width 30 height 12
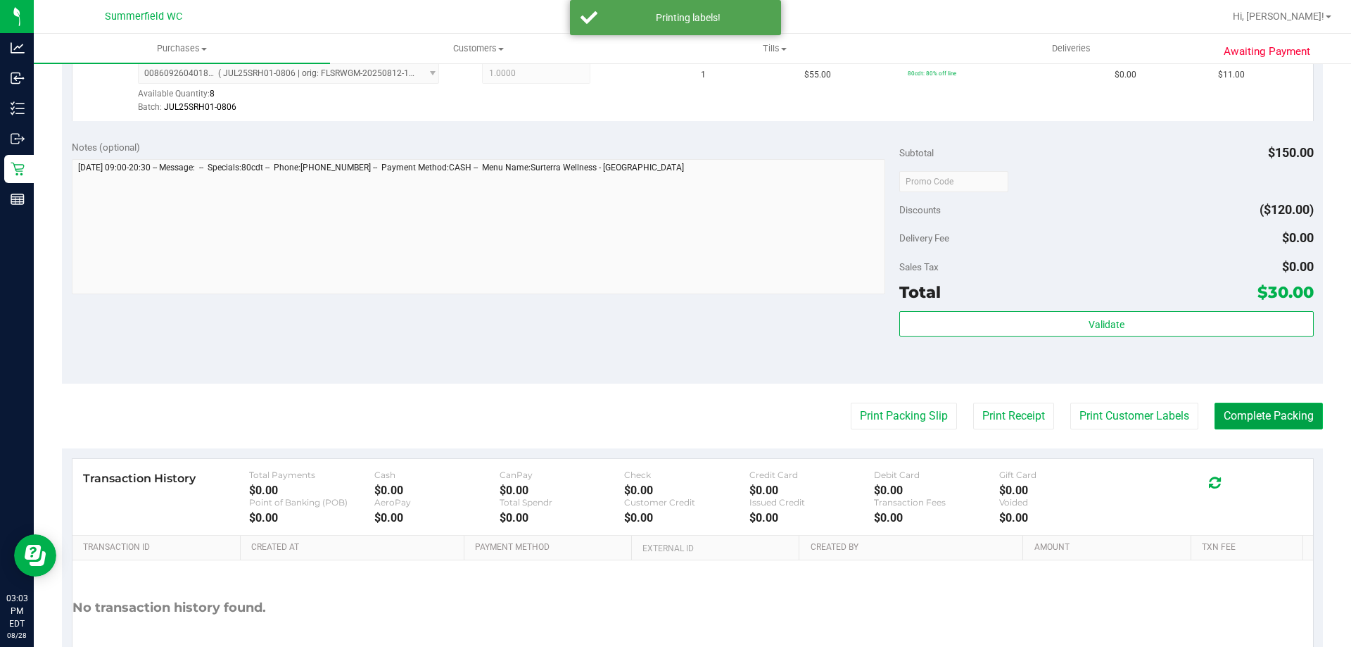
click at [1236, 412] on button "Complete Packing" at bounding box center [1268, 415] width 108 height 27
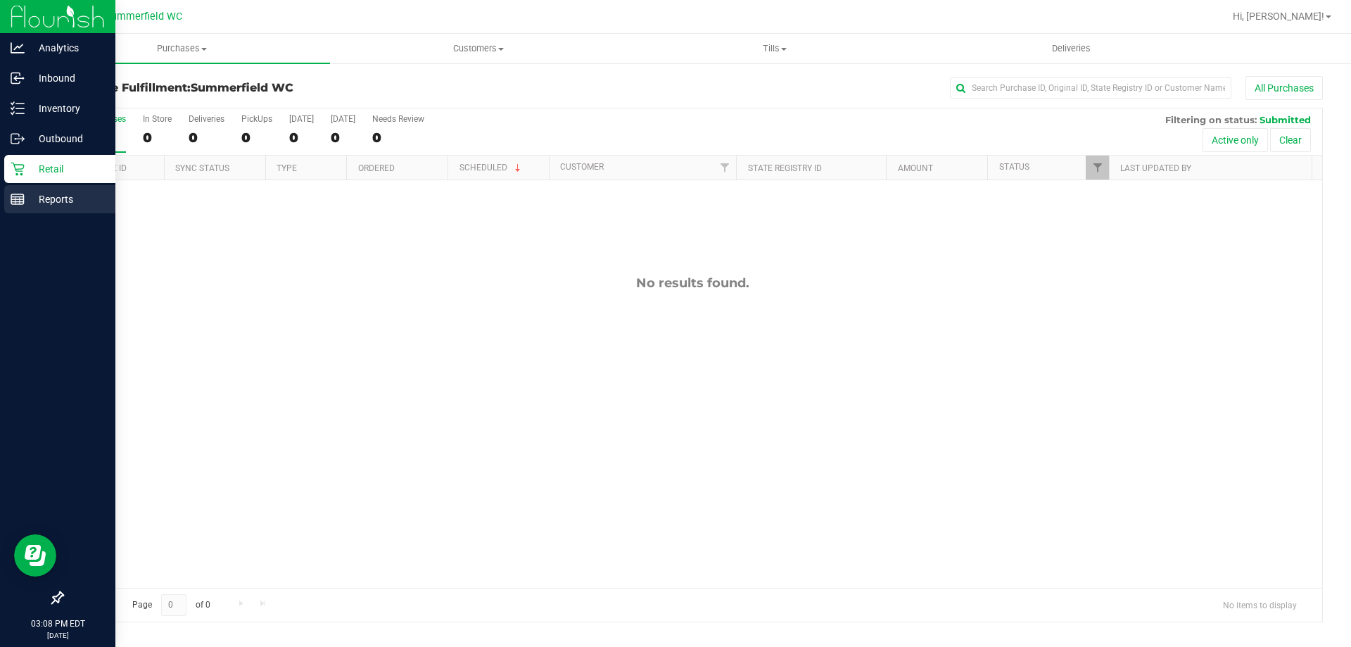
click at [65, 204] on p "Reports" at bounding box center [67, 199] width 84 height 17
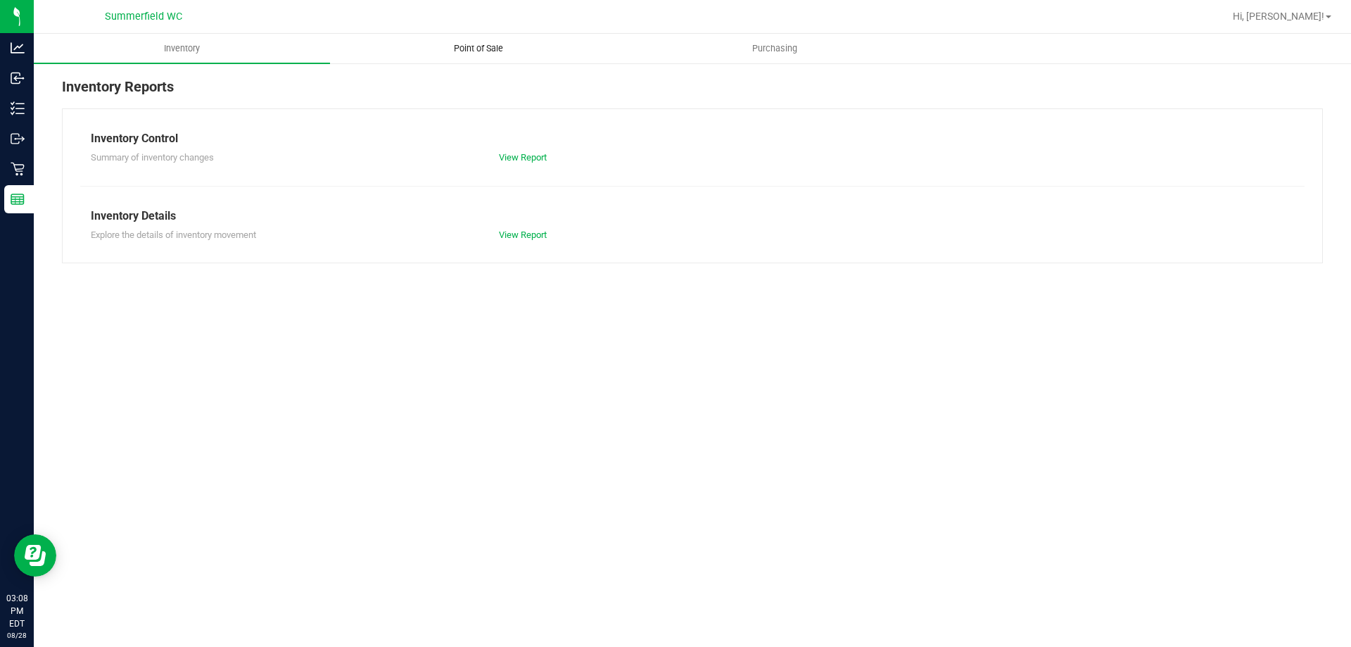
click at [489, 49] on span "Point of Sale" at bounding box center [478, 48] width 87 height 13
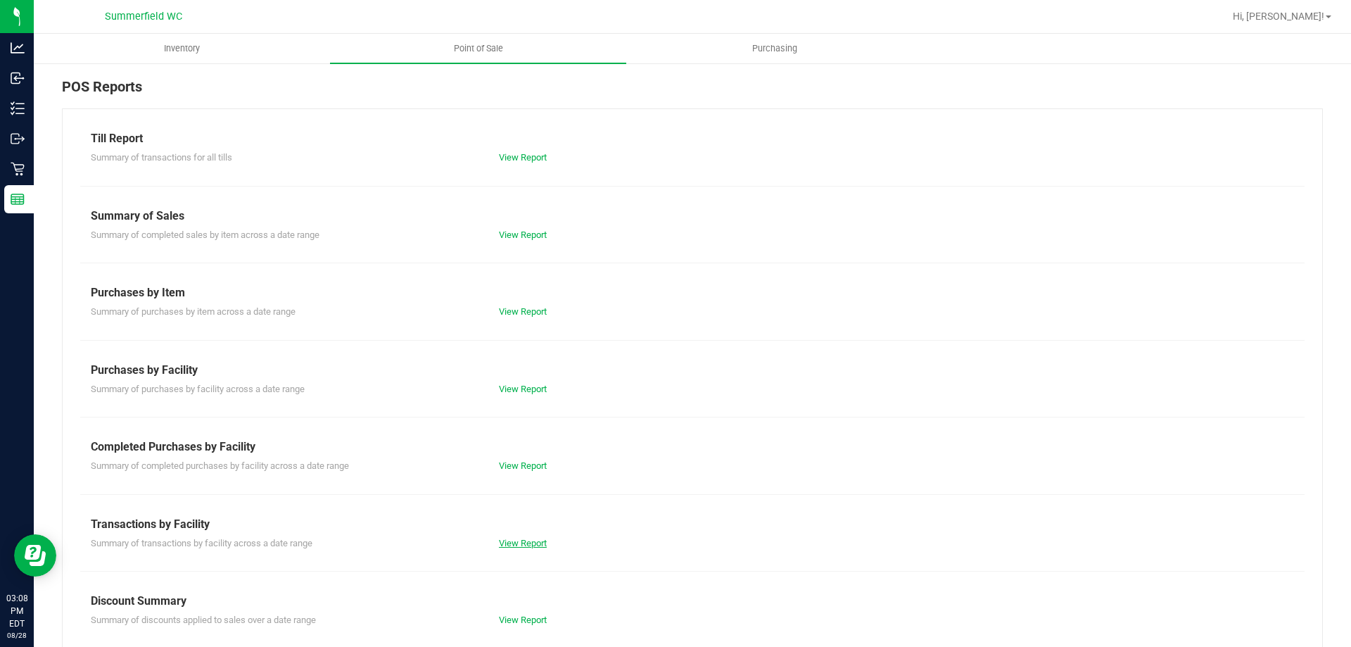
click at [519, 547] on link "View Report" at bounding box center [523, 542] width 48 height 11
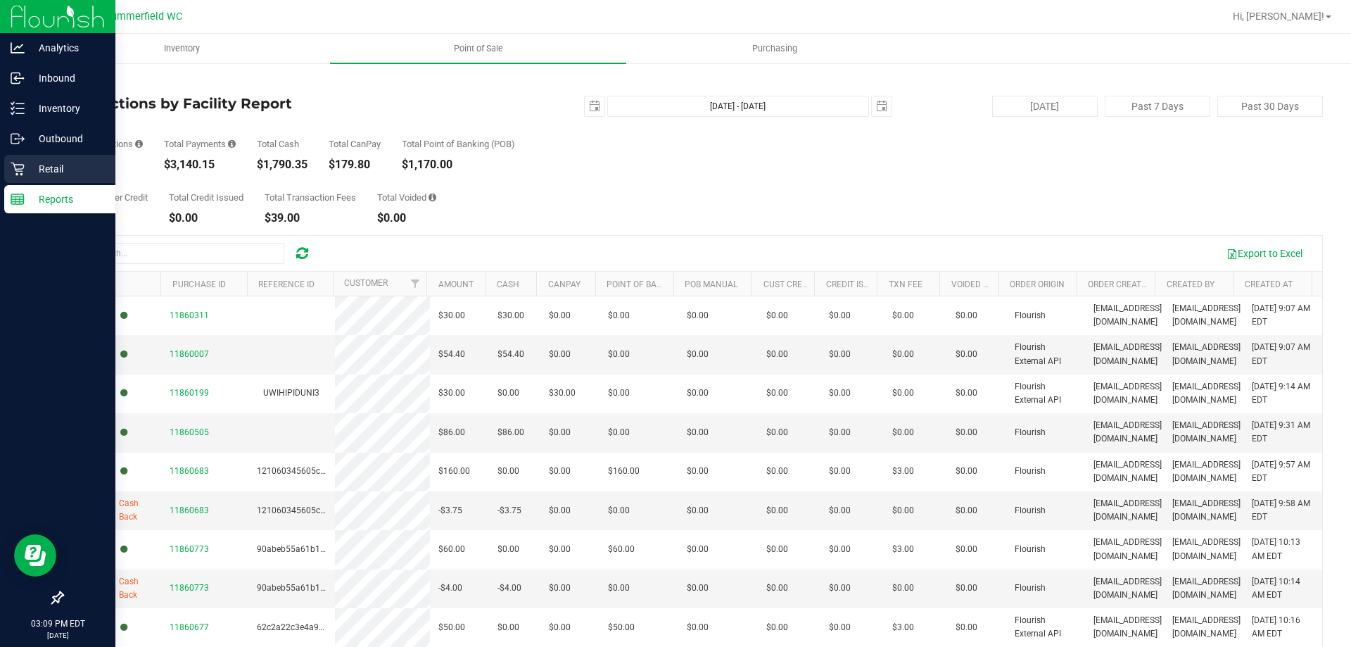
click at [53, 164] on p "Retail" at bounding box center [67, 168] width 84 height 17
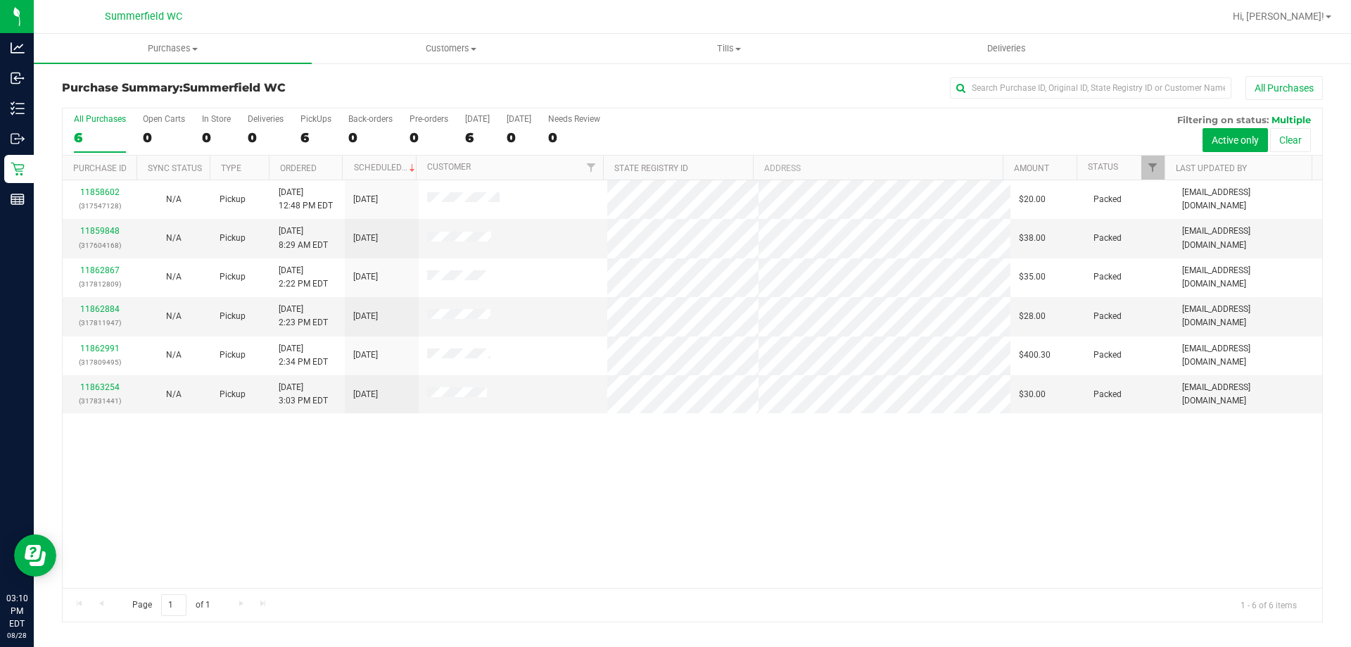
click at [482, 460] on div "11858602 (317547128) N/A Pickup [DATE] 12:48 PM EDT 8/28/2025 $20.00 Packed [EM…" at bounding box center [692, 383] width 1259 height 407
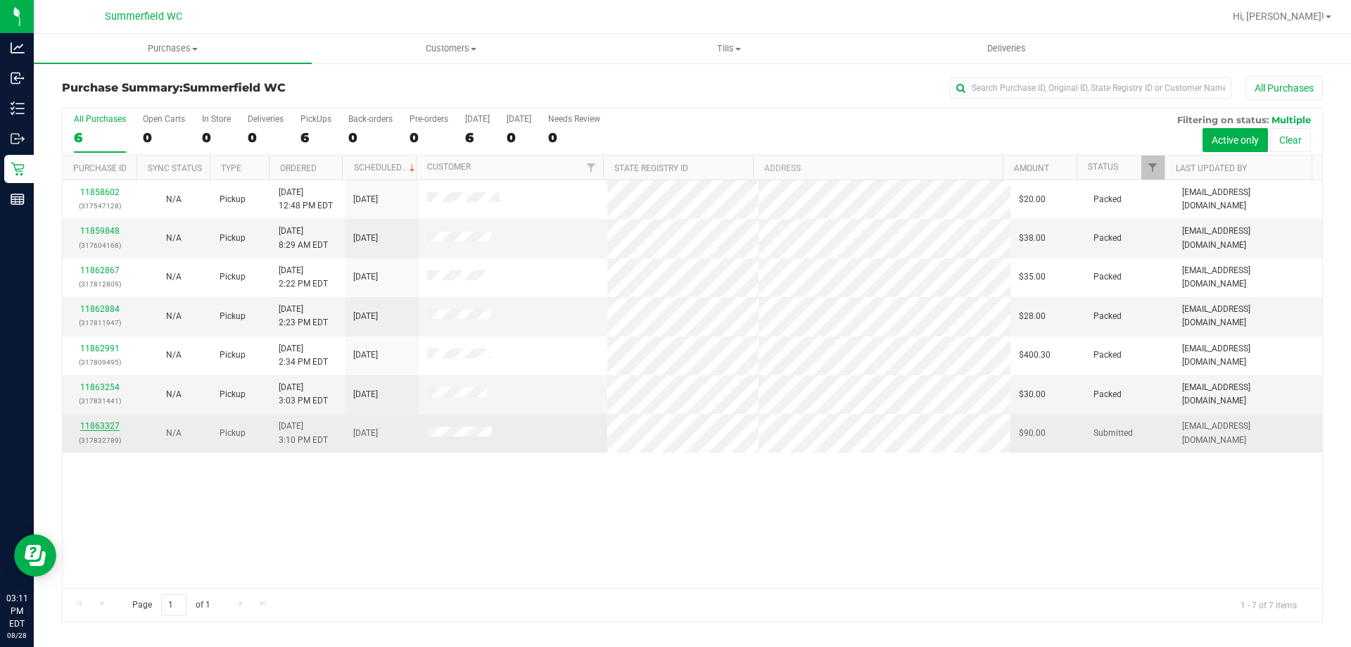
click at [110, 428] on link "11863327" at bounding box center [99, 426] width 39 height 10
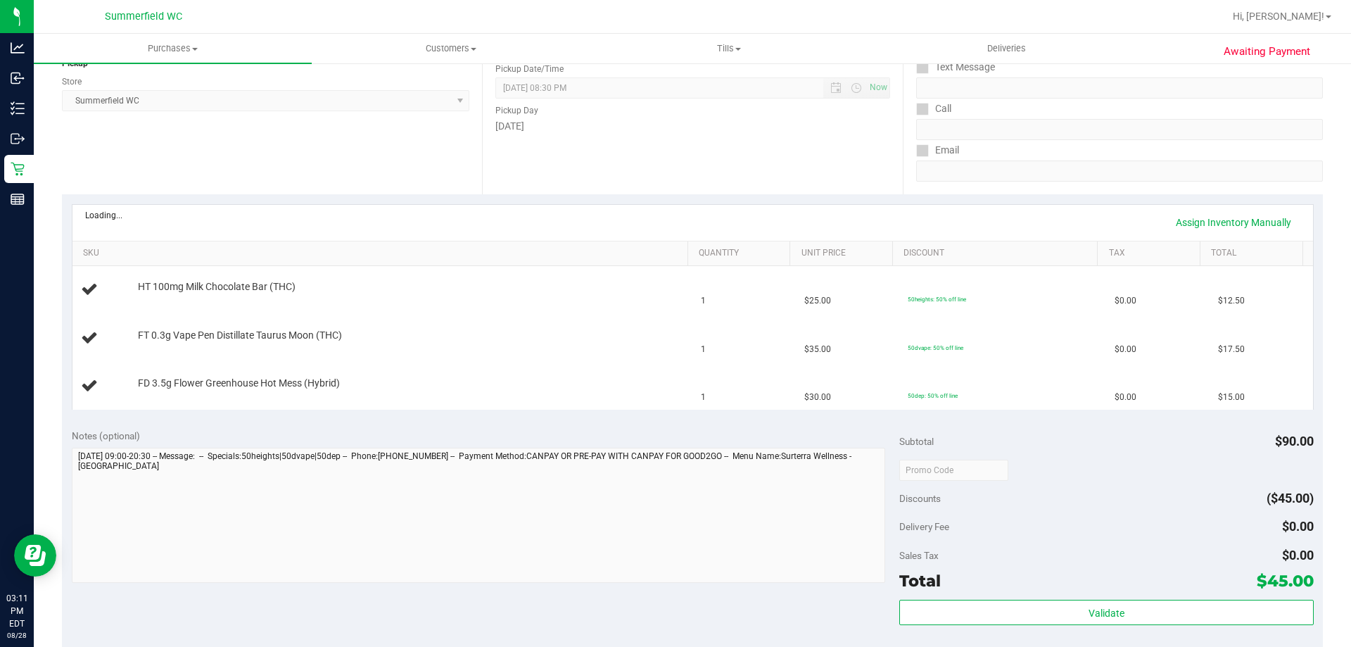
scroll to position [211, 0]
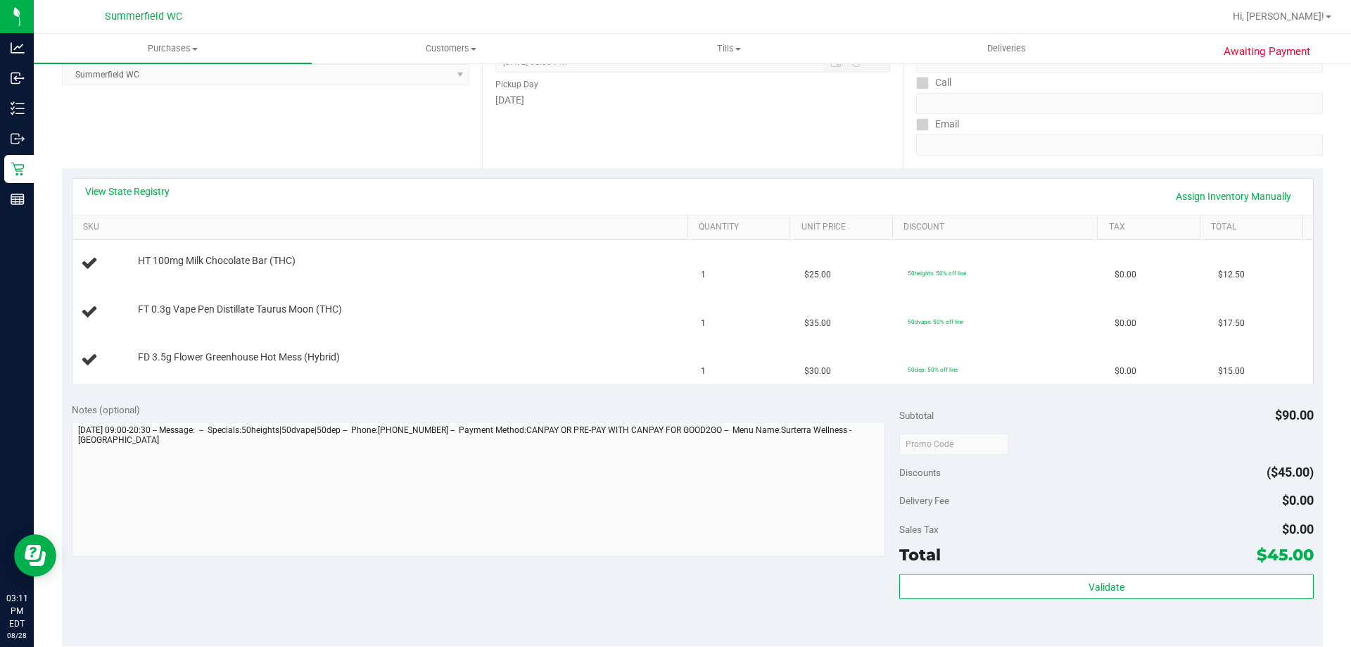
click at [124, 184] on div "View State Registry Assign Inventory Manually" at bounding box center [692, 197] width 1240 height 36
click at [118, 185] on link "View State Registry" at bounding box center [127, 191] width 84 height 14
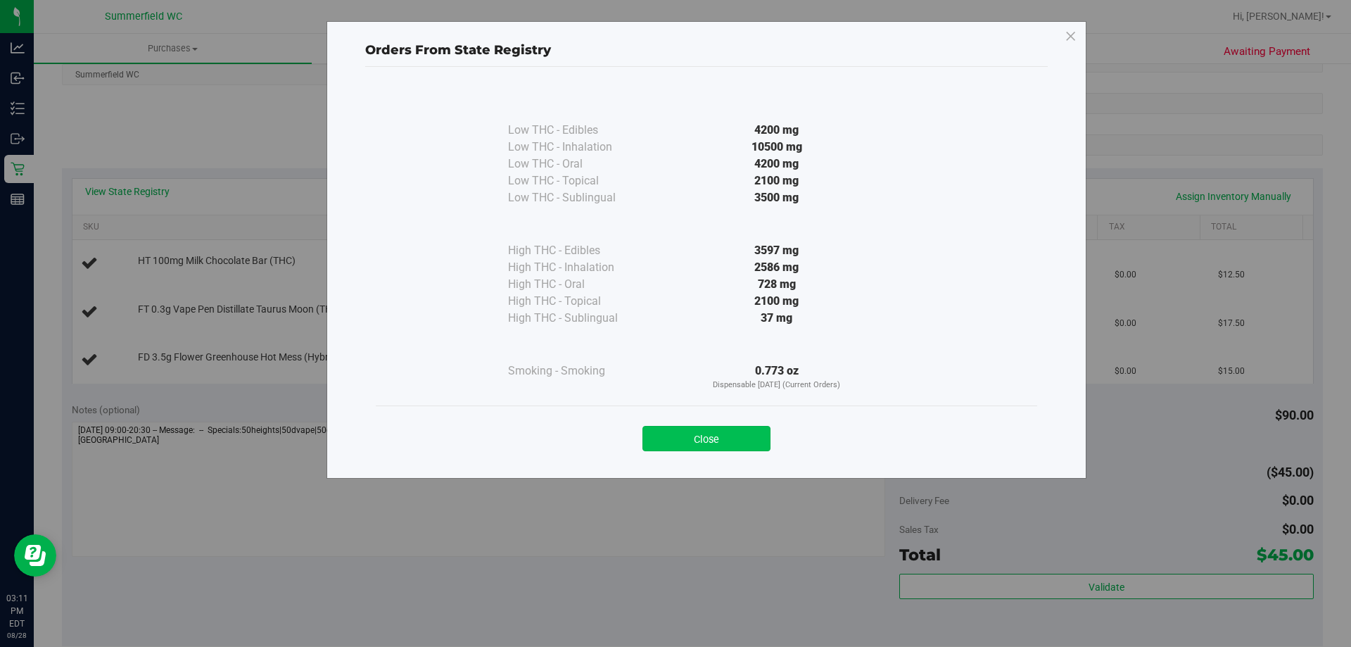
click at [690, 437] on button "Close" at bounding box center [706, 438] width 128 height 25
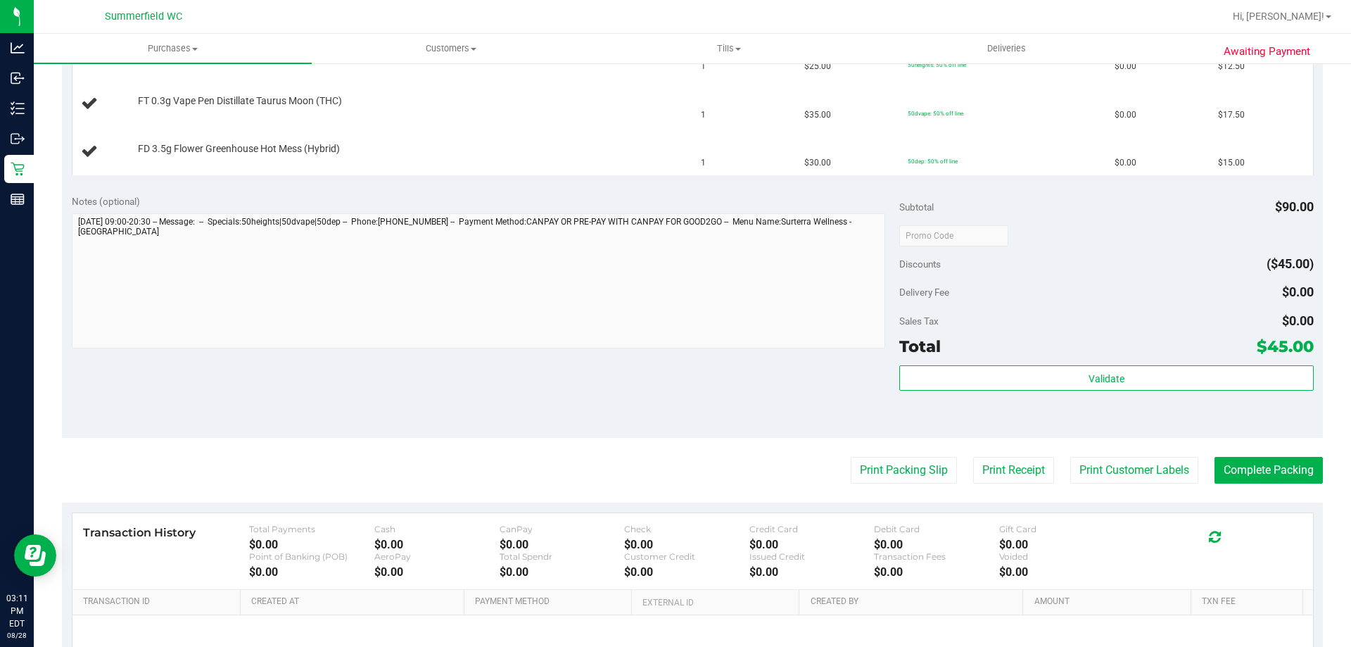
scroll to position [563, 0]
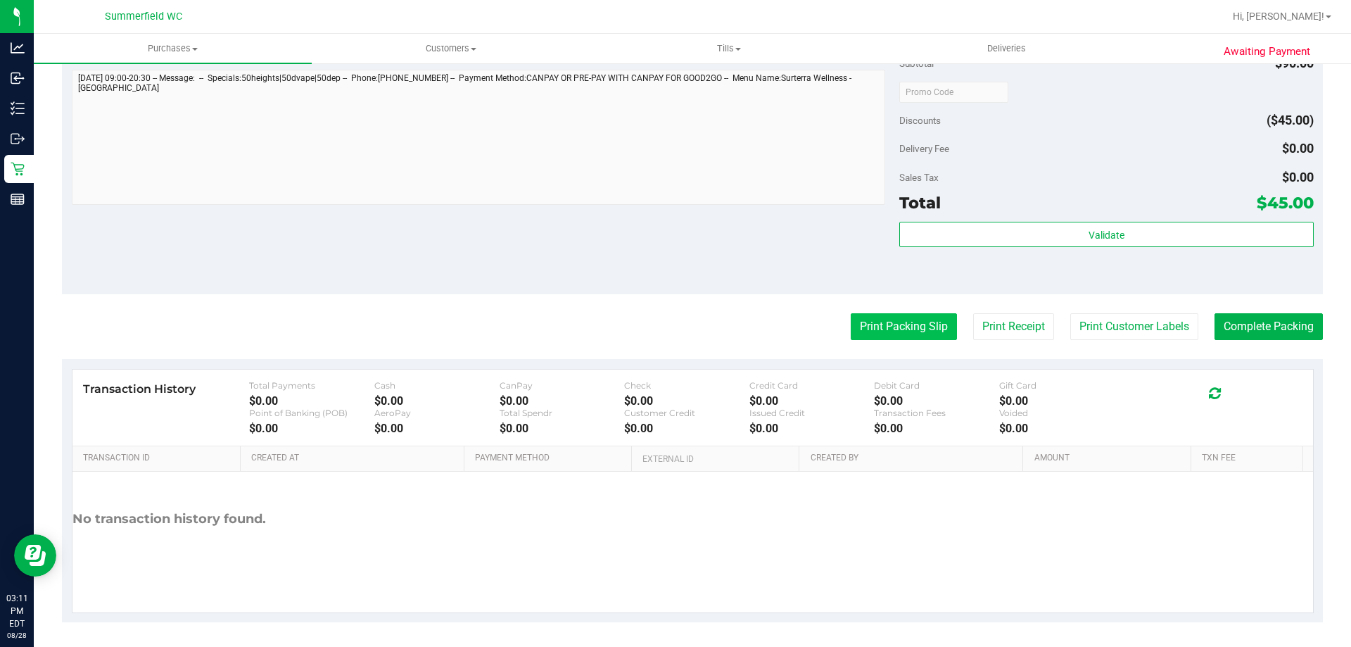
click at [872, 333] on button "Print Packing Slip" at bounding box center [904, 326] width 106 height 27
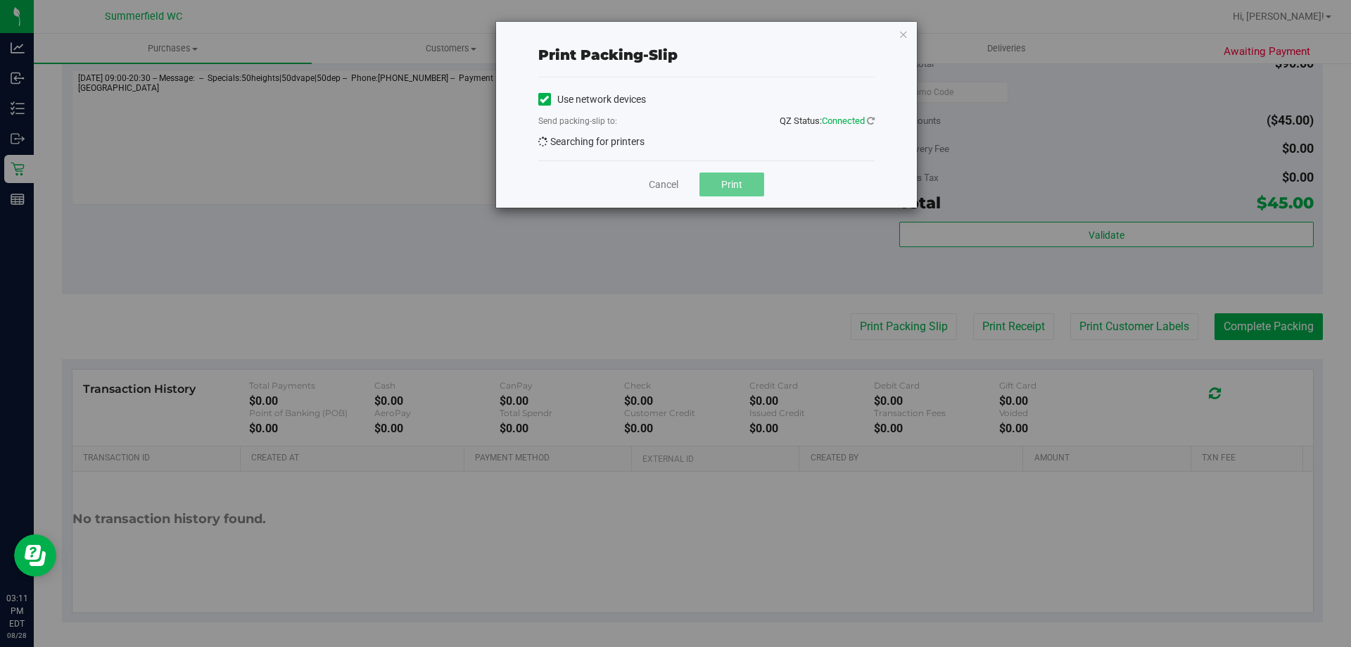
click at [749, 186] on button "Print" at bounding box center [731, 184] width 65 height 24
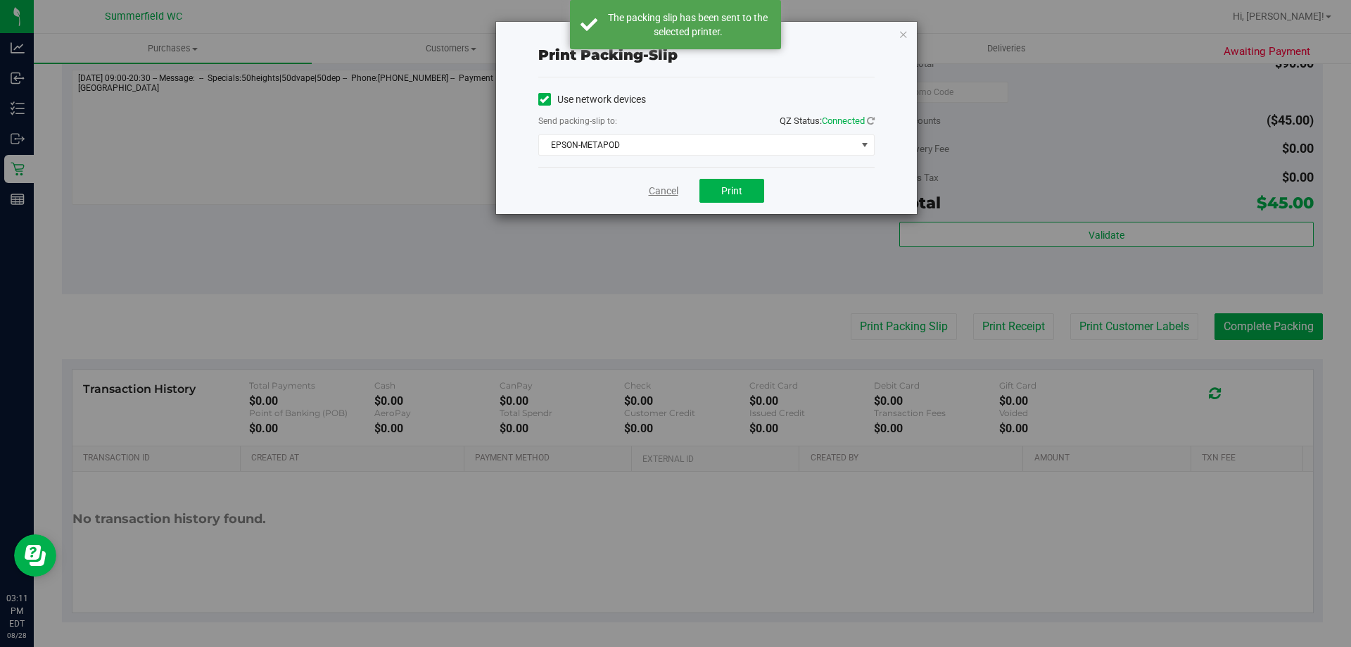
click at [675, 191] on link "Cancel" at bounding box center [664, 191] width 30 height 15
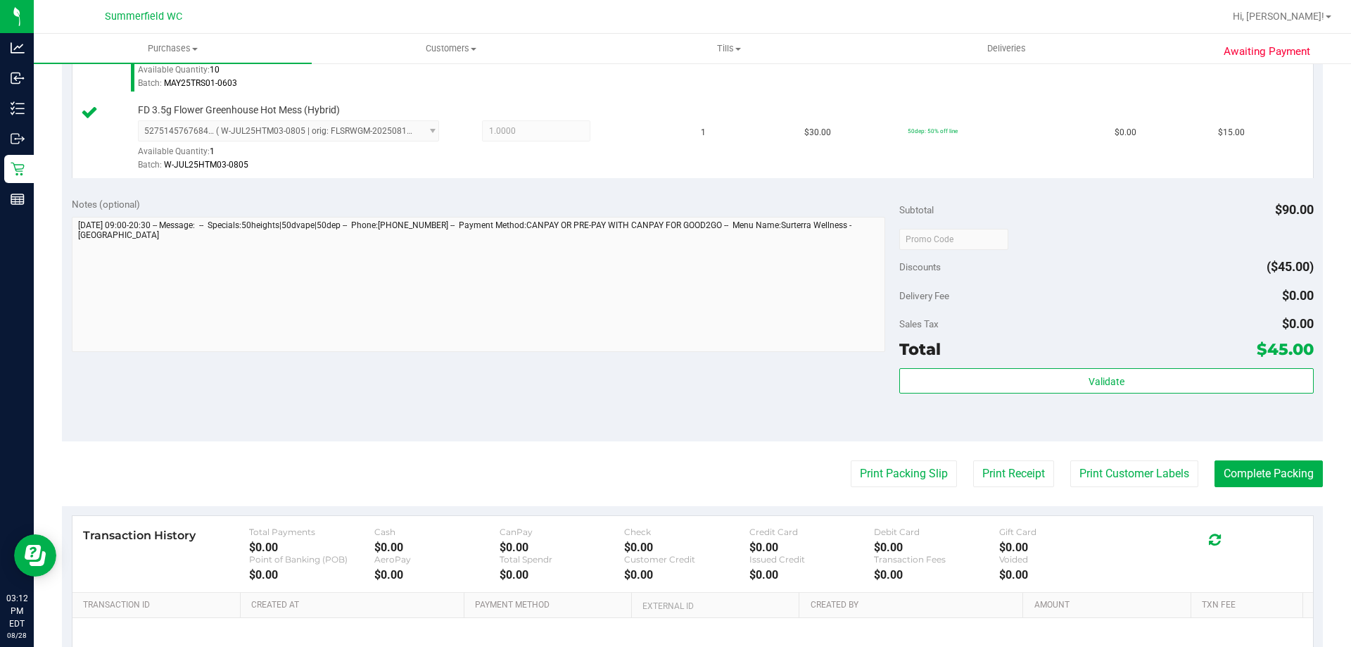
scroll to position [667, 0]
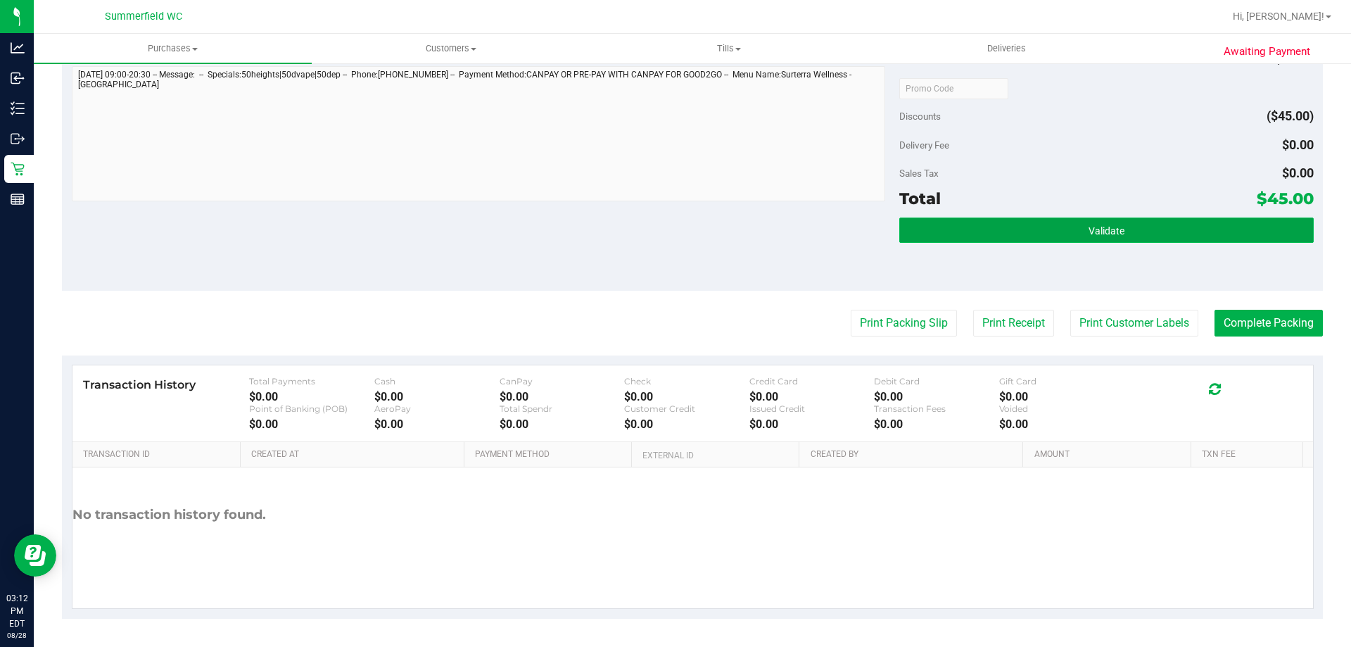
click at [1104, 234] on span "Validate" at bounding box center [1106, 230] width 36 height 11
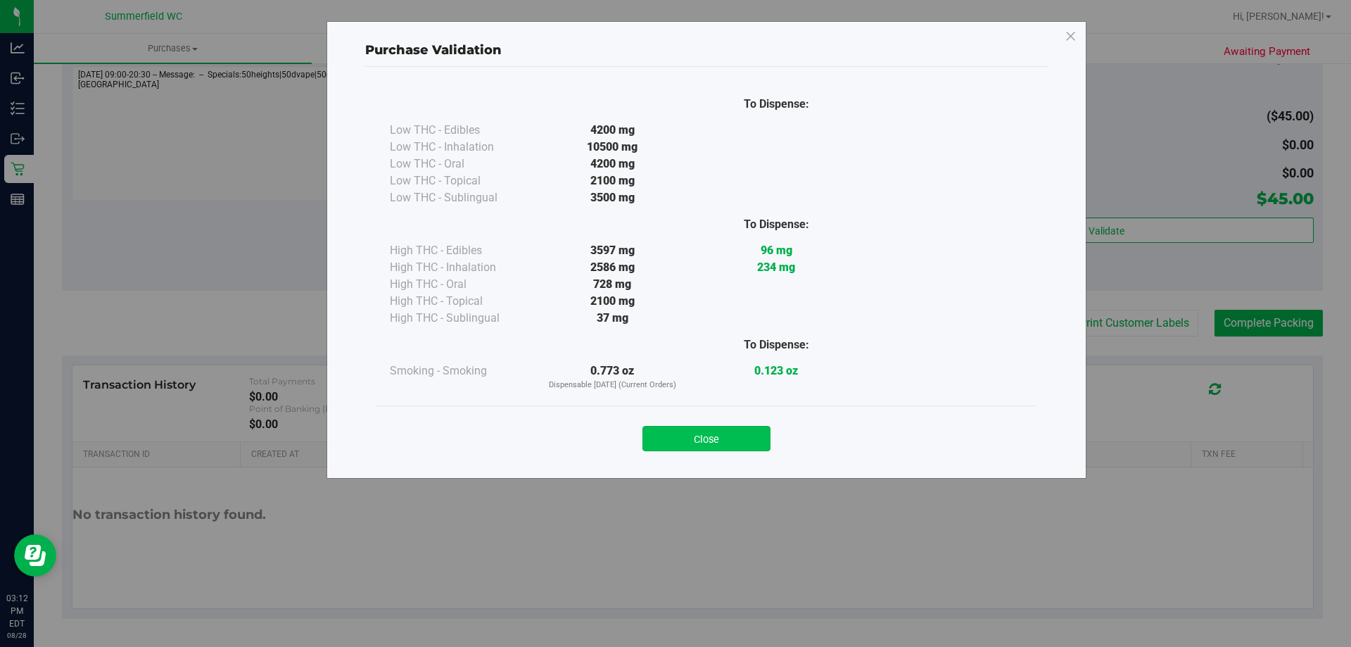
click at [736, 438] on button "Close" at bounding box center [706, 438] width 128 height 25
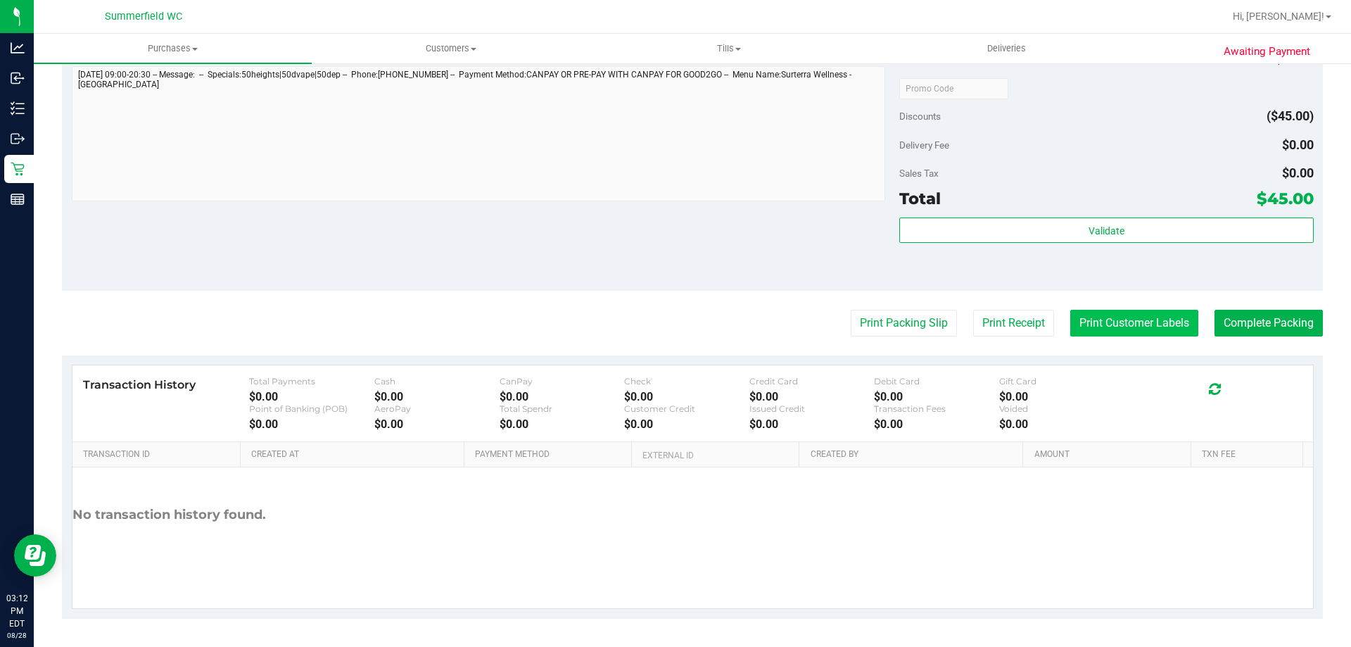
click at [1121, 333] on button "Print Customer Labels" at bounding box center [1134, 323] width 128 height 27
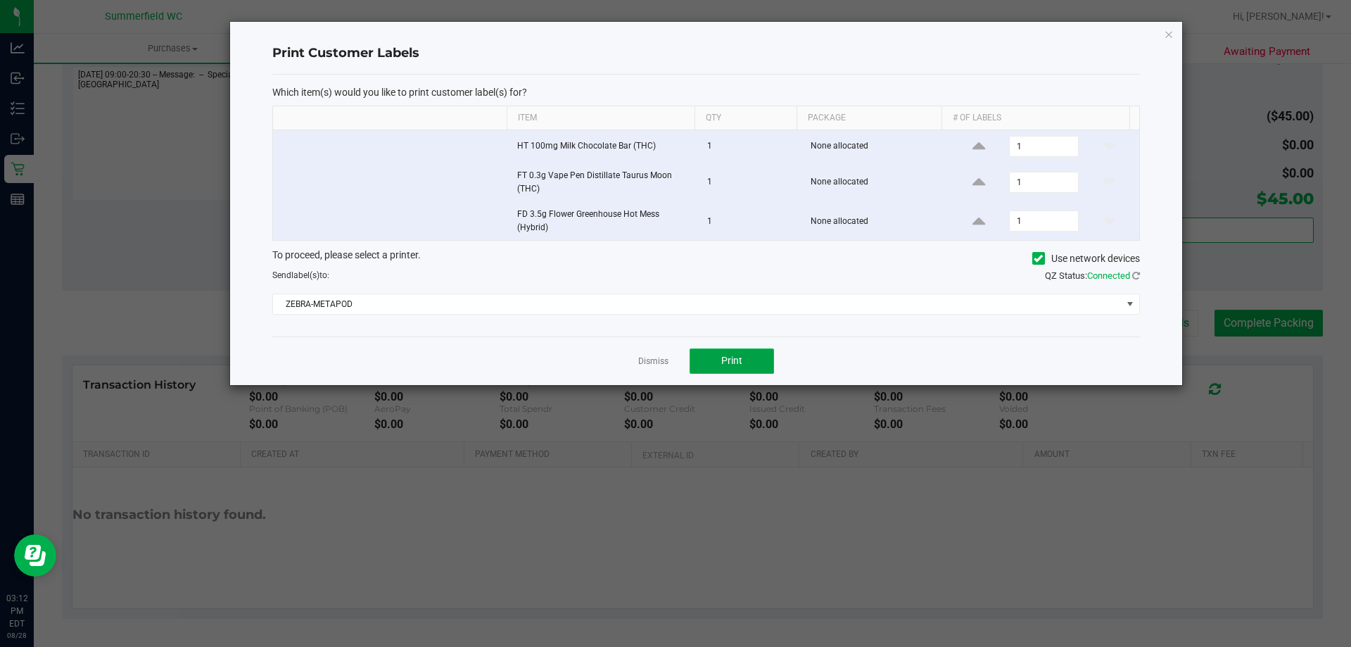
click at [729, 355] on span "Print" at bounding box center [731, 360] width 21 height 11
click at [660, 360] on link "Dismiss" at bounding box center [653, 361] width 30 height 12
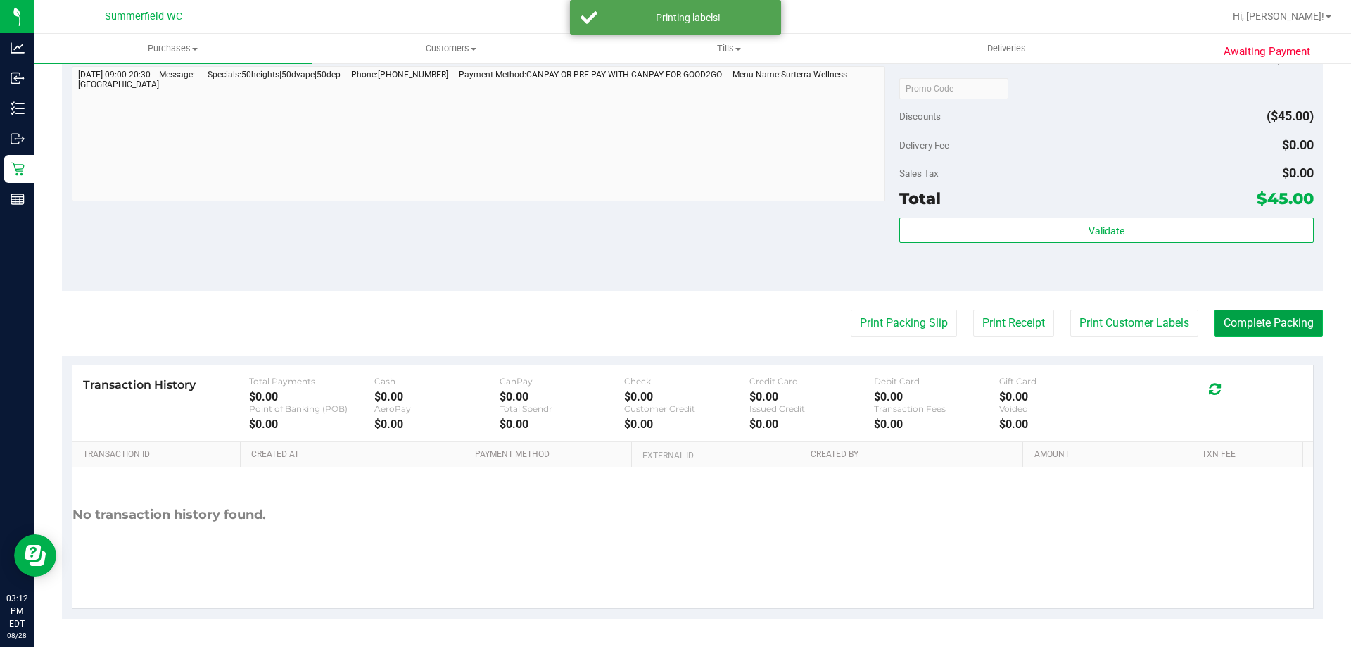
click at [1275, 322] on button "Complete Packing" at bounding box center [1268, 323] width 108 height 27
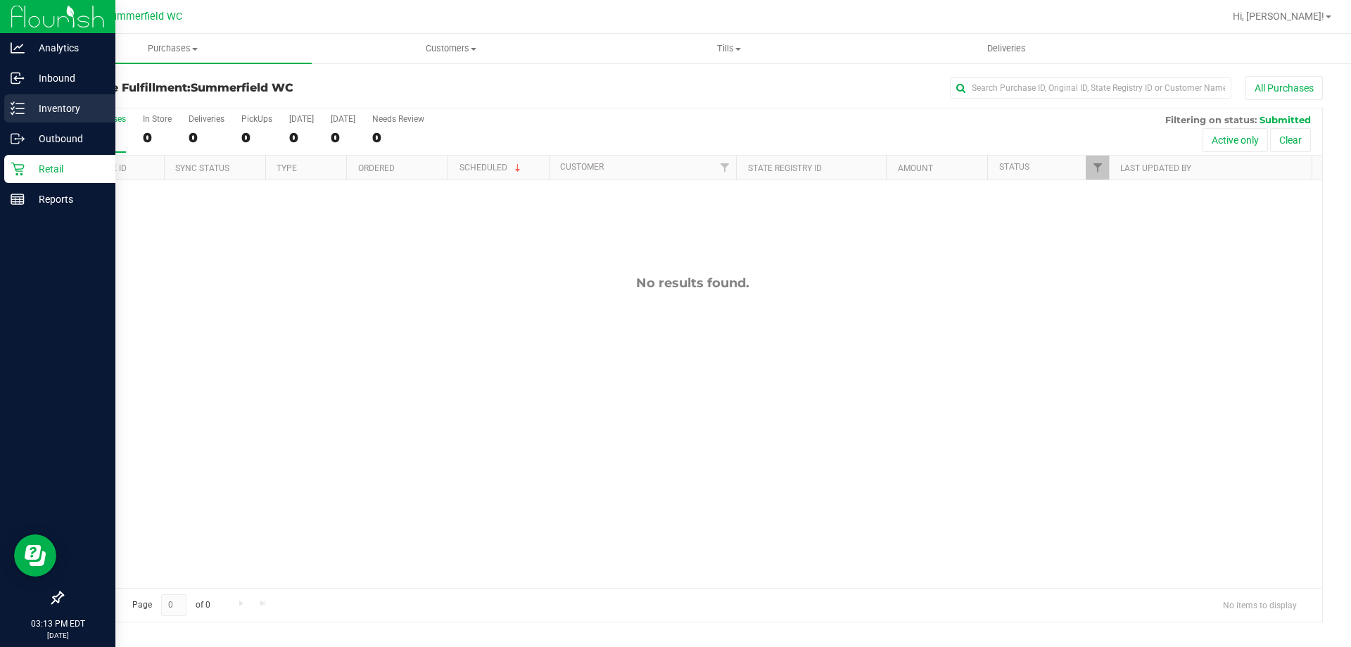
click at [56, 120] on div "Inventory" at bounding box center [59, 108] width 111 height 28
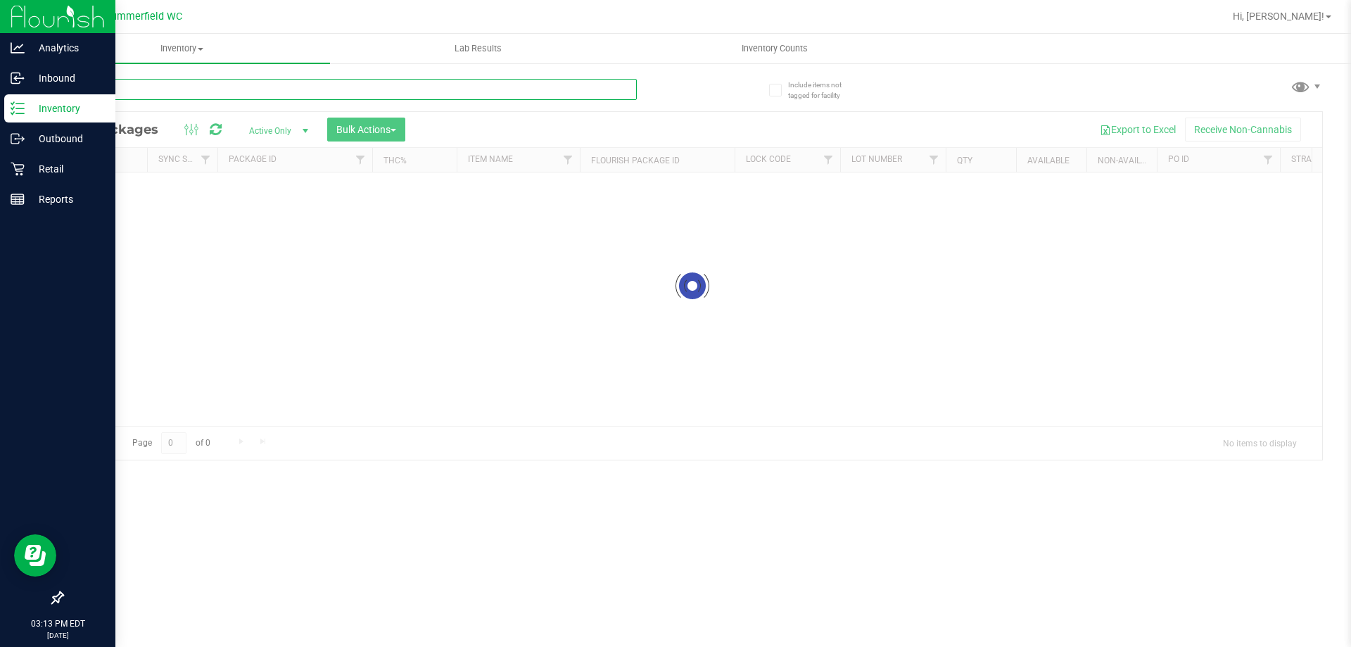
click at [202, 90] on div "Inventory All packages All inventory Waste log Create inventory Lab Results Inv…" at bounding box center [692, 340] width 1317 height 613
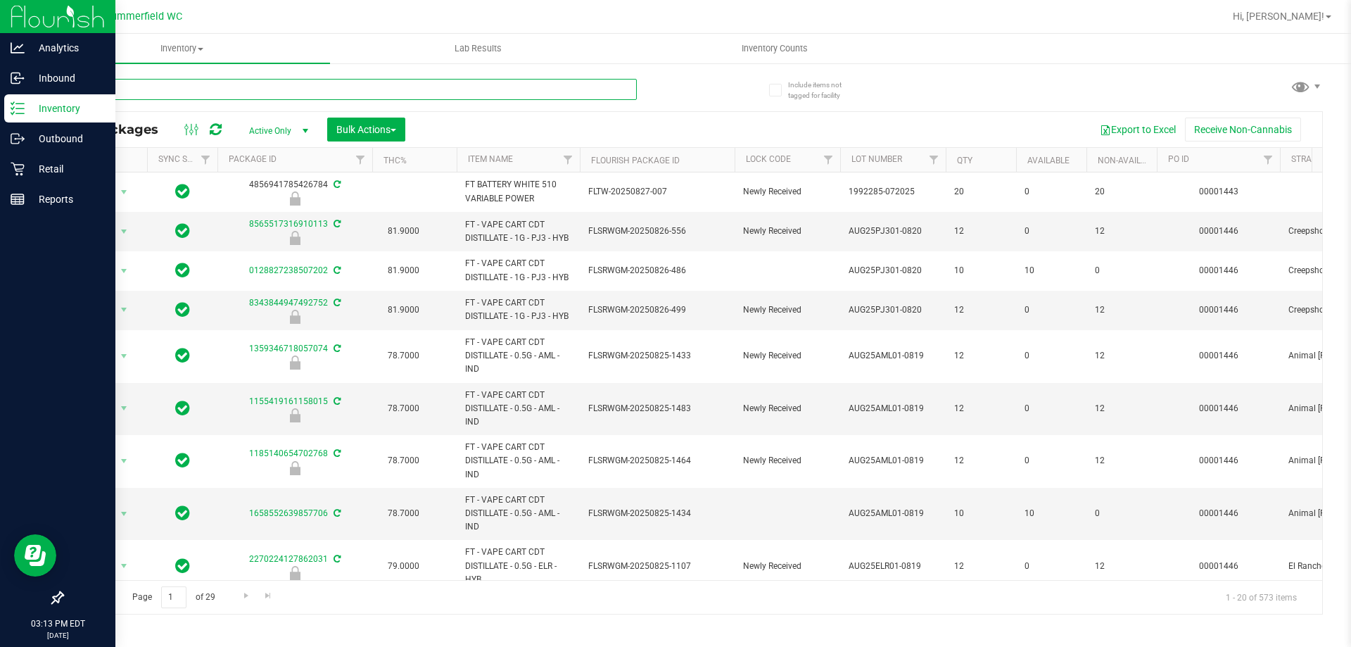
type input "htm"
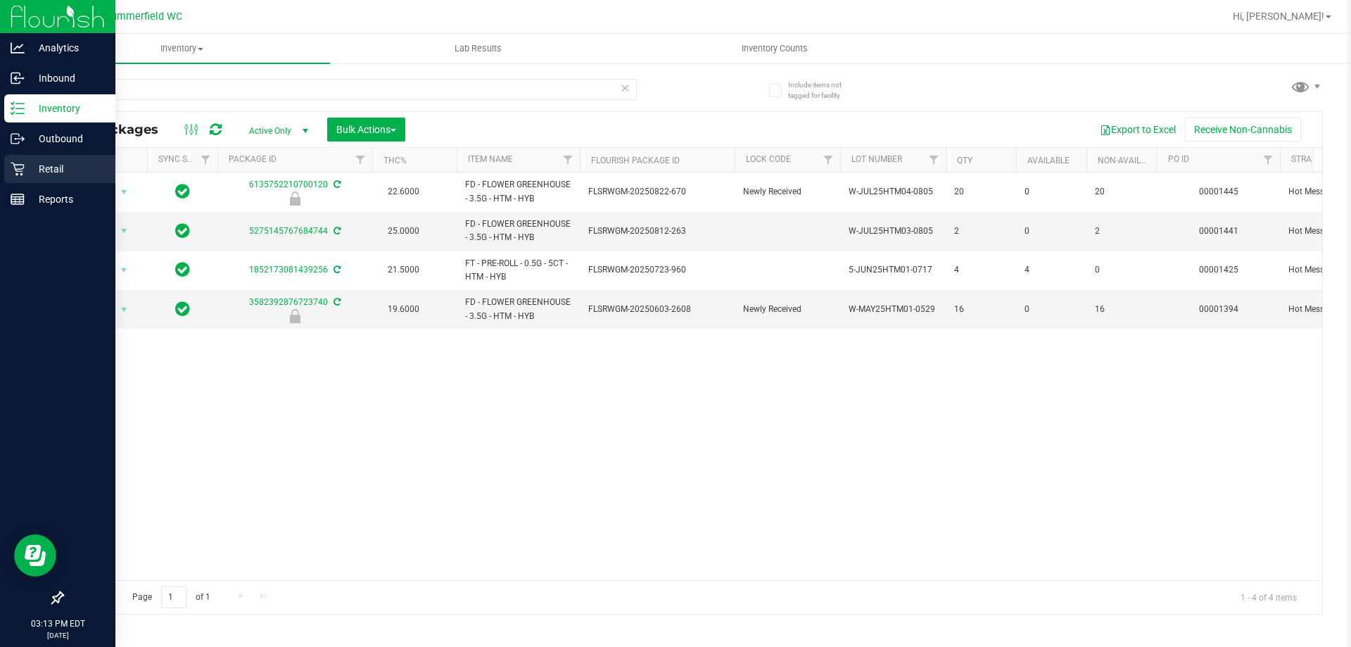
click at [48, 160] on p "Retail" at bounding box center [67, 168] width 84 height 17
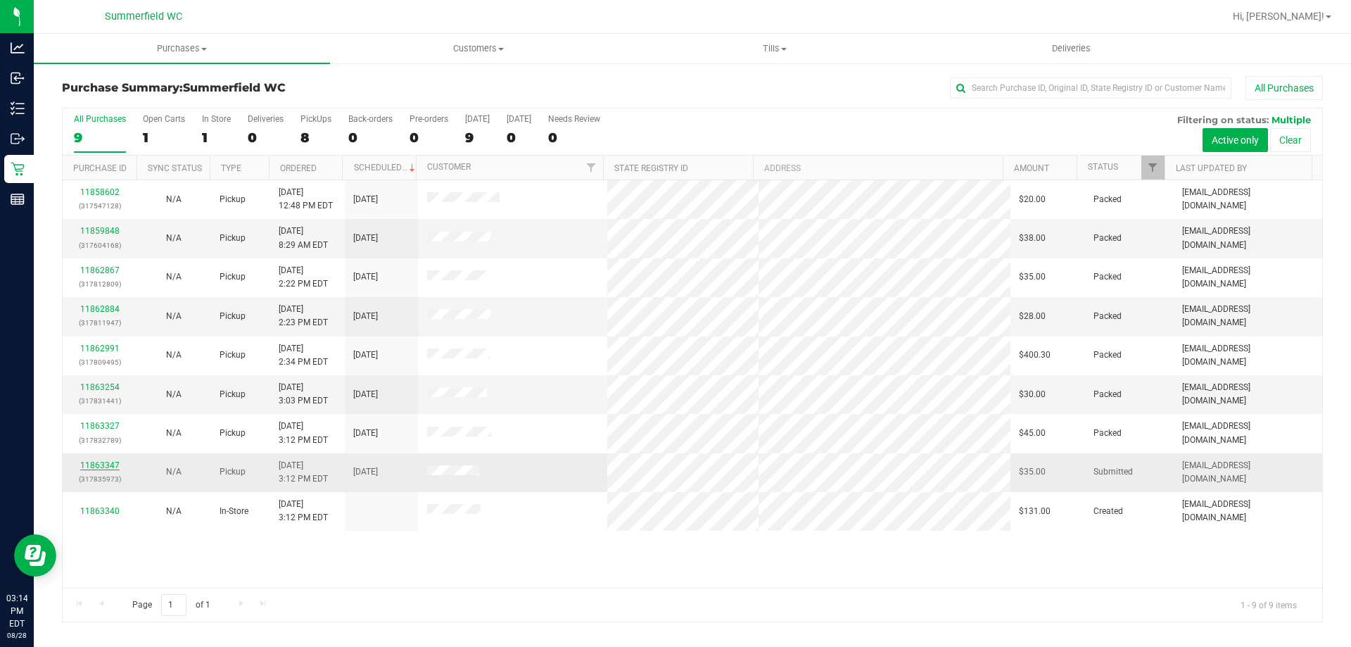
click at [111, 462] on link "11863347" at bounding box center [99, 465] width 39 height 10
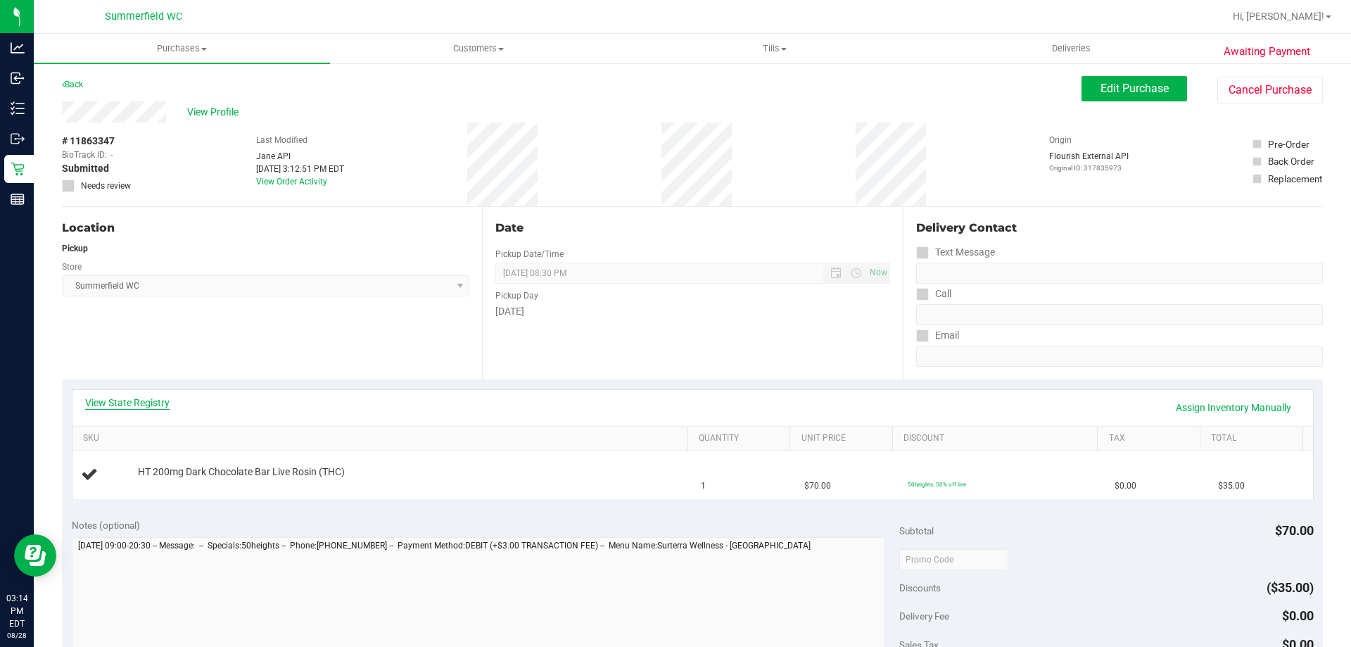
click at [149, 403] on link "View State Registry" at bounding box center [127, 402] width 84 height 14
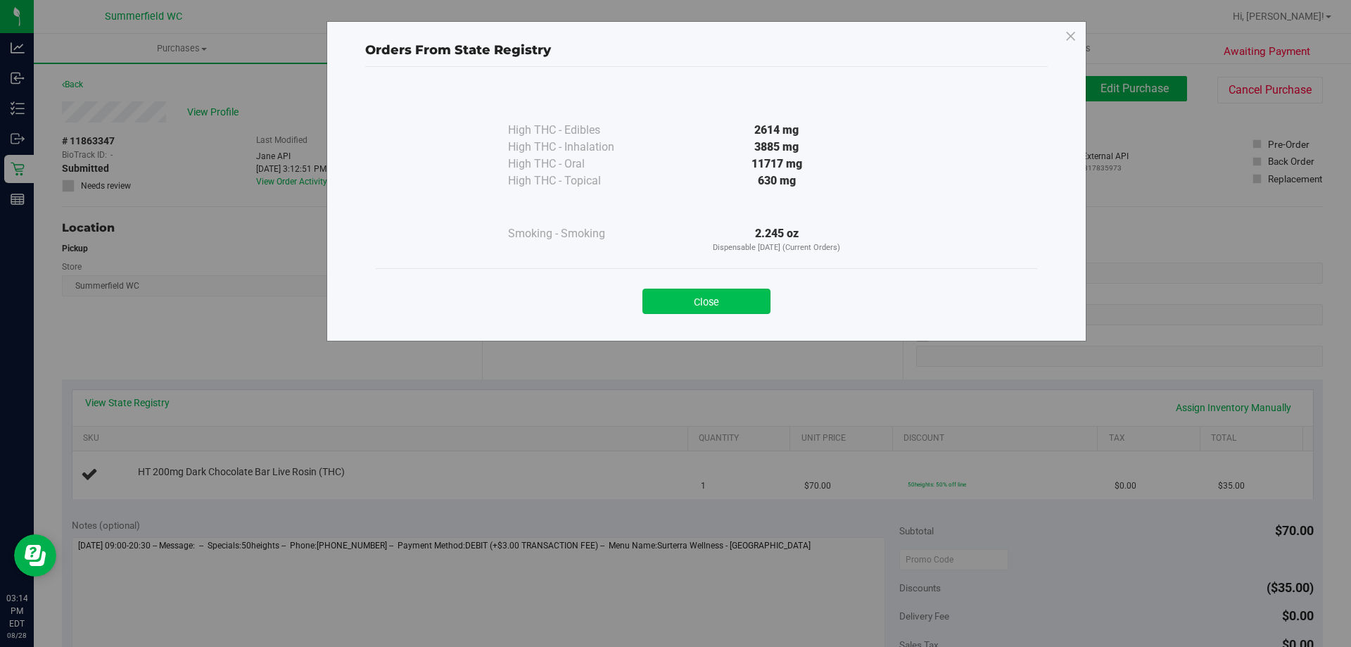
click at [704, 298] on button "Close" at bounding box center [706, 300] width 128 height 25
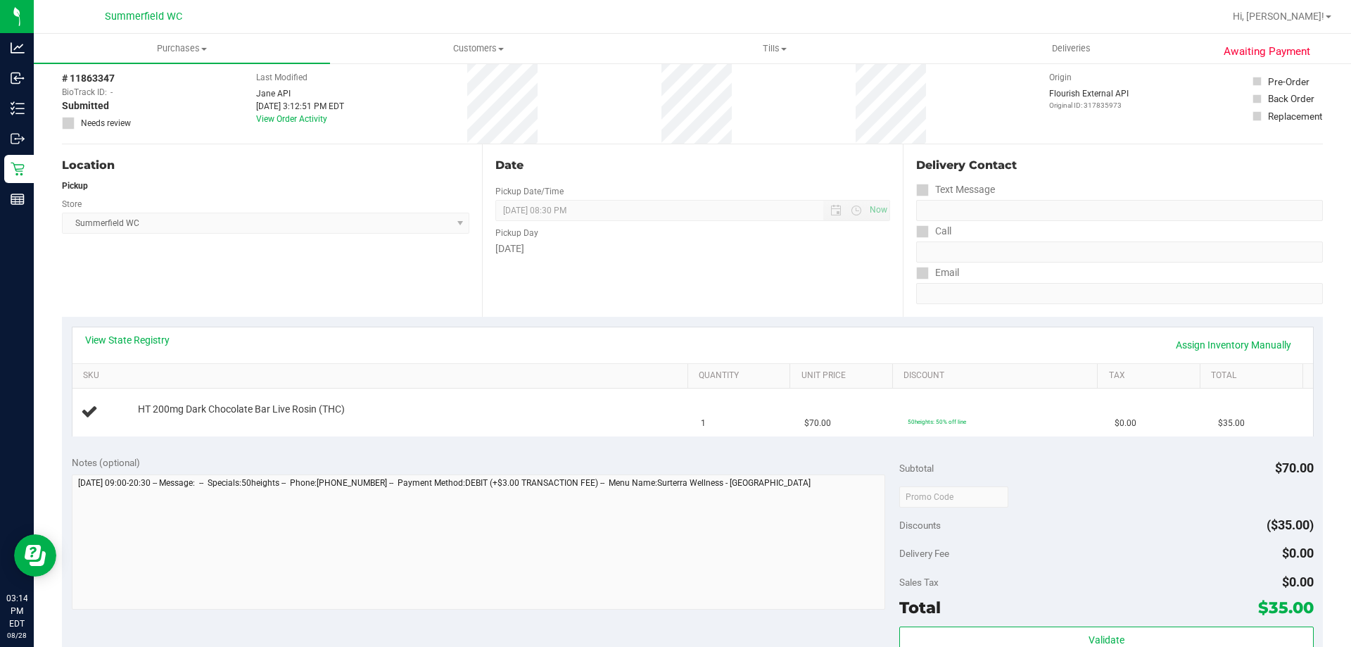
scroll to position [281, 0]
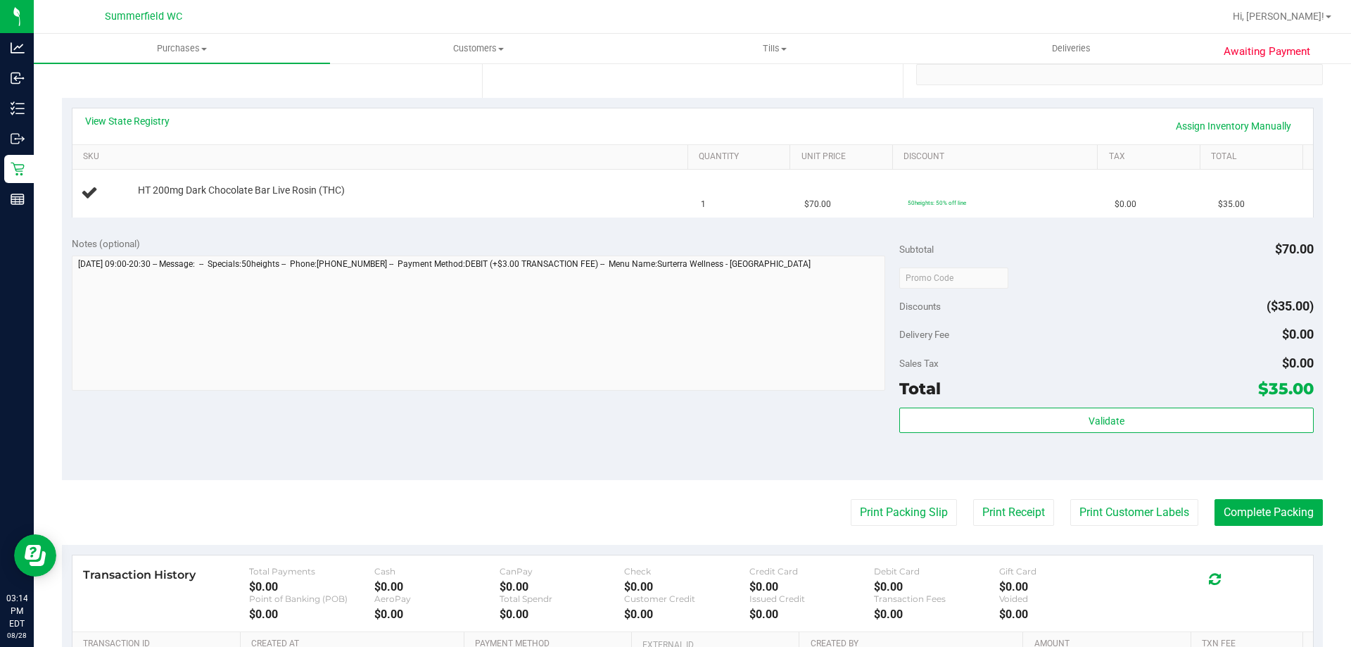
click at [872, 493] on purchase-details "Back Edit Purchase Cancel Purchase View Profile # 11863347 BioTrack ID: - Submi…" at bounding box center [692, 301] width 1261 height 1013
click at [874, 501] on button "Print Packing Slip" at bounding box center [904, 512] width 106 height 27
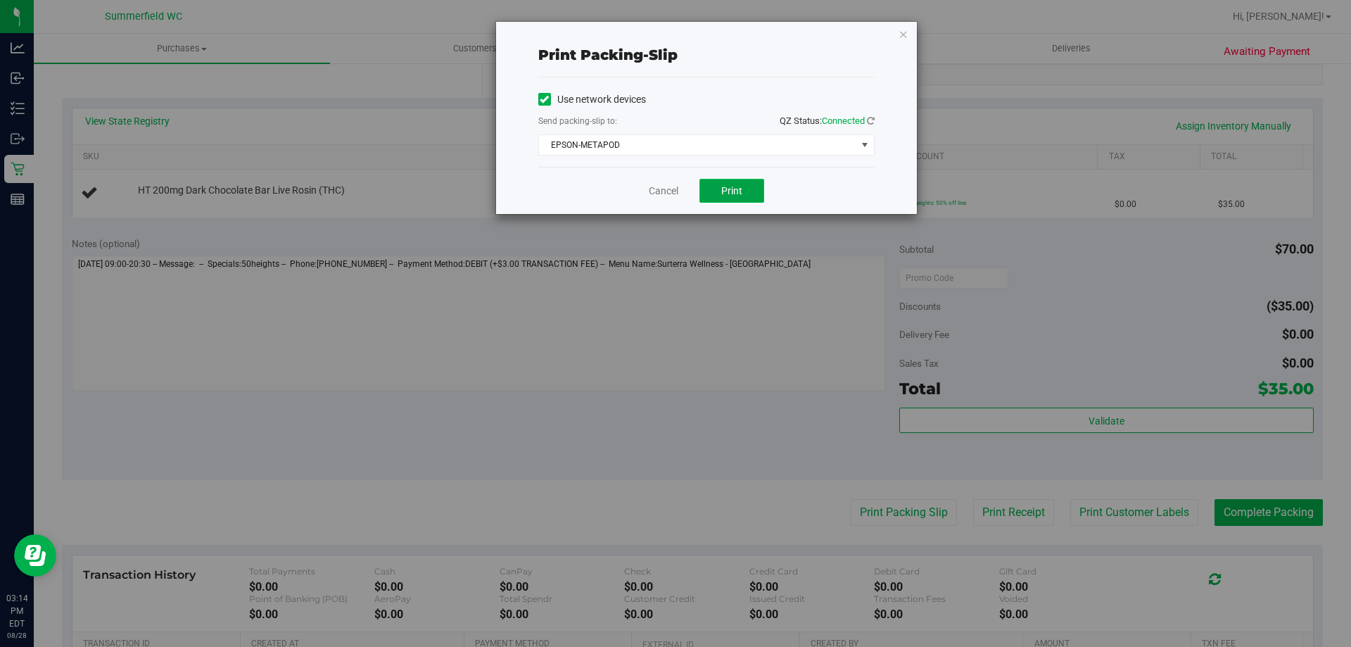
click at [719, 184] on button "Print" at bounding box center [731, 191] width 65 height 24
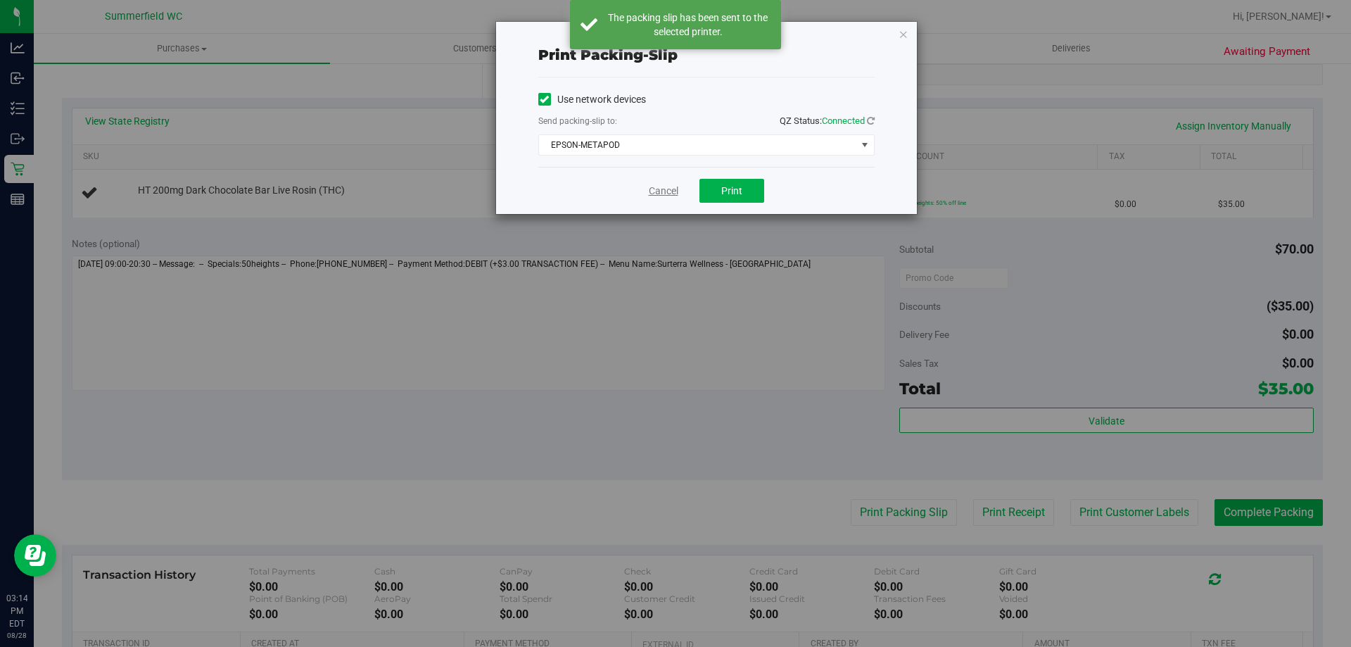
click at [667, 193] on link "Cancel" at bounding box center [664, 191] width 30 height 15
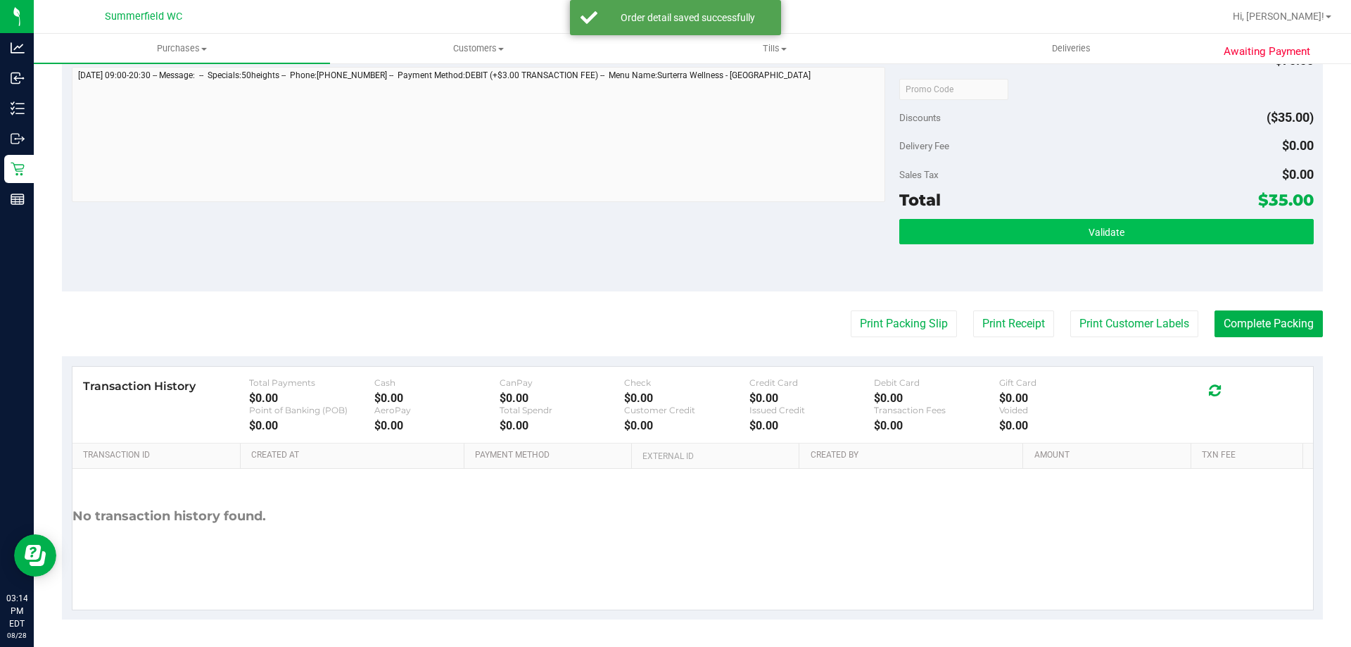
scroll to position [504, 0]
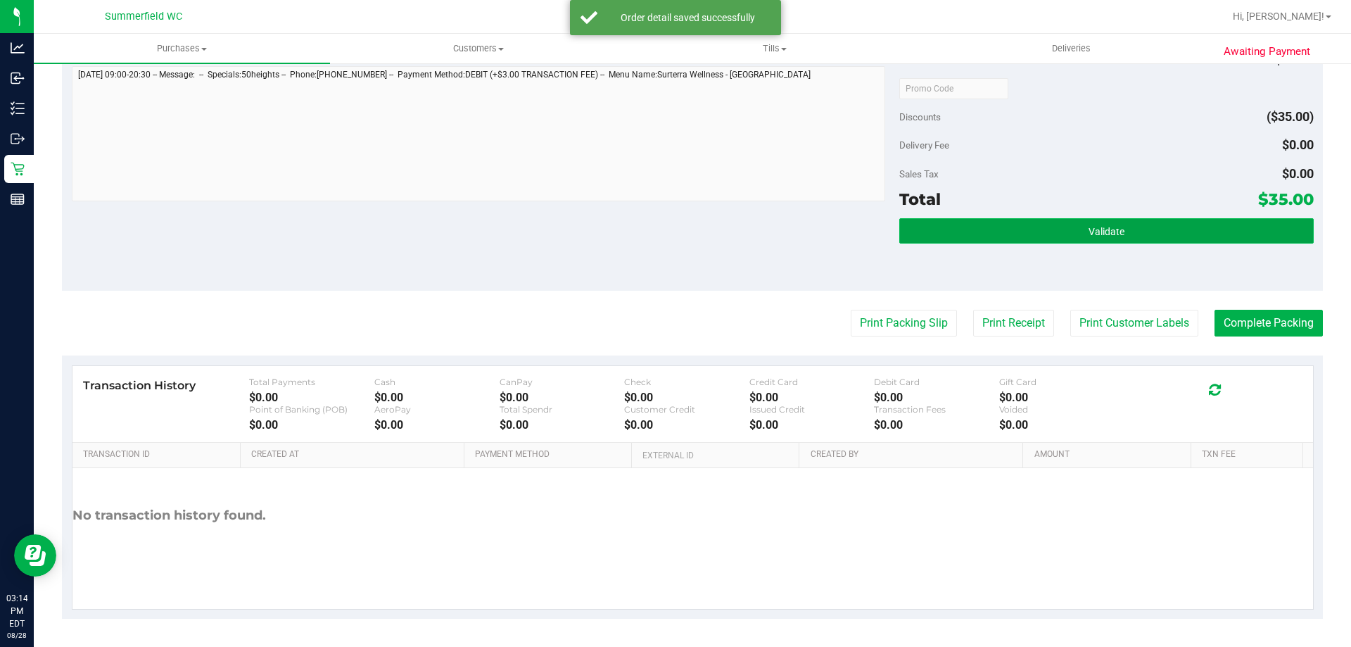
click at [1120, 221] on button "Validate" at bounding box center [1106, 230] width 414 height 25
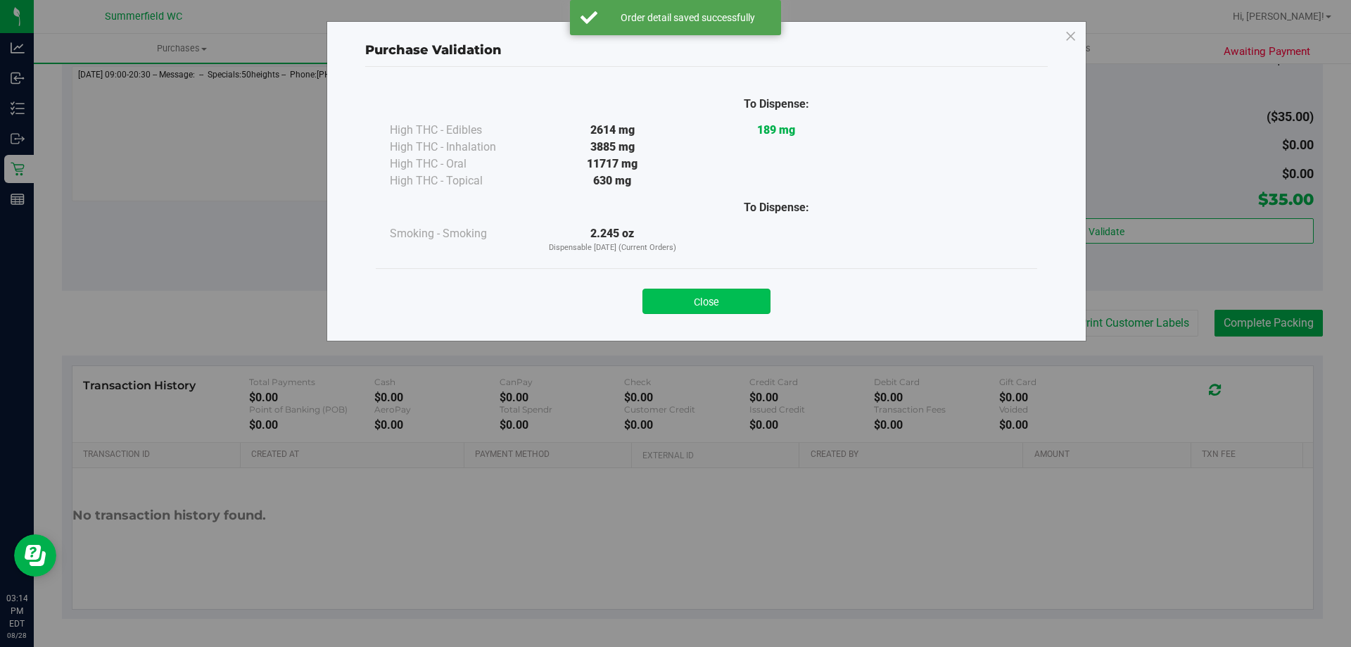
click at [734, 292] on button "Close" at bounding box center [706, 300] width 128 height 25
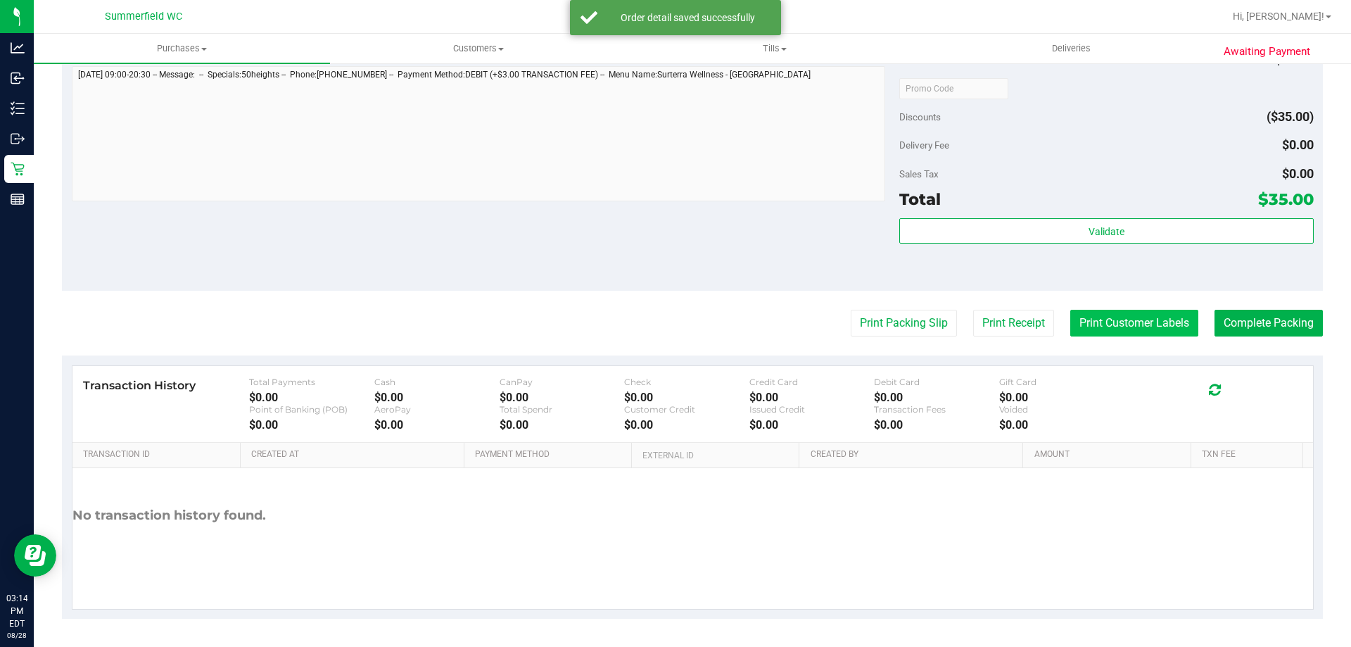
click at [1062, 312] on div "Print Packing Slip Print Receipt Print Customer Labels Complete Packing" at bounding box center [692, 323] width 1261 height 27
click at [1070, 312] on button "Print Customer Labels" at bounding box center [1134, 323] width 128 height 27
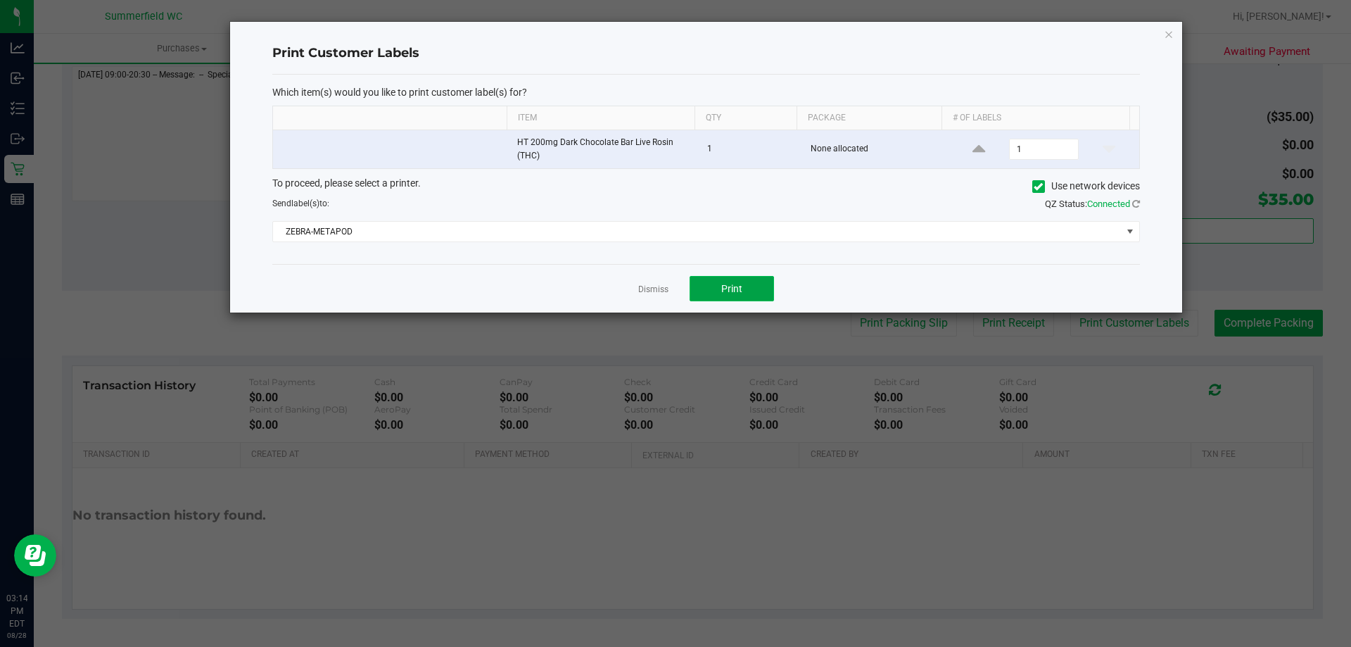
click at [745, 288] on button "Print" at bounding box center [731, 288] width 84 height 25
click at [655, 288] on link "Dismiss" at bounding box center [653, 290] width 30 height 12
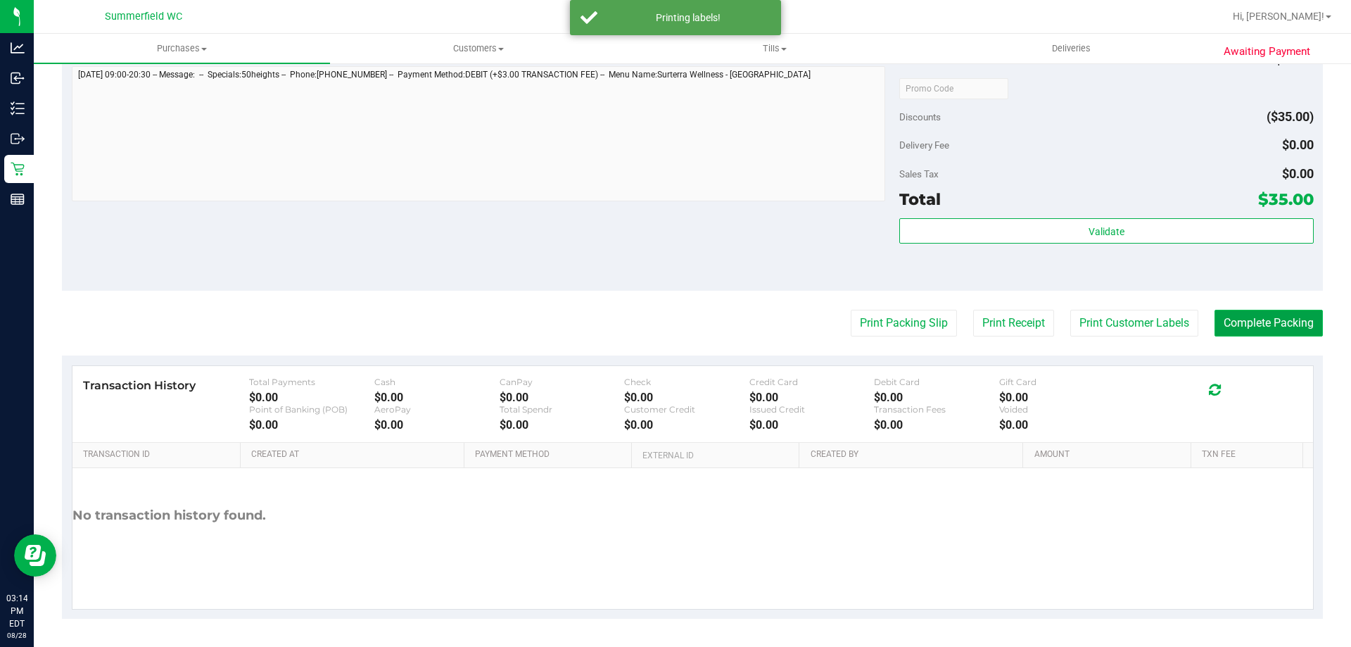
click at [1273, 324] on button "Complete Packing" at bounding box center [1268, 323] width 108 height 27
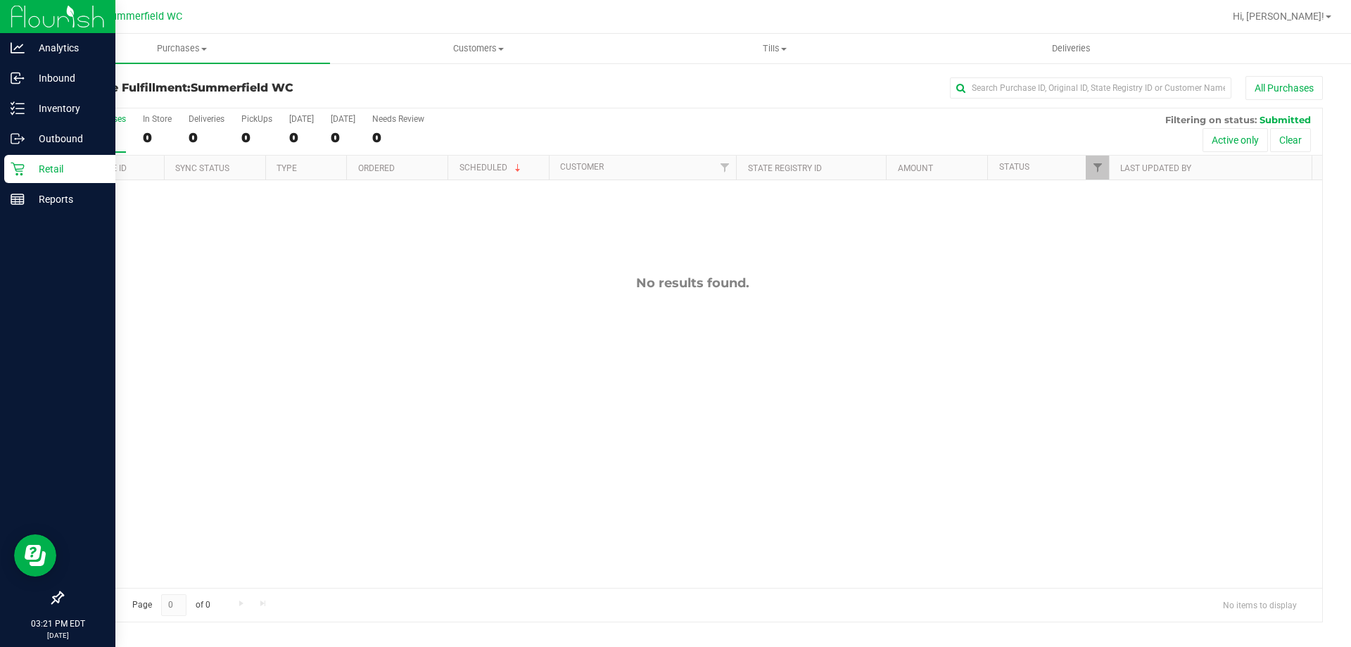
click at [47, 162] on p "Retail" at bounding box center [67, 168] width 84 height 17
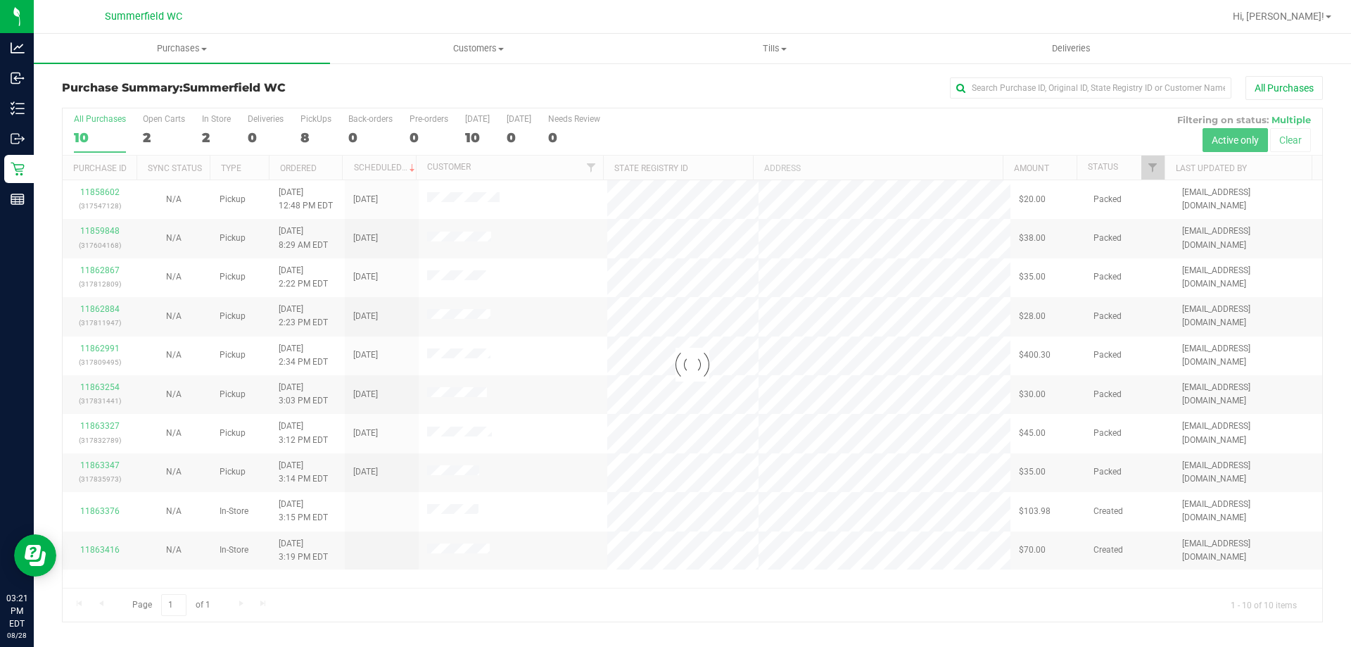
click at [222, 120] on div at bounding box center [692, 364] width 1259 height 513
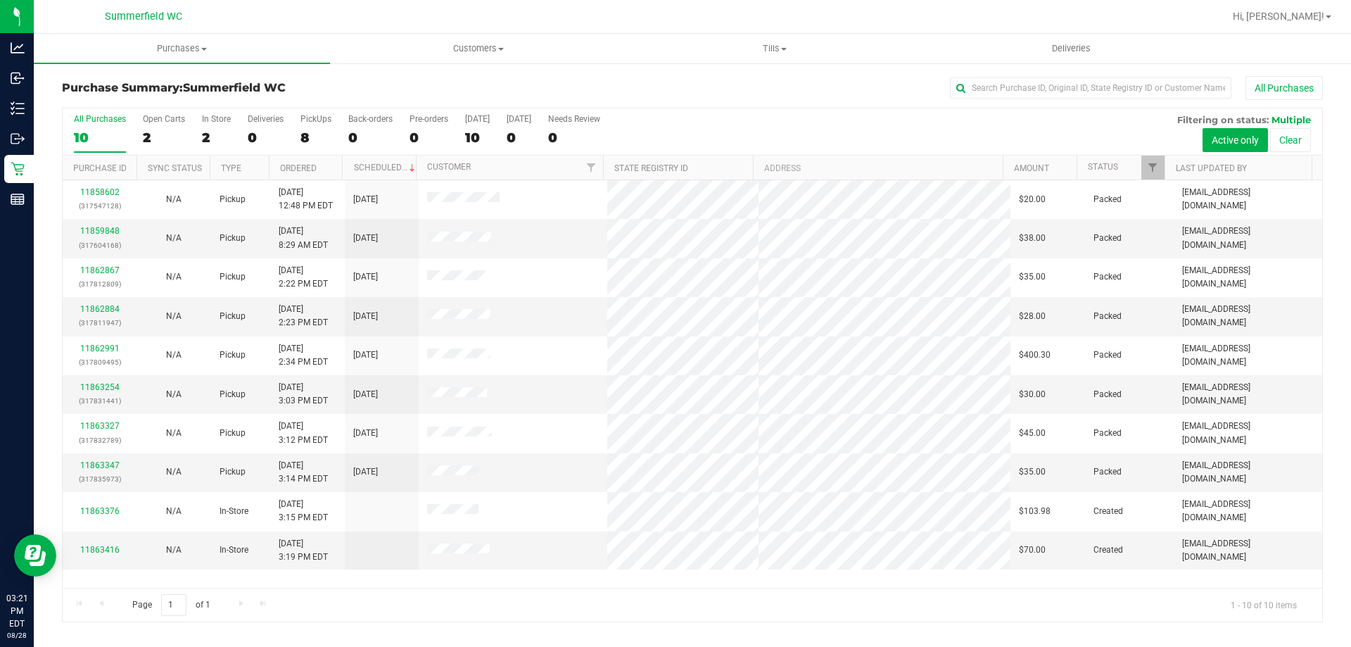
click at [222, 120] on div "In Store" at bounding box center [216, 119] width 29 height 10
click at [0, 0] on input "In Store 2" at bounding box center [0, 0] width 0 height 0
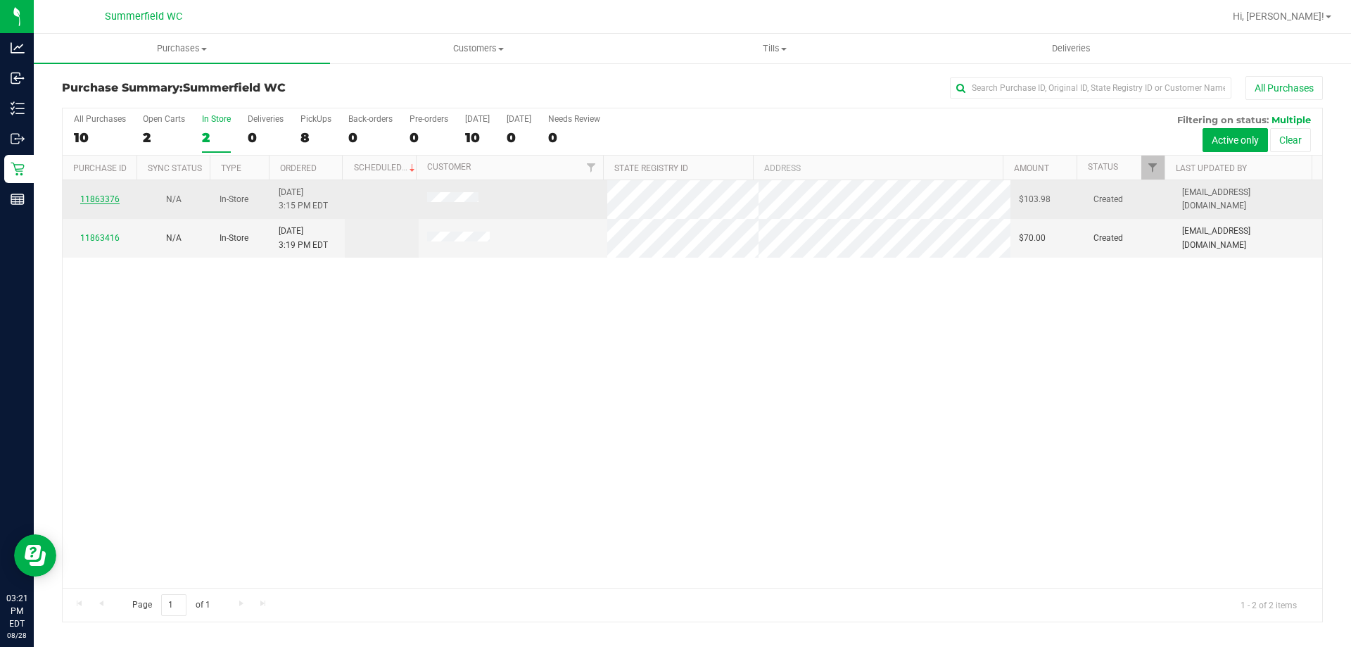
click at [114, 196] on link "11863376" at bounding box center [99, 199] width 39 height 10
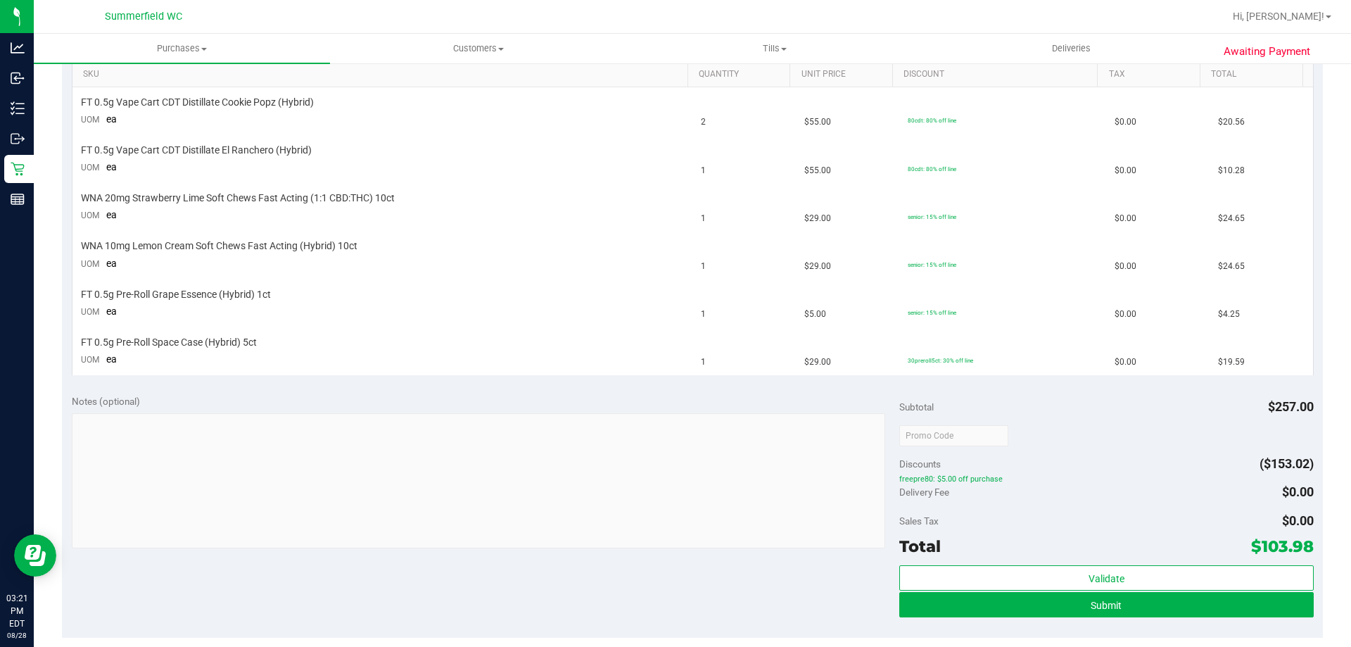
scroll to position [492, 0]
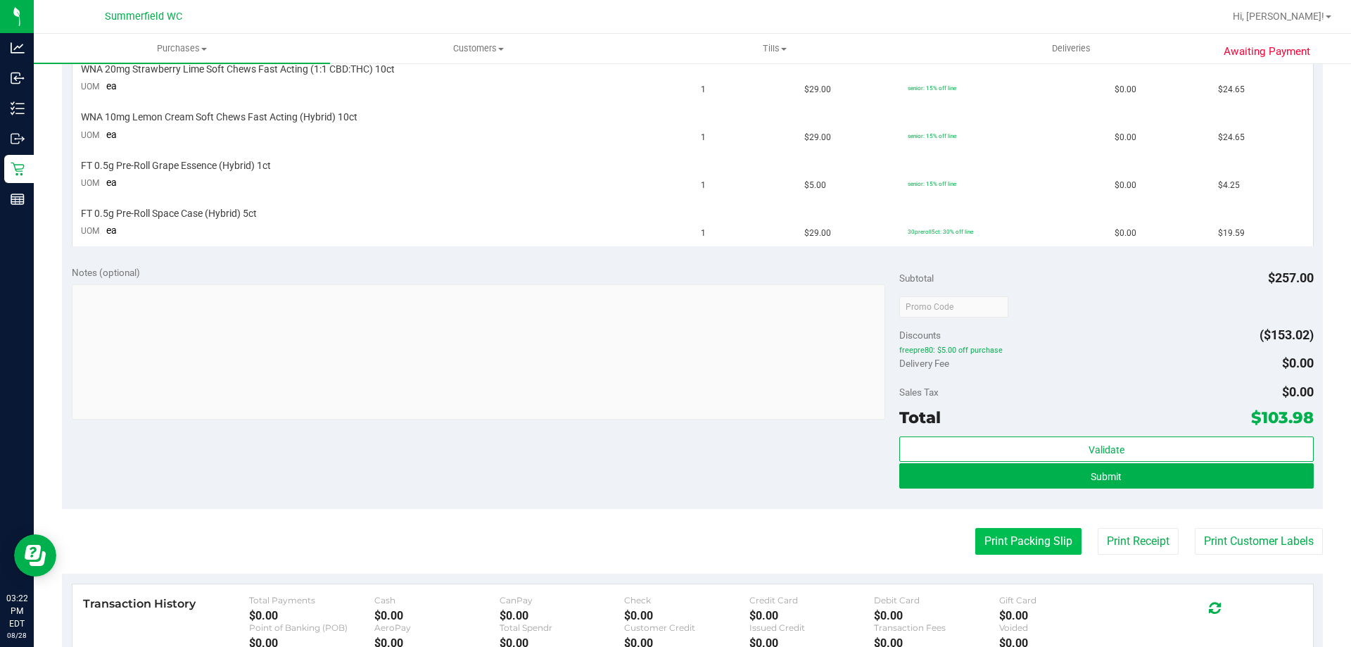
click at [998, 541] on button "Print Packing Slip" at bounding box center [1028, 541] width 106 height 27
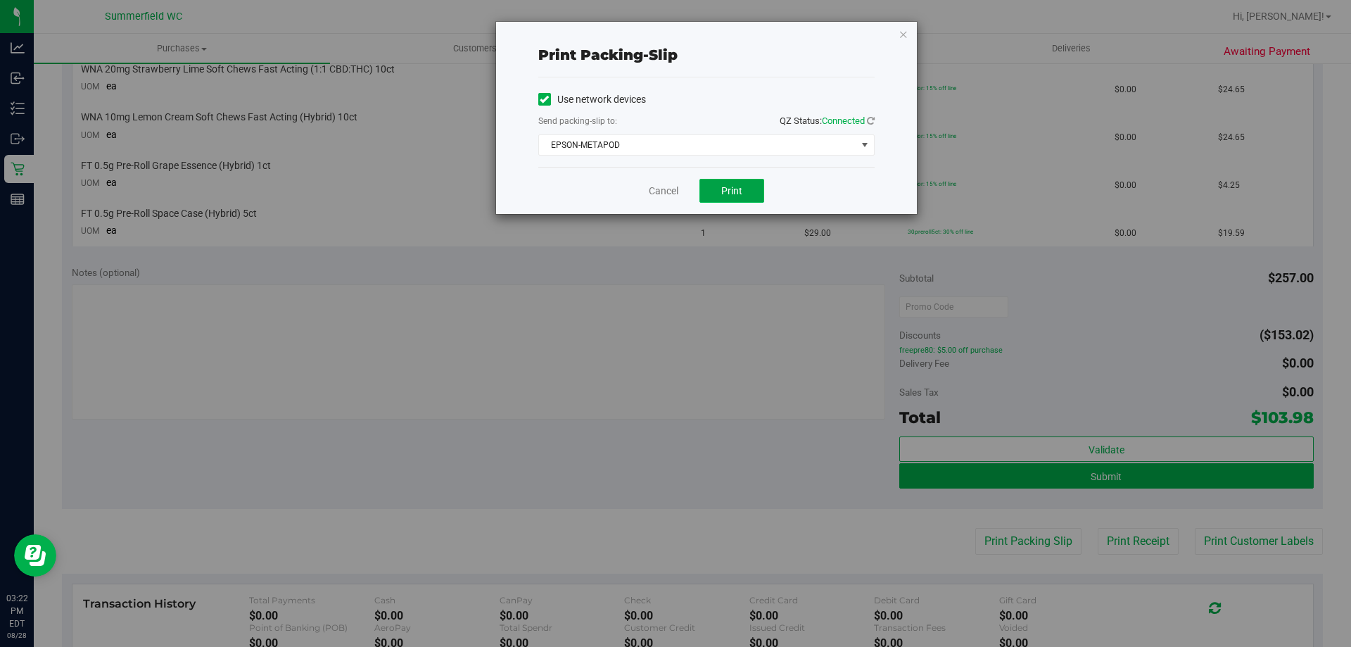
click at [745, 187] on button "Print" at bounding box center [731, 191] width 65 height 24
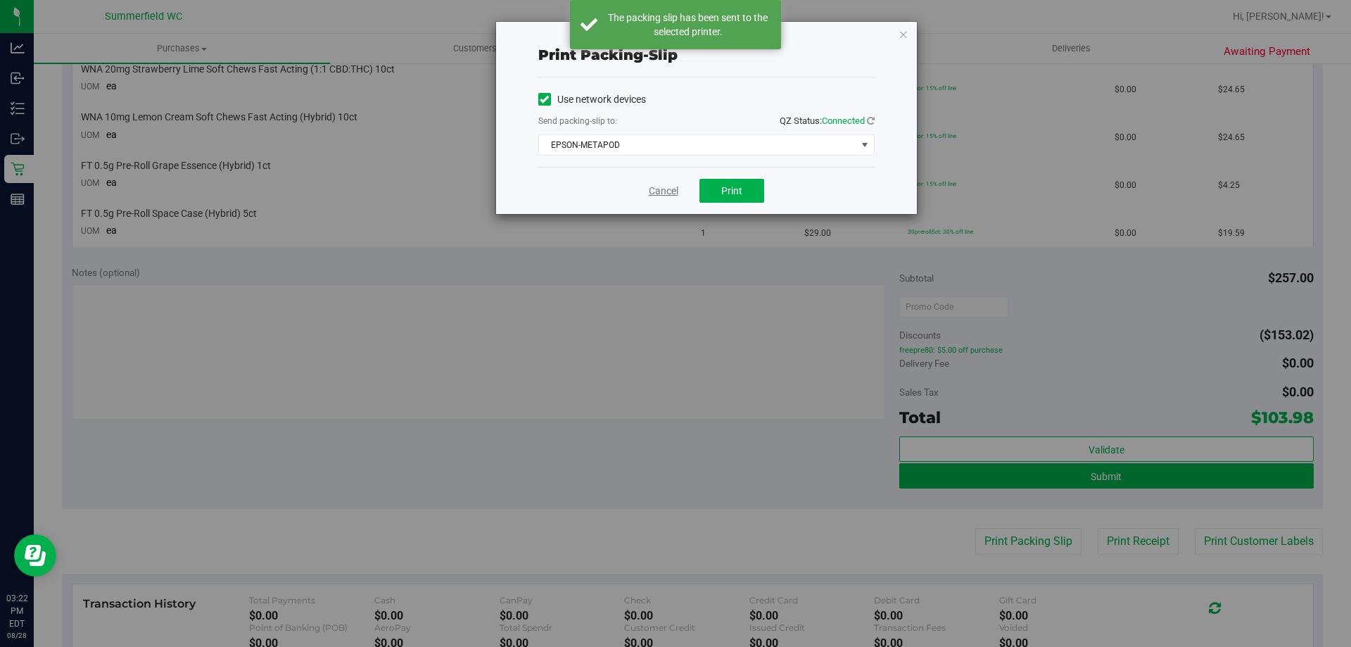
click at [667, 189] on link "Cancel" at bounding box center [664, 191] width 30 height 15
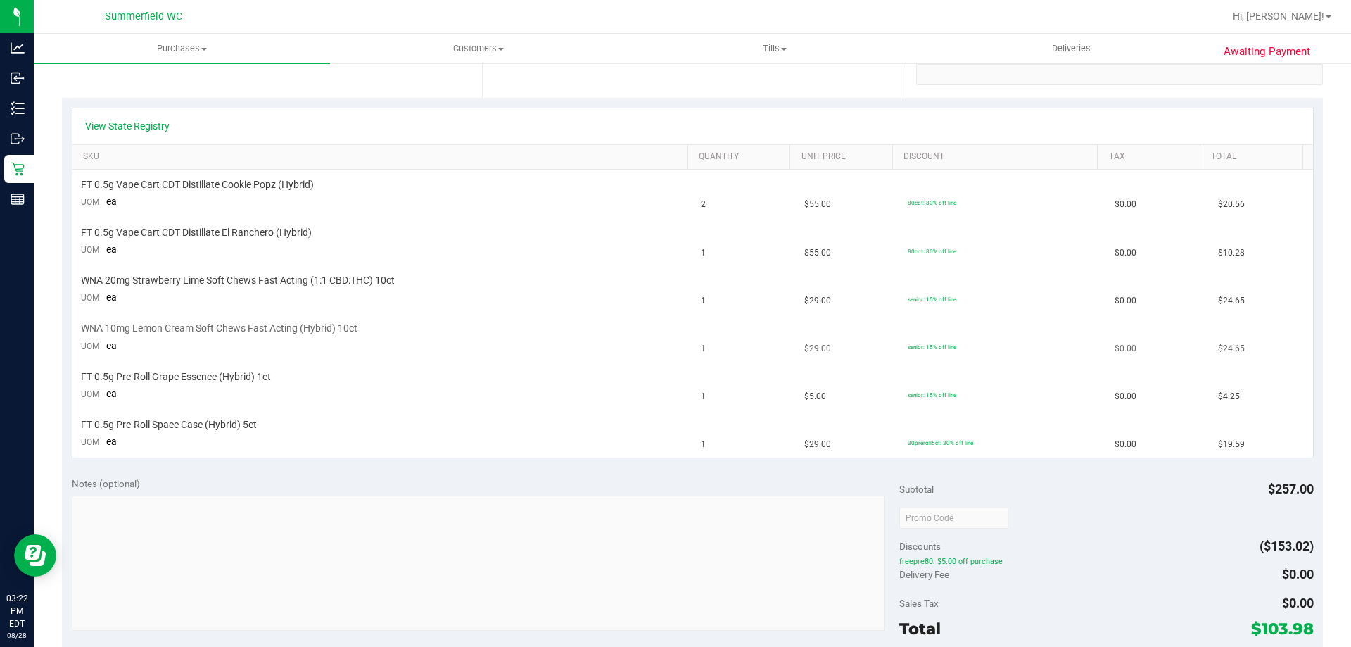
scroll to position [352, 0]
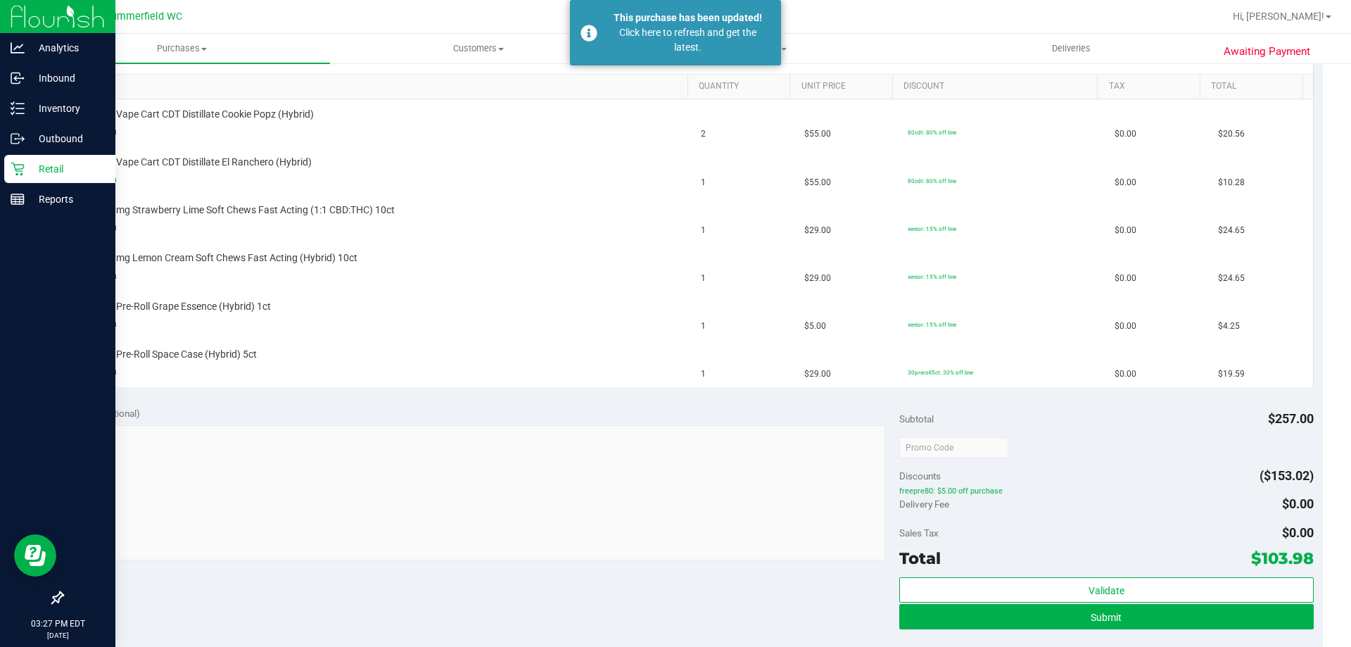
click at [47, 167] on p "Retail" at bounding box center [67, 168] width 84 height 17
